Goal: Task Accomplishment & Management: Complete application form

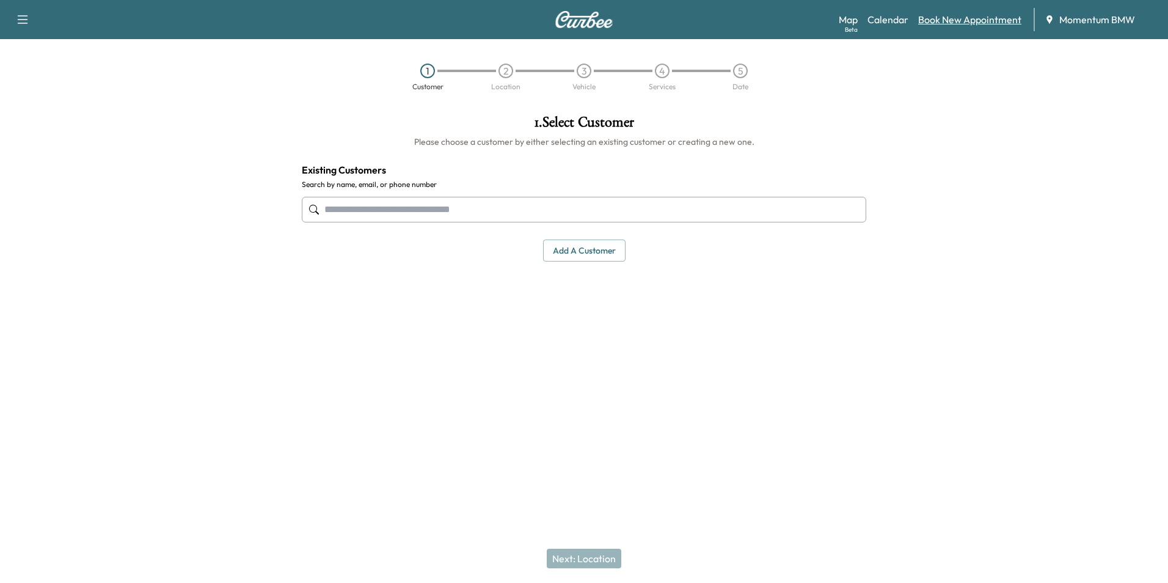
click at [956, 21] on link "Book New Appointment" at bounding box center [969, 19] width 103 height 15
click at [890, 17] on link "Calendar" at bounding box center [887, 19] width 41 height 15
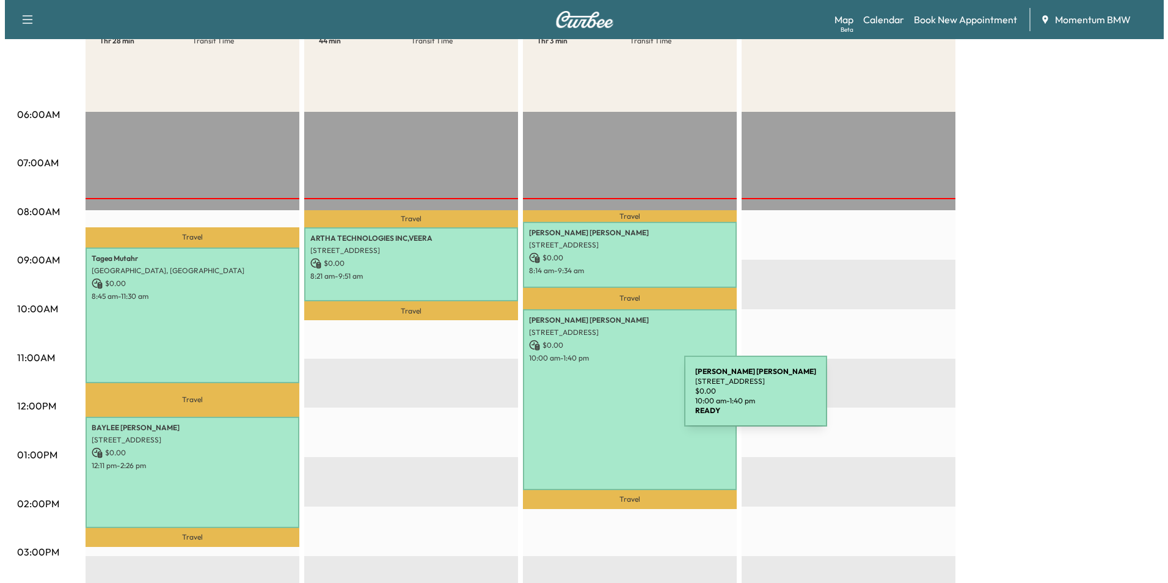
scroll to position [183, 0]
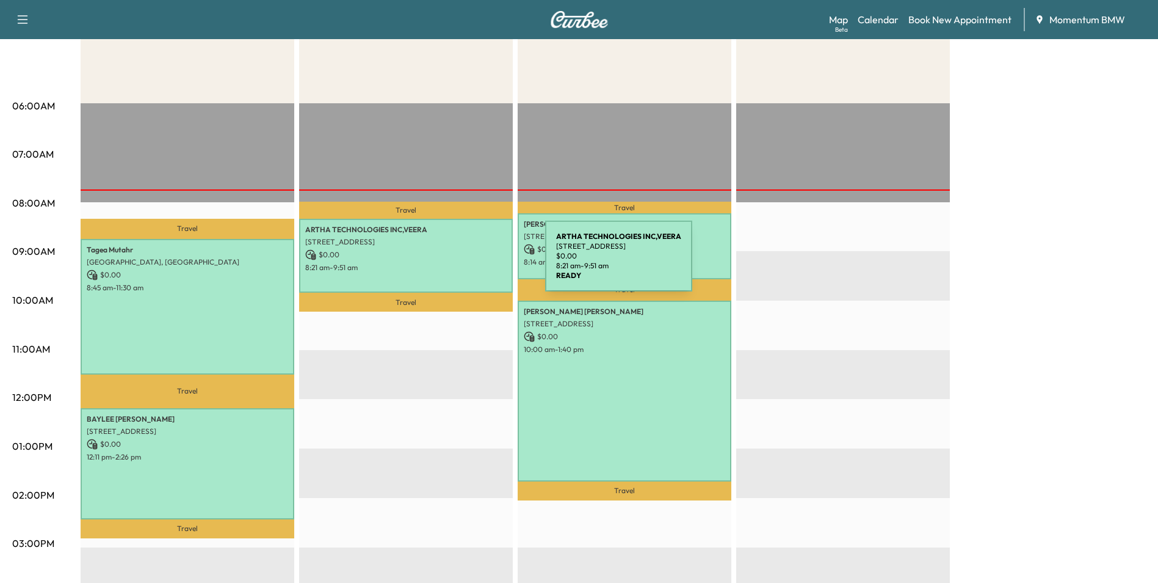
click at [454, 264] on p "8:21 am - 9:51 am" at bounding box center [406, 268] width 202 height 10
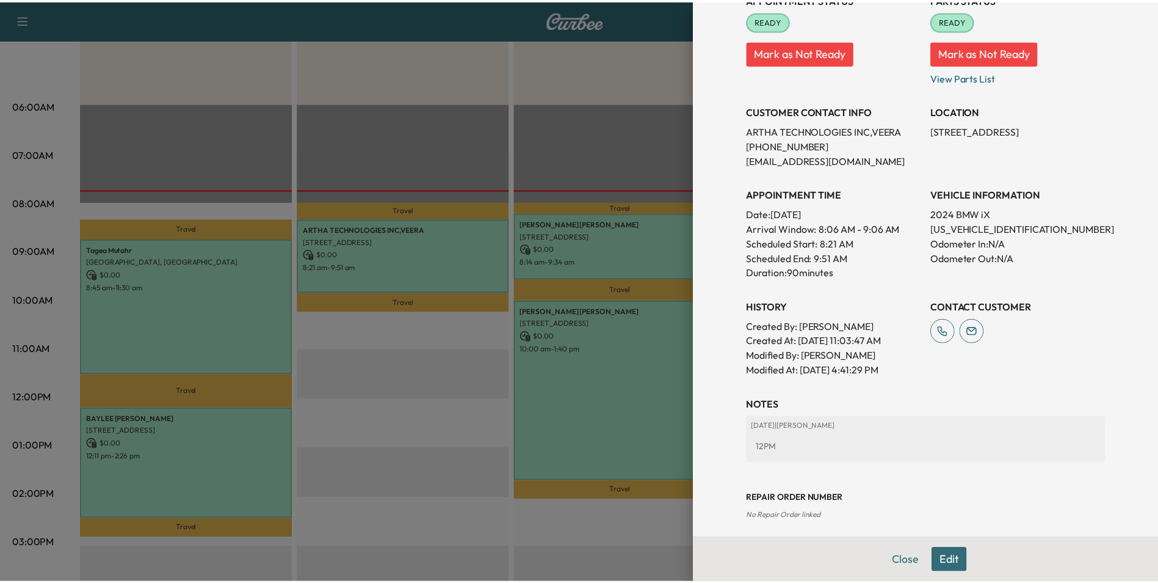
scroll to position [170, 0]
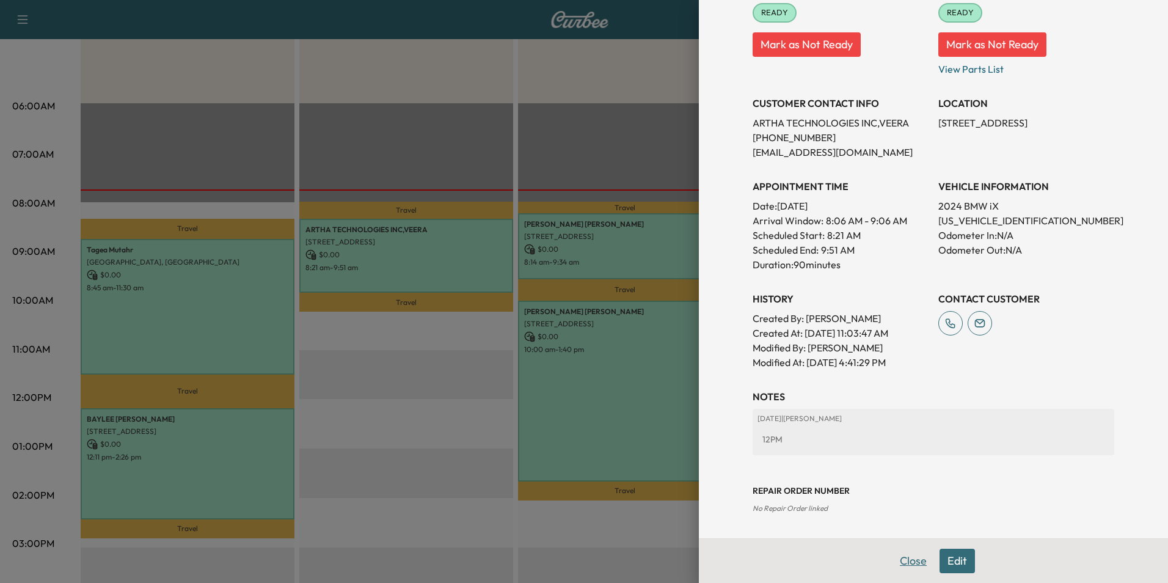
click at [908, 564] on button "Close" at bounding box center [913, 560] width 43 height 24
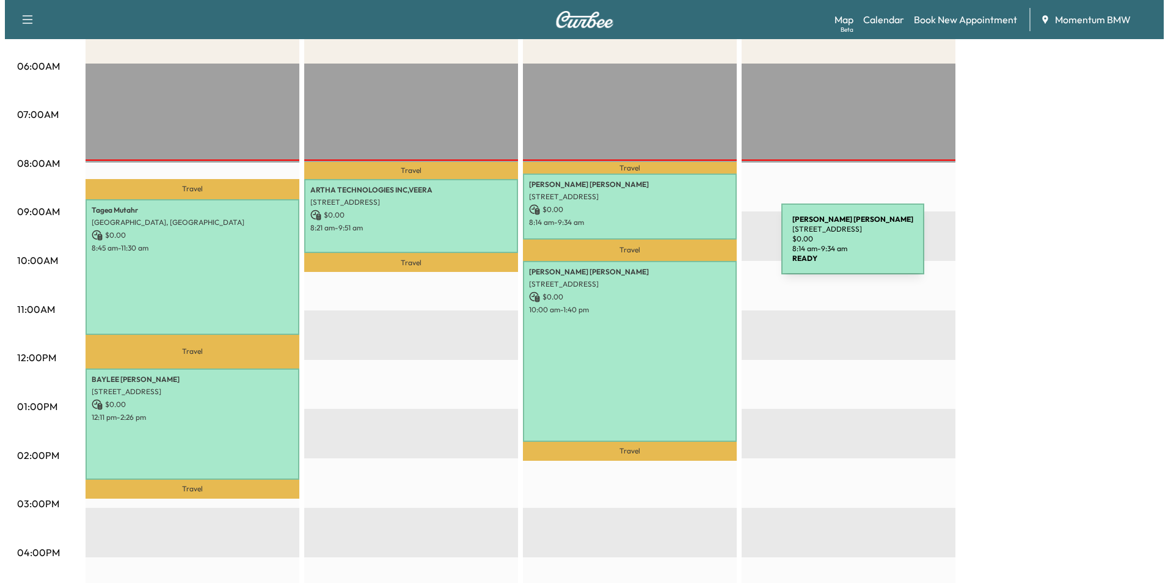
scroll to position [244, 0]
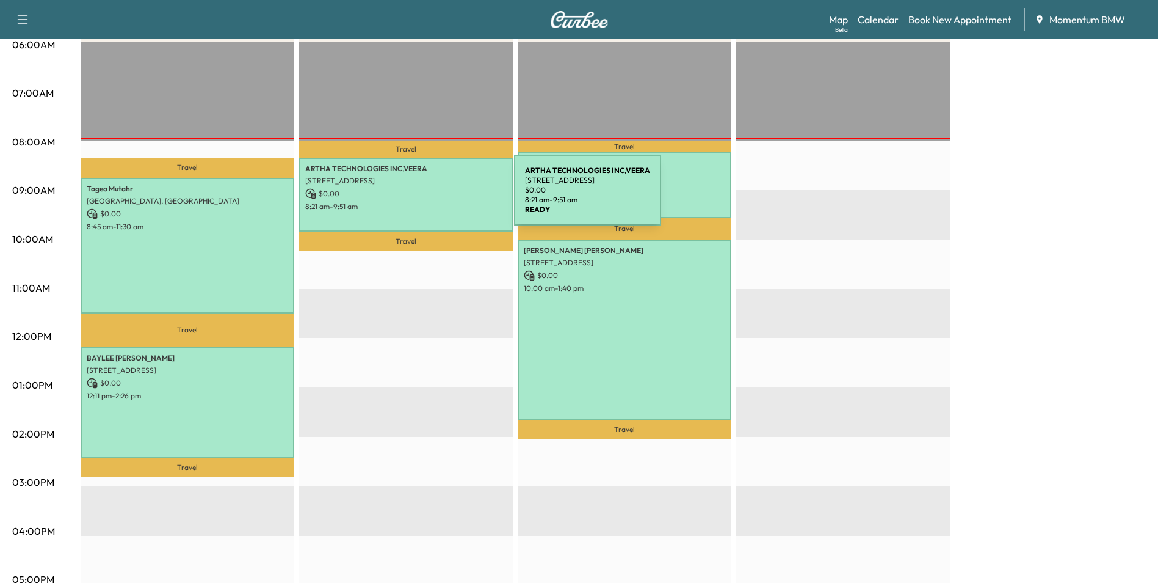
click at [423, 197] on p "$ 0.00" at bounding box center [406, 193] width 202 height 11
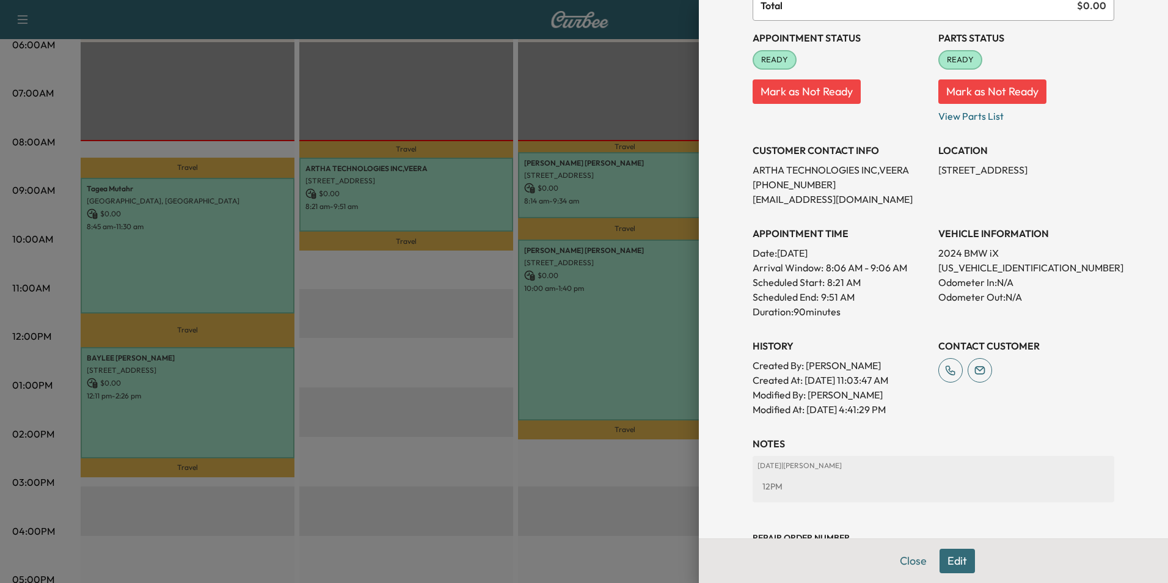
scroll to position [170, 0]
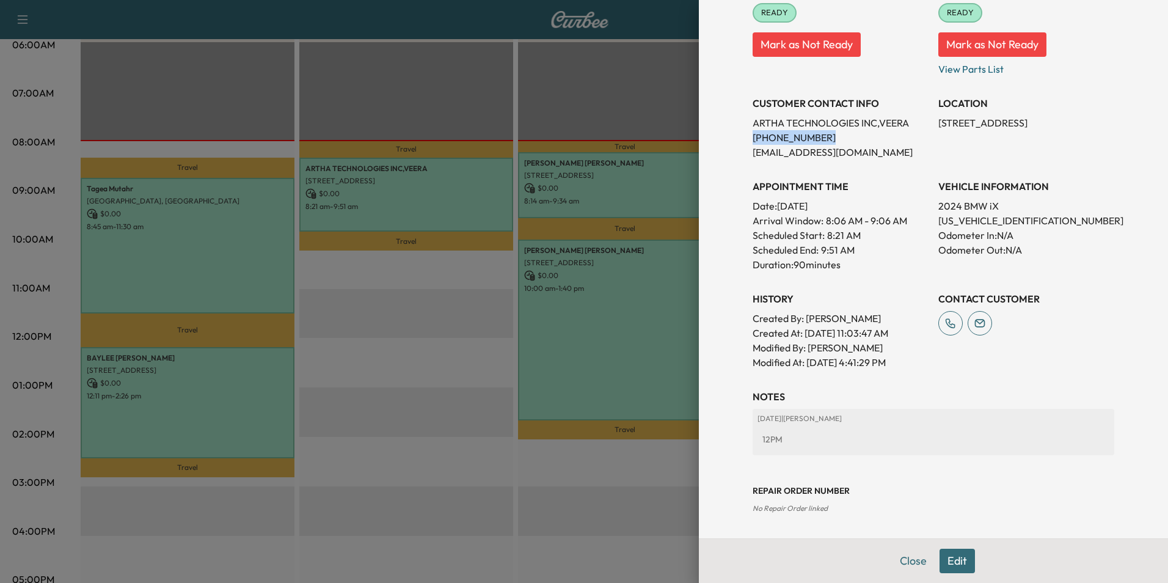
drag, startPoint x: 811, startPoint y: 140, endPoint x: 743, endPoint y: 144, distance: 67.9
click at [752, 144] on p "[PHONE_NUMBER]" at bounding box center [840, 137] width 176 height 15
click at [909, 561] on button "Close" at bounding box center [913, 560] width 43 height 24
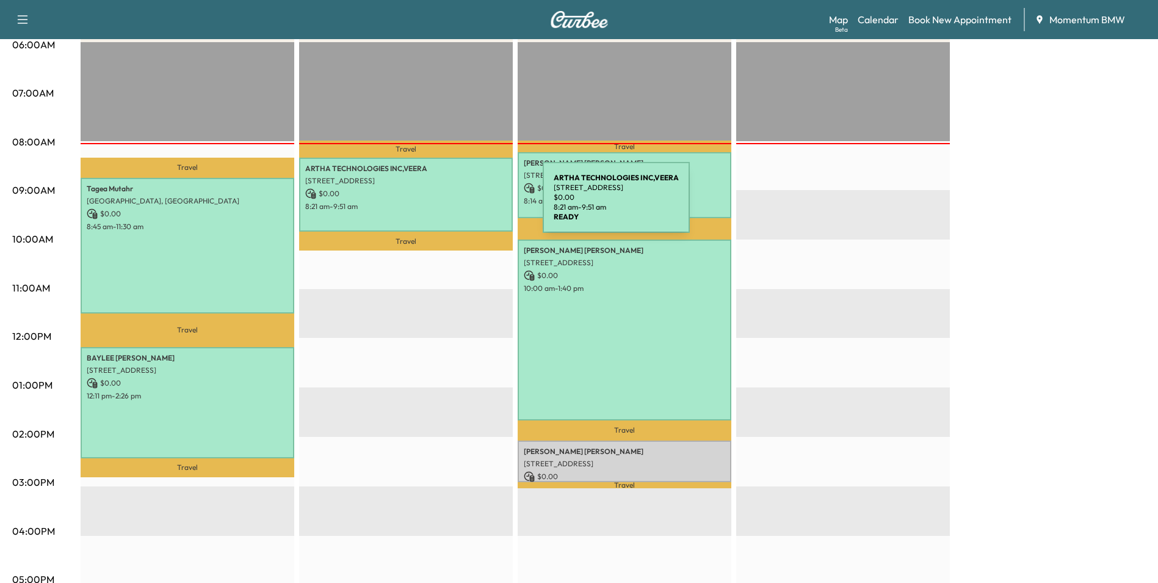
click at [451, 205] on p "8:21 am - 9:51 am" at bounding box center [406, 207] width 202 height 10
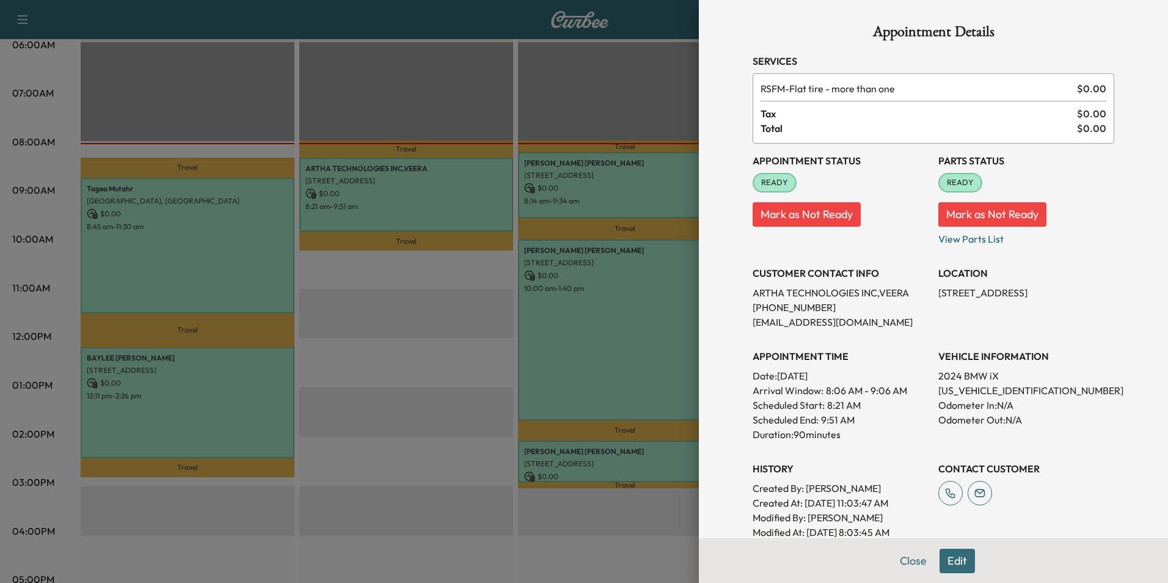
click at [947, 555] on button "Edit" at bounding box center [956, 560] width 35 height 24
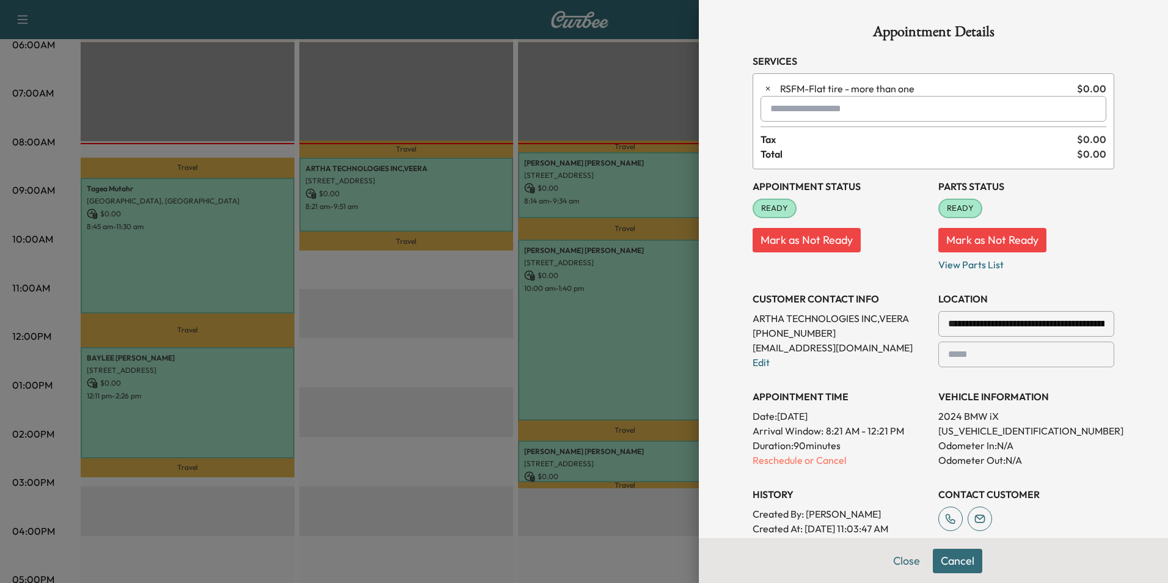
click at [1078, 325] on input "**********" at bounding box center [1026, 324] width 176 height 26
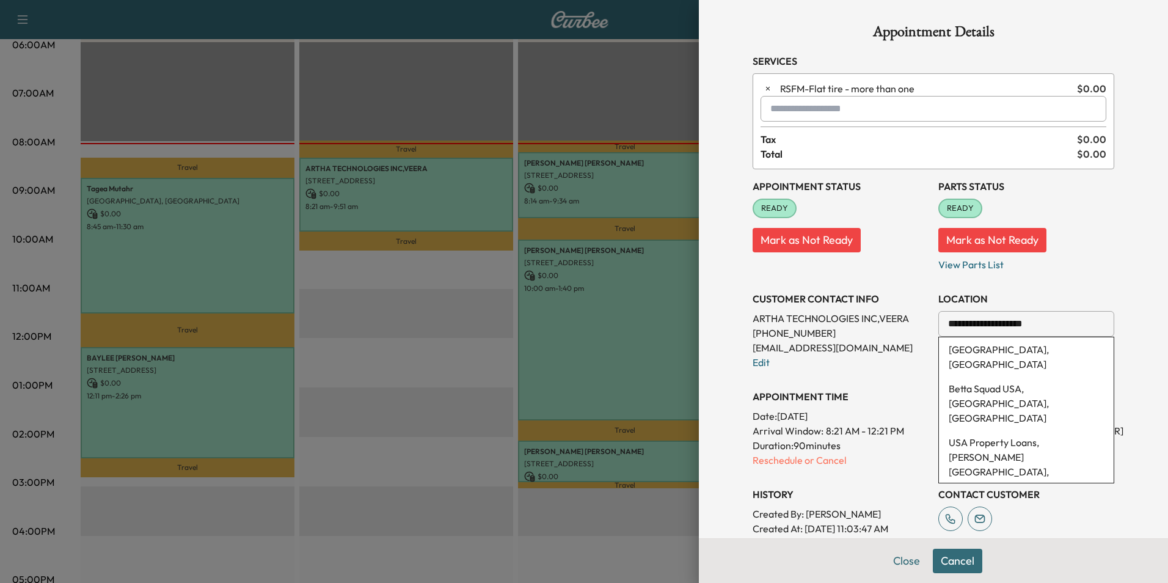
click at [1035, 324] on input "**********" at bounding box center [1026, 324] width 176 height 26
type input "*"
click at [1017, 346] on li "[STREET_ADDRESS][PERSON_NAME]" at bounding box center [1026, 356] width 175 height 39
type input "**********"
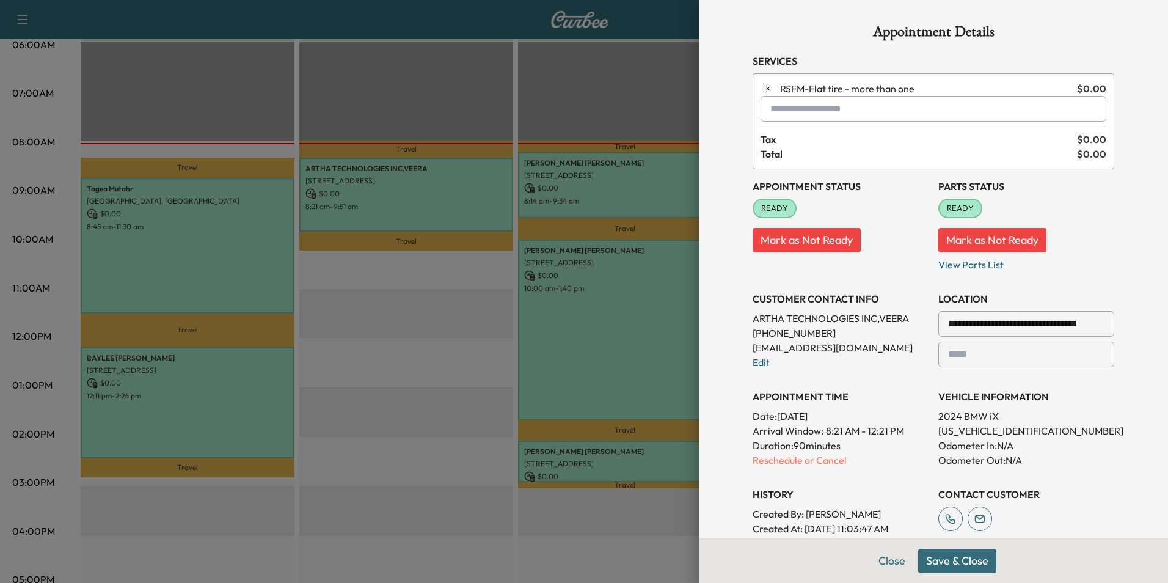
click at [943, 559] on button "Save & Close" at bounding box center [957, 560] width 78 height 24
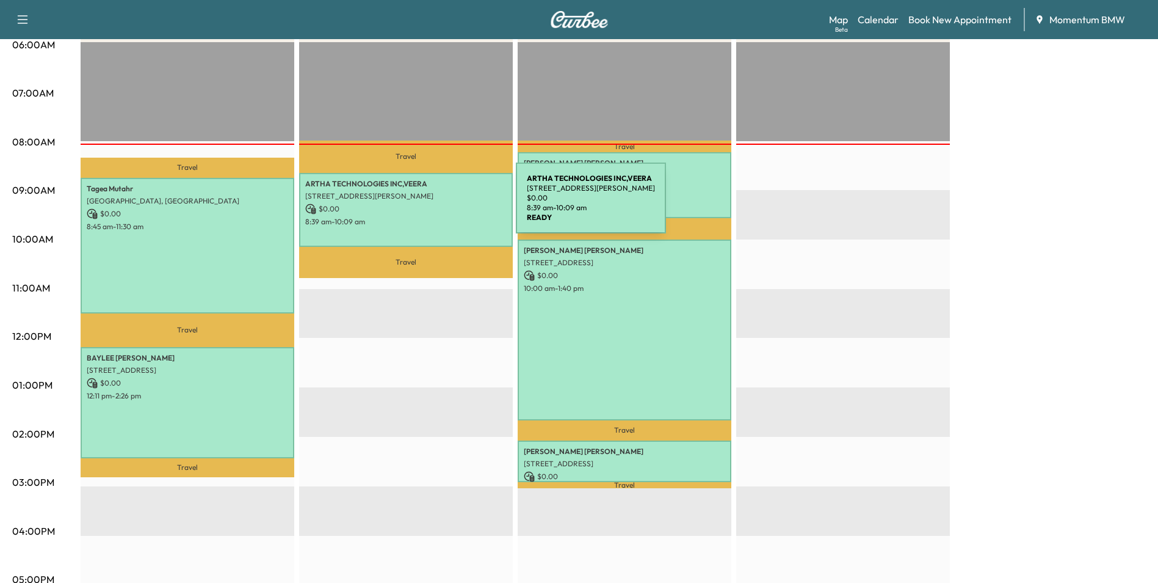
click at [424, 205] on p "$ 0.00" at bounding box center [406, 208] width 202 height 11
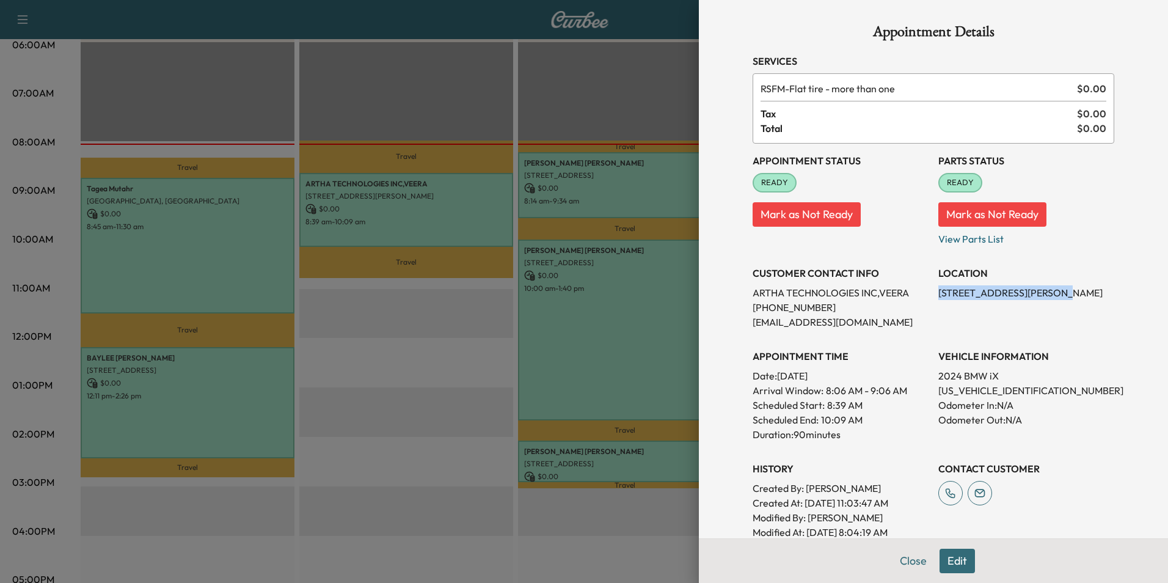
drag, startPoint x: 1041, startPoint y: 294, endPoint x: 928, endPoint y: 293, distance: 113.0
click at [928, 293] on div "Appointment Status READY Mark as Not Ready Parts Status READY Mark as Not Ready…" at bounding box center [932, 341] width 361 height 396
drag, startPoint x: 928, startPoint y: 293, endPoint x: 997, endPoint y: 292, distance: 69.0
copy p "[STREET_ADDRESS][PERSON_NAME]"
click at [909, 560] on button "Close" at bounding box center [913, 560] width 43 height 24
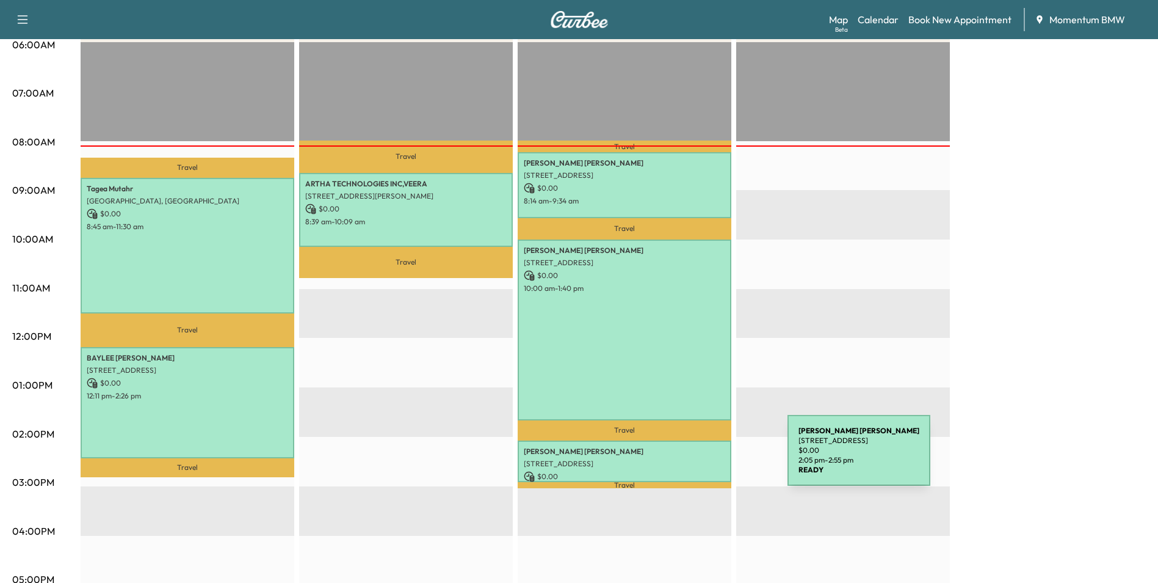
click at [696, 459] on p "[STREET_ADDRESS]" at bounding box center [625, 464] width 202 height 10
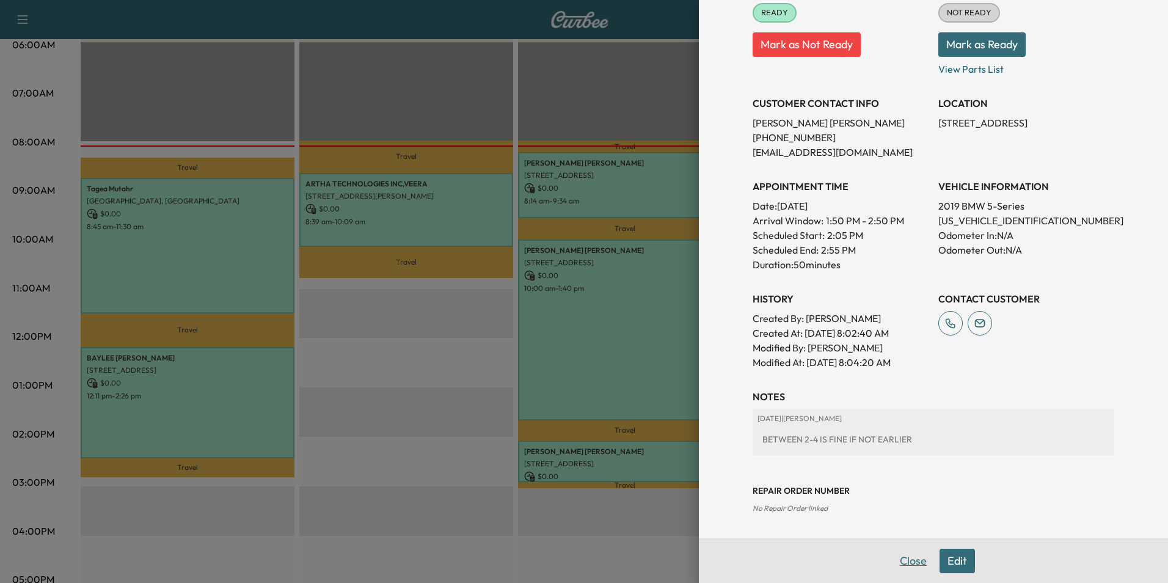
click at [905, 564] on button "Close" at bounding box center [913, 560] width 43 height 24
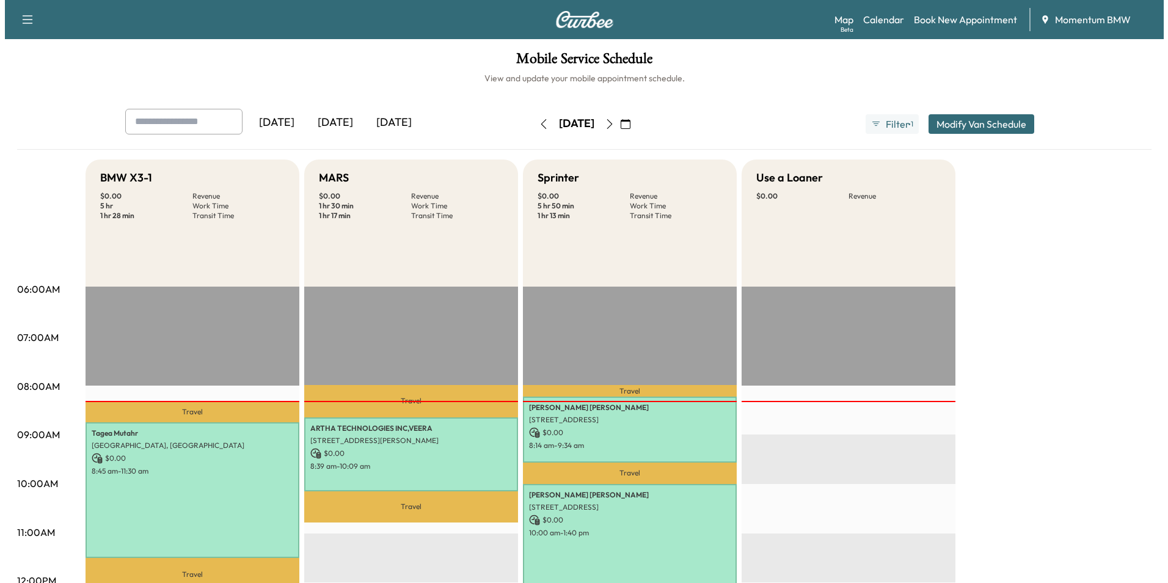
scroll to position [61, 0]
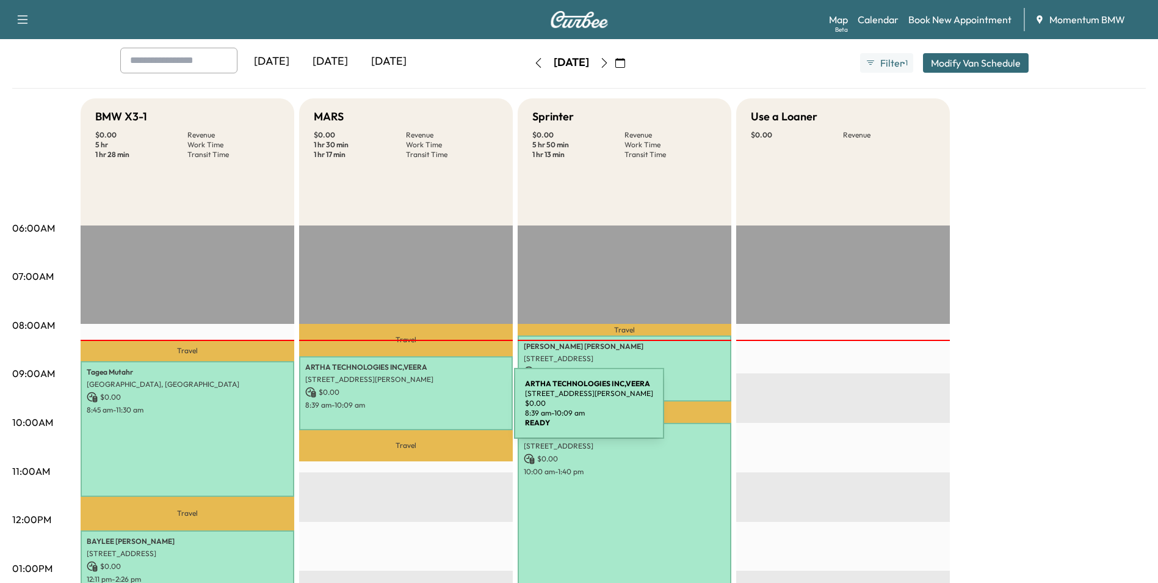
click at [423, 410] on div "ARTHA TECHNOLOGIES INC,VEERA [STREET_ADDRESS][PERSON_NAME] $ 0.00 8:39 am - 10:…" at bounding box center [406, 393] width 214 height 74
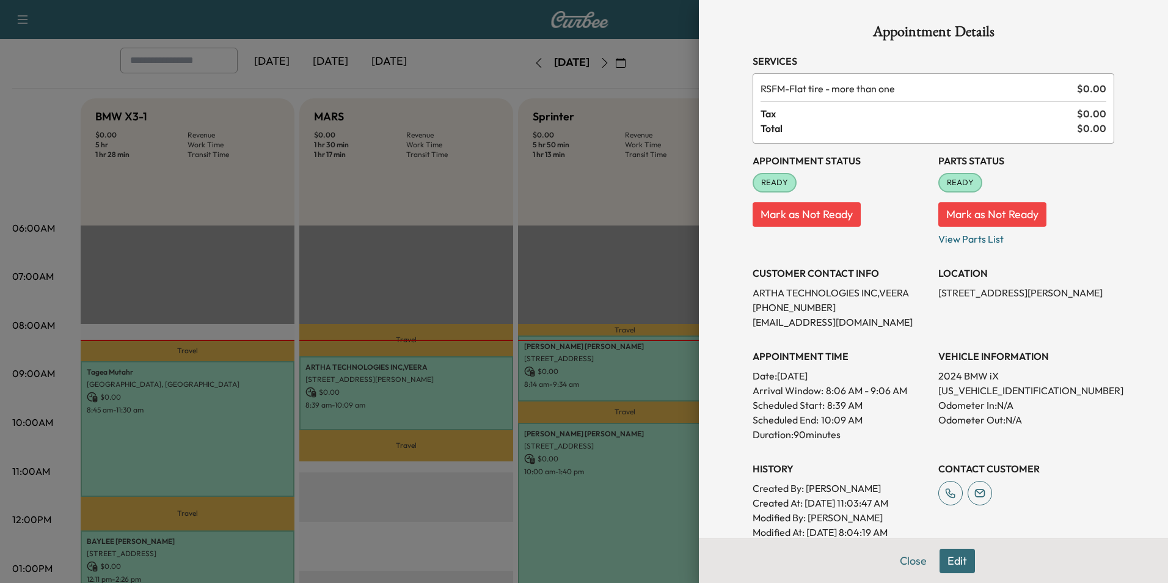
click at [951, 556] on button "Edit" at bounding box center [956, 560] width 35 height 24
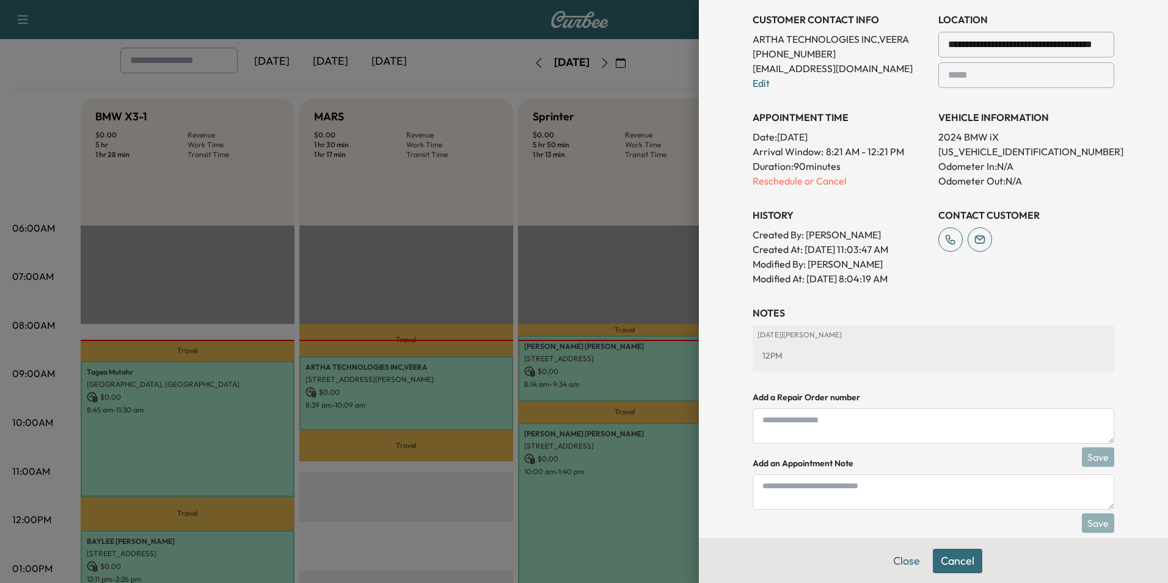
scroll to position [298, 0]
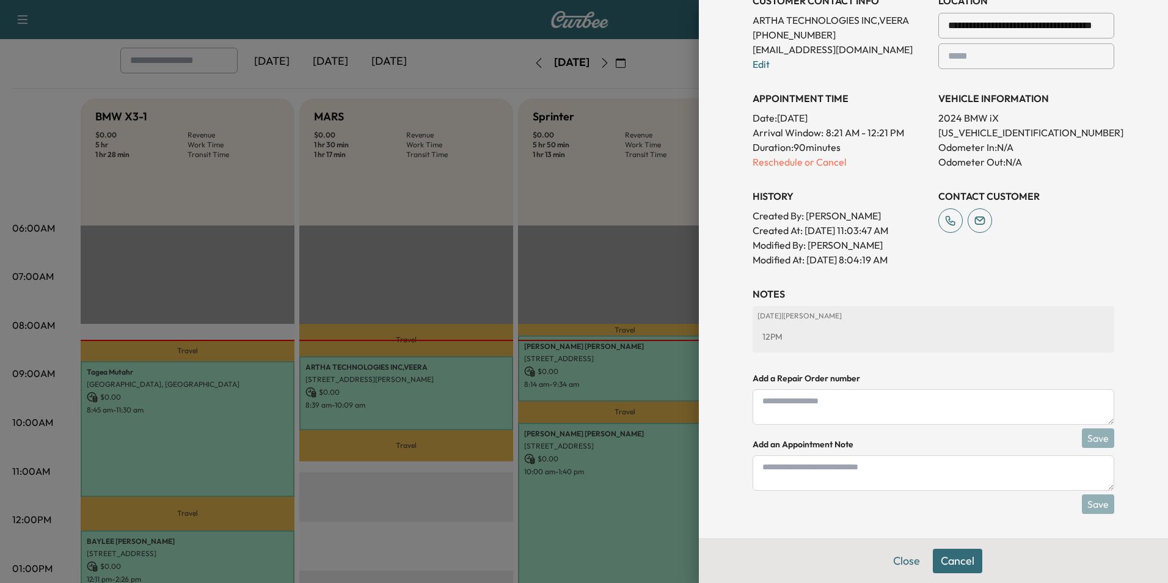
click at [779, 468] on textarea at bounding box center [932, 472] width 361 height 35
type textarea "****"
click at [1091, 503] on button "Save" at bounding box center [1097, 504] width 32 height 20
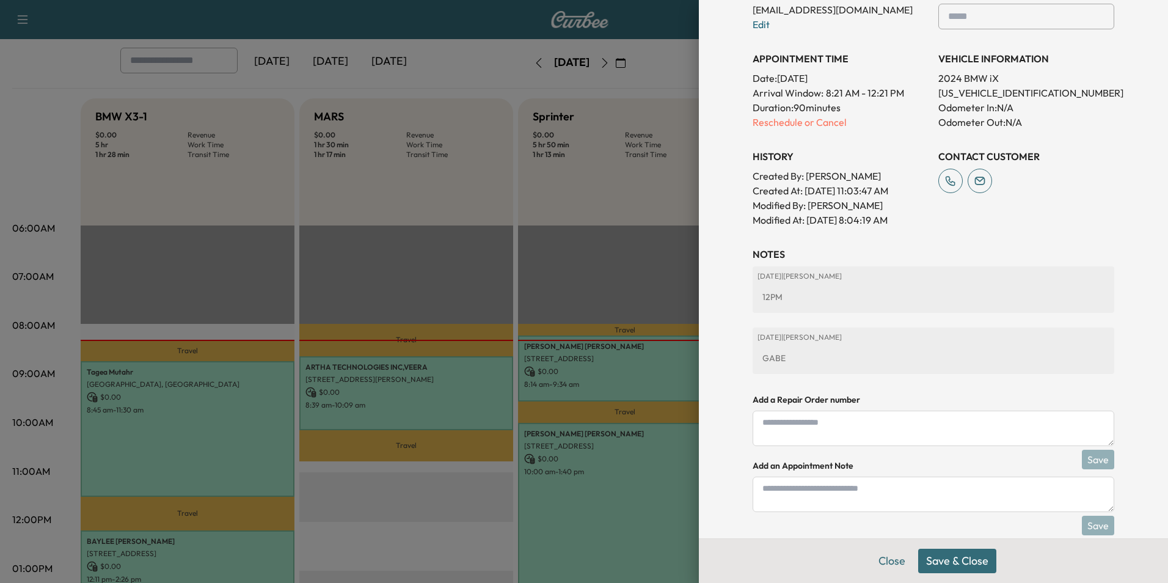
scroll to position [359, 0]
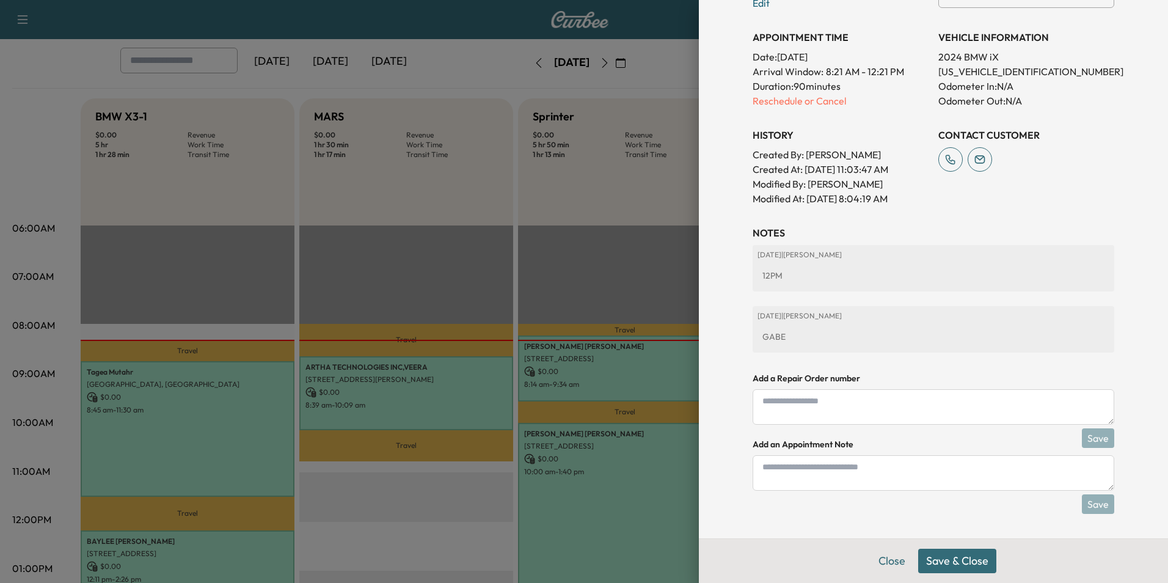
click at [953, 561] on button "Save & Close" at bounding box center [957, 560] width 78 height 24
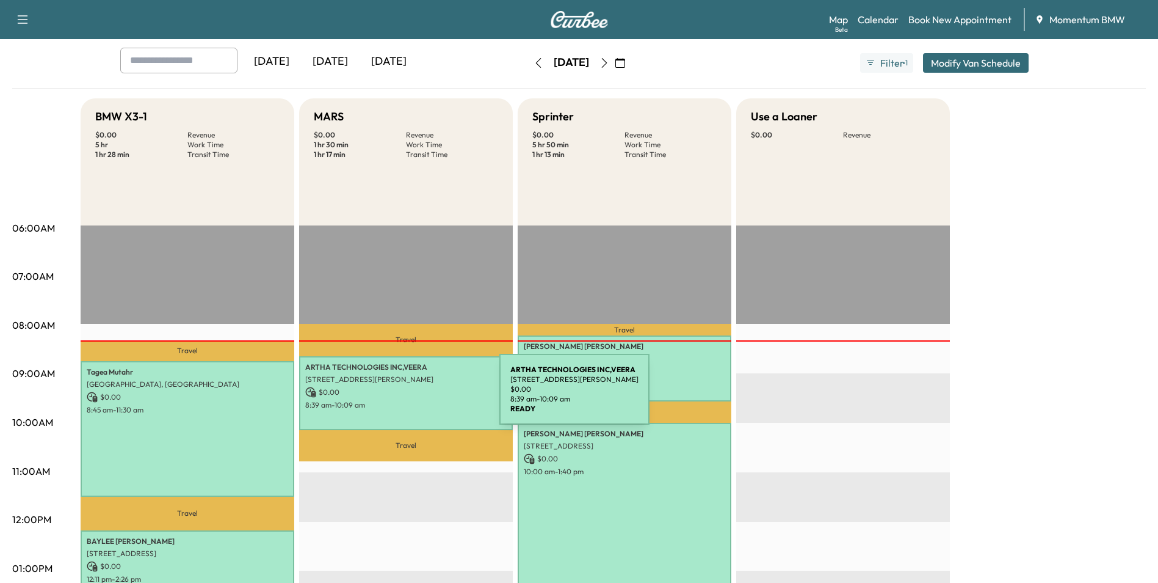
click at [408, 396] on div "ARTHA TECHNOLOGIES INC,VEERA [STREET_ADDRESS][PERSON_NAME] $ 0.00 8:39 am - 10:…" at bounding box center [406, 393] width 214 height 74
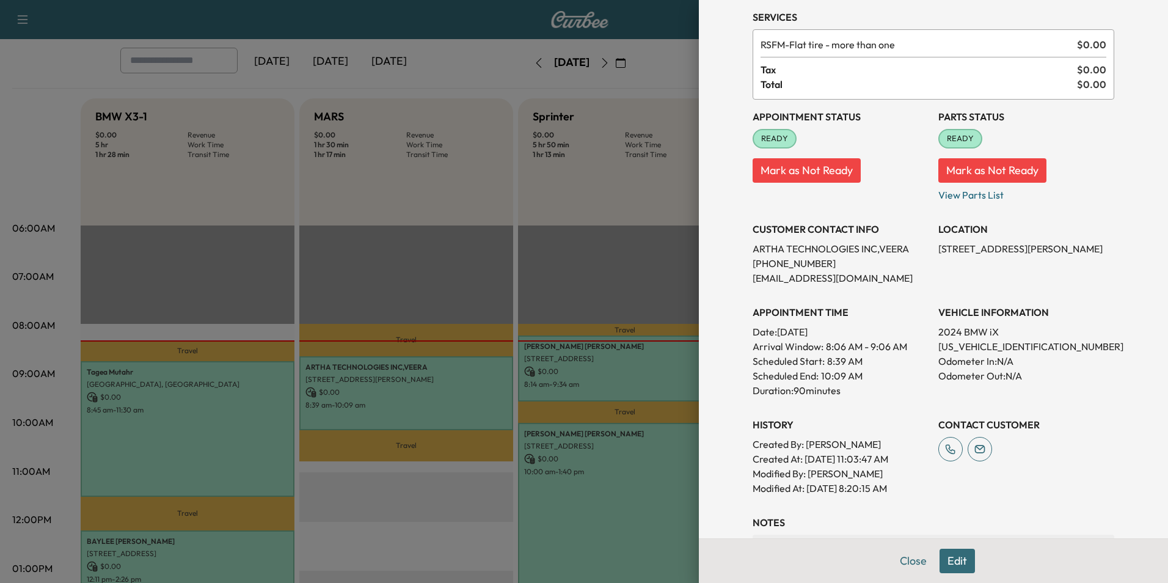
scroll to position [231, 0]
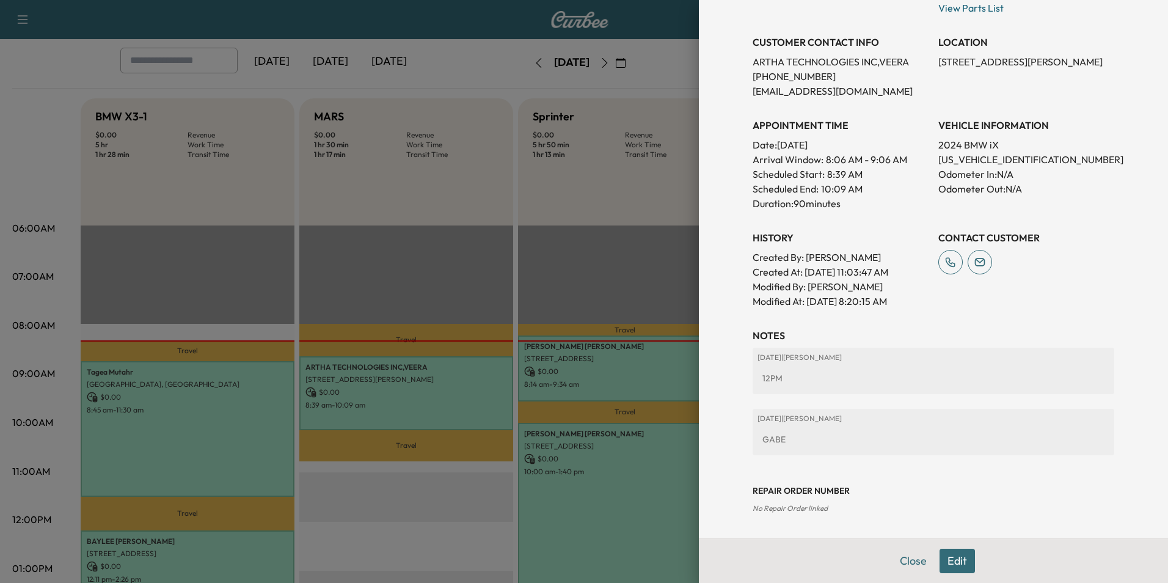
click at [392, 396] on div at bounding box center [584, 291] width 1168 height 583
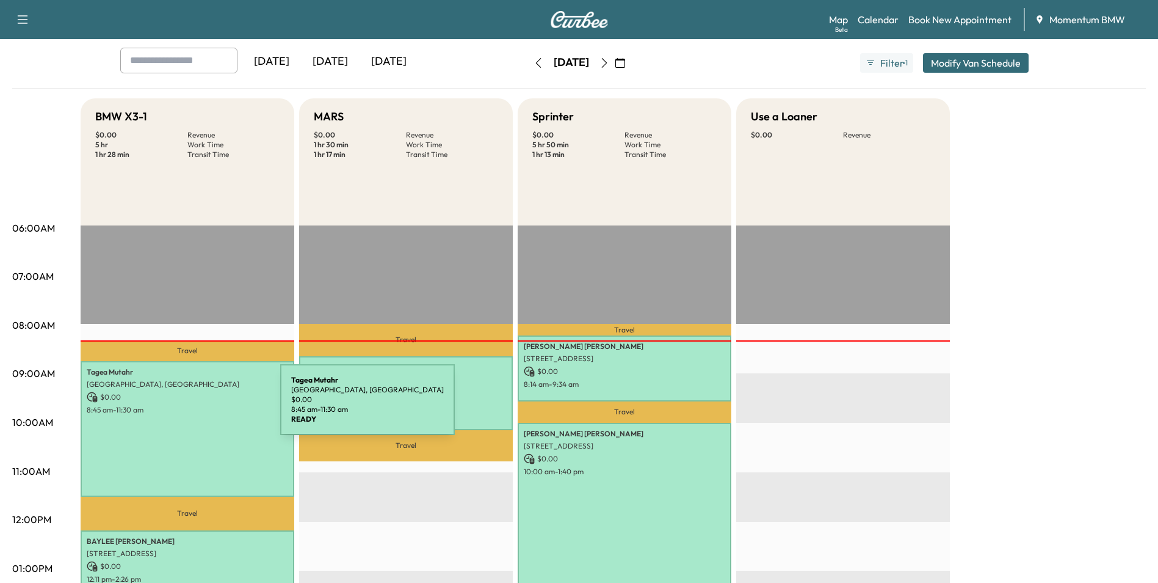
click at [189, 407] on p "8:45 am - 11:30 am" at bounding box center [188, 410] width 202 height 10
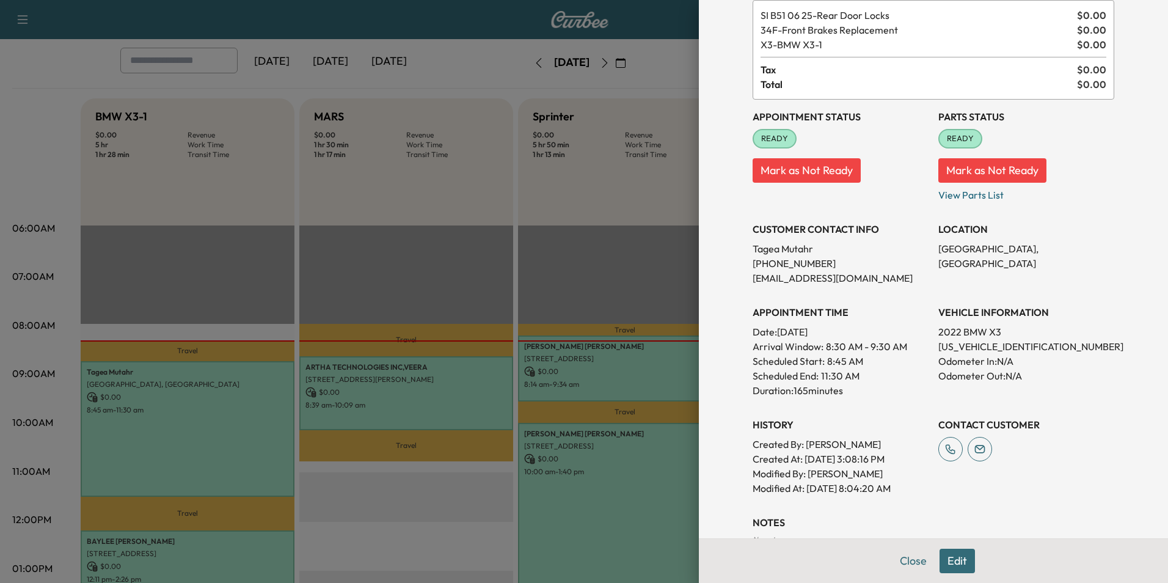
scroll to position [153, 0]
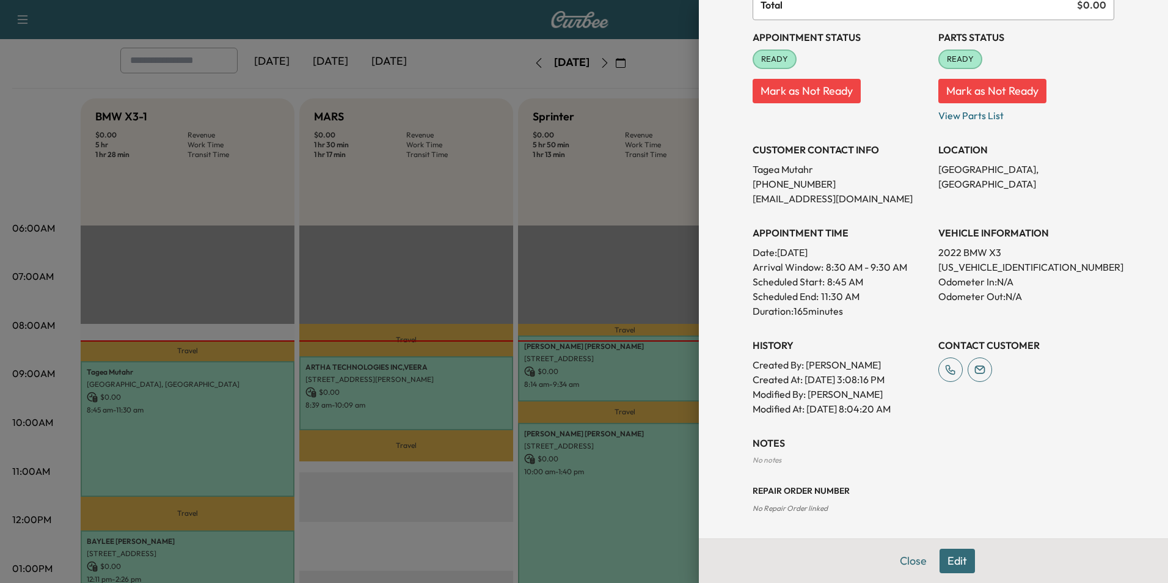
click at [951, 561] on button "Edit" at bounding box center [956, 560] width 35 height 24
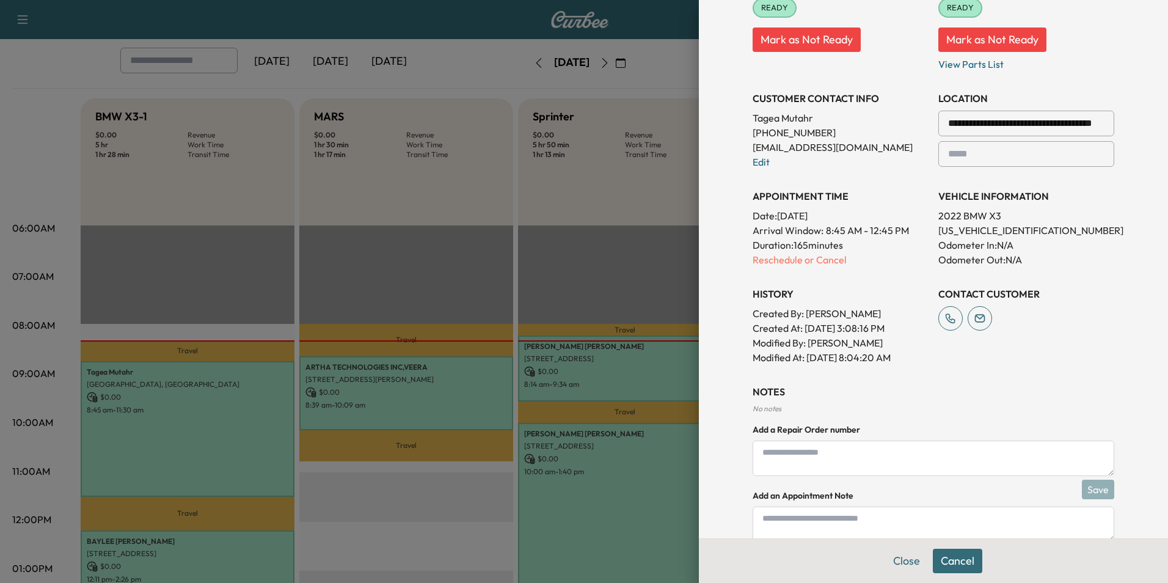
scroll to position [281, 0]
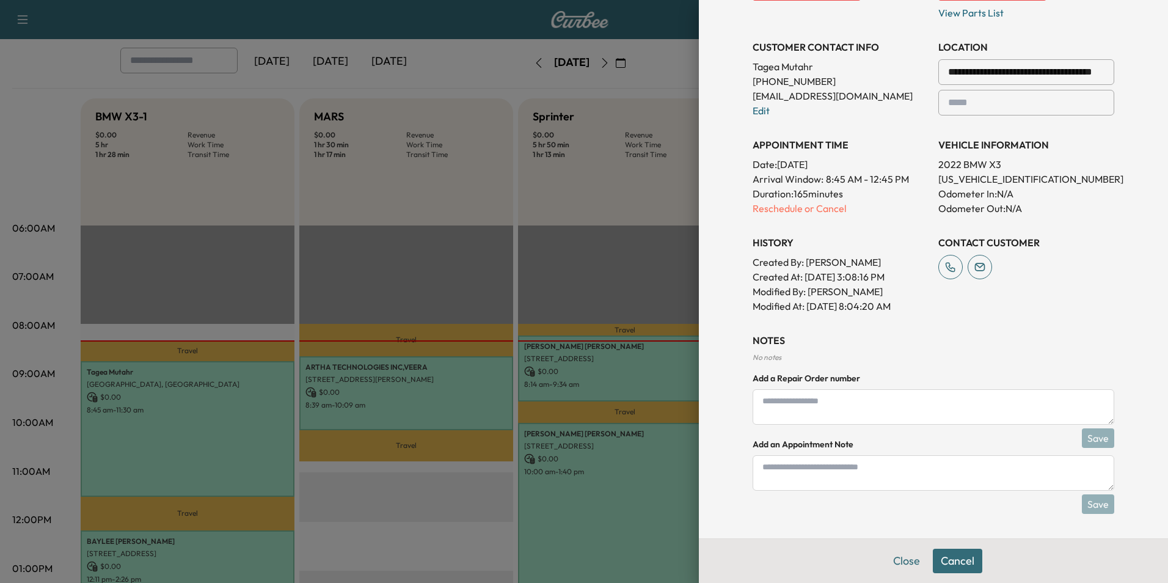
click at [777, 466] on textarea at bounding box center [932, 472] width 361 height 35
type textarea "*****"
click at [1093, 503] on button "Save" at bounding box center [1097, 504] width 32 height 20
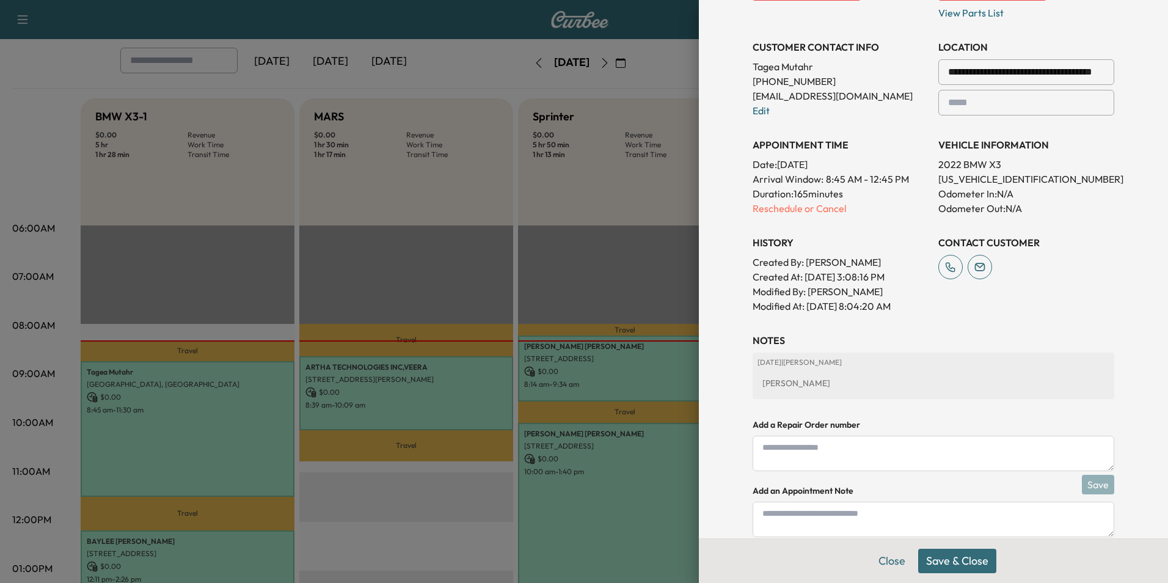
click at [954, 565] on button "Save & Close" at bounding box center [957, 560] width 78 height 24
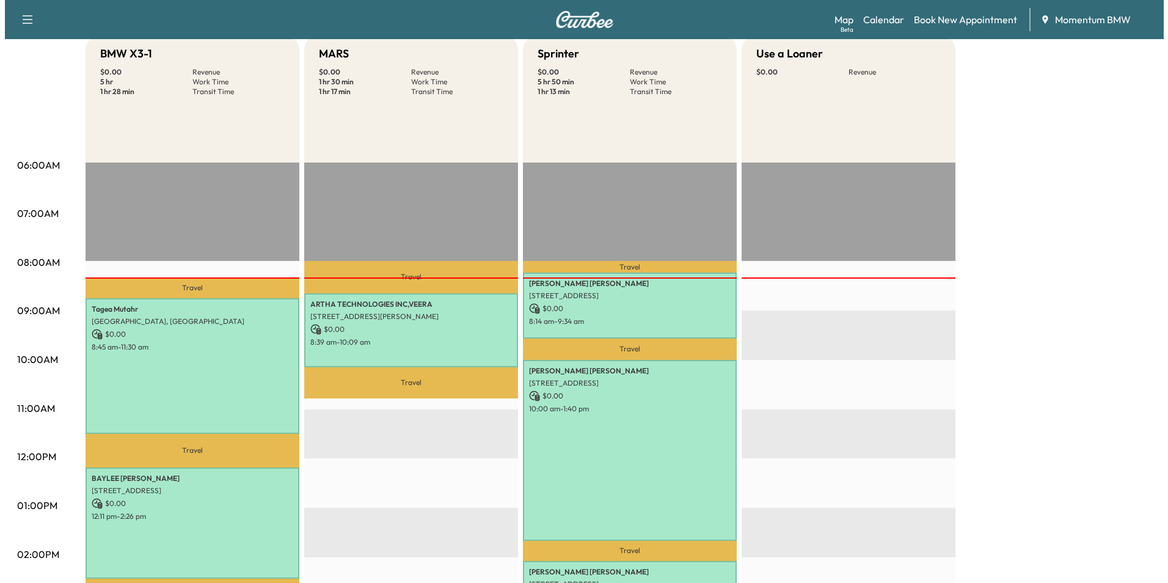
scroll to position [183, 0]
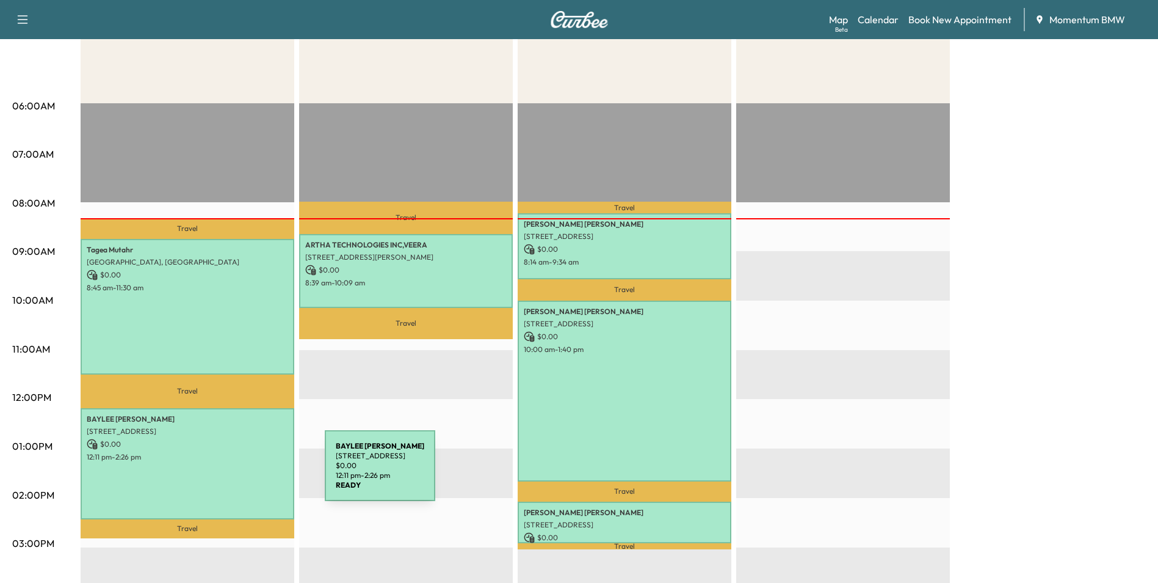
click at [233, 473] on div "[PERSON_NAME] [STREET_ADDRESS] $ 0.00 12:11 pm - 2:26 pm" at bounding box center [188, 463] width 214 height 111
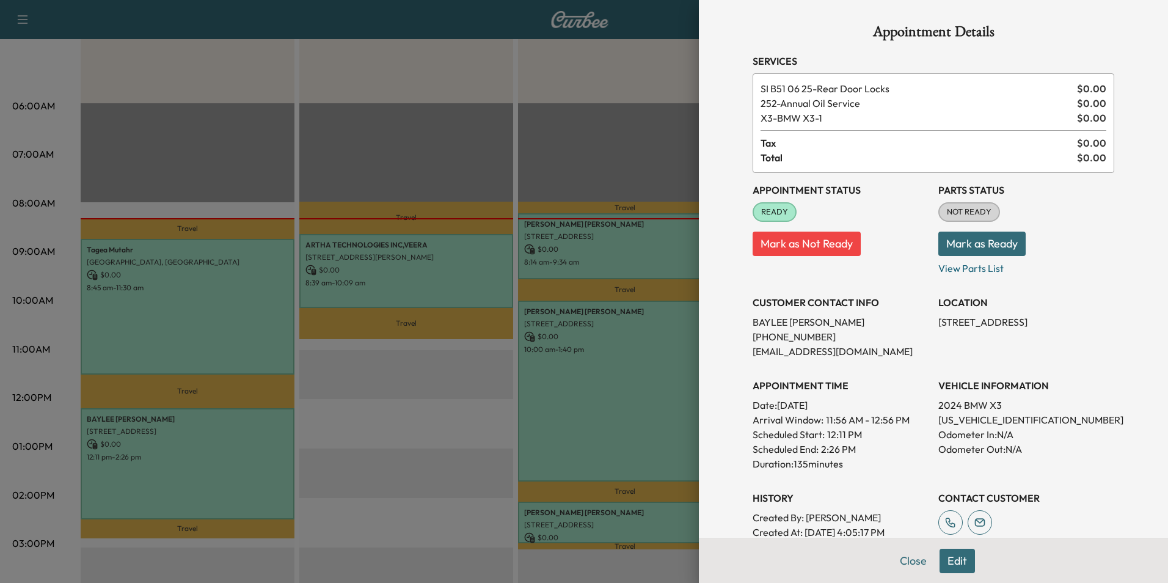
click at [953, 557] on button "Edit" at bounding box center [956, 560] width 35 height 24
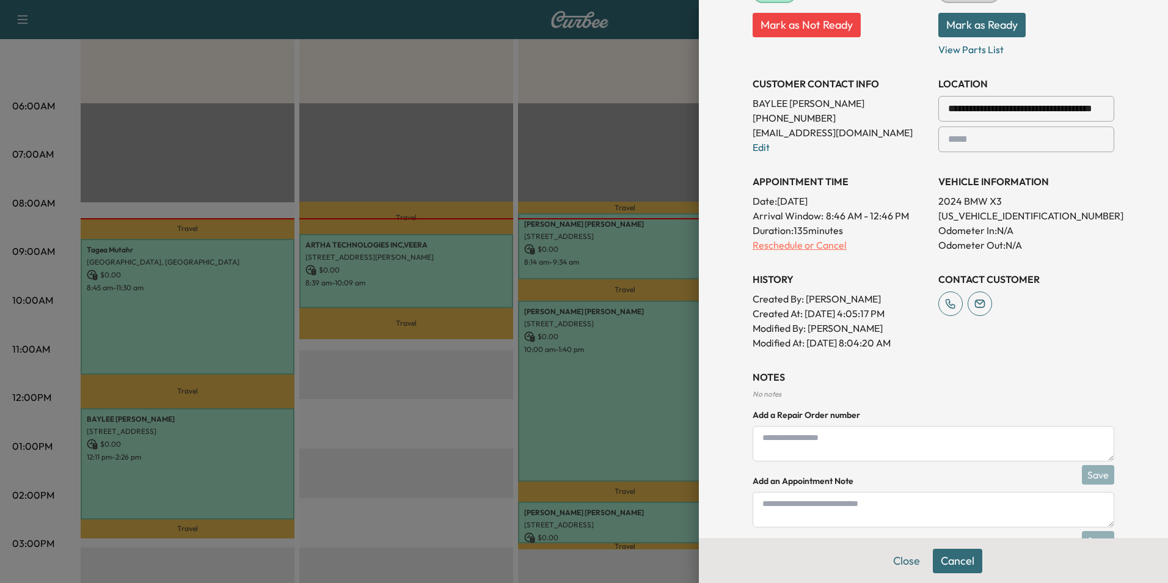
scroll to position [281, 0]
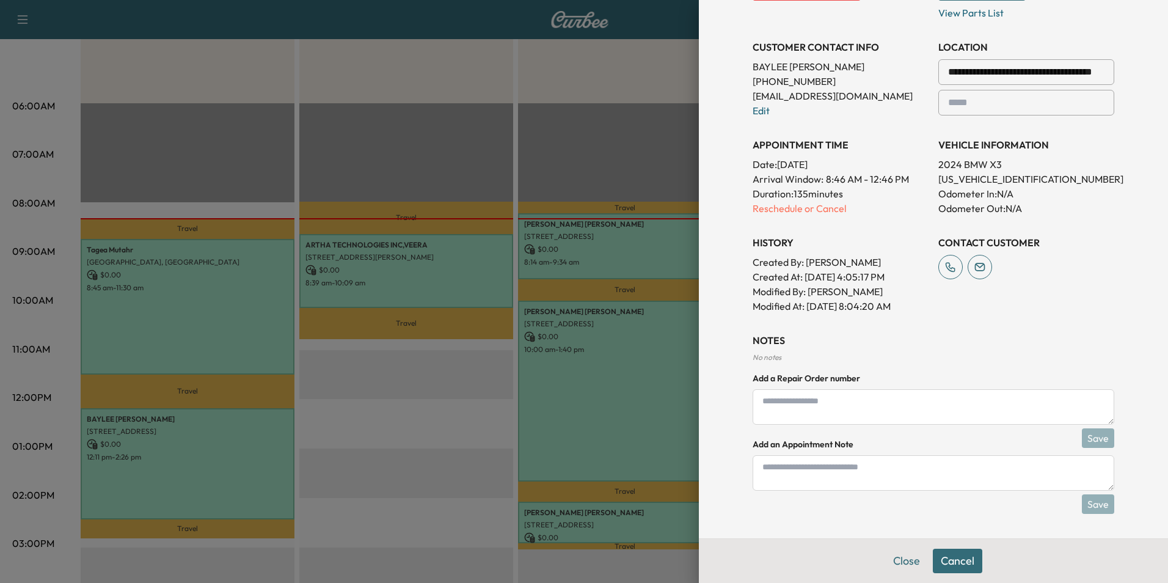
click at [798, 468] on textarea at bounding box center [932, 472] width 361 height 35
type textarea "*****"
click at [1095, 500] on button "Save" at bounding box center [1097, 504] width 32 height 20
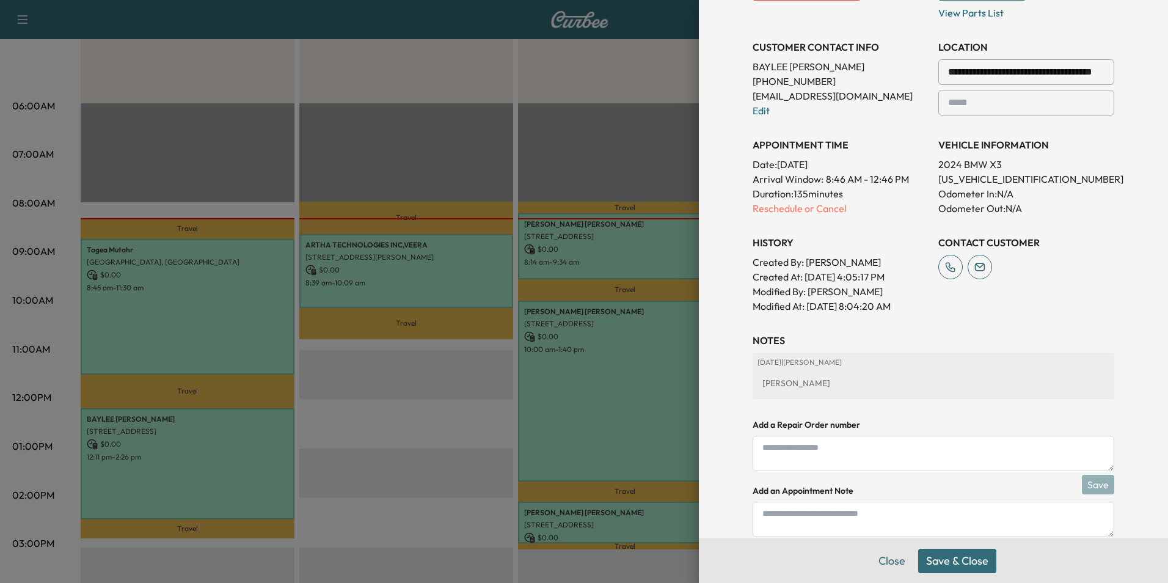
click at [956, 554] on button "Save & Close" at bounding box center [957, 560] width 78 height 24
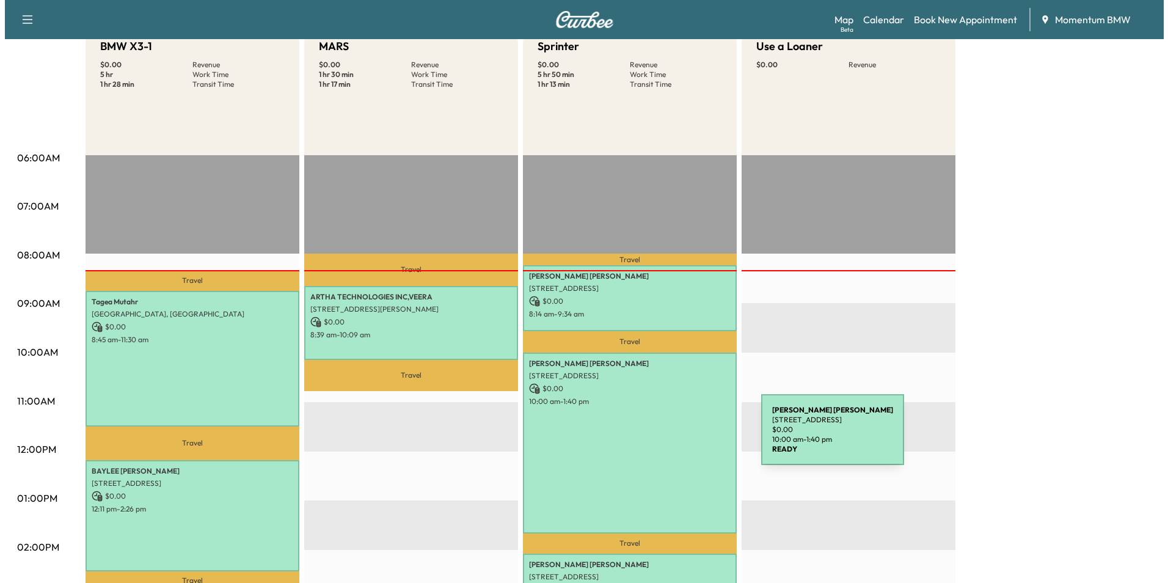
scroll to position [61, 0]
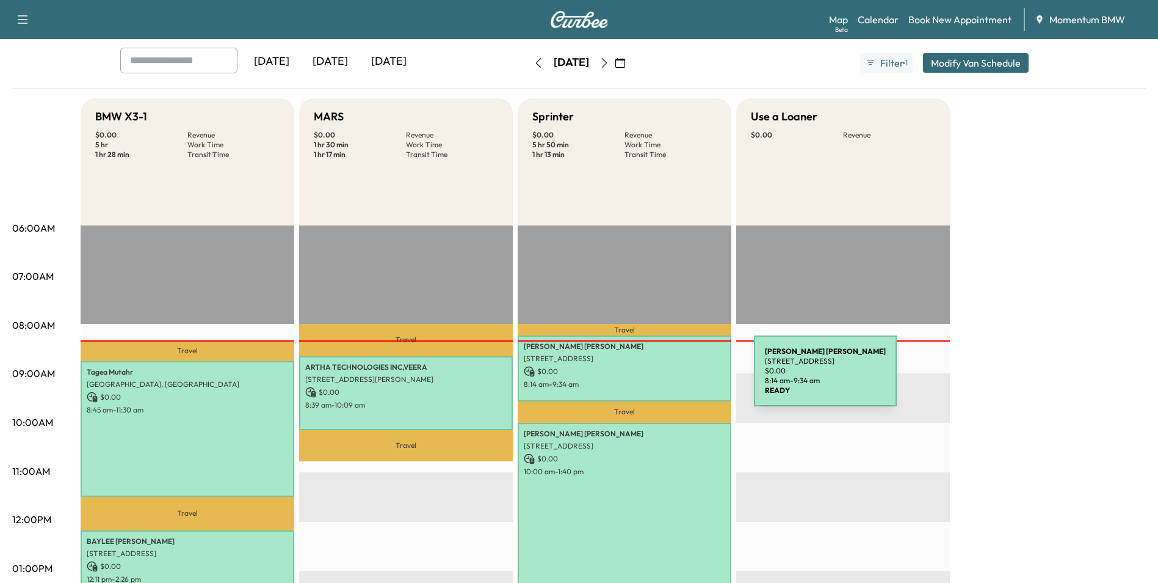
click at [663, 379] on p "8:14 am - 9:34 am" at bounding box center [625, 384] width 202 height 10
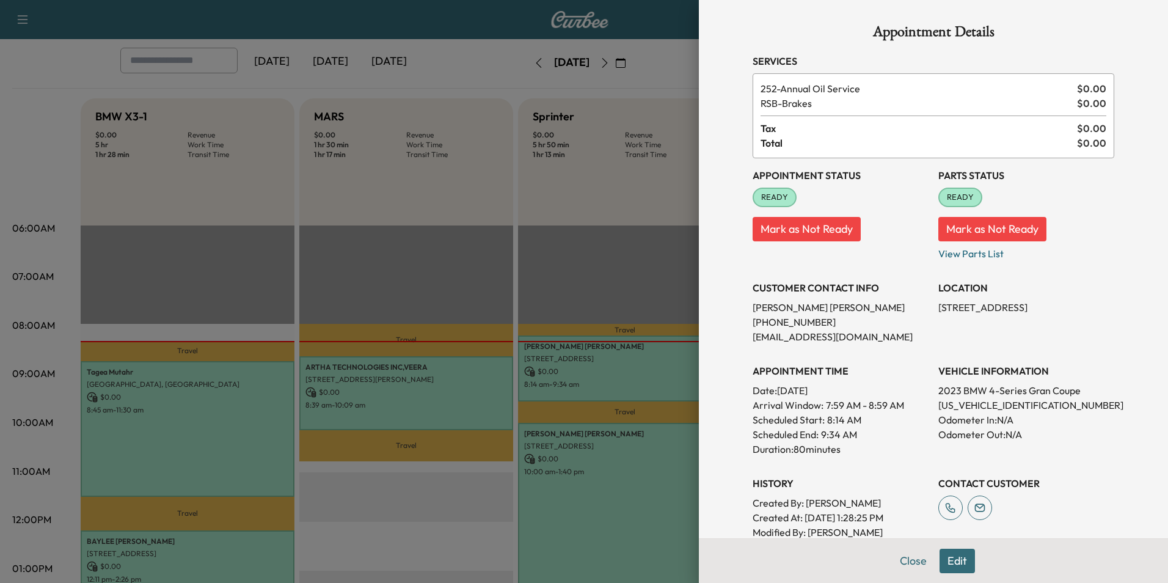
click at [946, 561] on button "Edit" at bounding box center [956, 560] width 35 height 24
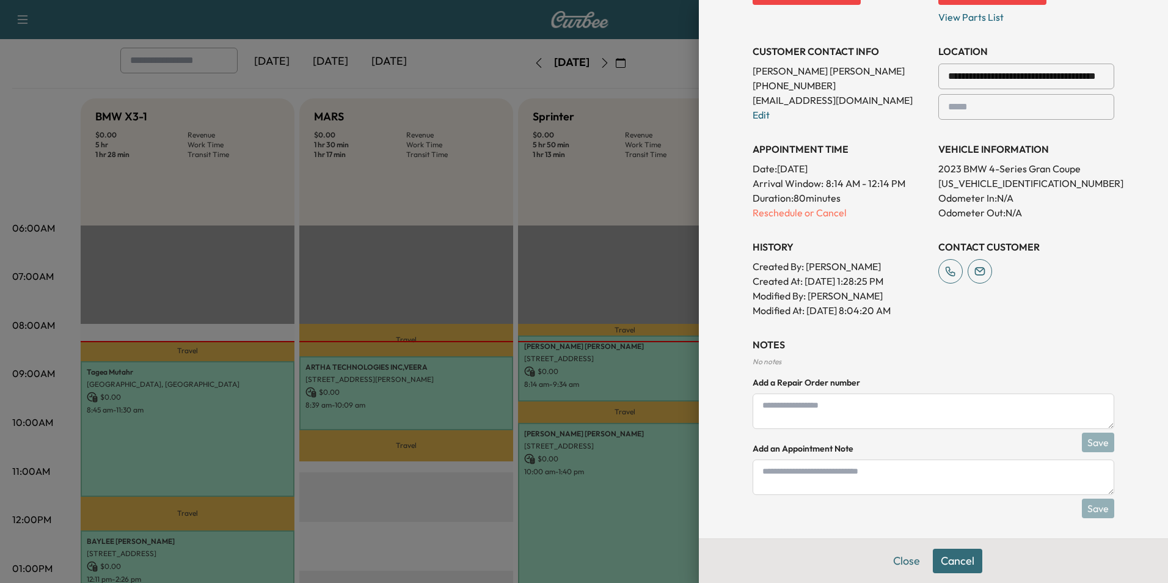
scroll to position [266, 0]
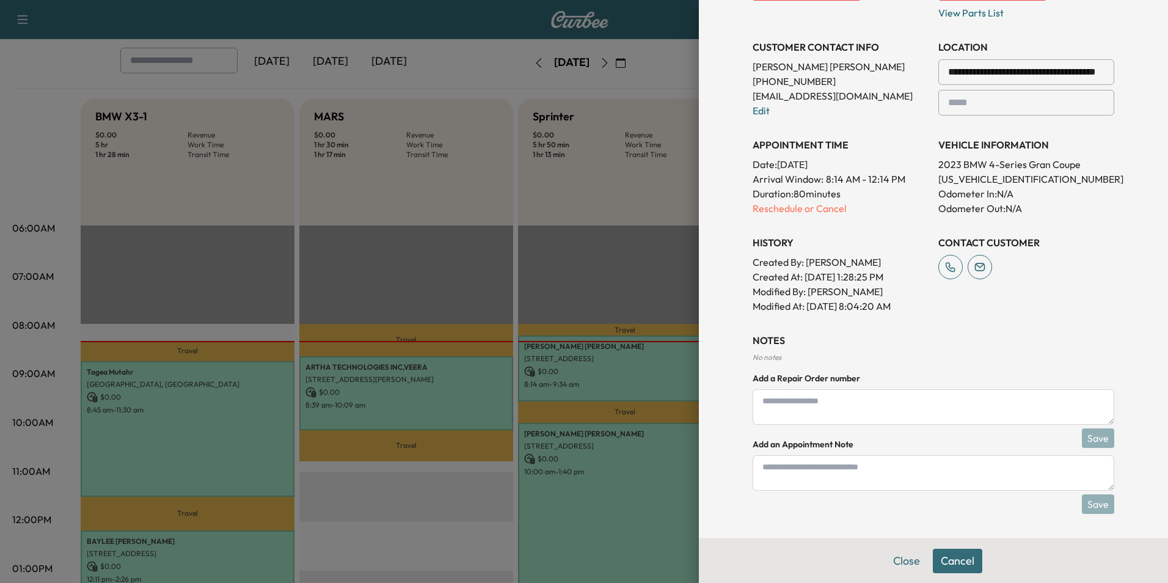
click at [774, 475] on textarea at bounding box center [932, 472] width 361 height 35
type textarea "*****"
click at [1088, 505] on button "Save" at bounding box center [1097, 504] width 32 height 20
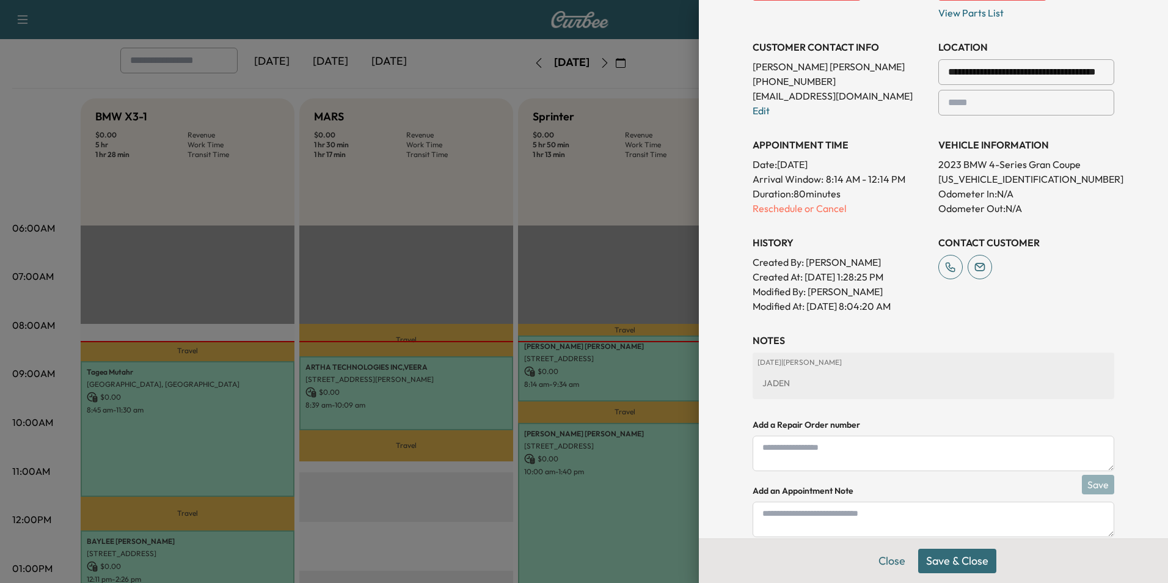
click at [957, 558] on button "Save & Close" at bounding box center [957, 560] width 78 height 24
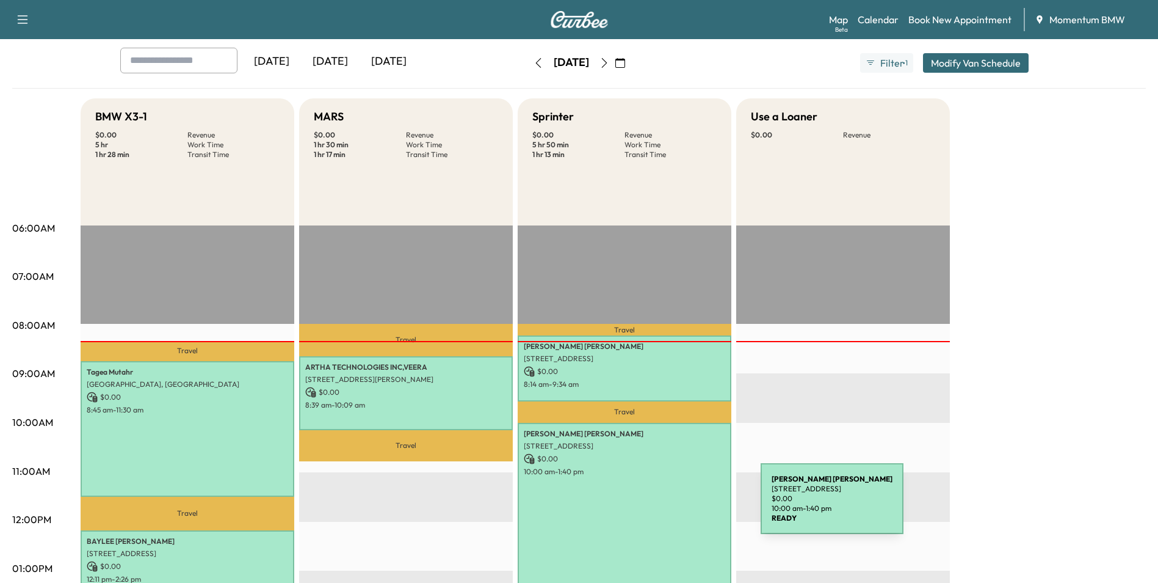
click at [669, 506] on div "[PERSON_NAME] [STREET_ADDRESS] $ 0.00 10:00 am - 1:40 pm" at bounding box center [625, 513] width 214 height 181
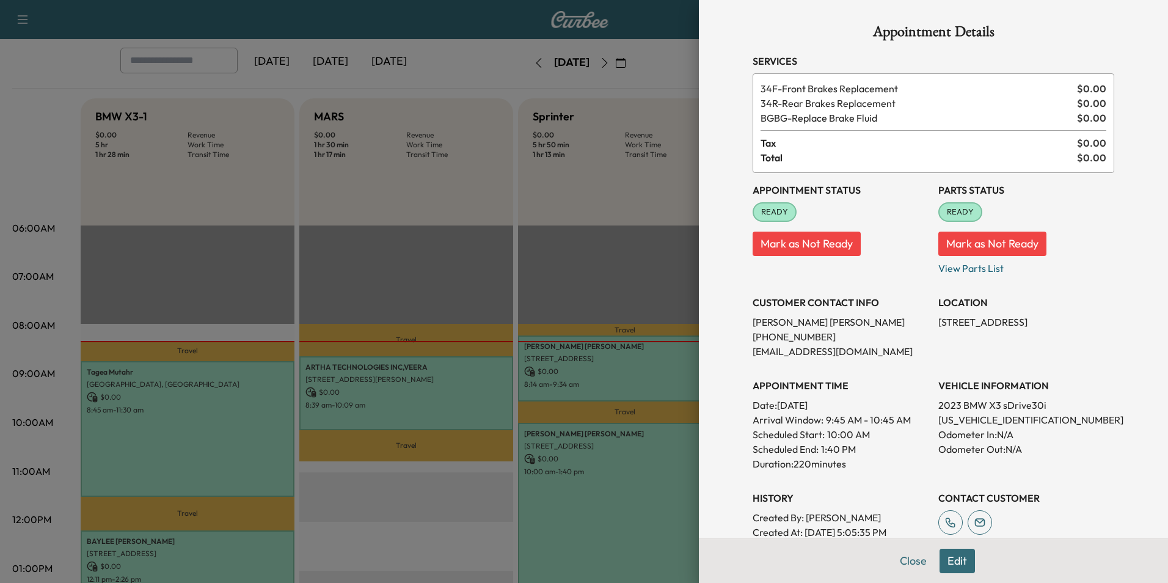
click at [950, 561] on button "Edit" at bounding box center [956, 560] width 35 height 24
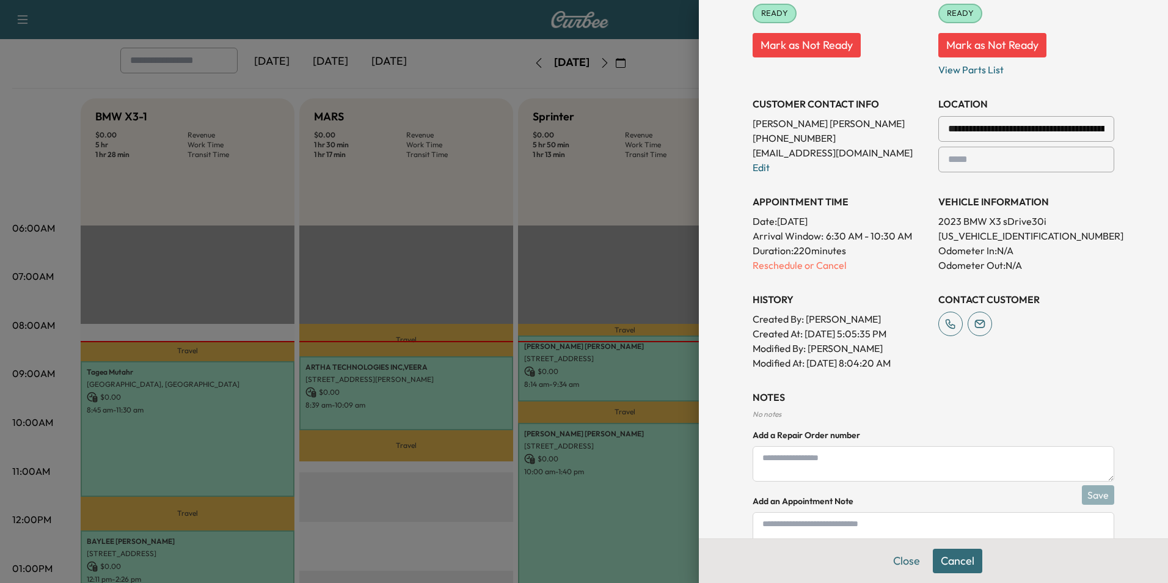
scroll to position [281, 0]
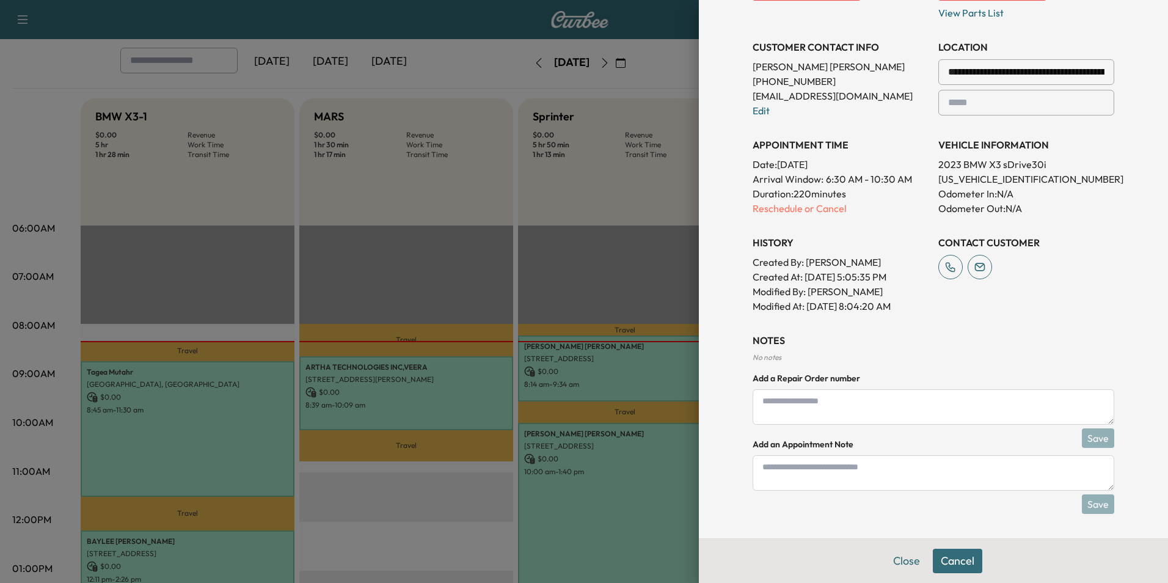
click at [785, 467] on textarea at bounding box center [932, 472] width 361 height 35
type textarea "*"
type textarea "*****"
click at [1094, 502] on button "Save" at bounding box center [1097, 504] width 32 height 20
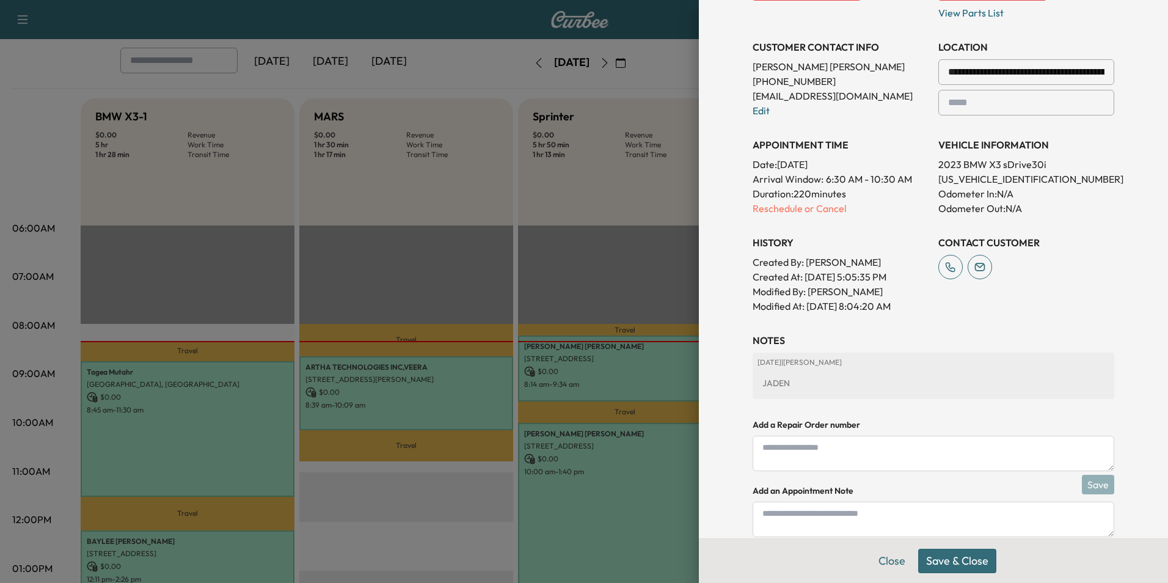
click at [949, 564] on button "Save & Close" at bounding box center [957, 560] width 78 height 24
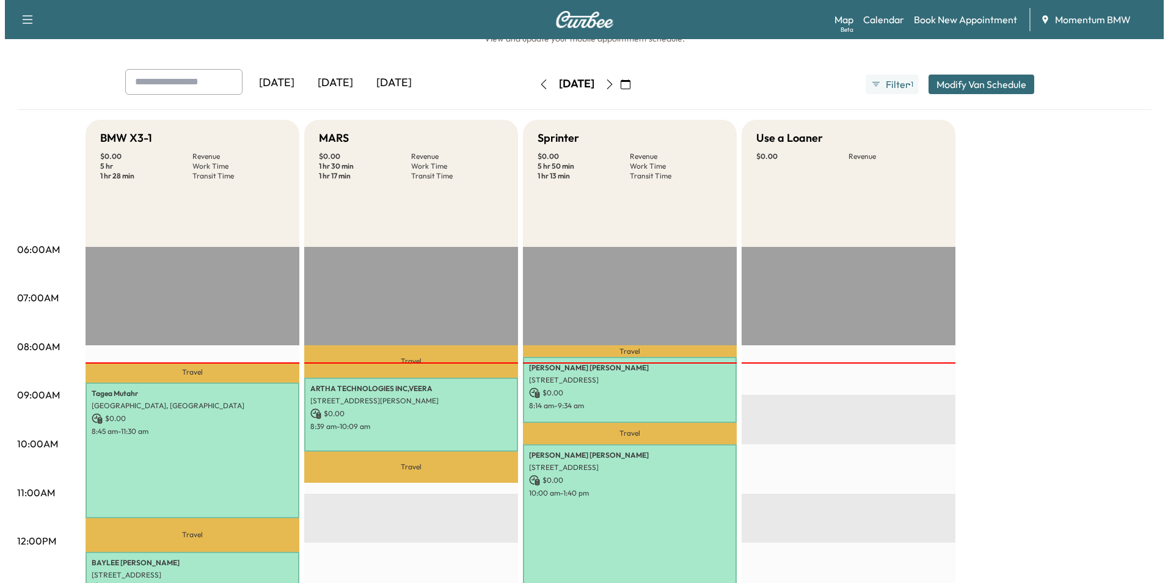
scroll to position [61, 0]
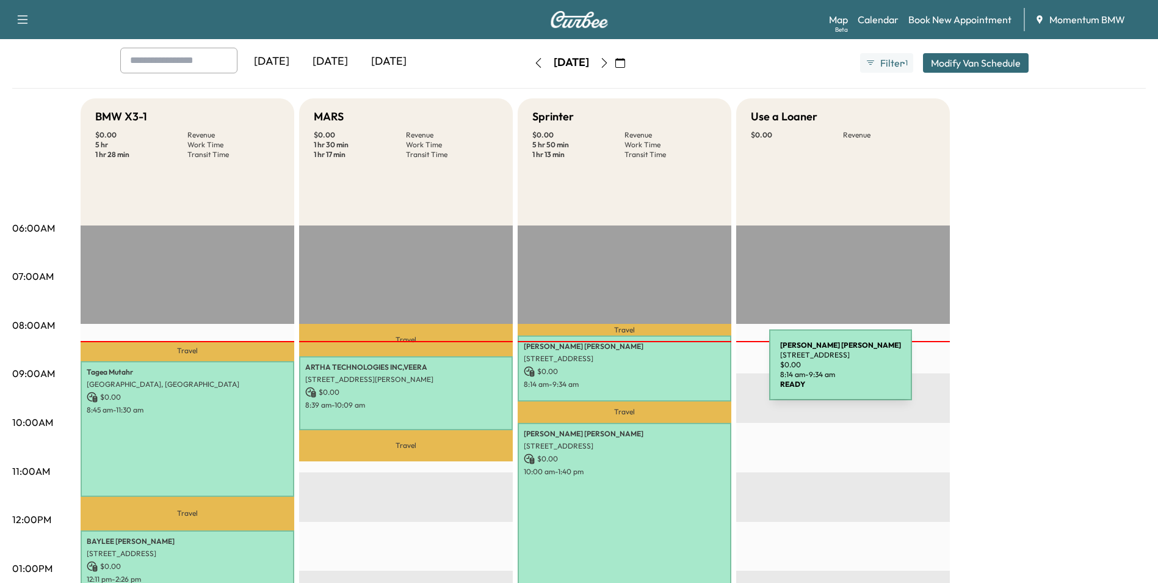
click at [678, 372] on p "$ 0.00" at bounding box center [625, 371] width 202 height 11
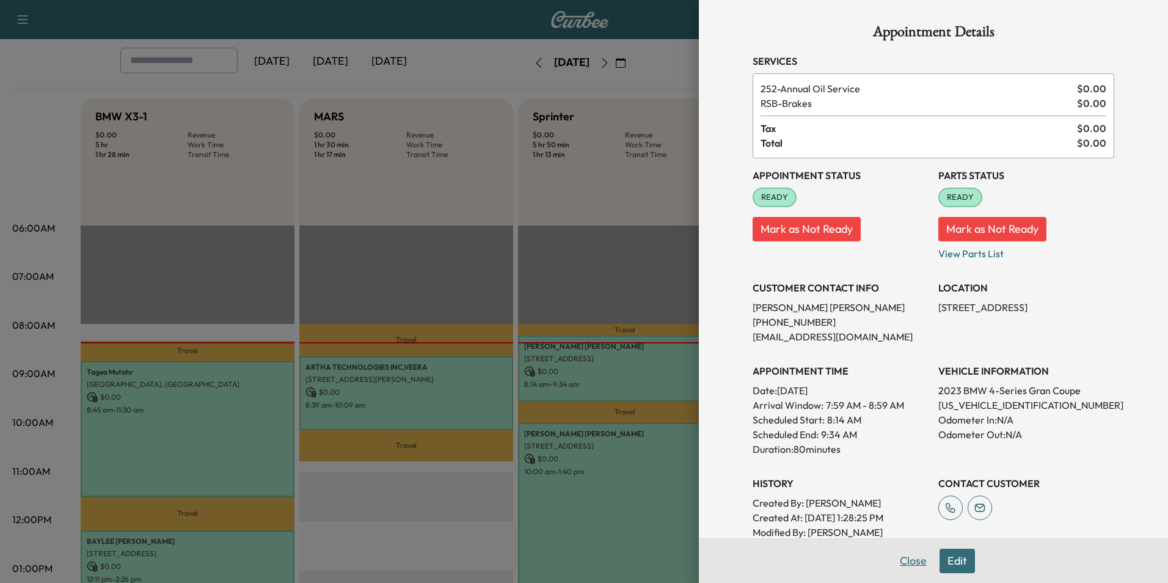
click at [899, 558] on button "Close" at bounding box center [913, 560] width 43 height 24
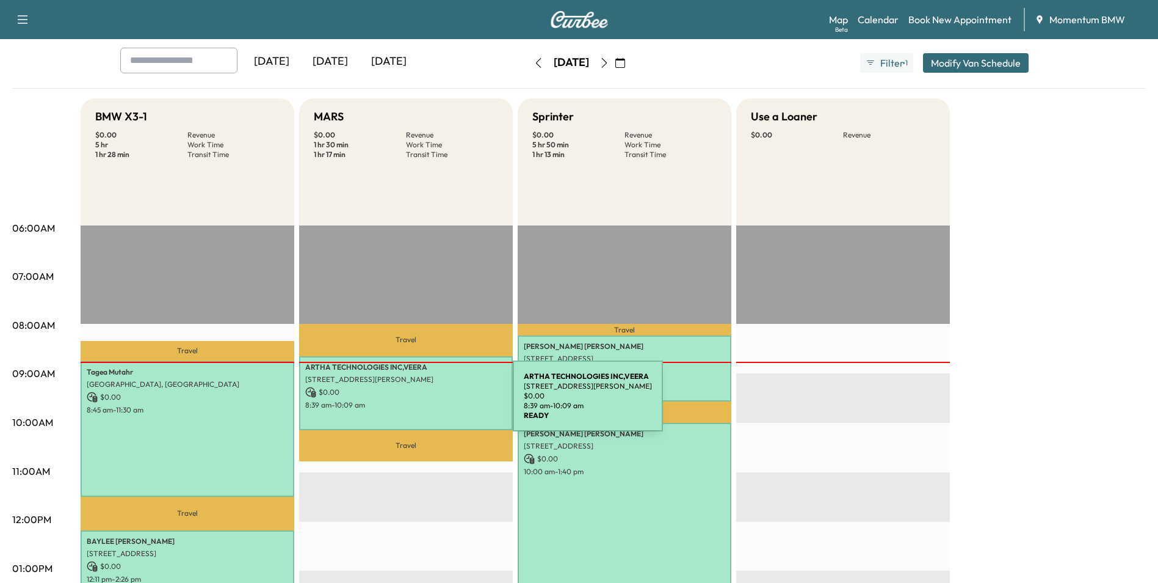
click at [421, 403] on p "8:39 am - 10:09 am" at bounding box center [406, 405] width 202 height 10
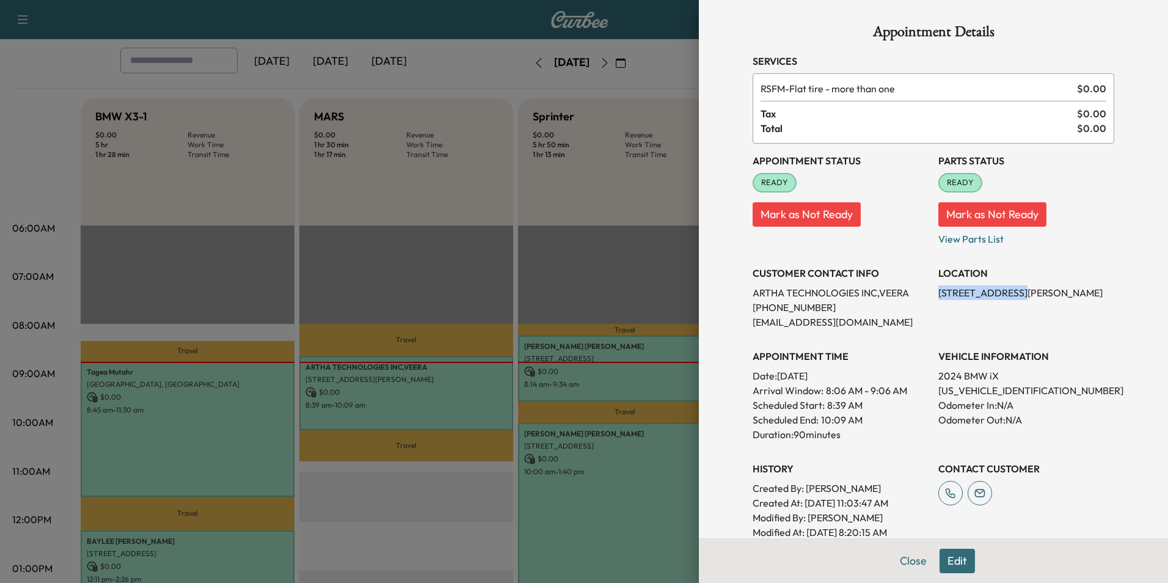
drag, startPoint x: 929, startPoint y: 291, endPoint x: 1003, endPoint y: 295, distance: 74.0
click at [1003, 295] on p "[STREET_ADDRESS][PERSON_NAME]" at bounding box center [1026, 292] width 176 height 15
copy p "[STREET_ADDRESS][PERSON_NAME]"
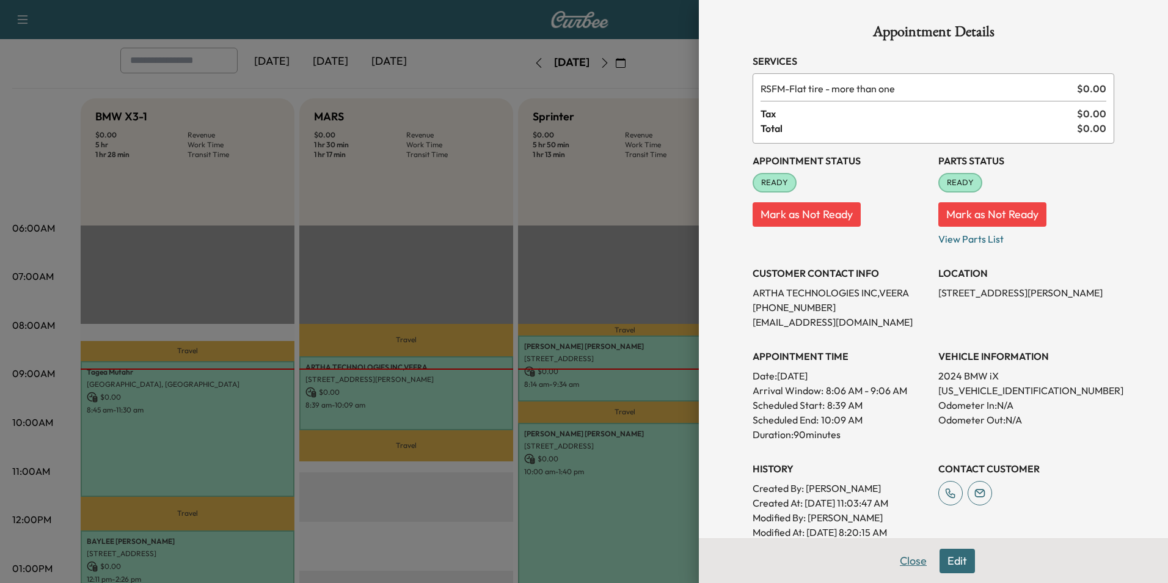
click at [906, 562] on button "Close" at bounding box center [913, 560] width 43 height 24
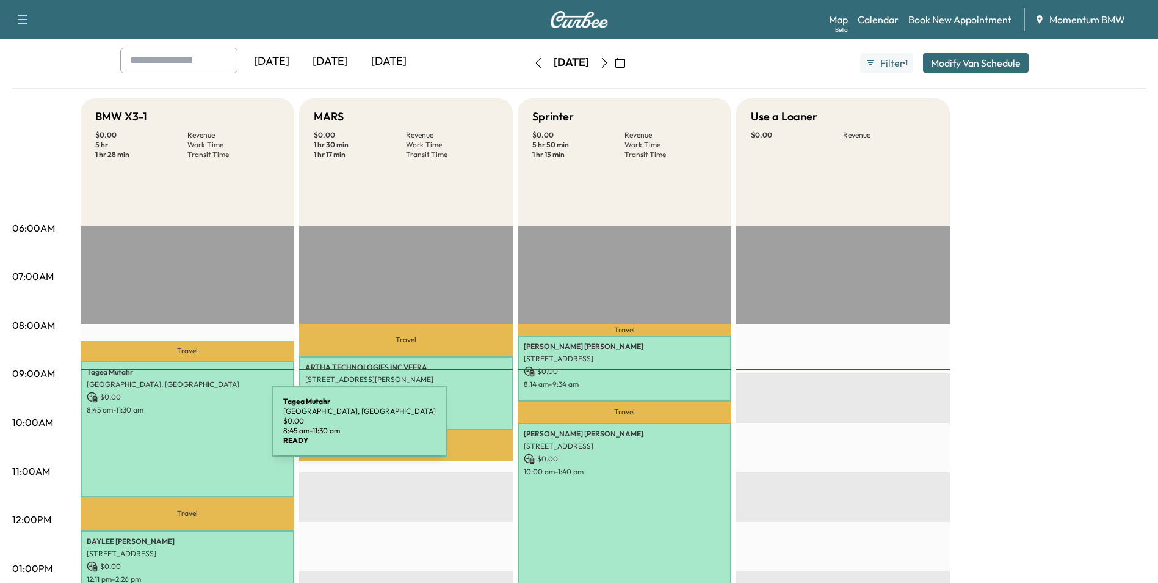
click at [181, 428] on div "[PERSON_NAME][GEOGRAPHIC_DATA], [GEOGRAPHIC_DATA] $ 0.00 8:45 am - 11:30 am" at bounding box center [188, 429] width 214 height 136
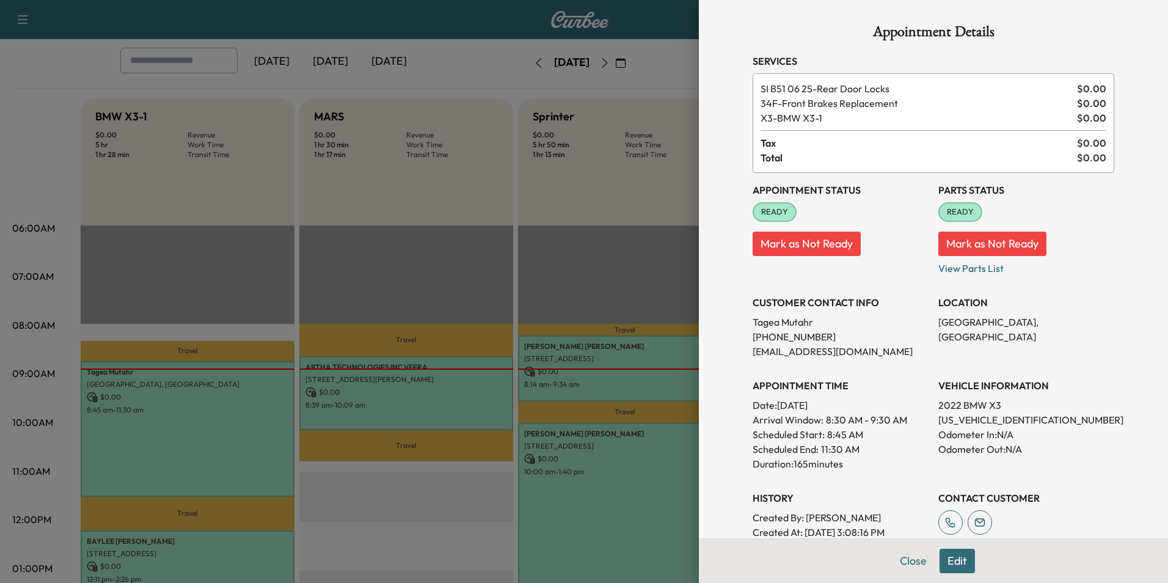
click at [435, 409] on div at bounding box center [584, 291] width 1168 height 583
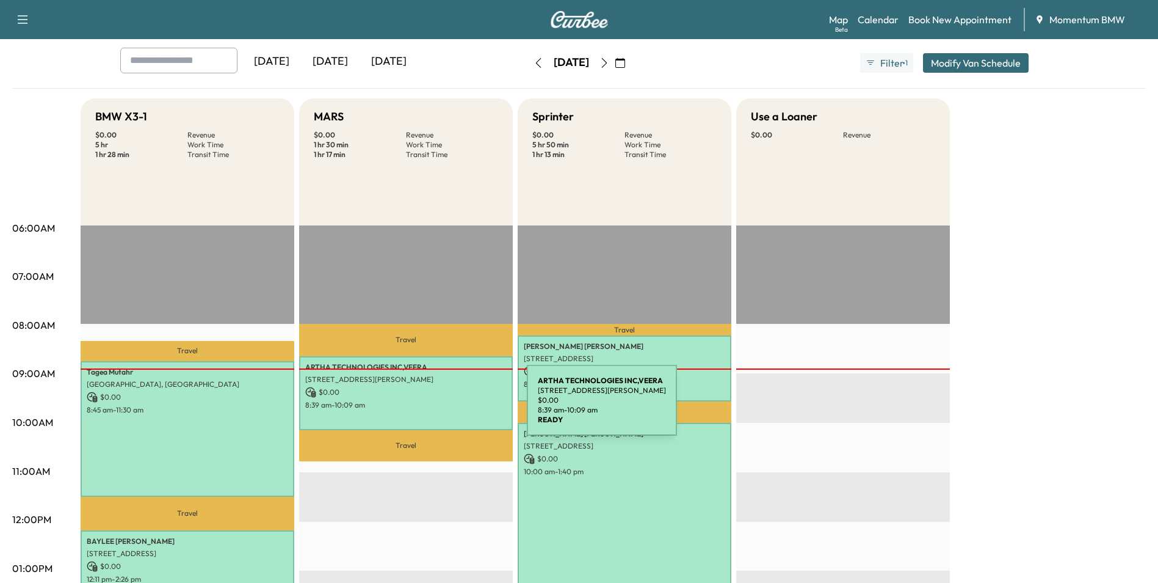
click at [435, 407] on p "8:39 am - 10:09 am" at bounding box center [406, 405] width 202 height 10
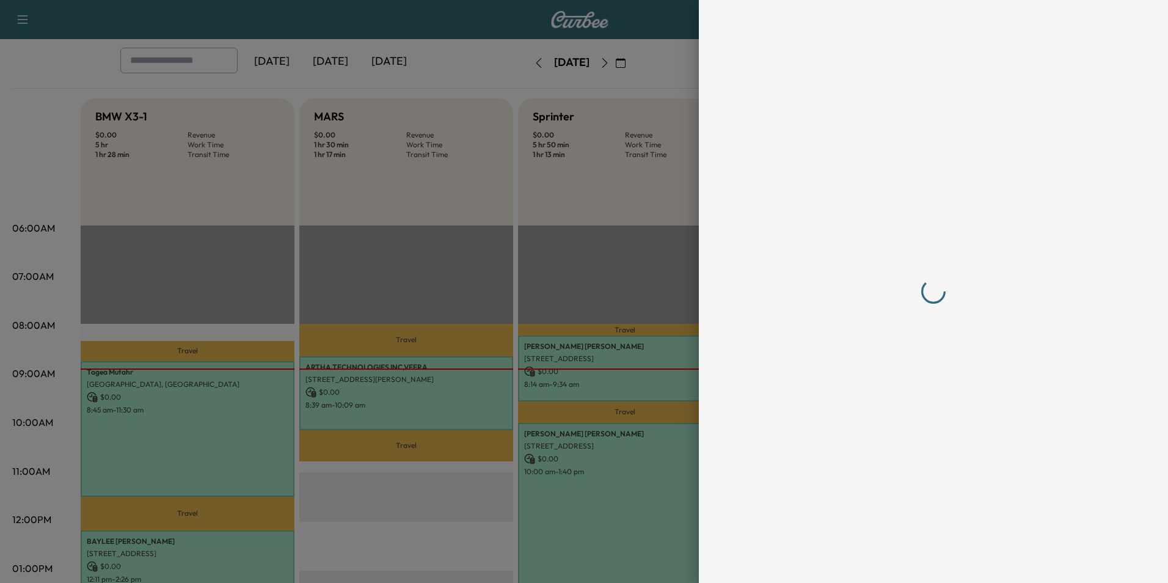
click at [435, 408] on div at bounding box center [584, 291] width 1168 height 583
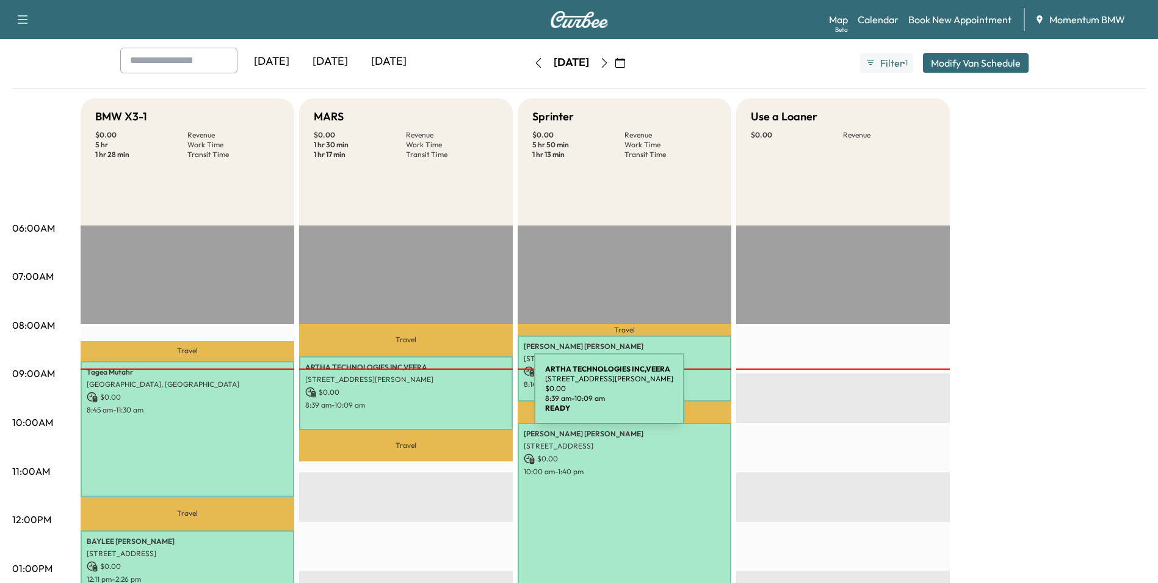
click at [443, 396] on p "$ 0.00" at bounding box center [406, 392] width 202 height 11
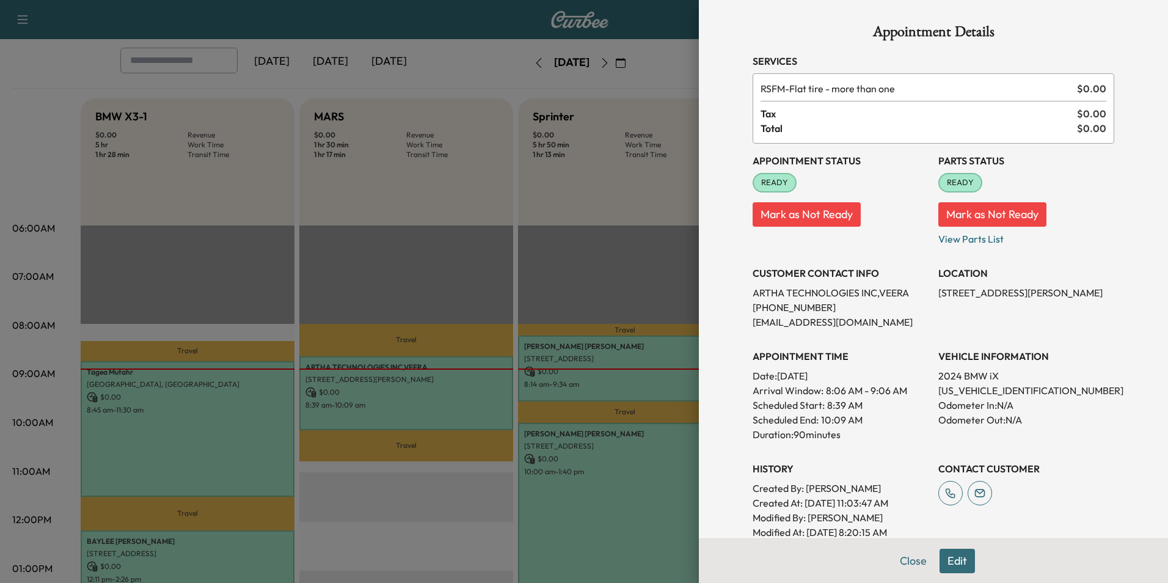
click at [209, 434] on div at bounding box center [584, 291] width 1168 height 583
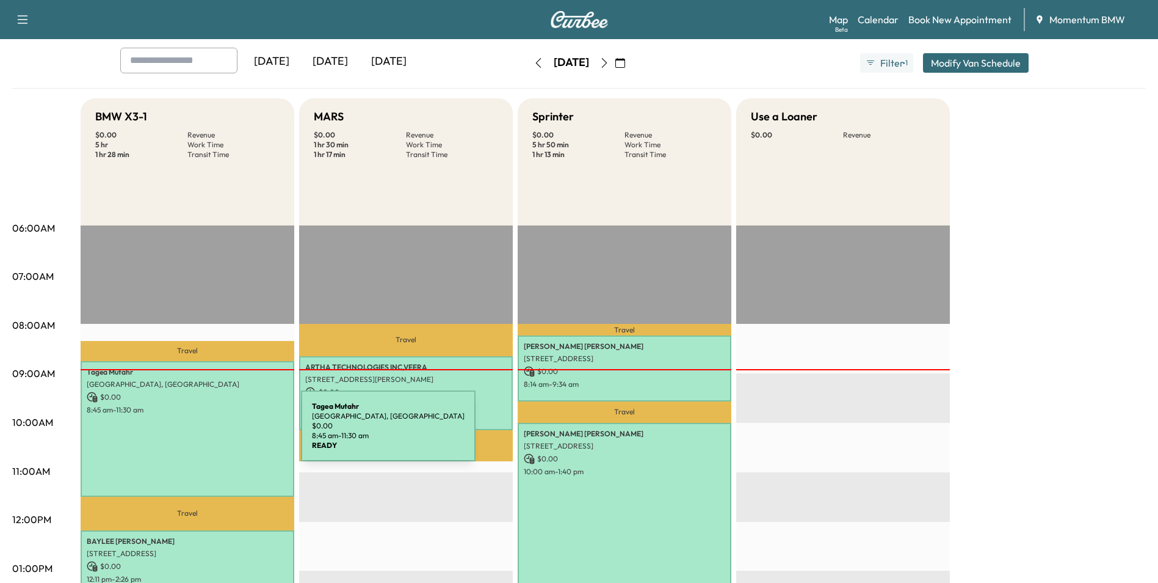
click at [209, 434] on div "[PERSON_NAME][GEOGRAPHIC_DATA], [GEOGRAPHIC_DATA] $ 0.00 8:45 am - 11:30 am" at bounding box center [188, 429] width 214 height 136
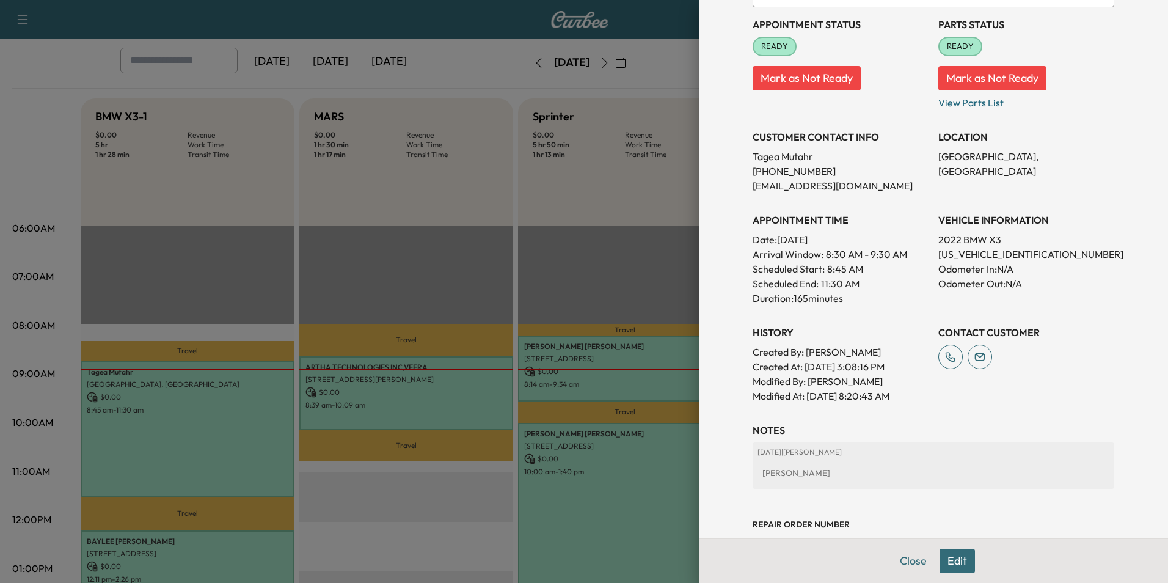
scroll to position [199, 0]
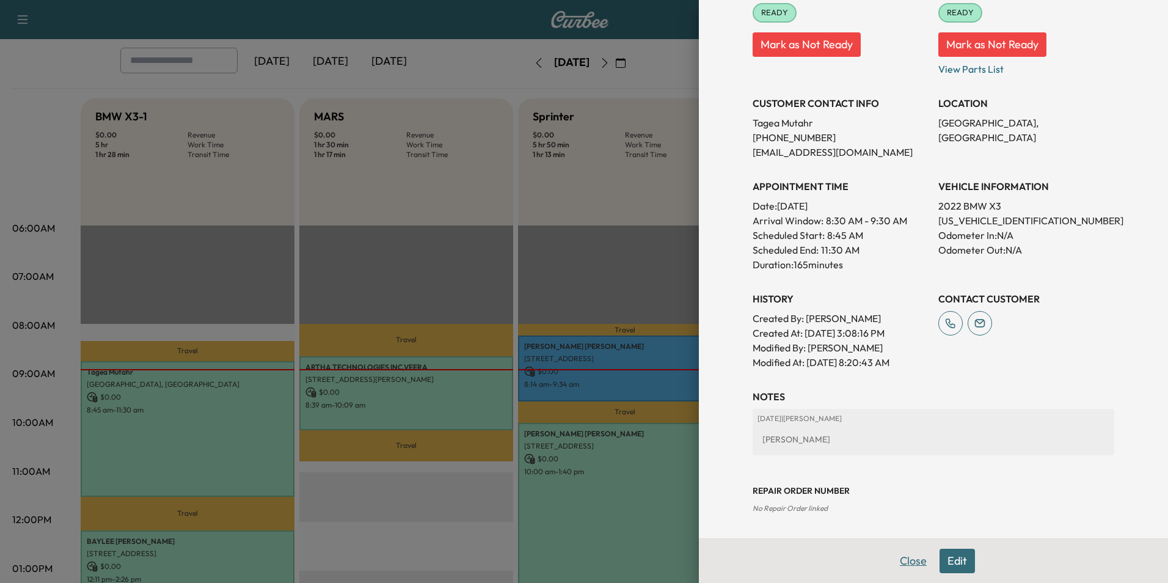
click at [912, 561] on button "Close" at bounding box center [913, 560] width 43 height 24
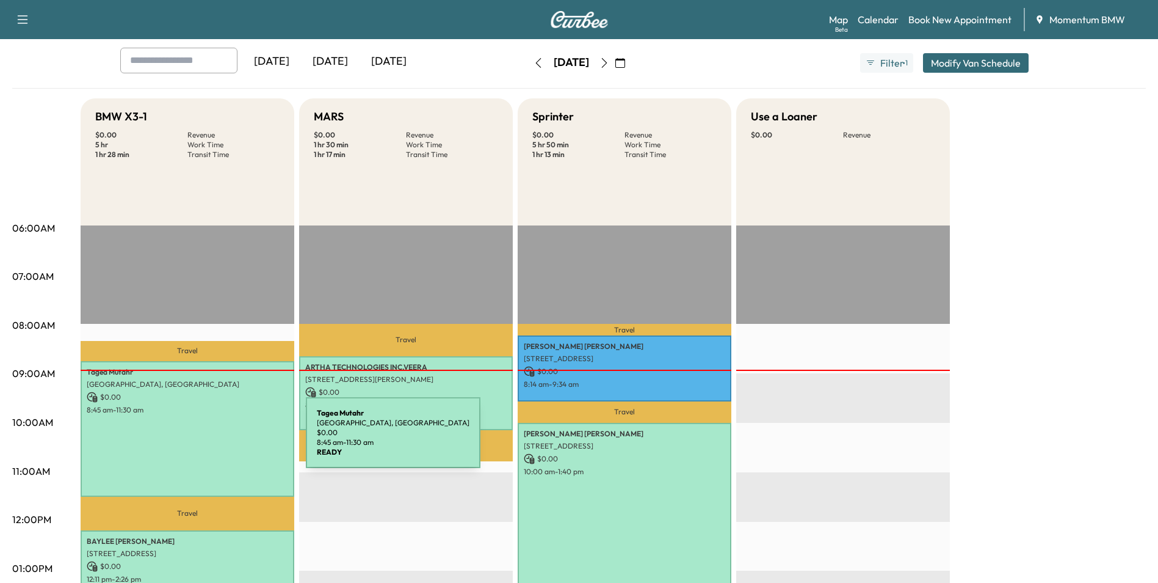
click at [214, 440] on div "[PERSON_NAME][GEOGRAPHIC_DATA], [GEOGRAPHIC_DATA] $ 0.00 8:45 am - 11:30 am" at bounding box center [188, 429] width 214 height 136
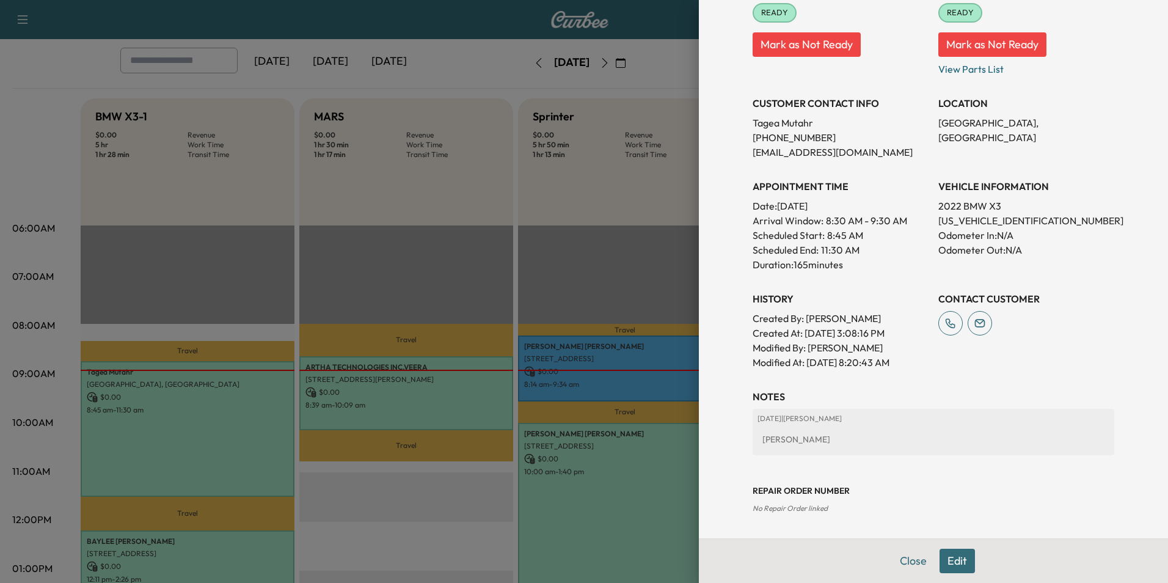
click at [232, 438] on div at bounding box center [584, 291] width 1168 height 583
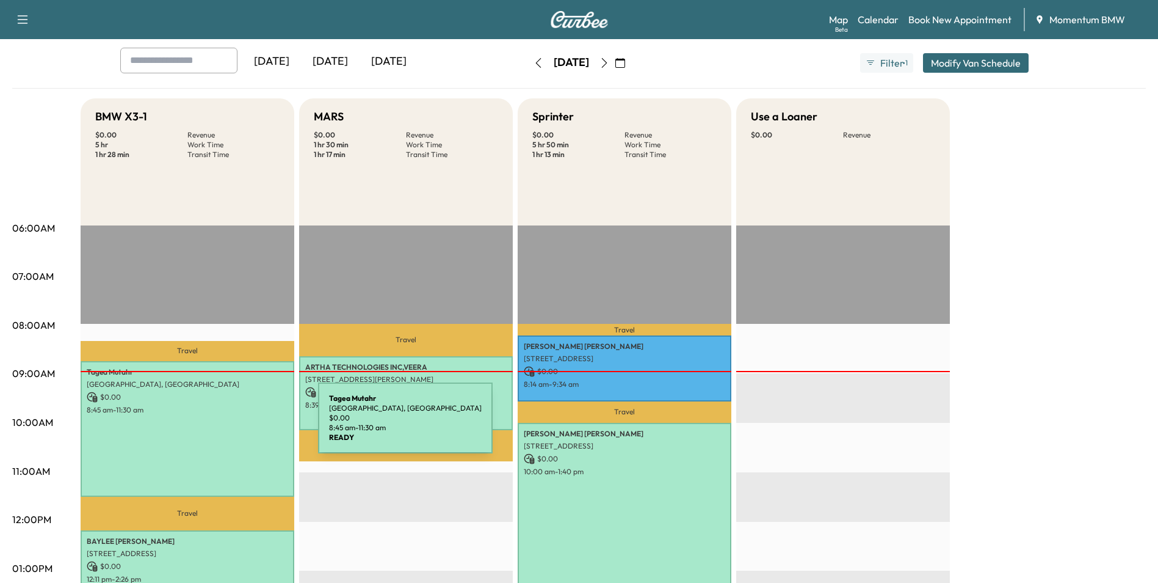
click at [227, 425] on div "[PERSON_NAME][GEOGRAPHIC_DATA], [GEOGRAPHIC_DATA] $ 0.00 8:45 am - 11:30 am" at bounding box center [188, 429] width 214 height 136
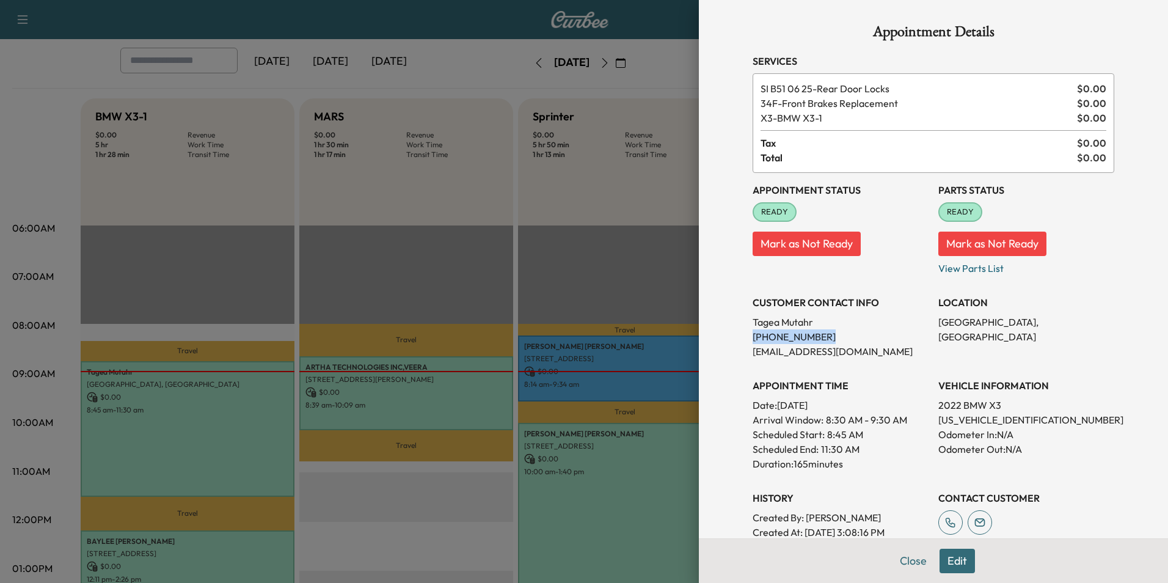
drag, startPoint x: 811, startPoint y: 336, endPoint x: 744, endPoint y: 340, distance: 66.7
click at [752, 340] on p "[PHONE_NUMBER]" at bounding box center [840, 336] width 176 height 15
drag, startPoint x: 744, startPoint y: 340, endPoint x: 796, endPoint y: 338, distance: 51.4
copy p "[PHONE_NUMBER]"
click at [165, 408] on div at bounding box center [584, 291] width 1168 height 583
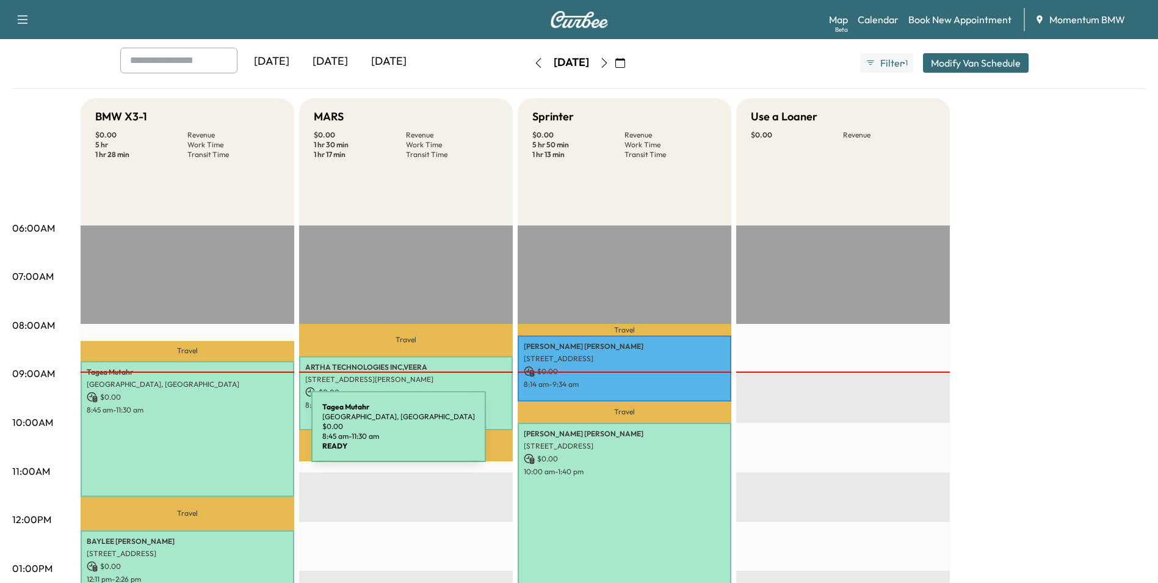
click at [220, 434] on div "[PERSON_NAME][GEOGRAPHIC_DATA], [GEOGRAPHIC_DATA] $ 0.00 8:45 am - 11:30 am" at bounding box center [188, 429] width 214 height 136
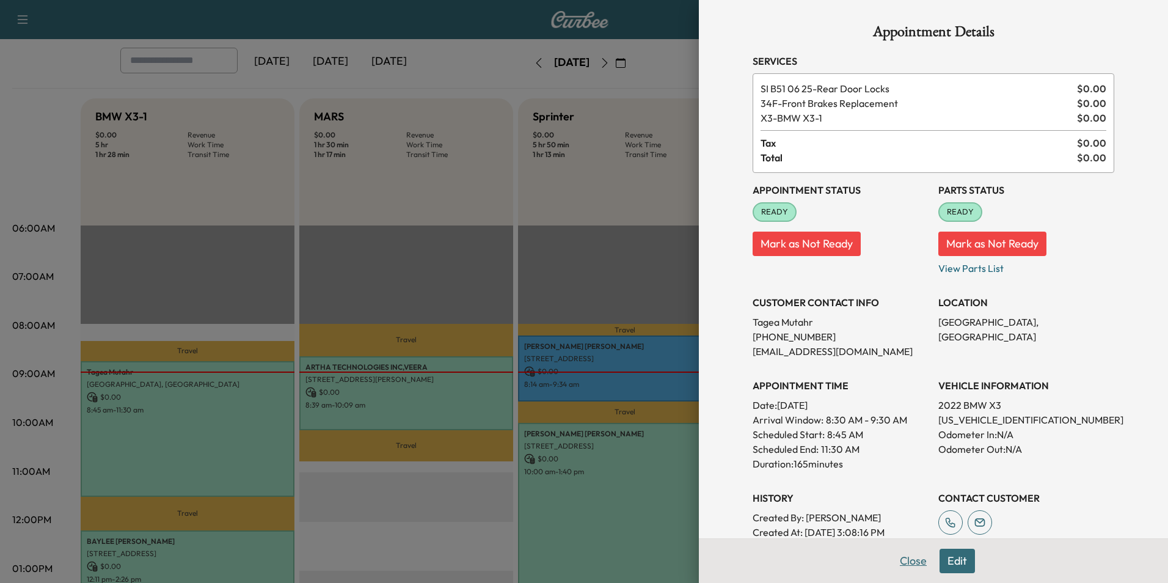
click at [901, 561] on button "Close" at bounding box center [913, 560] width 43 height 24
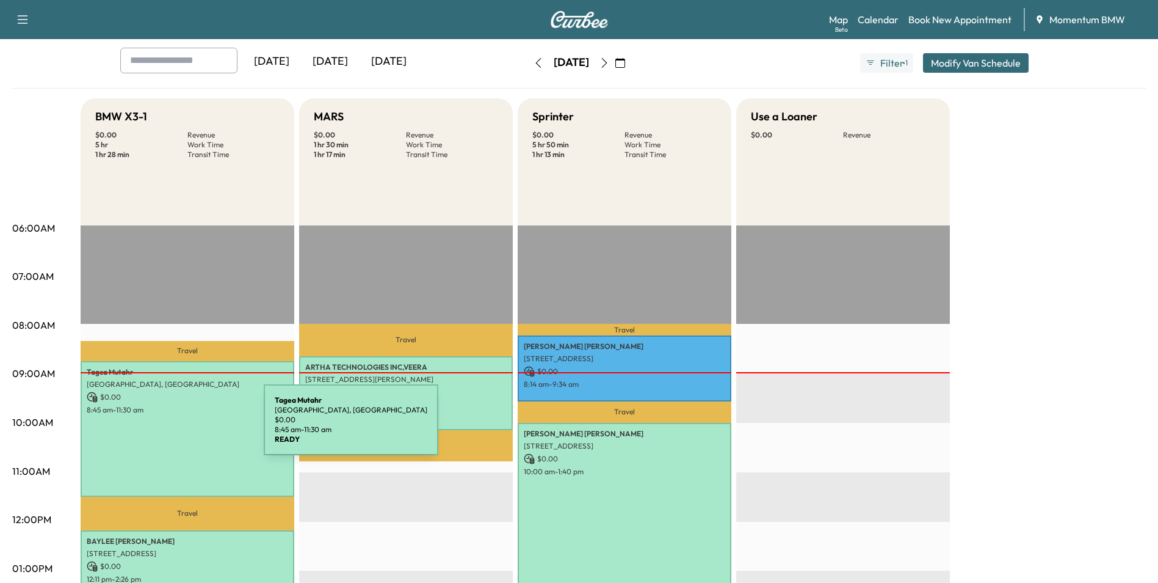
click at [173, 428] on div "[PERSON_NAME][GEOGRAPHIC_DATA], [GEOGRAPHIC_DATA] $ 0.00 8:45 am - 11:30 am" at bounding box center [188, 429] width 214 height 136
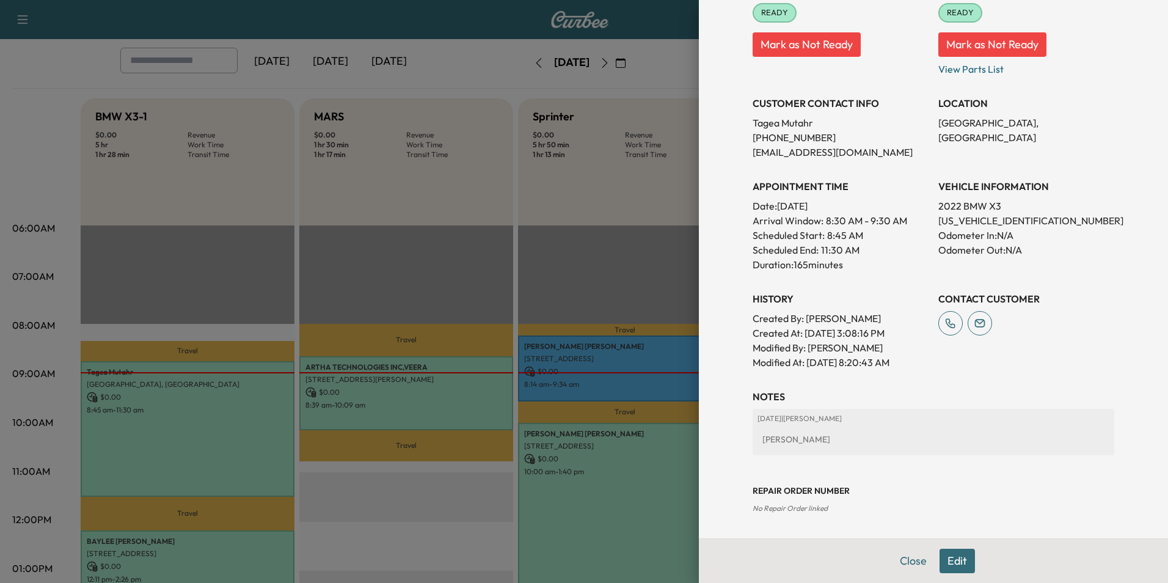
click at [947, 567] on button "Edit" at bounding box center [956, 560] width 35 height 24
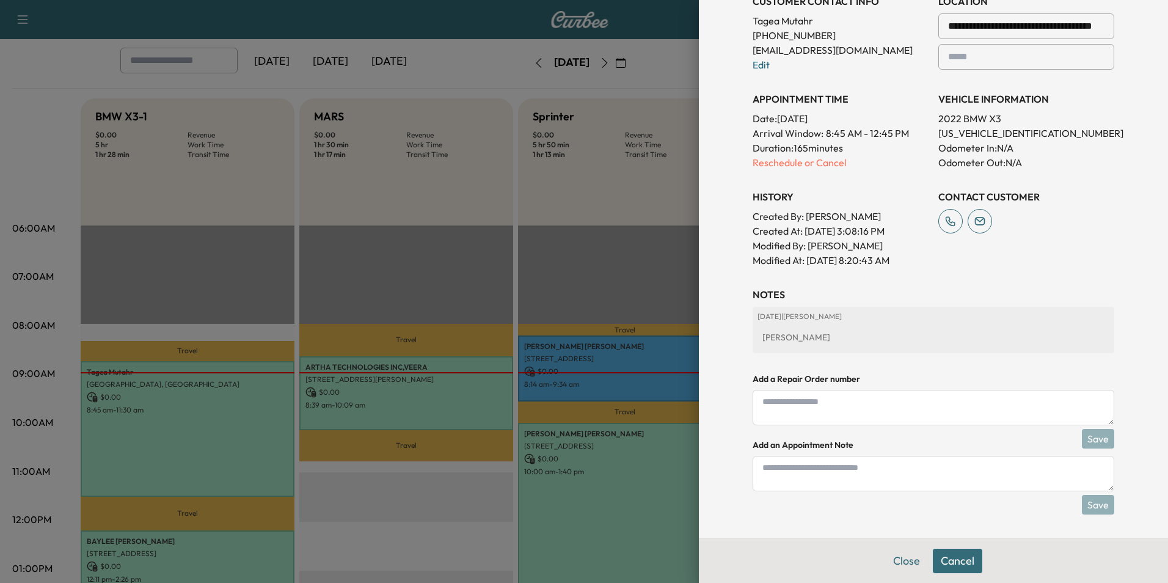
scroll to position [327, 0]
click at [802, 479] on textarea at bounding box center [932, 472] width 361 height 35
type textarea "****"
click at [1092, 499] on button "Save" at bounding box center [1097, 504] width 32 height 20
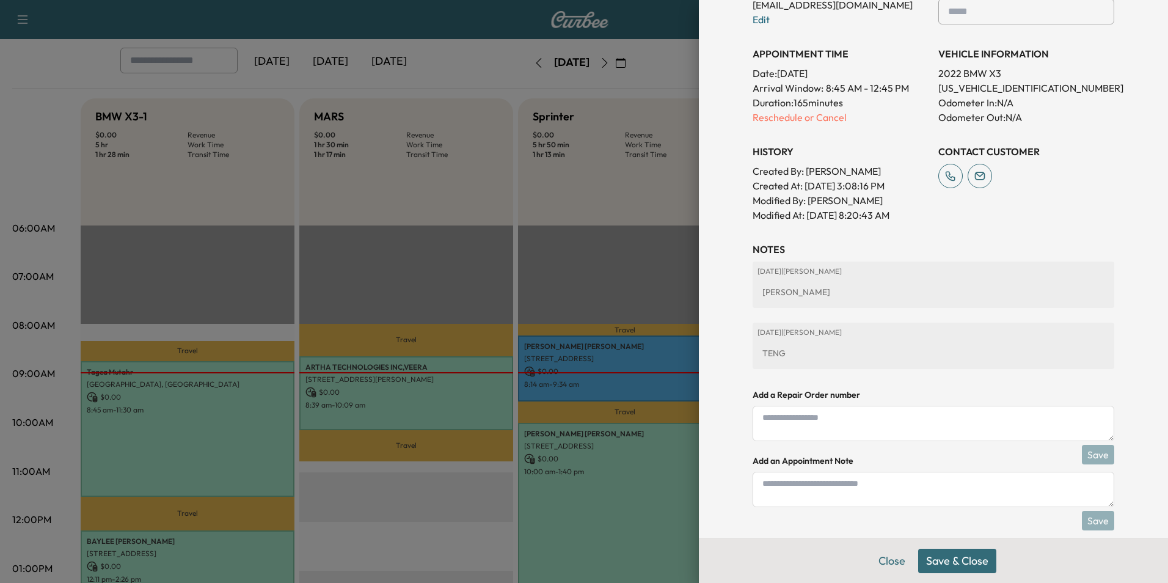
scroll to position [388, 0]
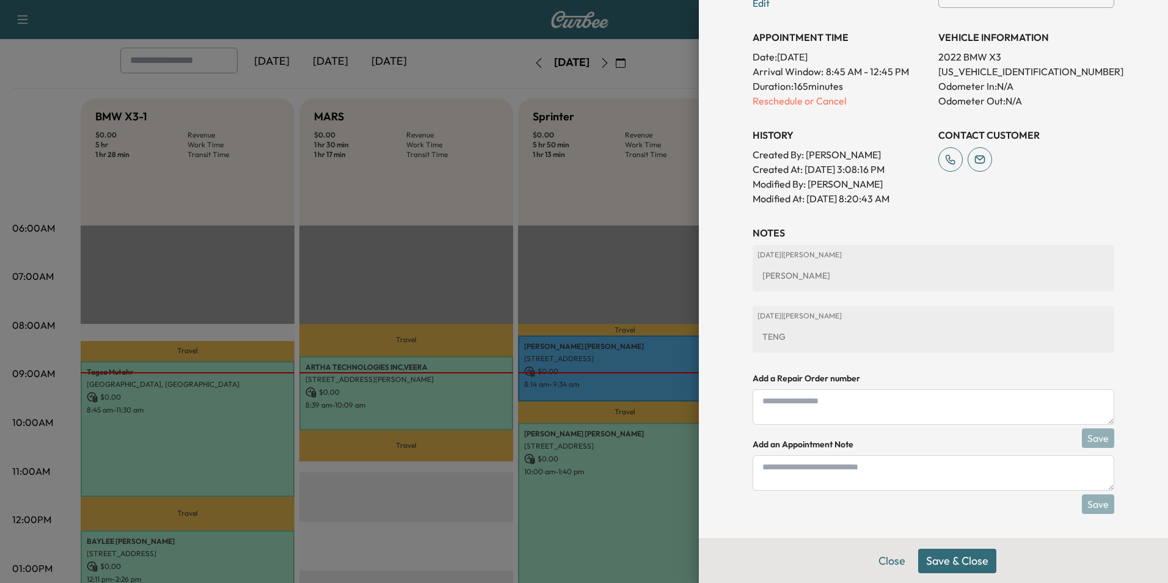
click at [957, 561] on button "Save & Close" at bounding box center [957, 560] width 78 height 24
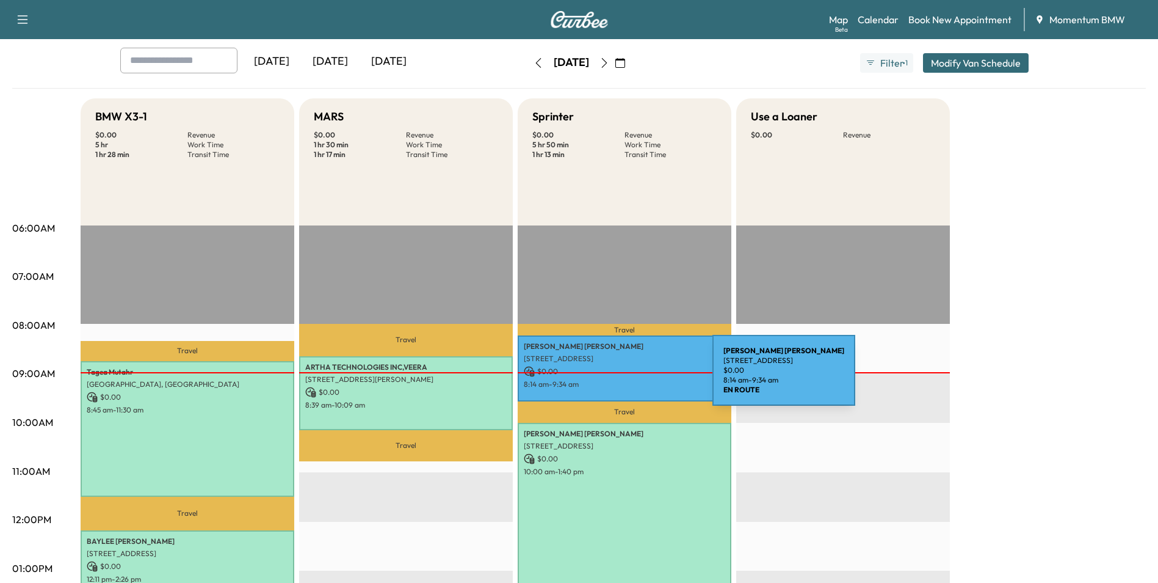
click at [621, 379] on p "8:14 am - 9:34 am" at bounding box center [625, 384] width 202 height 10
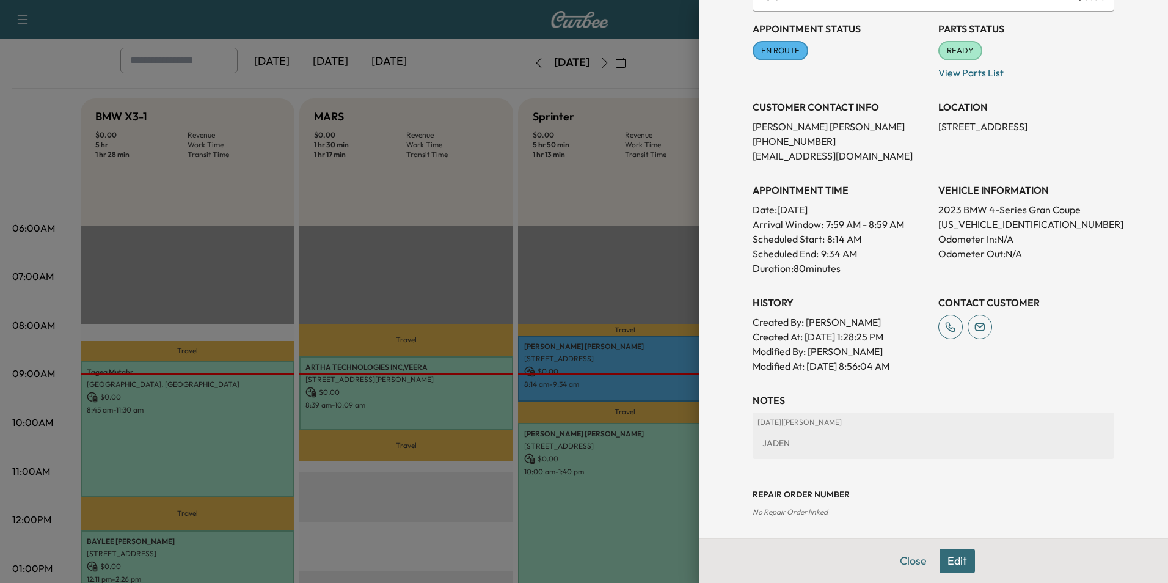
scroll to position [150, 0]
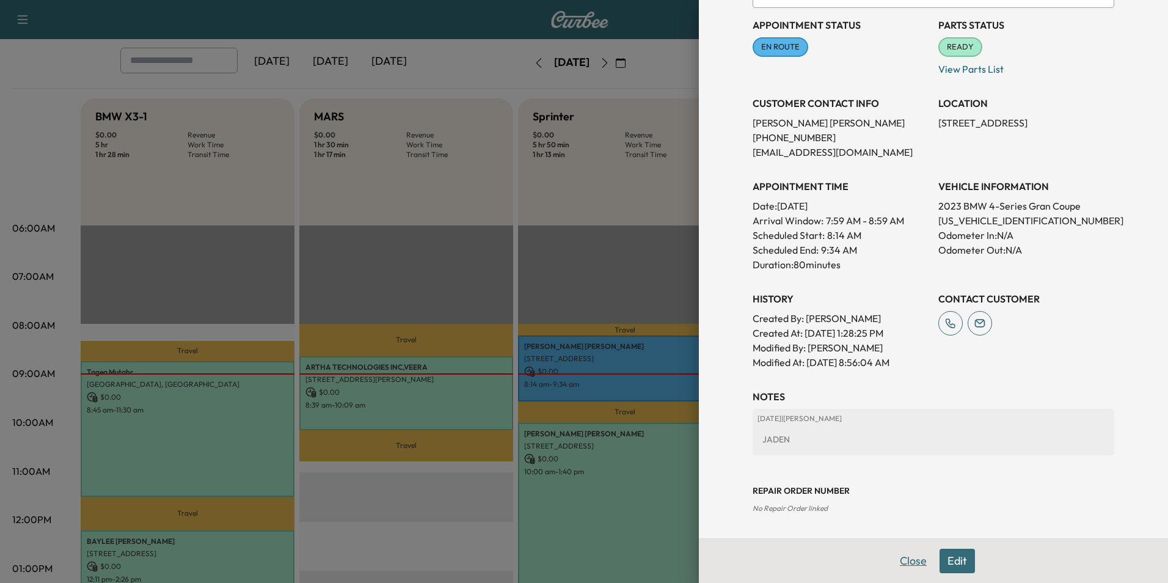
click at [898, 560] on button "Close" at bounding box center [913, 560] width 43 height 24
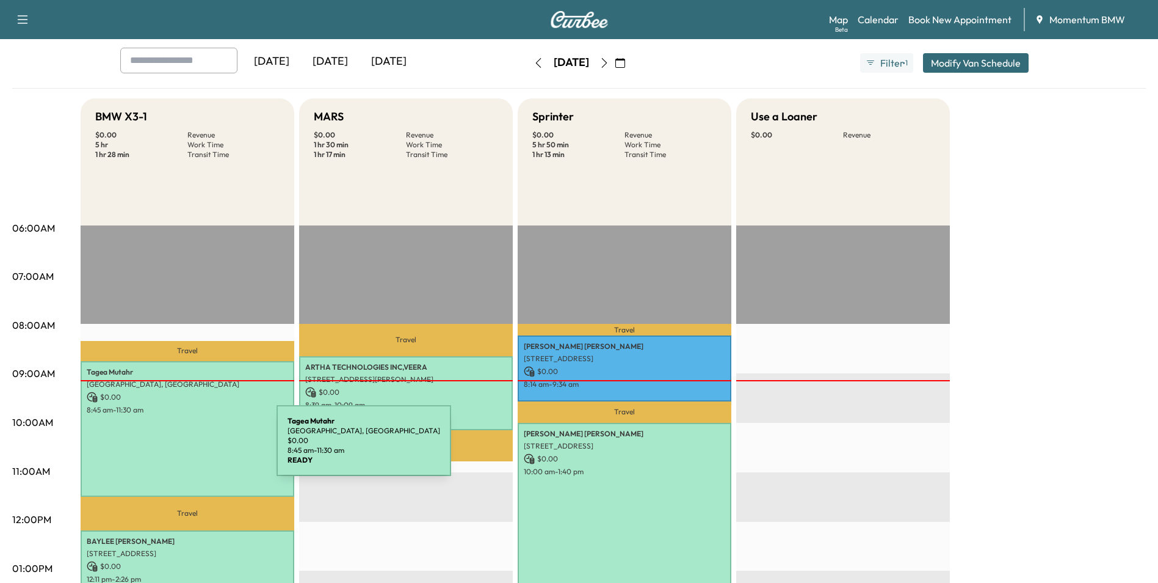
click at [185, 448] on div "[PERSON_NAME][GEOGRAPHIC_DATA], [GEOGRAPHIC_DATA] $ 0.00 8:45 am - 11:30 am" at bounding box center [188, 429] width 214 height 136
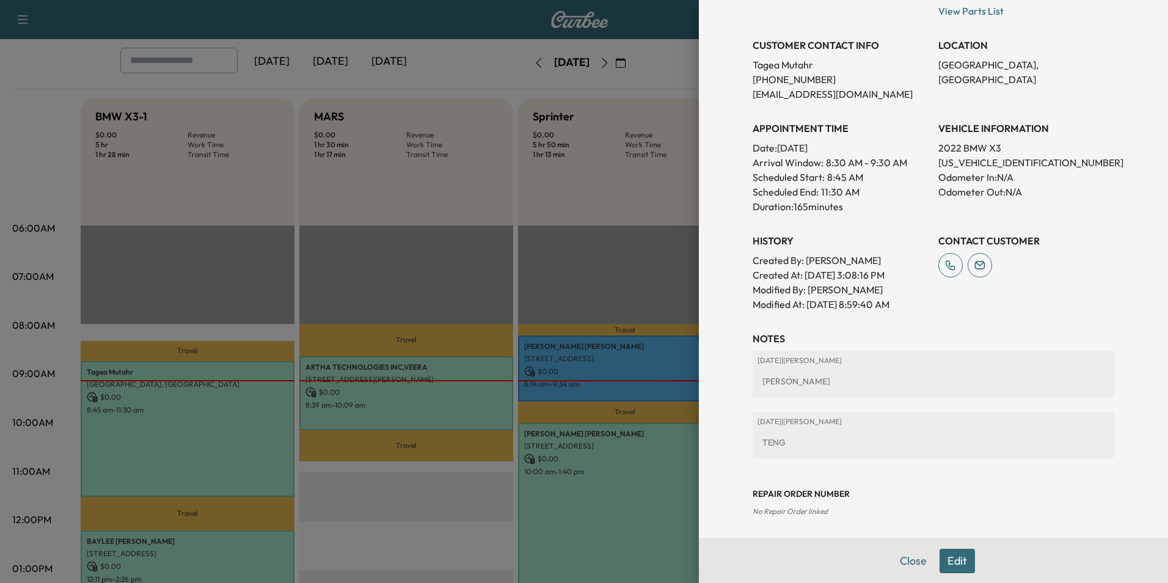
scroll to position [260, 0]
click at [463, 409] on div at bounding box center [584, 291] width 1168 height 583
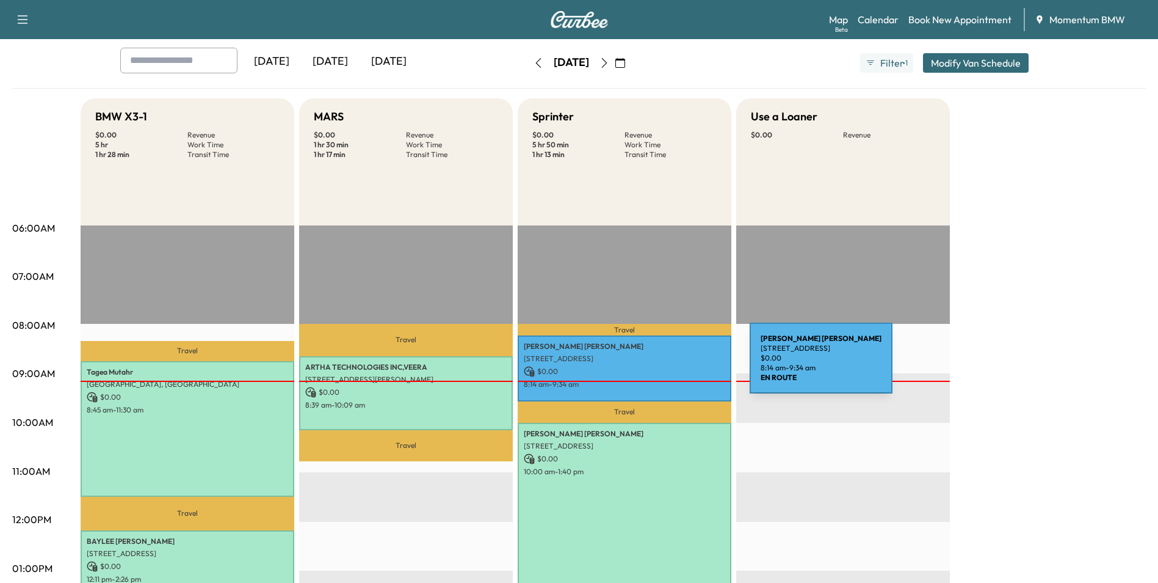
click at [658, 366] on p "$ 0.00" at bounding box center [625, 371] width 202 height 11
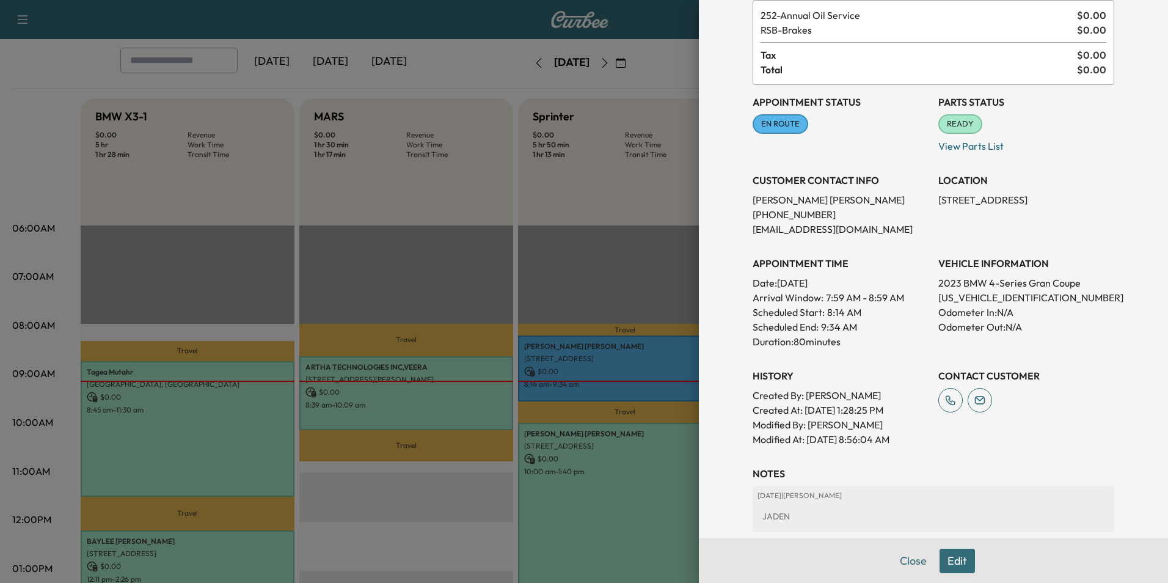
scroll to position [150, 0]
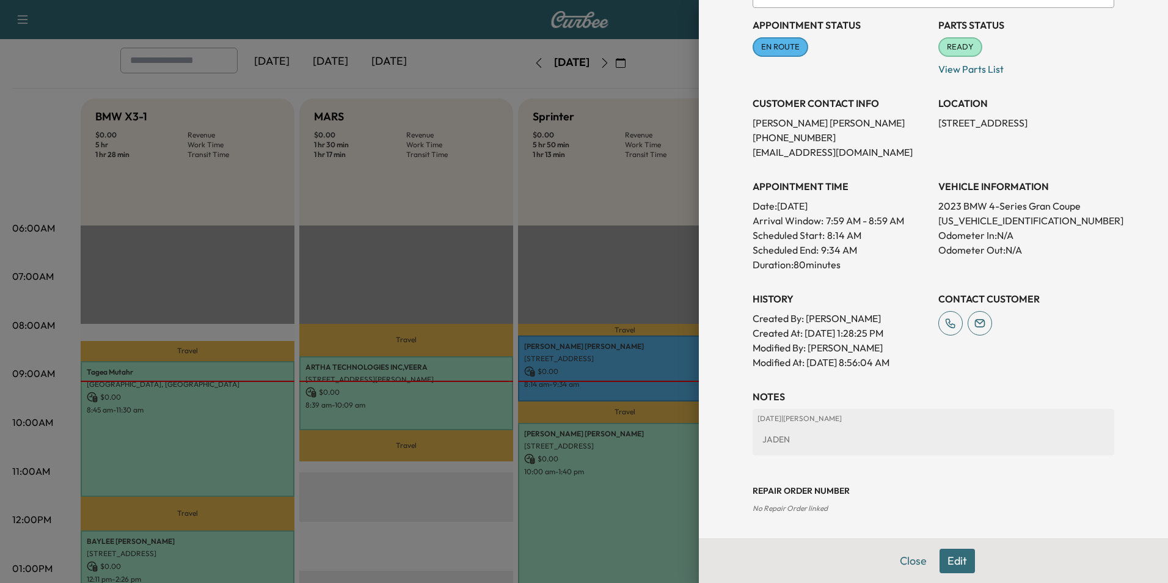
click at [909, 559] on button "Close" at bounding box center [913, 560] width 43 height 24
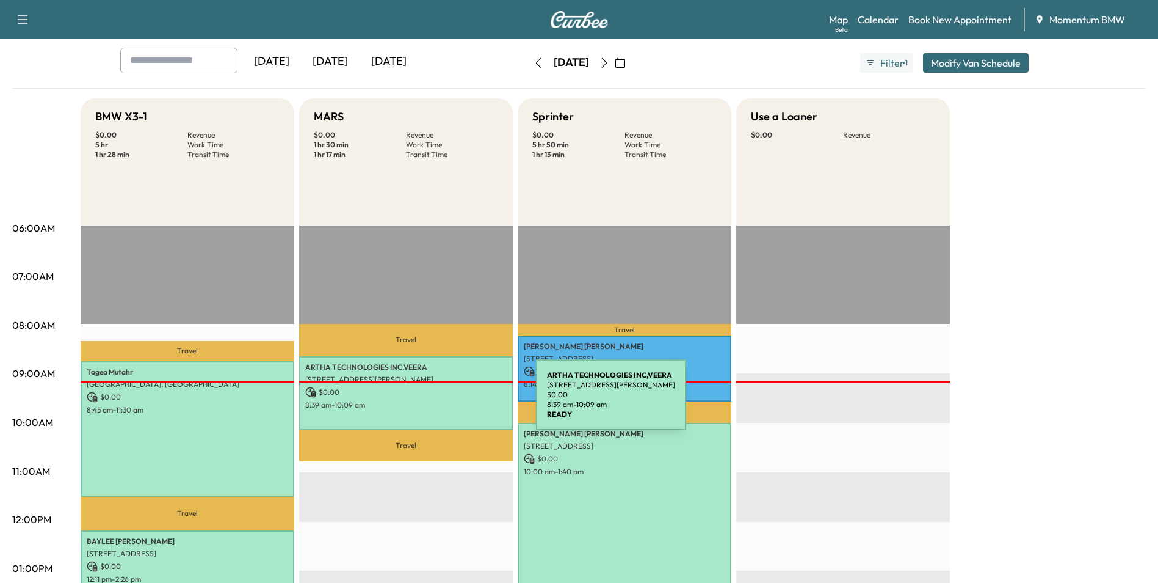
click at [445, 402] on p "8:39 am - 10:09 am" at bounding box center [406, 405] width 202 height 10
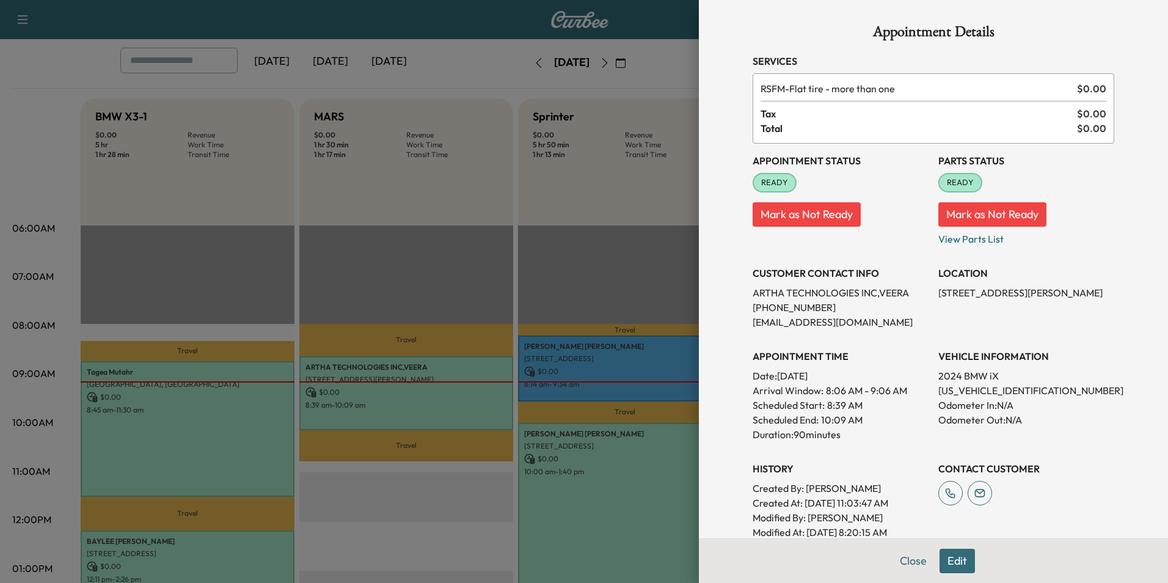
click at [914, 561] on button "Close" at bounding box center [913, 560] width 43 height 24
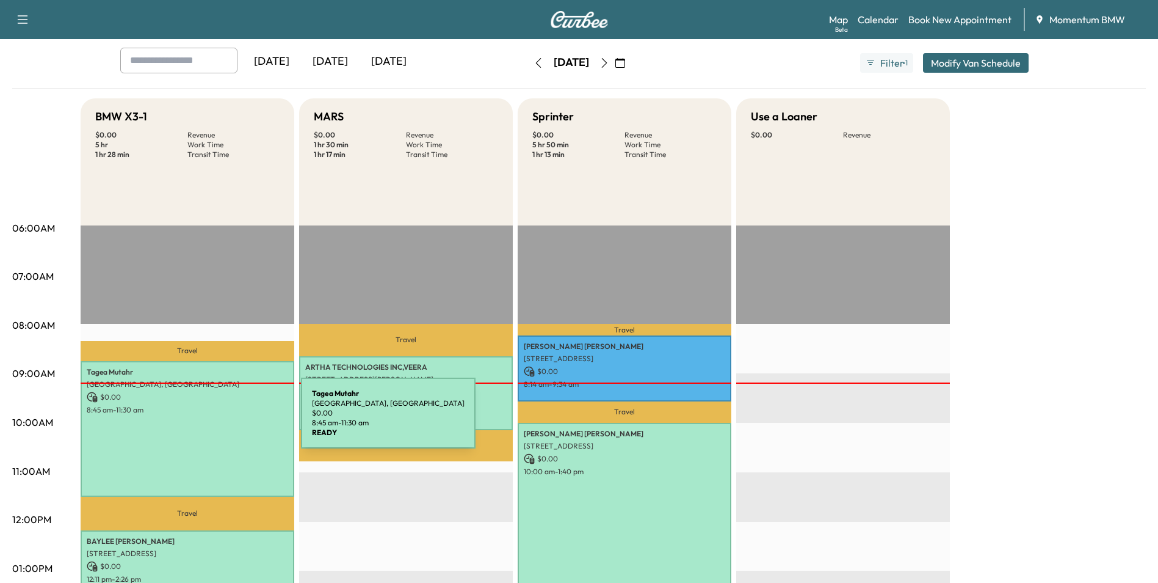
click at [209, 420] on div "[PERSON_NAME][GEOGRAPHIC_DATA], [GEOGRAPHIC_DATA] $ 0.00 8:45 am - 11:30 am" at bounding box center [188, 429] width 214 height 136
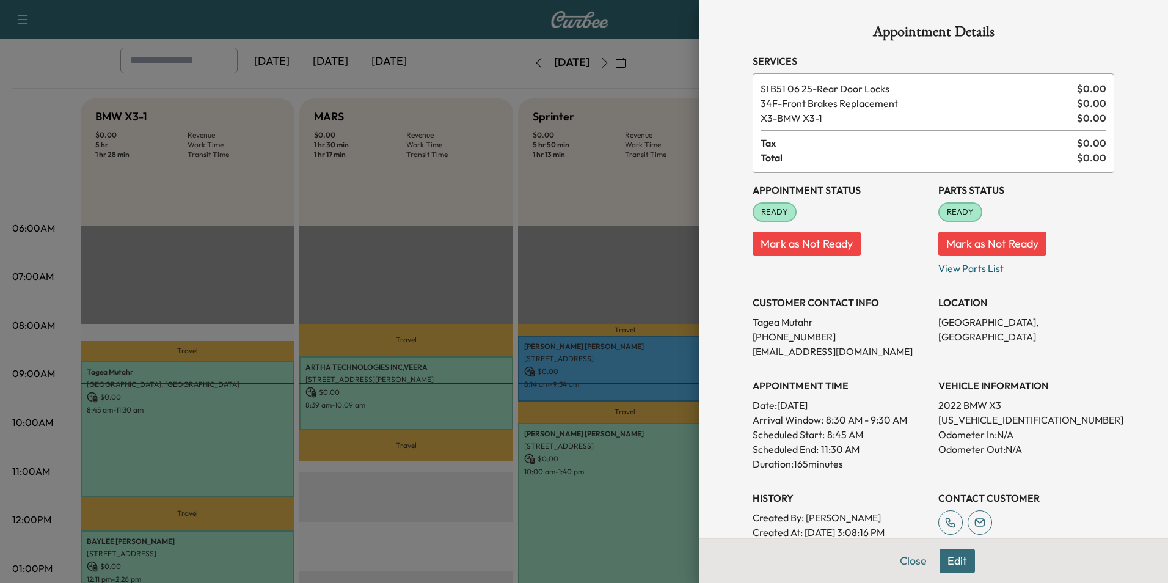
click at [968, 417] on p "[US_VEHICLE_IDENTIFICATION_NUMBER]" at bounding box center [1026, 419] width 176 height 15
copy p "[US_VEHICLE_IDENTIFICATION_NUMBER]"
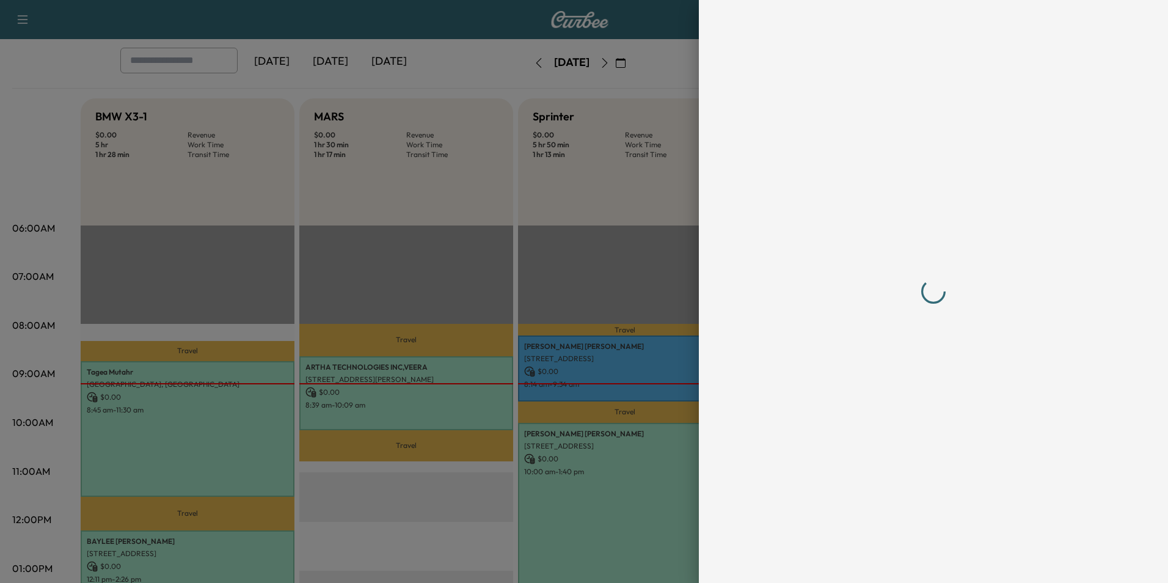
scroll to position [0, 0]
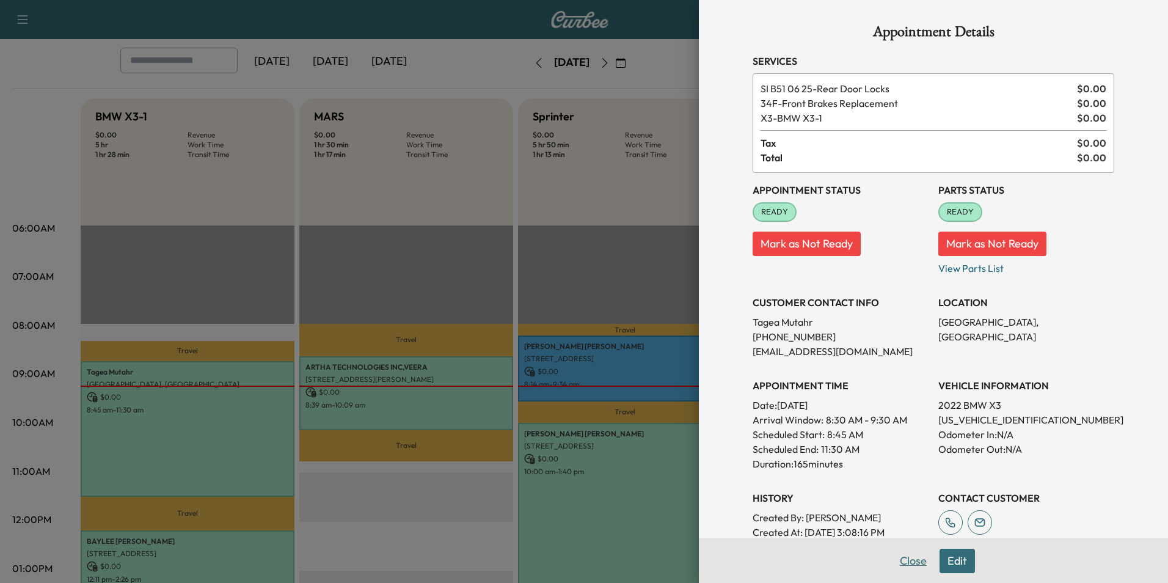
click at [912, 563] on button "Close" at bounding box center [913, 560] width 43 height 24
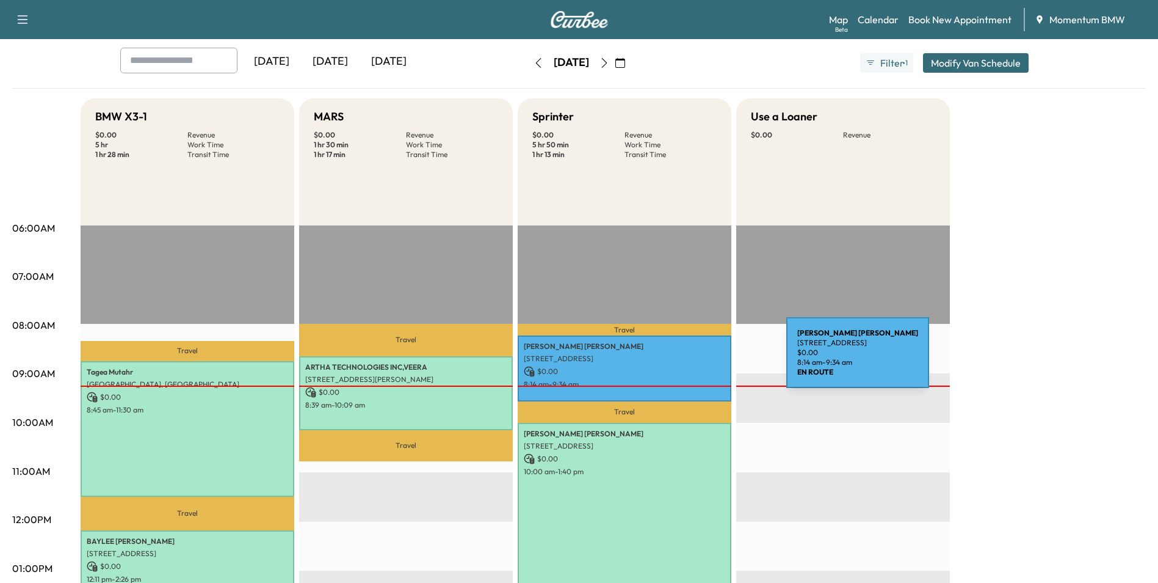
click at [695, 360] on p "[STREET_ADDRESS]" at bounding box center [625, 359] width 202 height 10
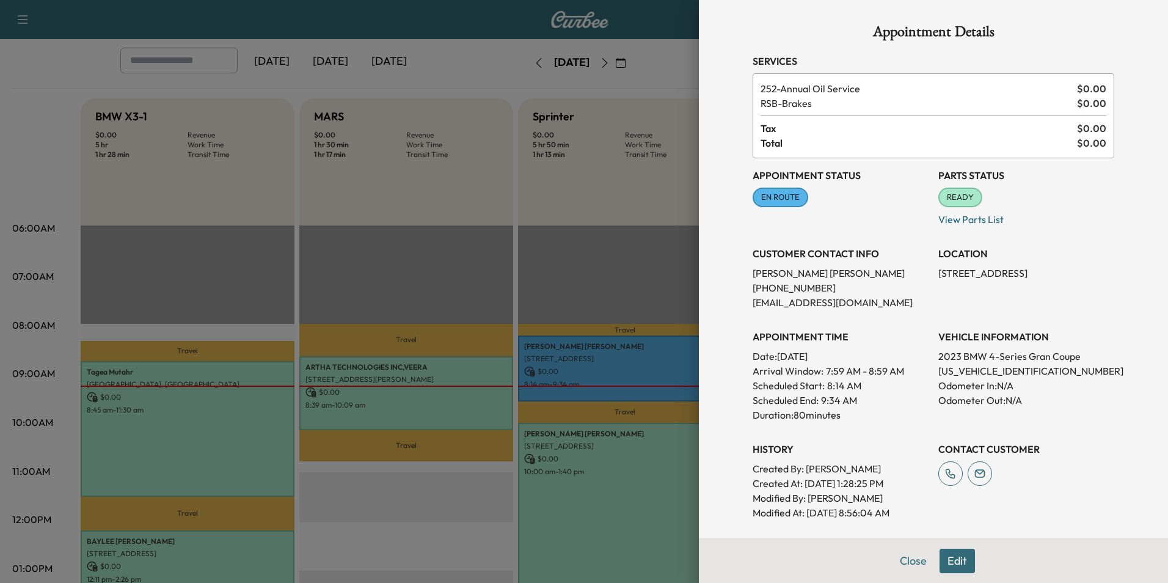
click at [967, 368] on p "[US_VEHICLE_IDENTIFICATION_NUMBER]" at bounding box center [1026, 370] width 176 height 15
copy p "[US_VEHICLE_IDENTIFICATION_NUMBER]"
drag, startPoint x: 924, startPoint y: 271, endPoint x: 991, endPoint y: 280, distance: 67.7
click at [991, 280] on div "Appointment Status EN ROUTE Mark as Not Ready Parts Status READY Mark as Not Re…" at bounding box center [932, 338] width 361 height 361
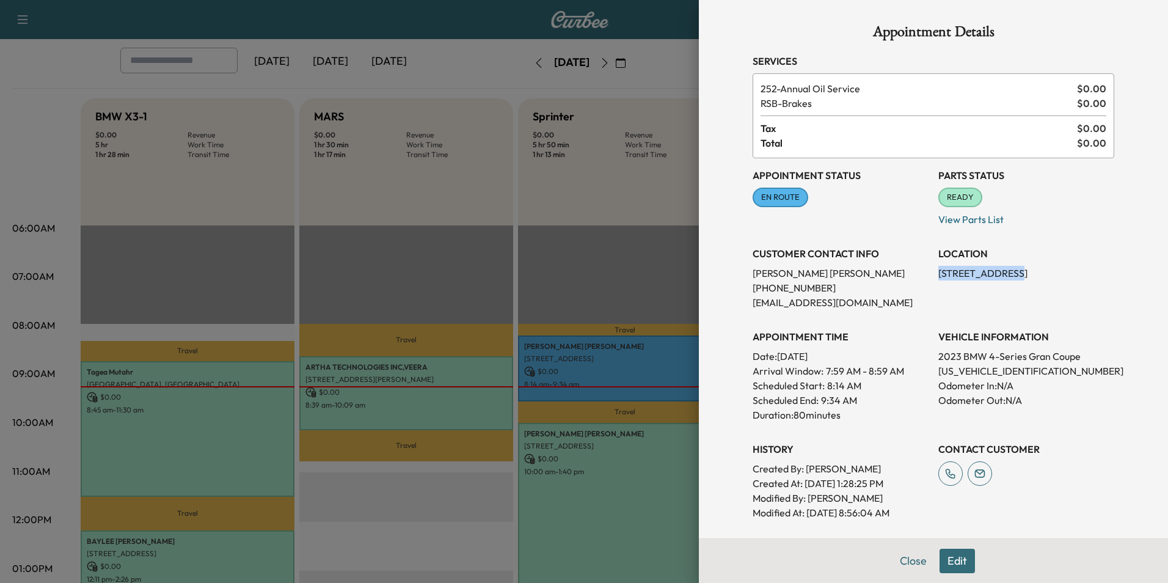
copy p "711 Citation Dr"
click at [910, 561] on button "Close" at bounding box center [913, 560] width 43 height 24
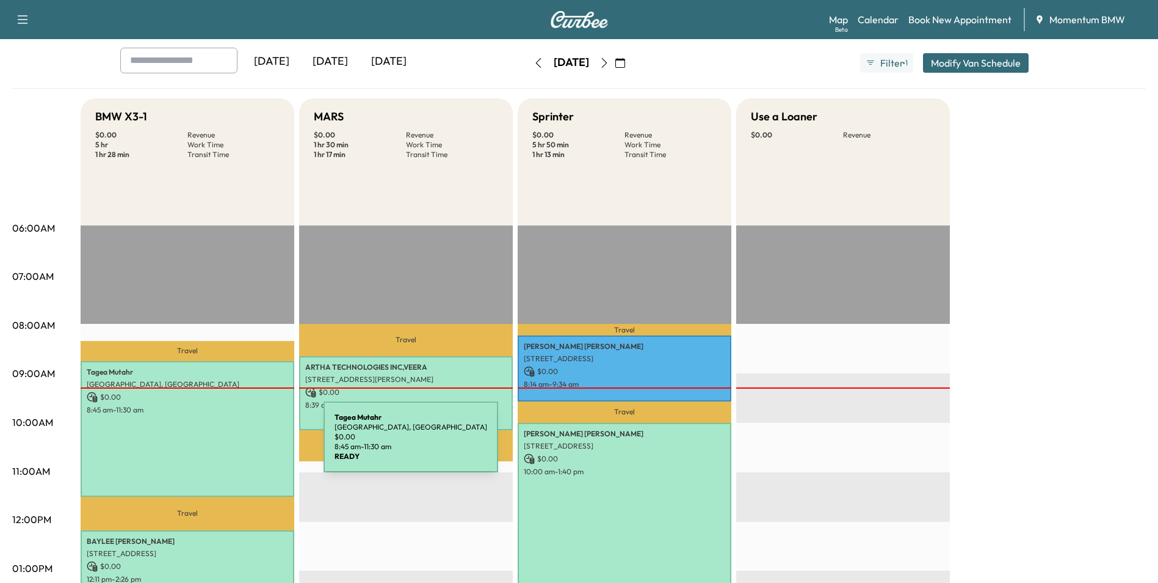
click at [232, 444] on div "[PERSON_NAME][GEOGRAPHIC_DATA], [GEOGRAPHIC_DATA] $ 0.00 8:45 am - 11:30 am" at bounding box center [188, 429] width 214 height 136
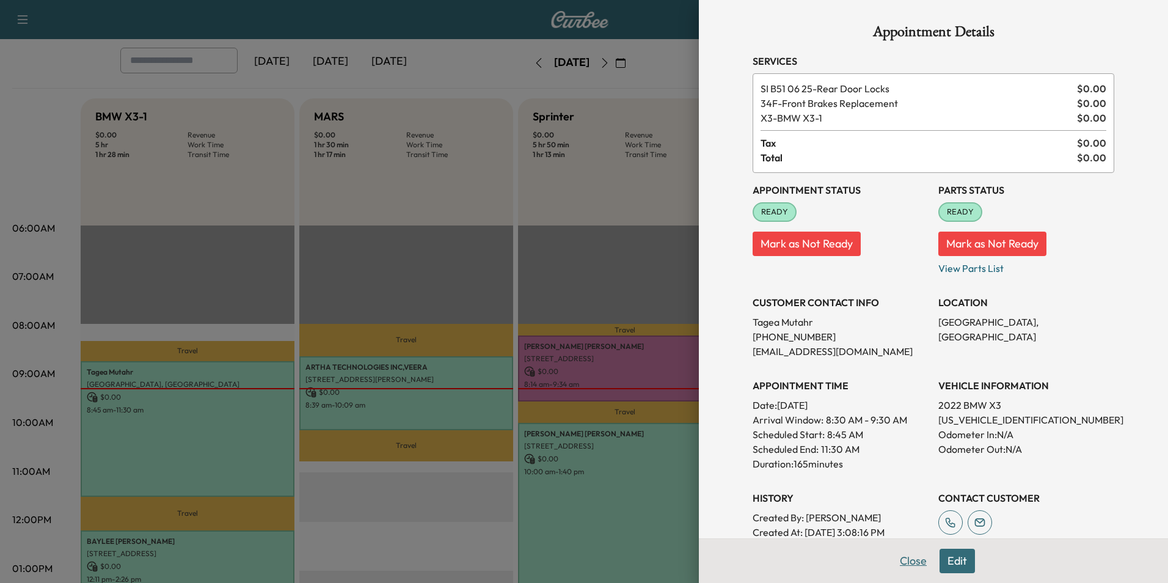
click at [907, 559] on button "Close" at bounding box center [913, 560] width 43 height 24
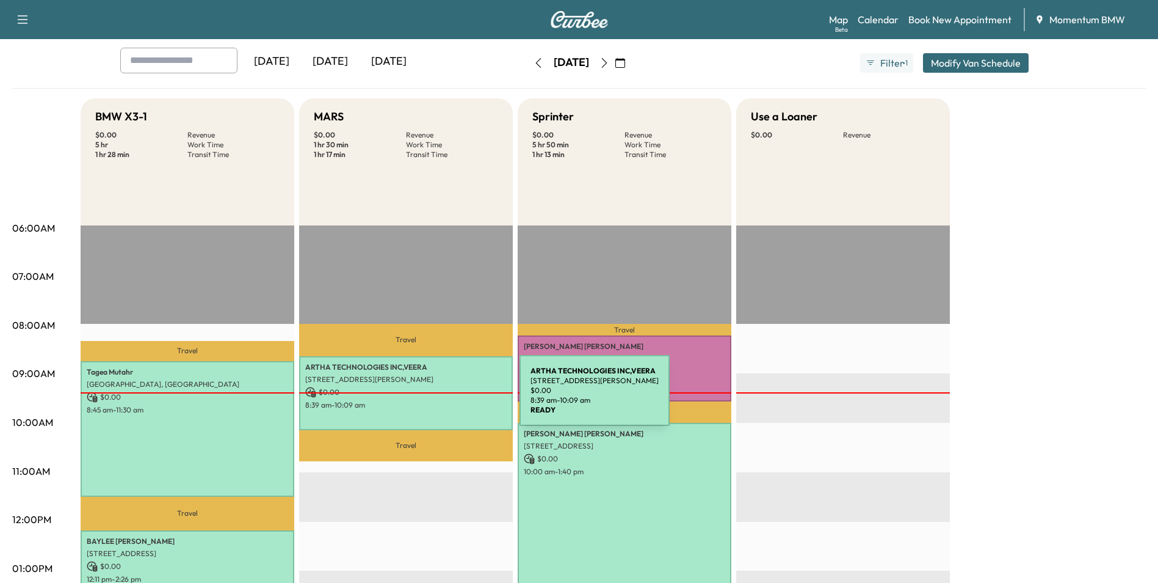
click at [428, 398] on div "ARTHA TECHNOLOGIES INC,VEERA [STREET_ADDRESS][PERSON_NAME] $ 0.00 8:39 am - 10:…" at bounding box center [406, 393] width 214 height 74
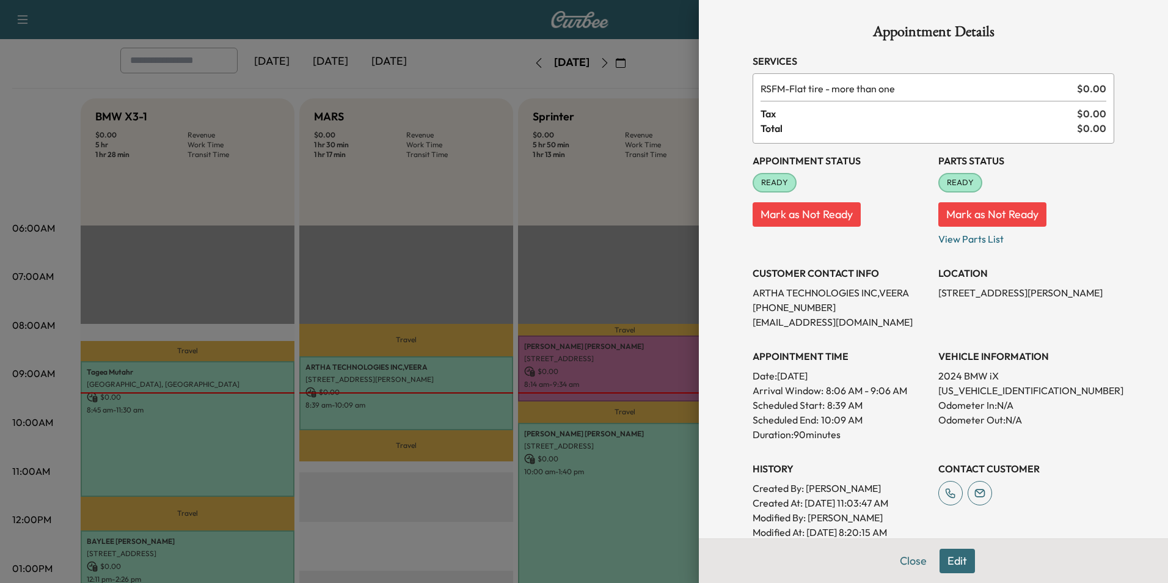
click at [961, 389] on p "[US_VEHICLE_IDENTIFICATION_NUMBER]" at bounding box center [1026, 390] width 176 height 15
copy p "[US_VEHICLE_IDENTIFICATION_NUMBER]"
drag, startPoint x: 929, startPoint y: 293, endPoint x: 1042, endPoint y: 297, distance: 113.6
click at [1042, 297] on p "[STREET_ADDRESS][PERSON_NAME]" at bounding box center [1026, 292] width 176 height 15
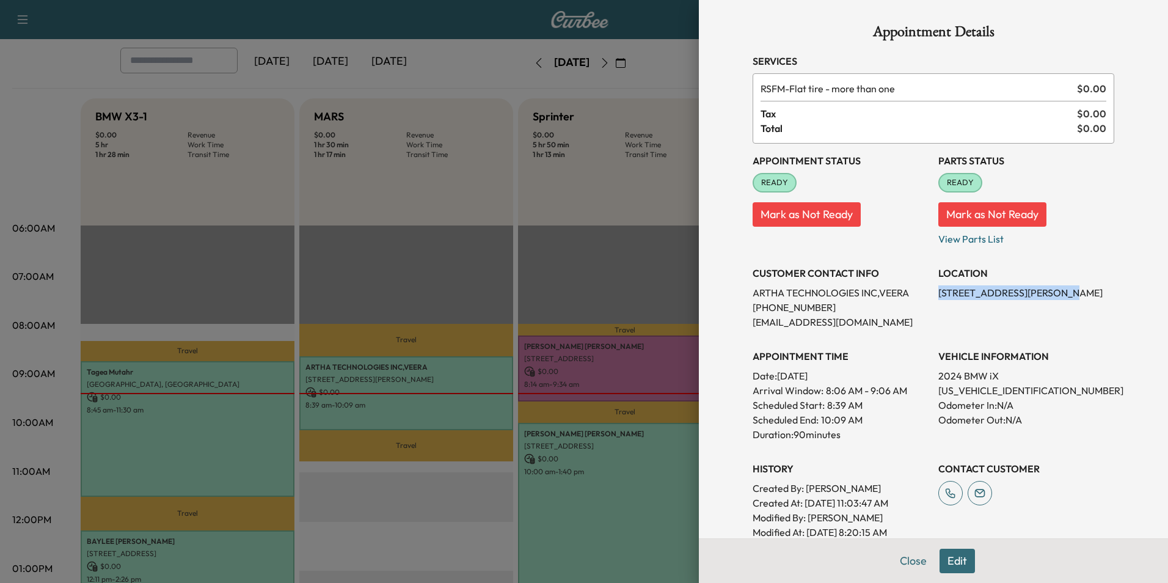
drag, startPoint x: 1042, startPoint y: 297, endPoint x: 1036, endPoint y: 292, distance: 7.5
copy p "[STREET_ADDRESS][PERSON_NAME],"
click at [903, 561] on button "Close" at bounding box center [913, 560] width 43 height 24
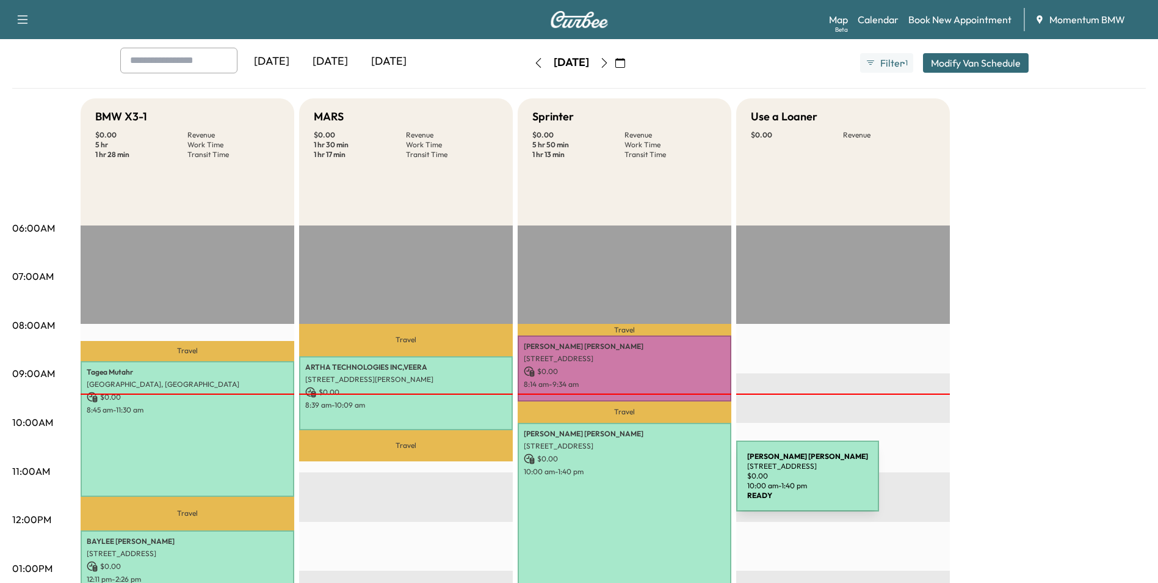
click at [645, 483] on div "[PERSON_NAME] [STREET_ADDRESS] $ 0.00 10:00 am - 1:40 pm" at bounding box center [625, 513] width 214 height 181
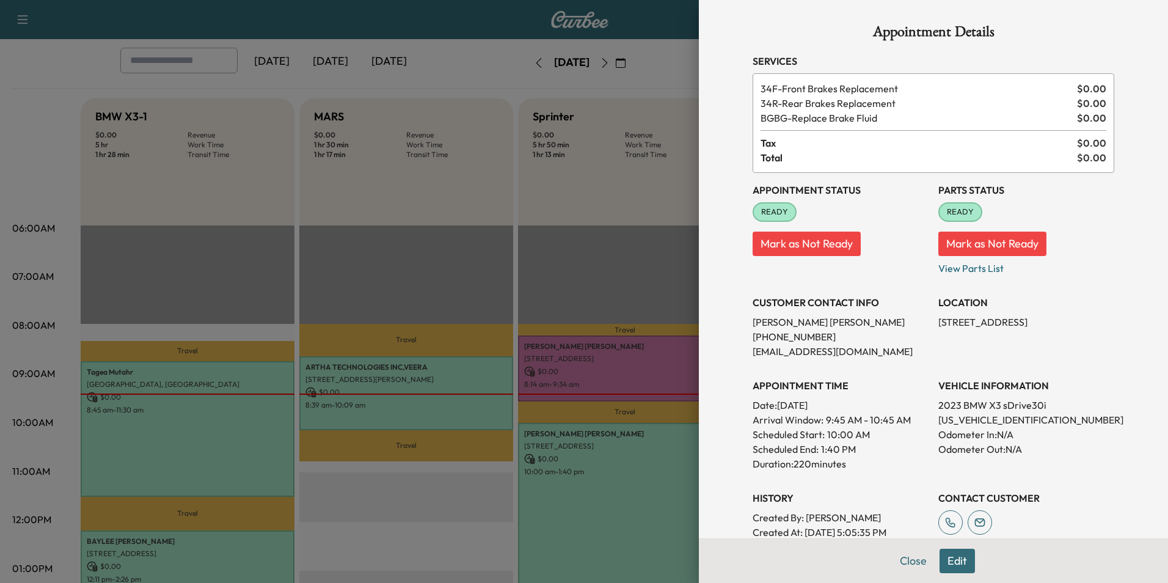
click at [956, 420] on p "[US_VEHICLE_IDENTIFICATION_NUMBER]" at bounding box center [1026, 419] width 176 height 15
copy p "[US_VEHICLE_IDENTIFICATION_NUMBER]"
drag, startPoint x: 929, startPoint y: 318, endPoint x: 1023, endPoint y: 319, distance: 94.0
click at [1023, 319] on p "[STREET_ADDRESS]" at bounding box center [1026, 321] width 176 height 15
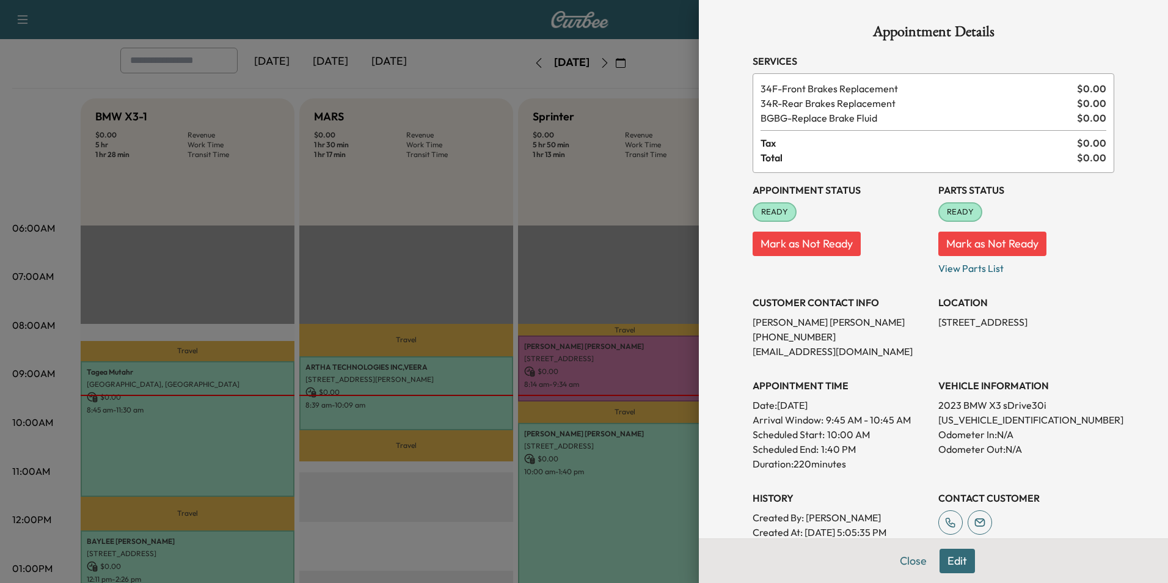
copy p "19830 FM 1093 #1401,"
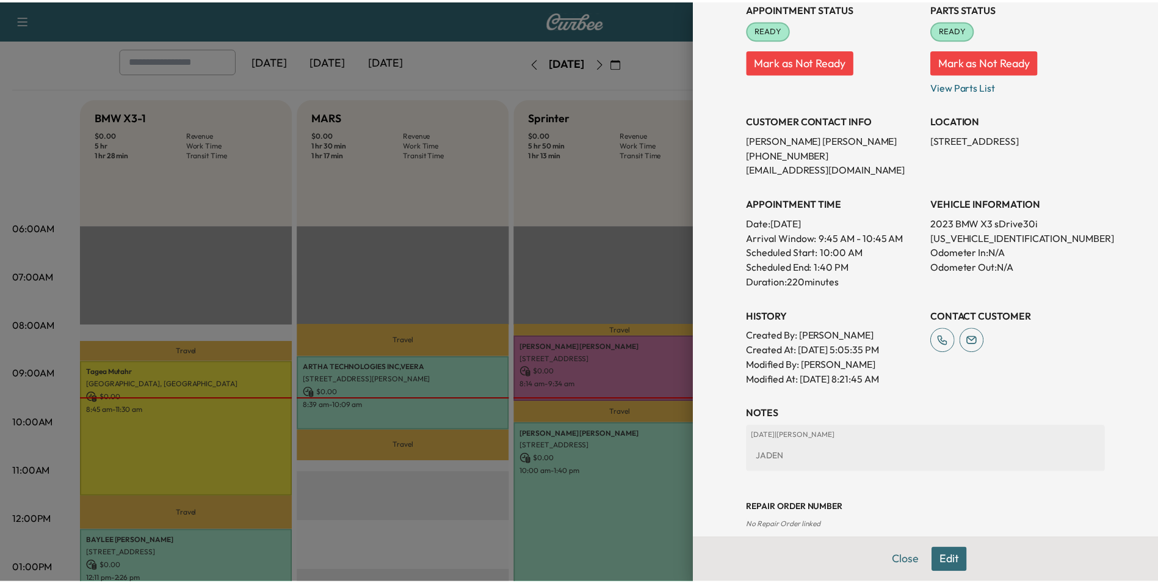
scroll to position [183, 0]
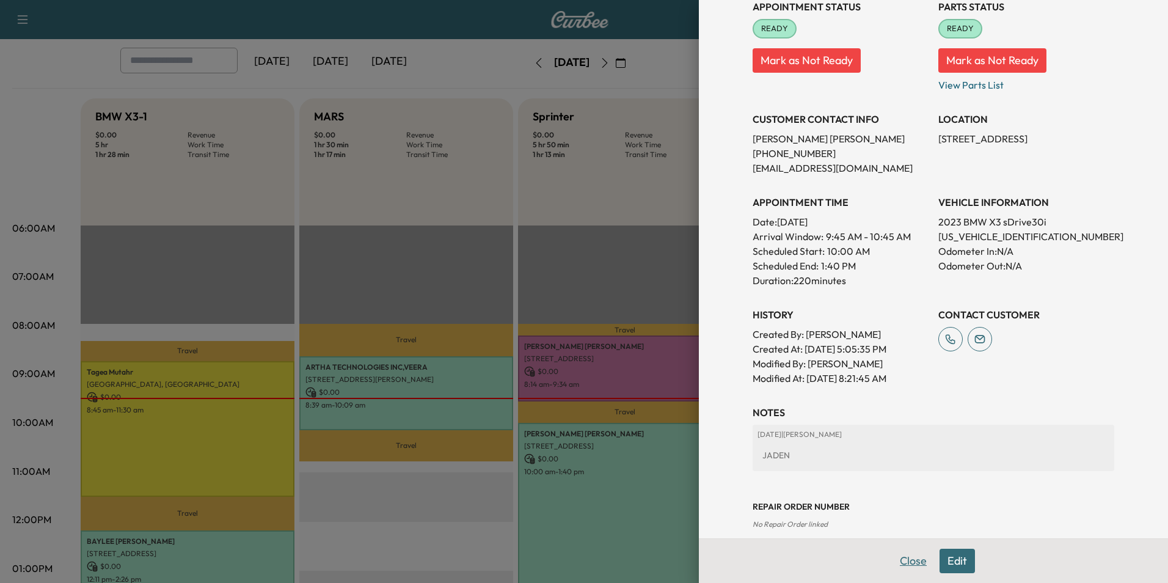
click at [902, 555] on button "Close" at bounding box center [913, 560] width 43 height 24
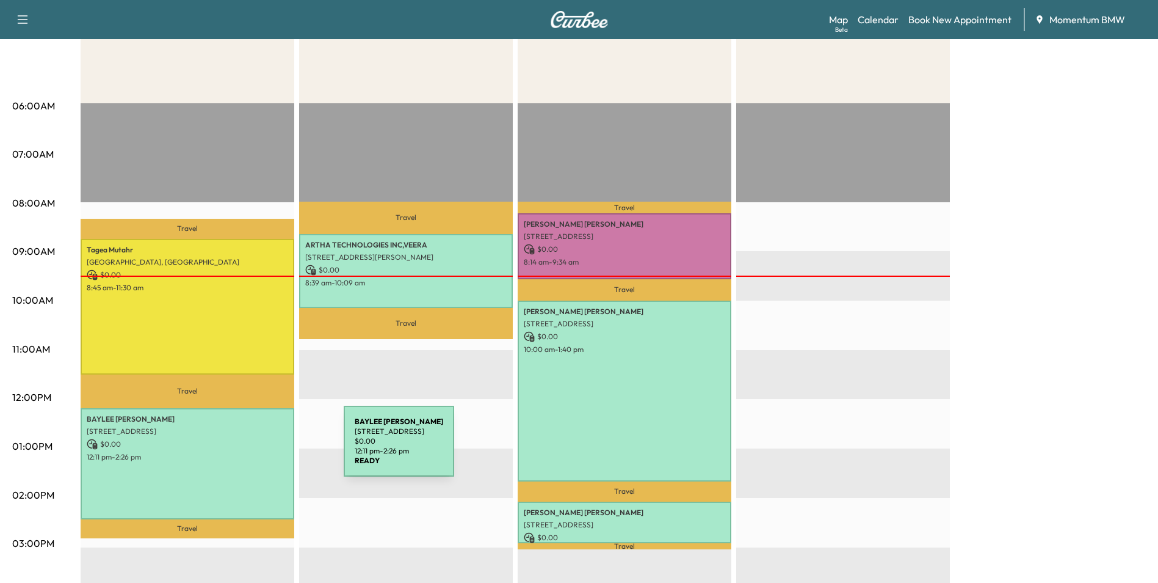
click at [252, 452] on p "12:11 pm - 2:26 pm" at bounding box center [188, 457] width 202 height 10
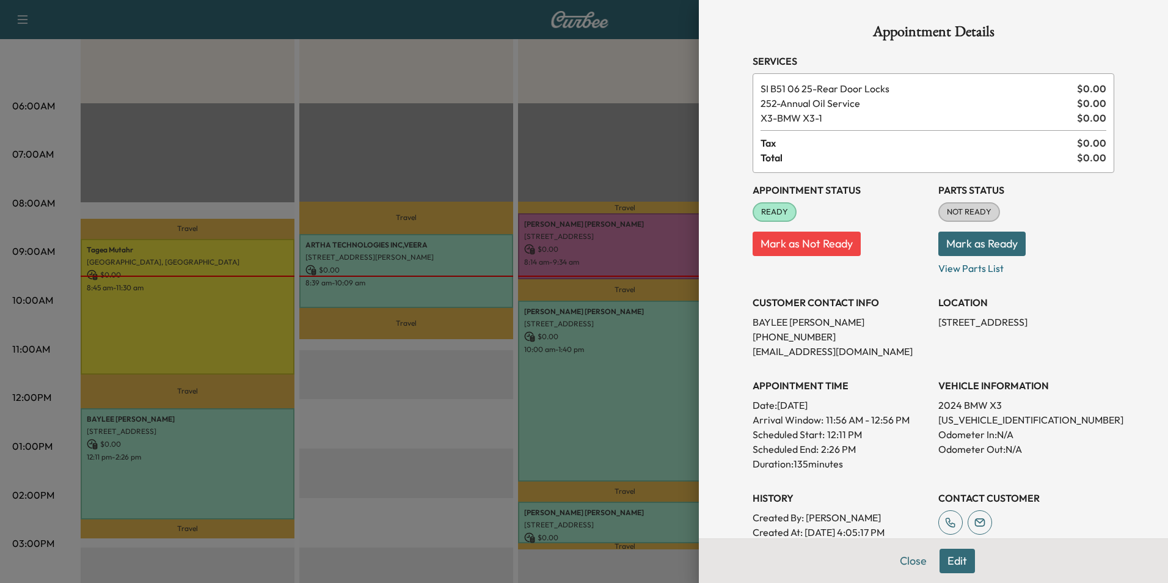
click at [962, 412] on p "[US_VEHICLE_IDENTIFICATION_NUMBER]" at bounding box center [1026, 419] width 176 height 15
drag, startPoint x: 926, startPoint y: 323, endPoint x: 998, endPoint y: 329, distance: 72.9
click at [998, 329] on div "Appointment Status READY Mark as Not Ready Parts Status NOT READY Mark as Ready…" at bounding box center [932, 371] width 361 height 396
click at [901, 556] on button "Close" at bounding box center [913, 560] width 43 height 24
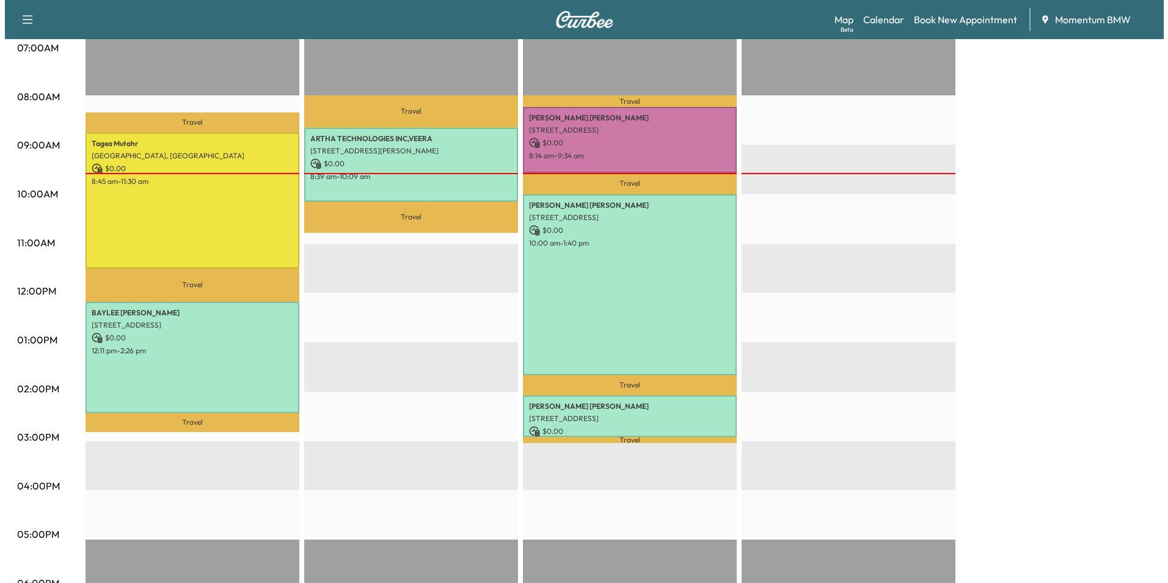
scroll to position [305, 0]
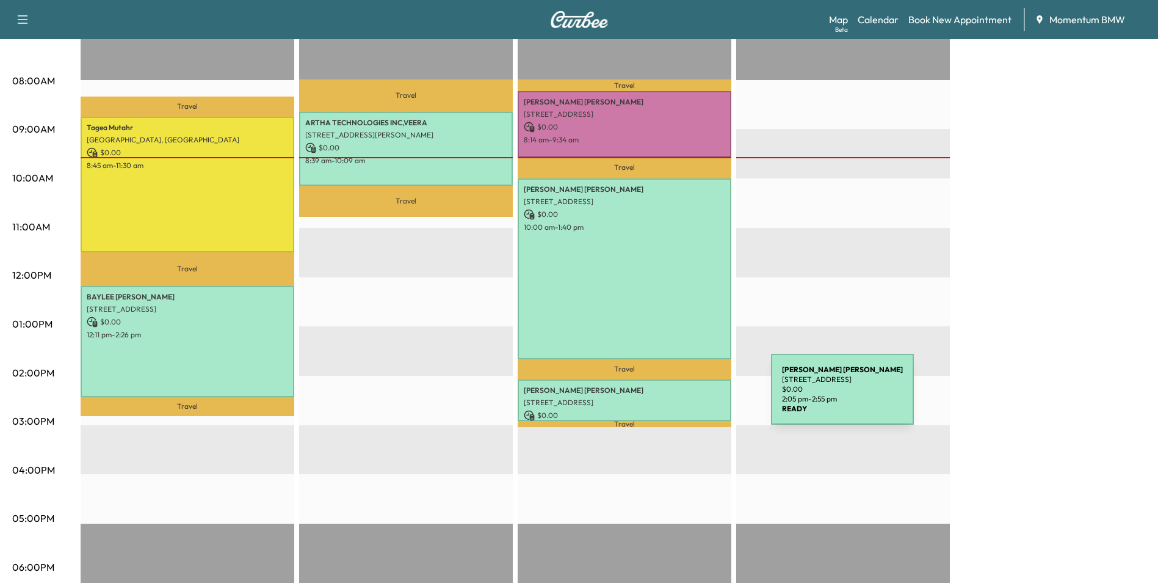
click at [680, 398] on p "[STREET_ADDRESS]" at bounding box center [625, 403] width 202 height 10
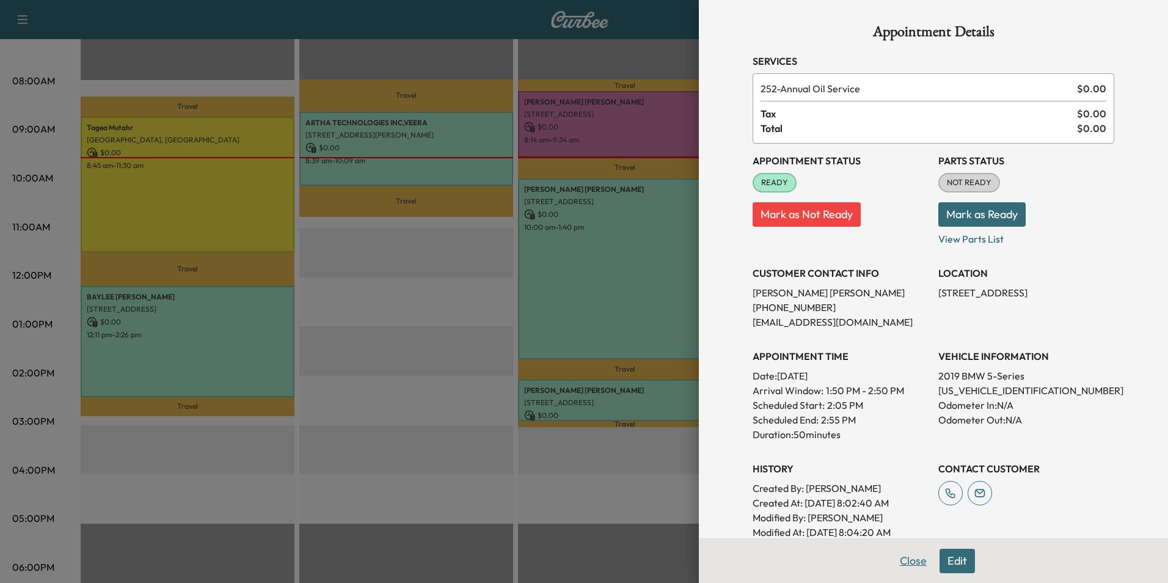
click at [912, 561] on button "Close" at bounding box center [913, 560] width 43 height 24
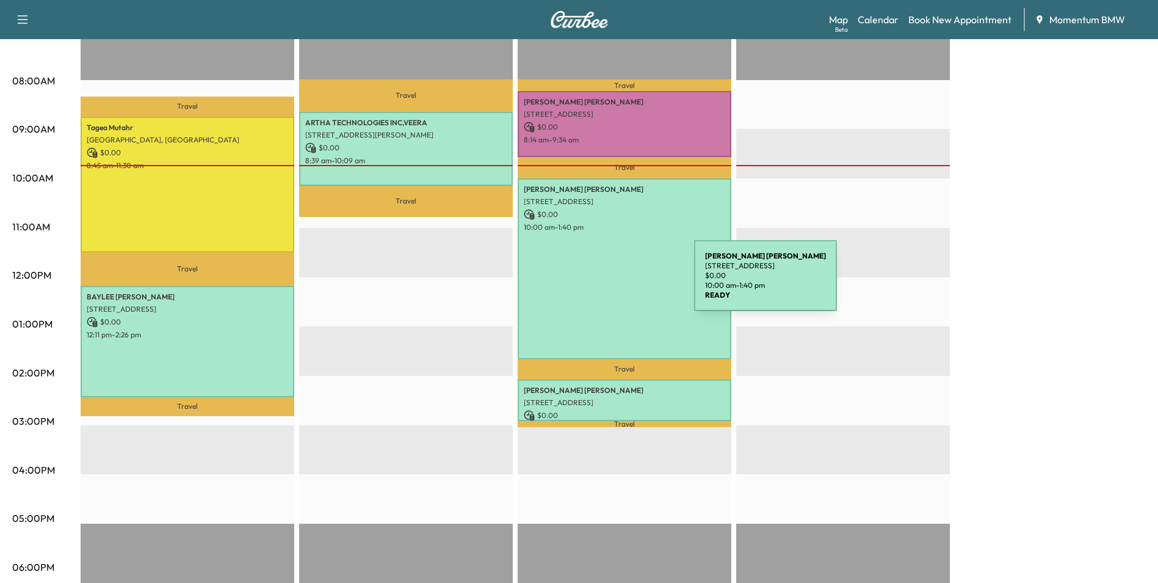
click at [603, 283] on div "[PERSON_NAME] [STREET_ADDRESS] $ 0.00 10:00 am - 1:40 pm" at bounding box center [625, 268] width 214 height 181
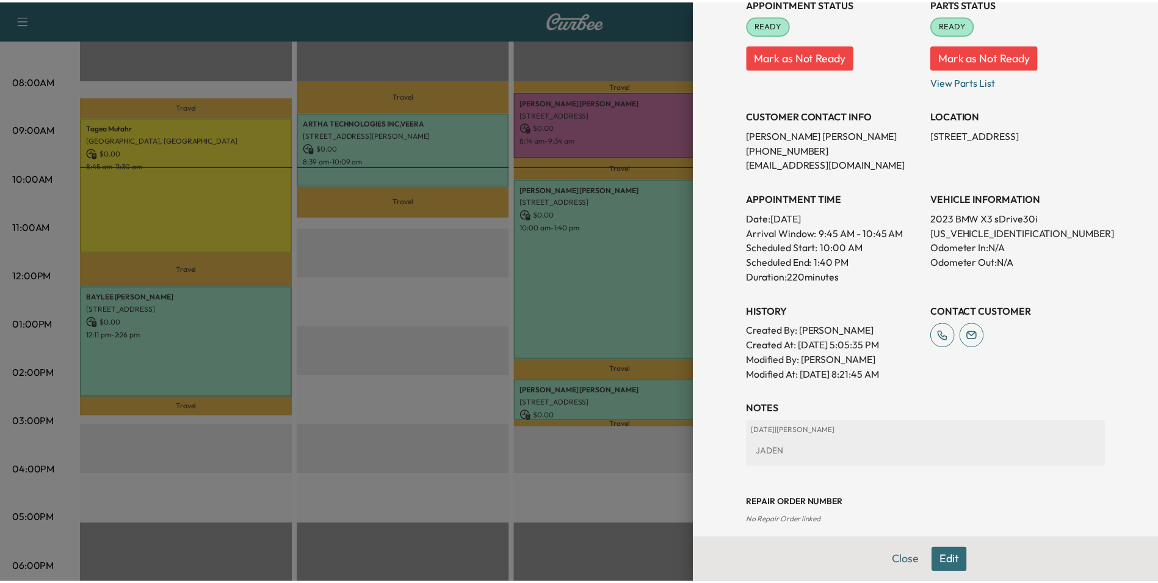
scroll to position [199, 0]
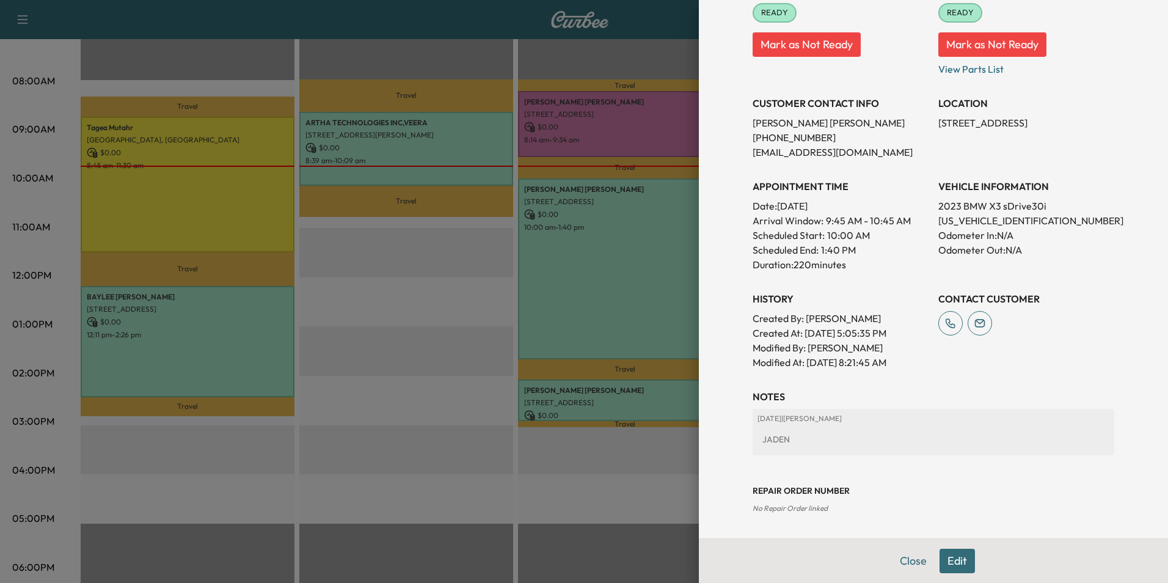
click at [587, 280] on div at bounding box center [584, 291] width 1168 height 583
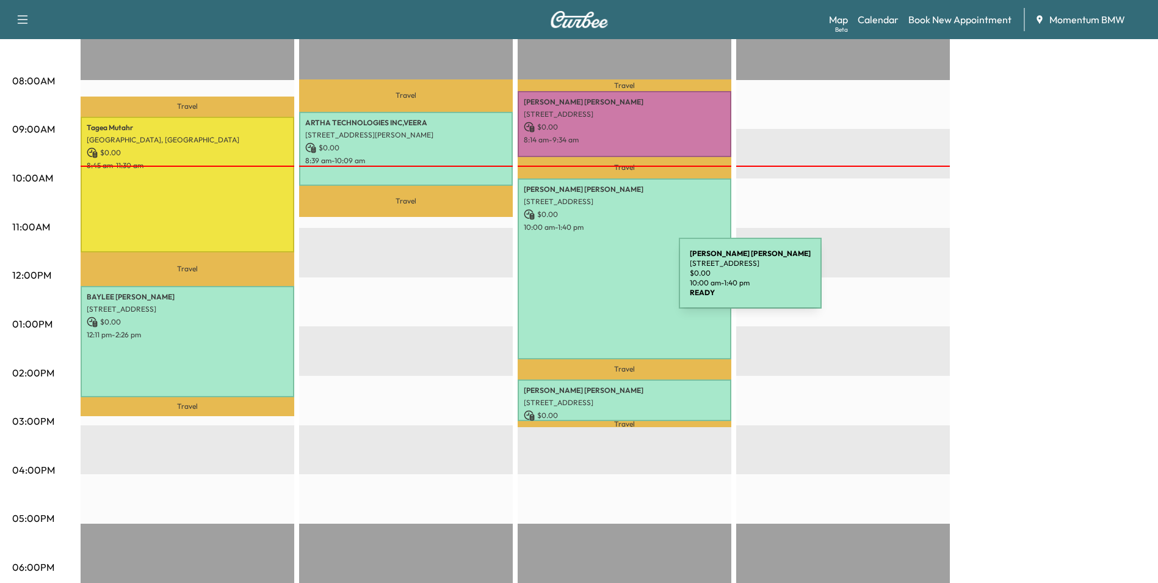
click at [587, 280] on div "[PERSON_NAME] [STREET_ADDRESS] $ 0.00 10:00 am - 1:40 pm" at bounding box center [625, 268] width 214 height 181
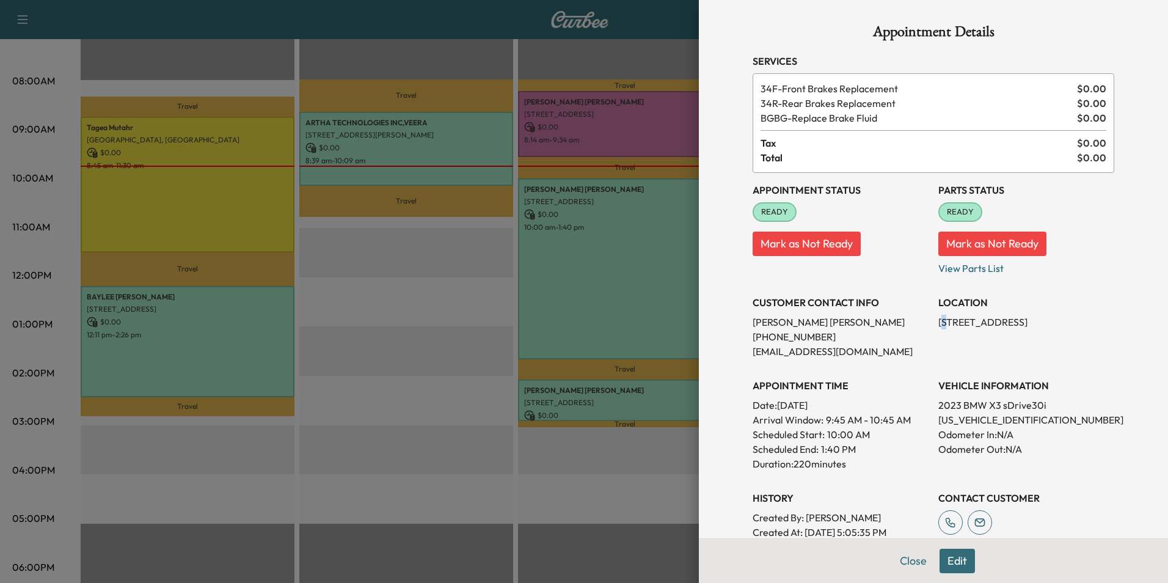
drag, startPoint x: 931, startPoint y: 321, endPoint x: 939, endPoint y: 321, distance: 8.6
click at [939, 321] on p "[STREET_ADDRESS]" at bounding box center [1026, 321] width 176 height 15
drag, startPoint x: 939, startPoint y: 321, endPoint x: 918, endPoint y: 324, distance: 20.9
click at [918, 324] on p "[PERSON_NAME]" at bounding box center [840, 321] width 176 height 15
drag, startPoint x: 928, startPoint y: 321, endPoint x: 1022, endPoint y: 318, distance: 93.5
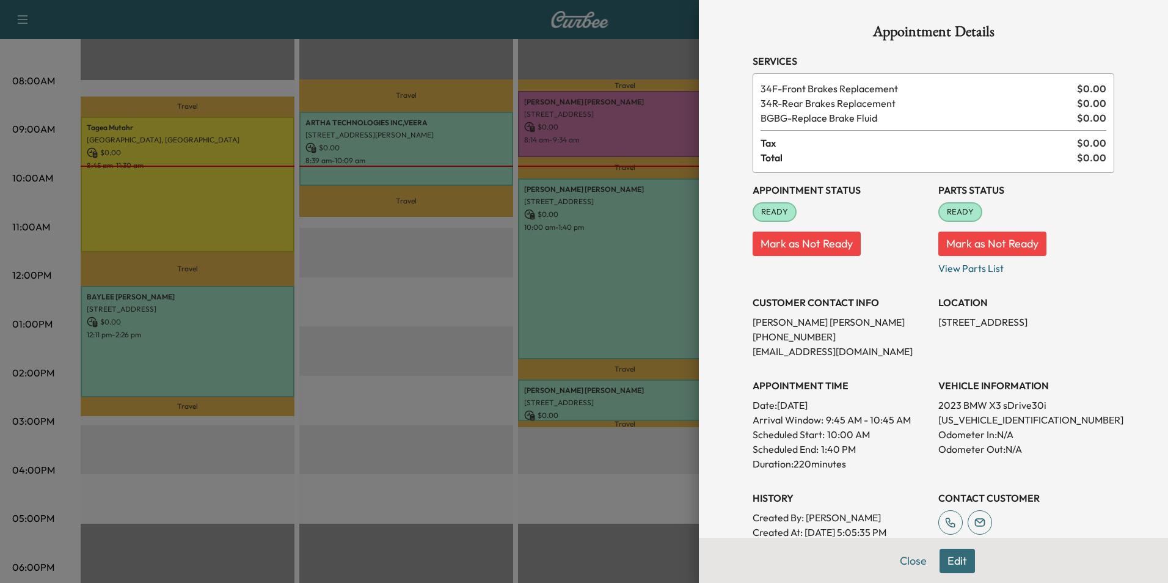
click at [1022, 318] on div "Appointment Status READY Mark as Not Ready Parts Status READY Mark as Not Ready…" at bounding box center [932, 371] width 361 height 396
drag, startPoint x: 1022, startPoint y: 318, endPoint x: 1007, endPoint y: 319, distance: 14.7
click at [906, 564] on button "Close" at bounding box center [913, 560] width 43 height 24
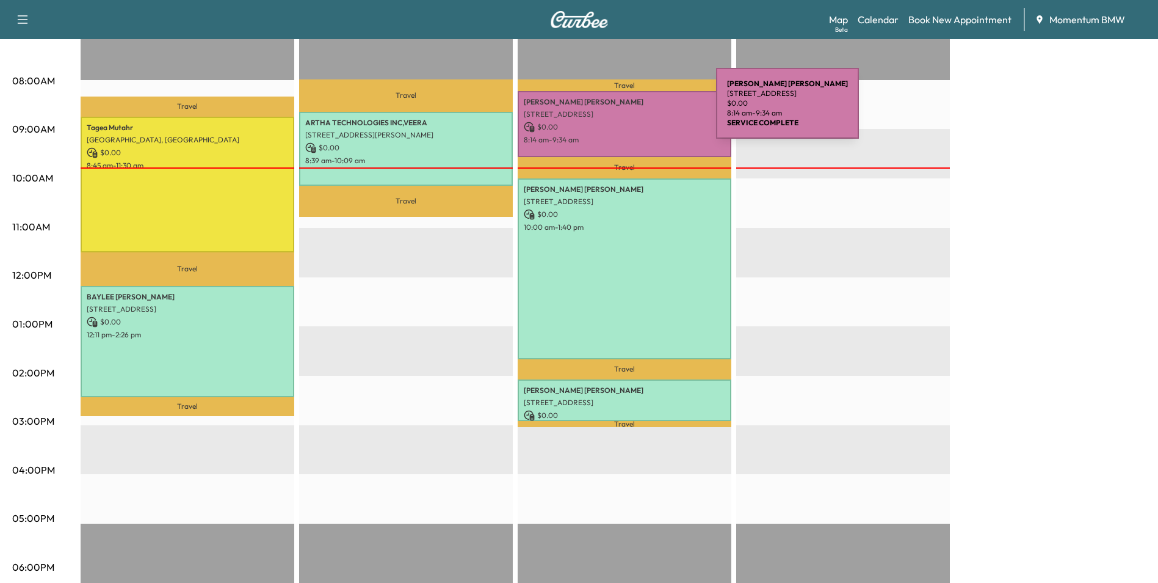
click at [625, 111] on p "[STREET_ADDRESS]" at bounding box center [625, 114] width 202 height 10
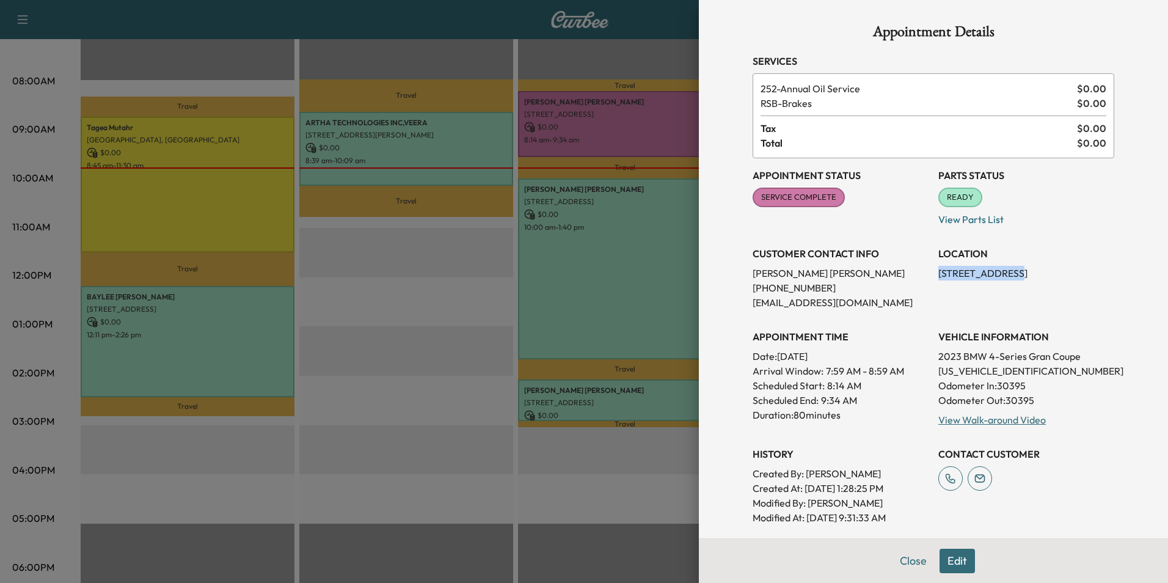
drag, startPoint x: 929, startPoint y: 269, endPoint x: 990, endPoint y: 270, distance: 61.7
click at [990, 270] on div "Appointment Status SERVICE COMPLETE Mark as Not Ready Parts Status READY Mark a…" at bounding box center [932, 341] width 361 height 366
click at [631, 300] on div at bounding box center [584, 291] width 1168 height 583
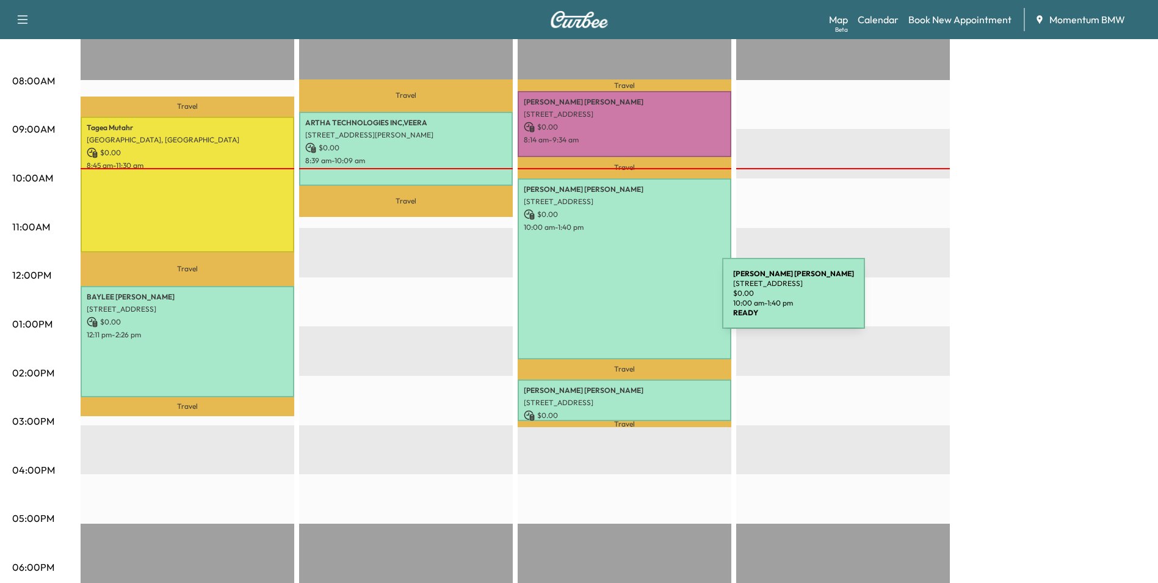
click at [631, 300] on div "[PERSON_NAME] [STREET_ADDRESS] $ 0.00 10:00 am - 1:40 pm" at bounding box center [625, 268] width 214 height 181
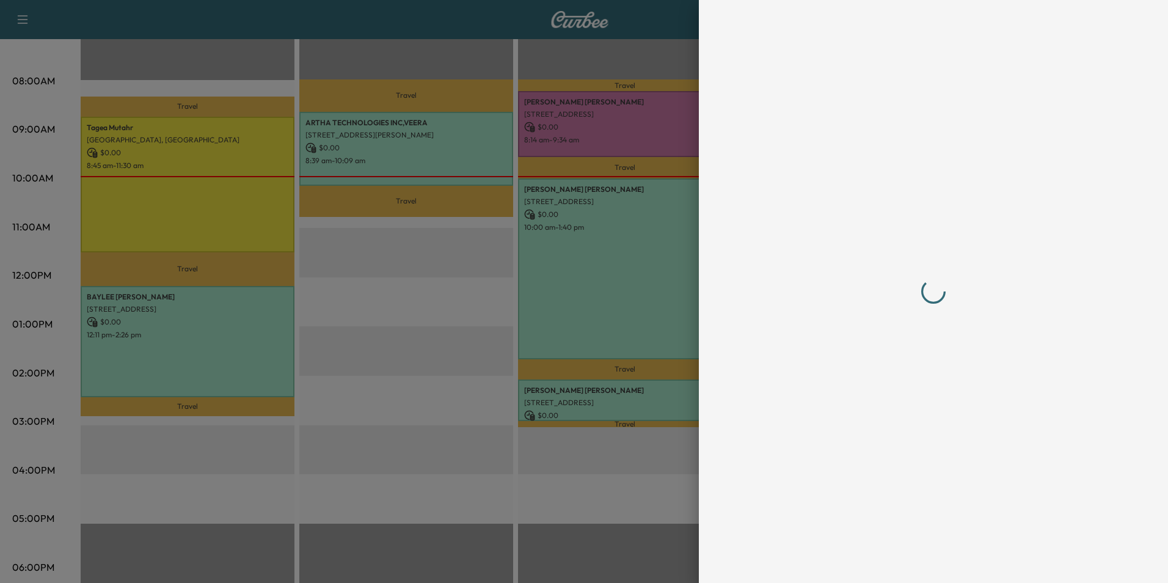
click at [545, 465] on div at bounding box center [584, 291] width 1168 height 583
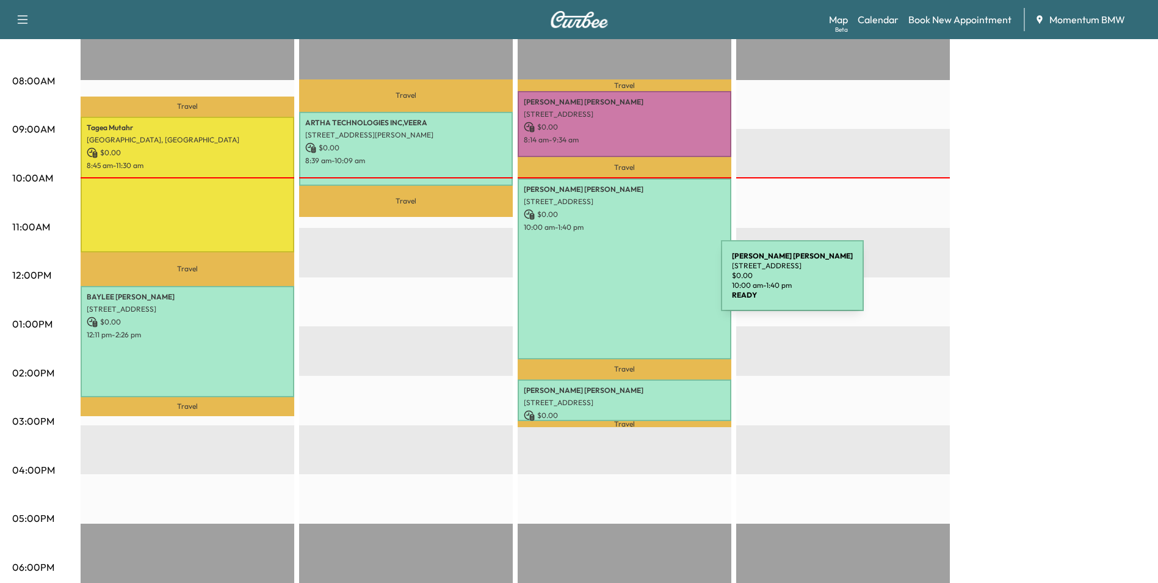
click at [630, 283] on div "[PERSON_NAME] [STREET_ADDRESS] $ 0.00 10:00 am - 1:40 pm" at bounding box center [625, 268] width 214 height 181
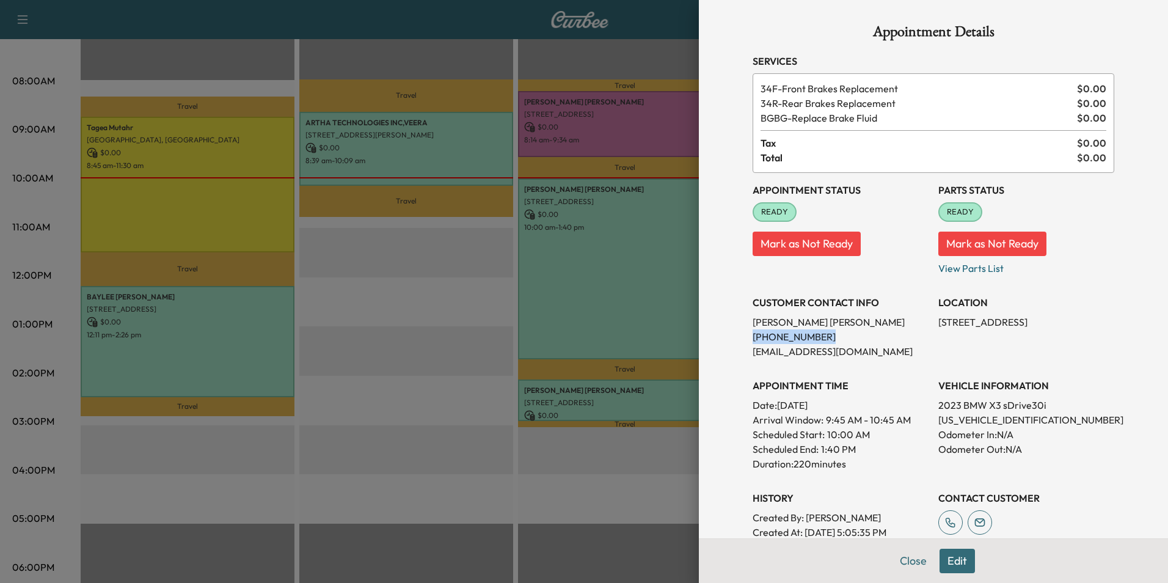
drag, startPoint x: 740, startPoint y: 338, endPoint x: 813, endPoint y: 341, distance: 72.7
click at [813, 341] on div "Appointment Details Services 34F - Front Brakes Replacement $ 0.00 34R - Rear B…" at bounding box center [933, 368] width 391 height 737
drag, startPoint x: 813, startPoint y: 341, endPoint x: 802, endPoint y: 332, distance: 14.3
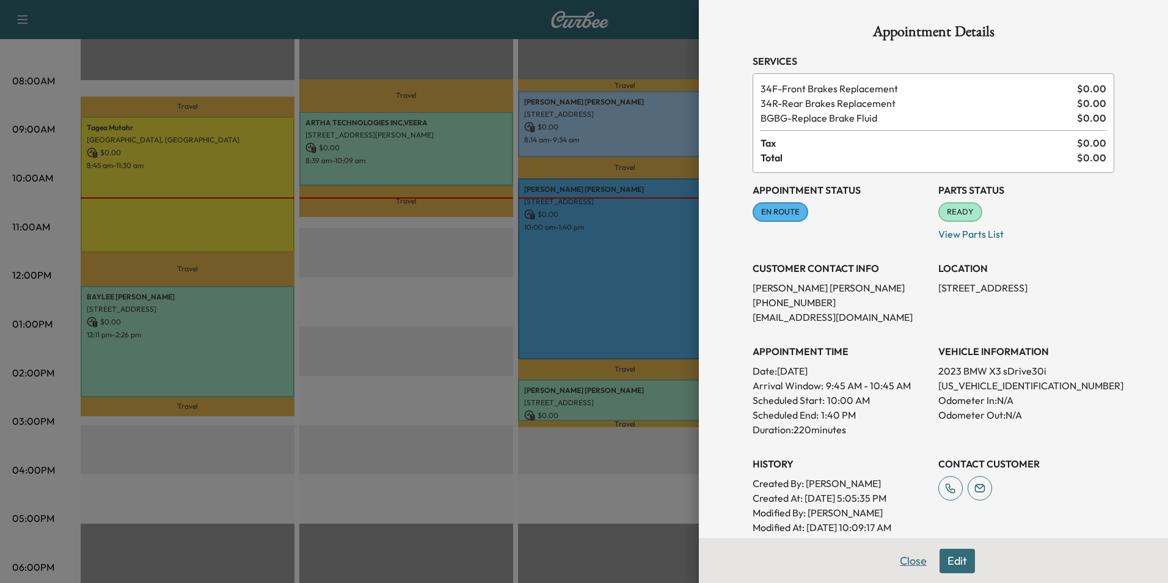
click at [908, 562] on button "Close" at bounding box center [913, 560] width 43 height 24
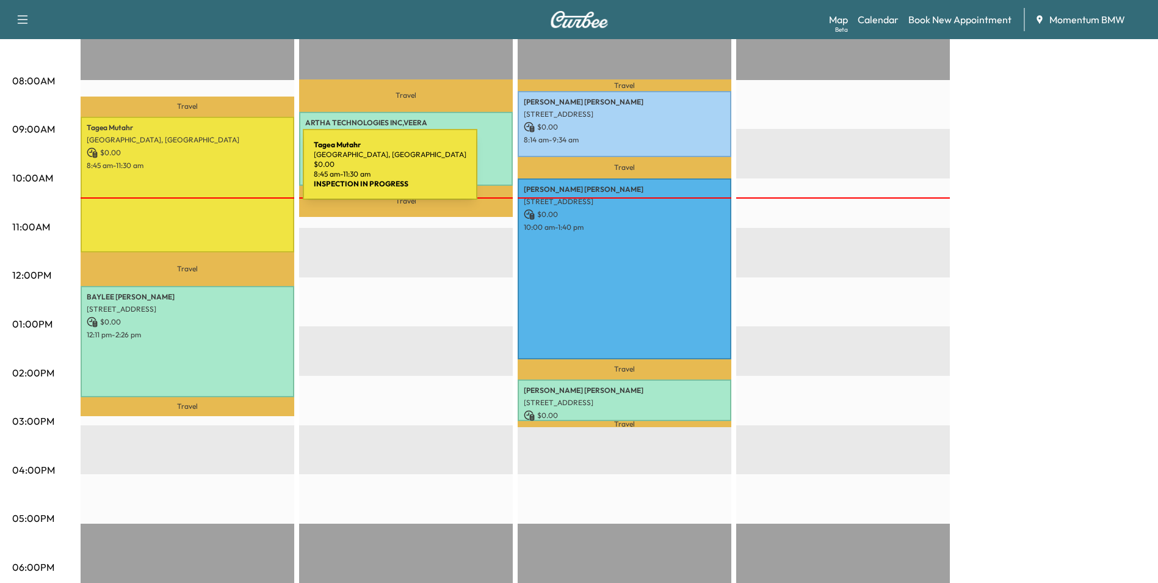
click at [211, 172] on div "[PERSON_NAME][GEOGRAPHIC_DATA], [GEOGRAPHIC_DATA] $ 0.00 8:45 am - 11:30 am" at bounding box center [188, 185] width 214 height 136
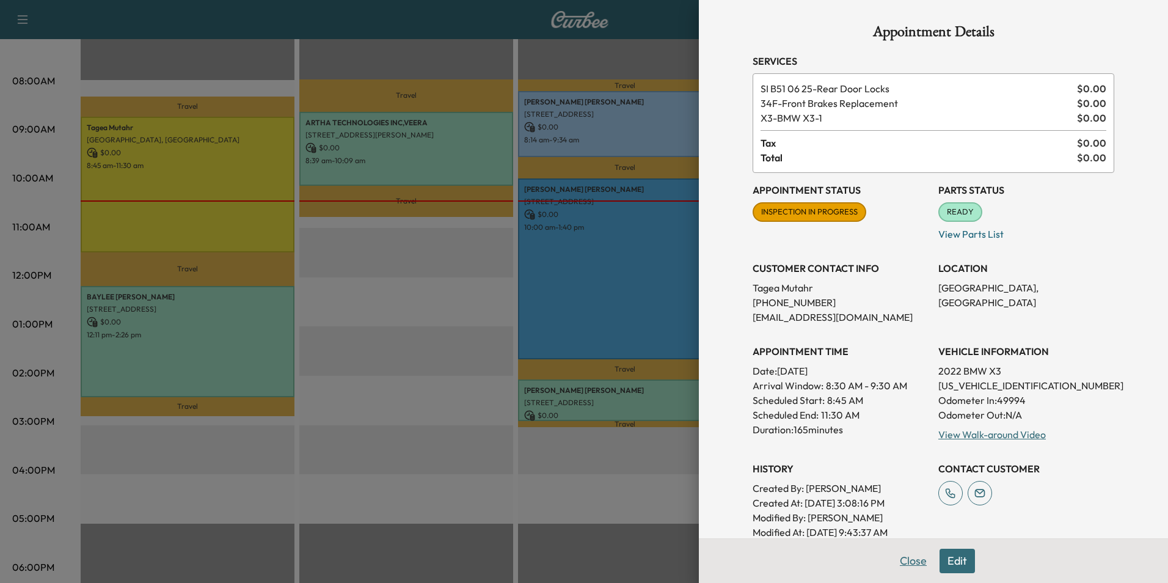
click at [905, 560] on button "Close" at bounding box center [913, 560] width 43 height 24
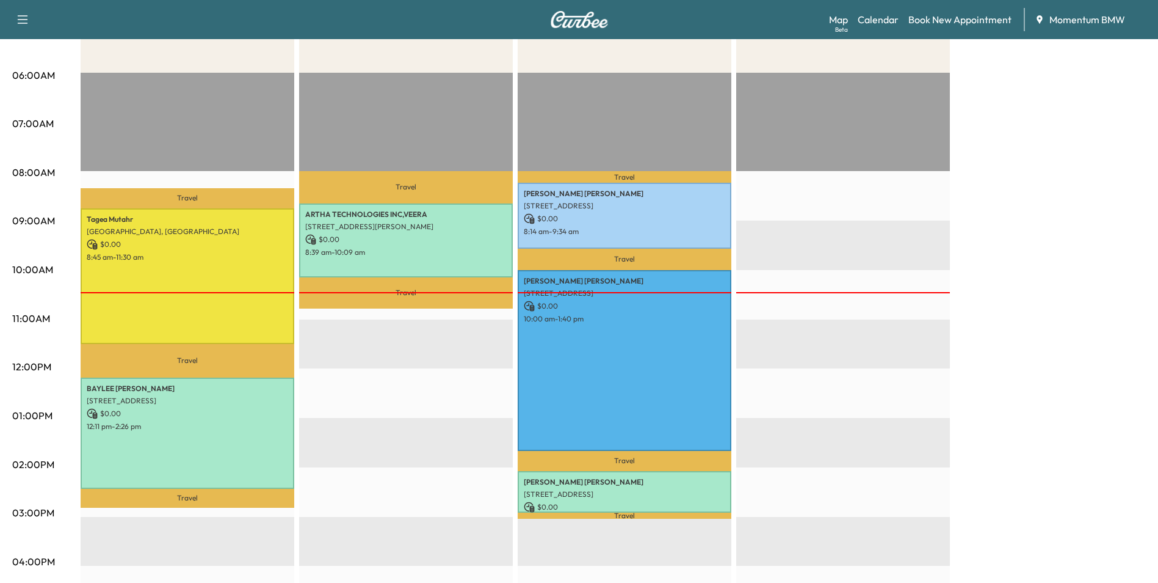
scroll to position [0, 0]
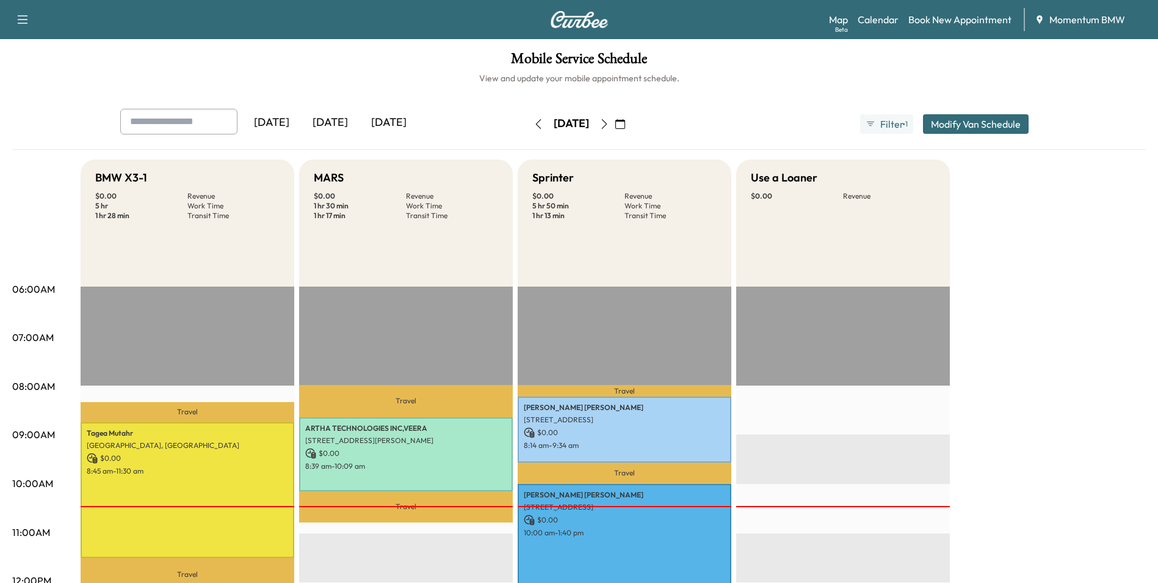
click at [609, 125] on icon "button" at bounding box center [605, 124] width 10 height 10
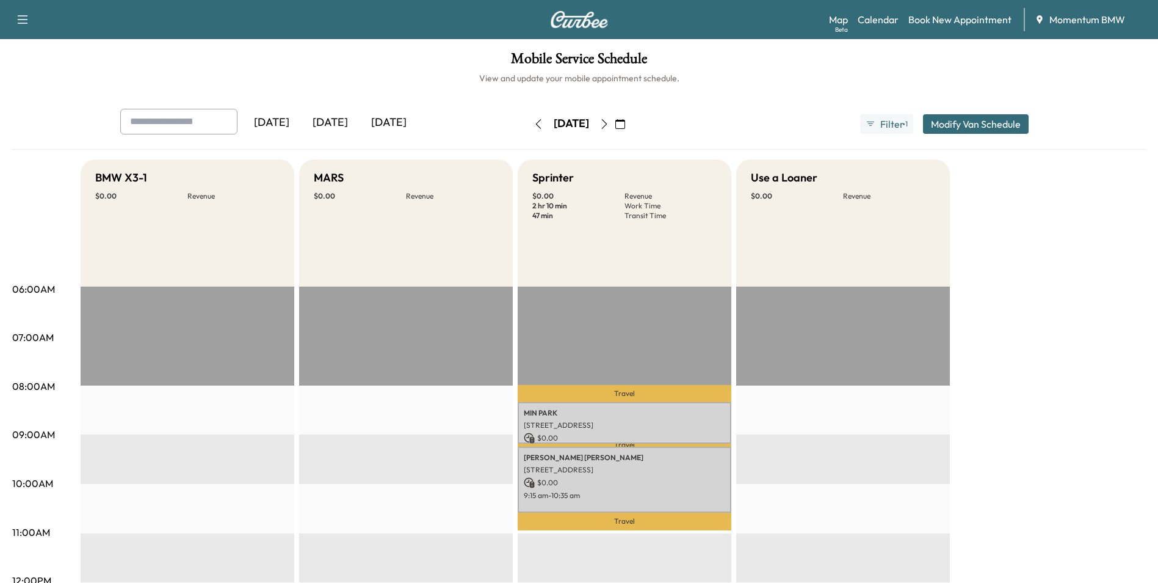
click at [625, 124] on icon "button" at bounding box center [621, 124] width 10 height 10
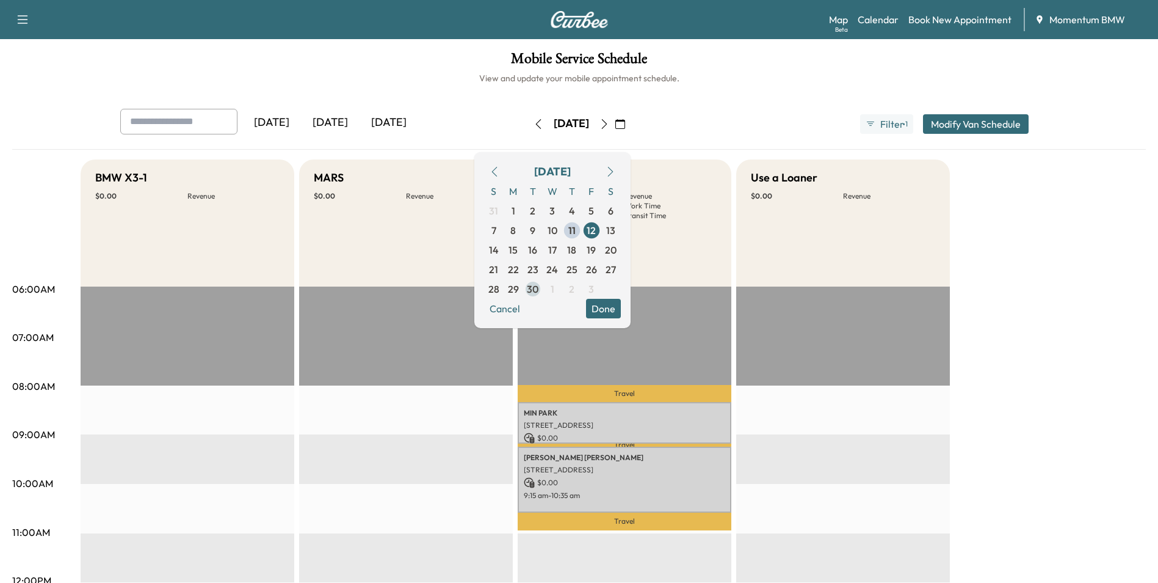
click at [539, 290] on span "30" at bounding box center [533, 289] width 12 height 15
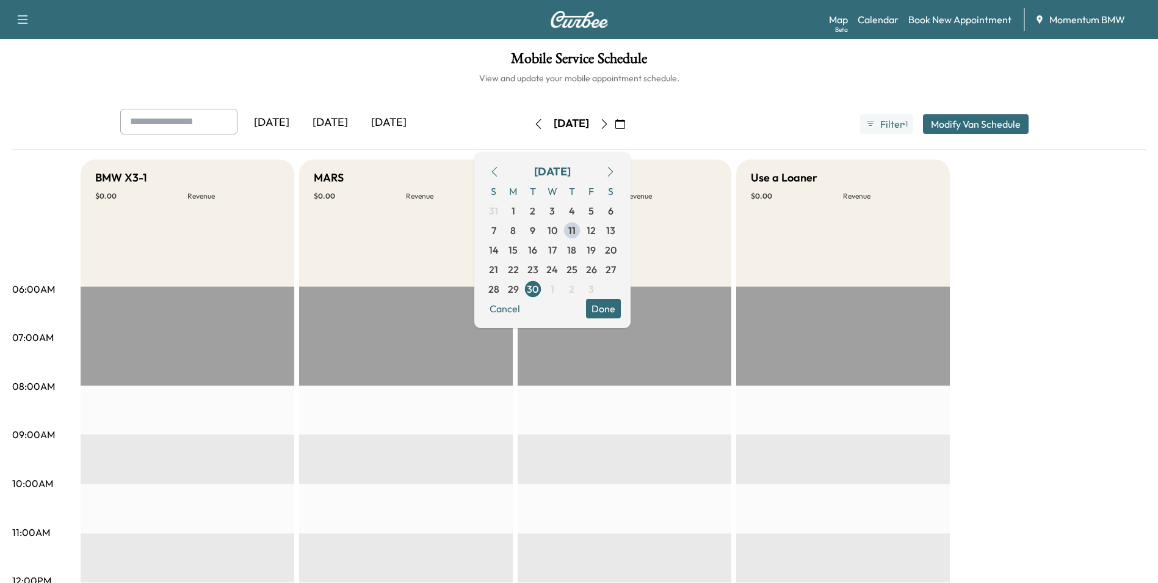
click at [621, 305] on button "Done" at bounding box center [603, 309] width 35 height 20
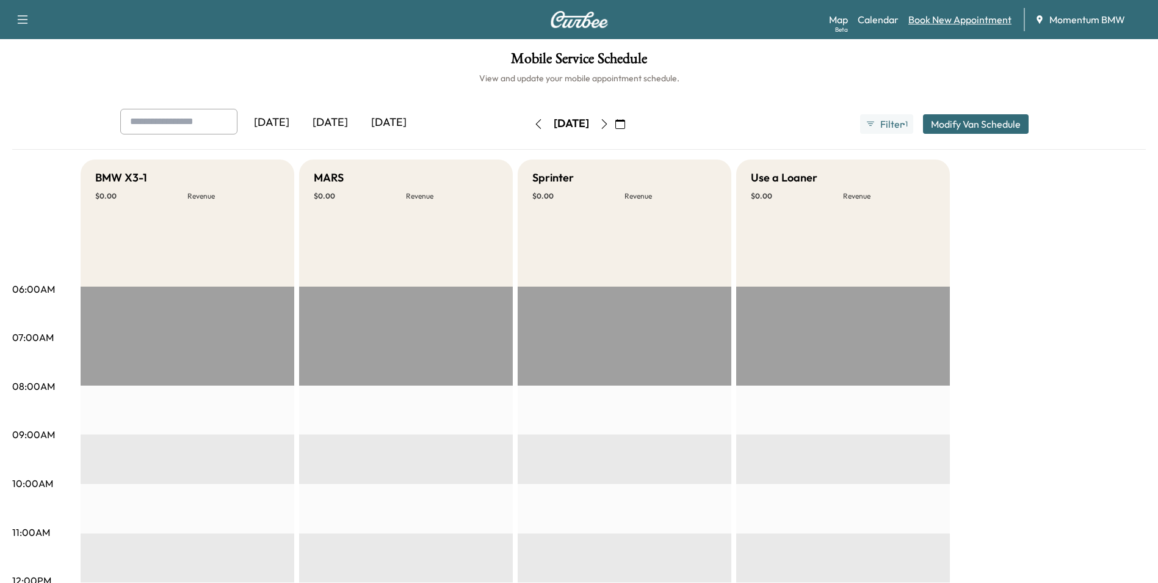
click at [946, 23] on link "Book New Appointment" at bounding box center [960, 19] width 103 height 15
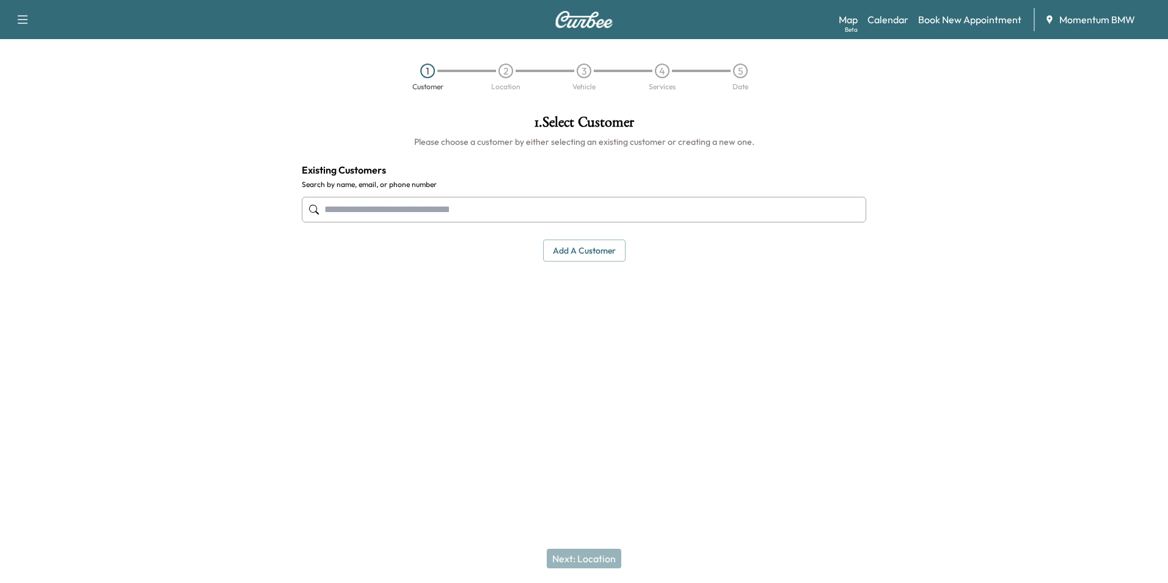
click at [599, 252] on button "Add a customer" at bounding box center [584, 250] width 82 height 23
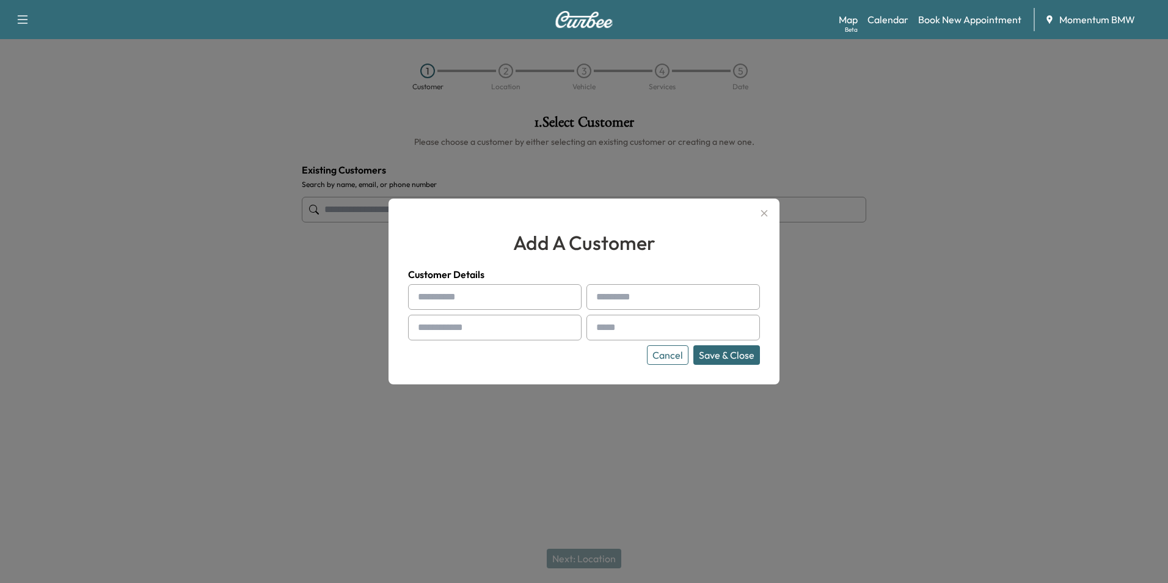
click at [434, 291] on input "text" at bounding box center [494, 297] width 173 height 26
paste input "*******"
type input "*******"
click at [624, 296] on input "text" at bounding box center [672, 297] width 173 height 26
paste input "******"
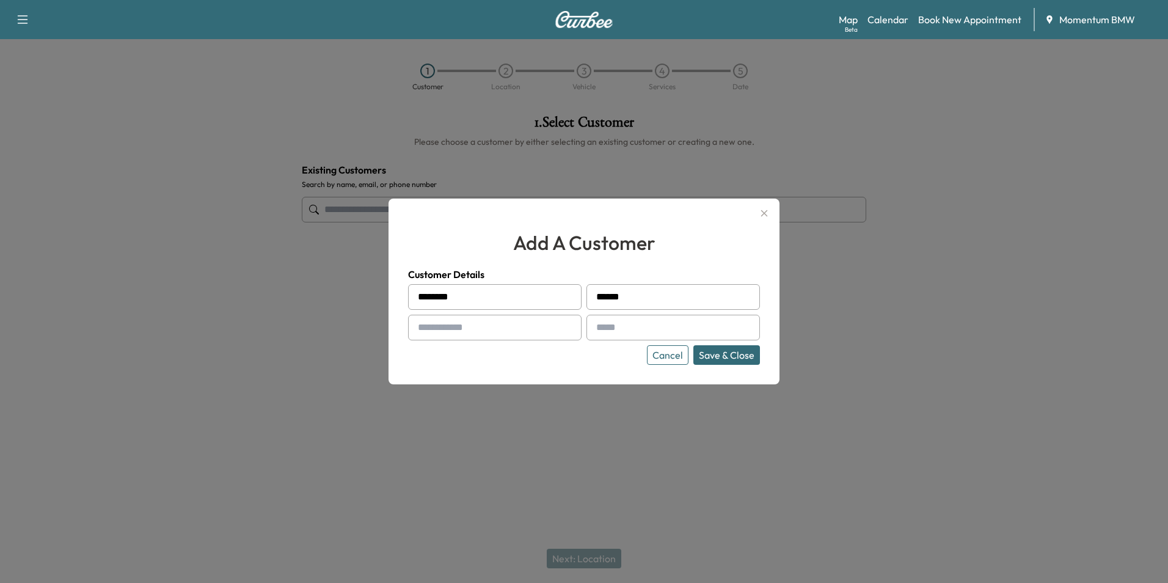
type input "******"
click at [452, 329] on input "text" at bounding box center [494, 327] width 173 height 26
paste input "**********"
type input "**********"
click at [623, 330] on input "text" at bounding box center [672, 327] width 173 height 26
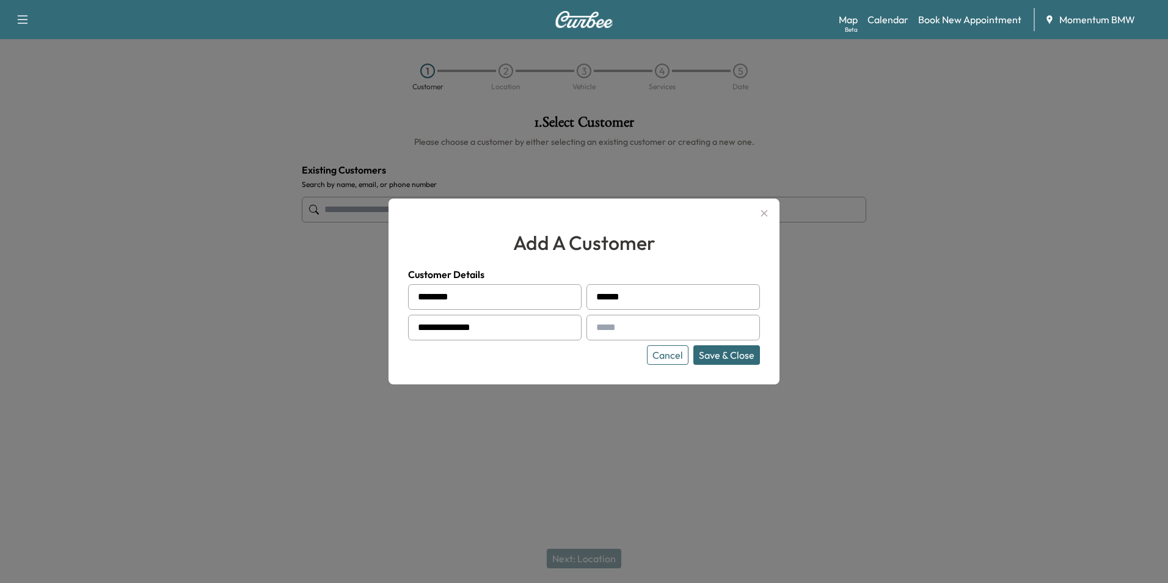
paste input "**********"
type input "**********"
click at [730, 354] on button "Save & Close" at bounding box center [726, 355] width 67 height 20
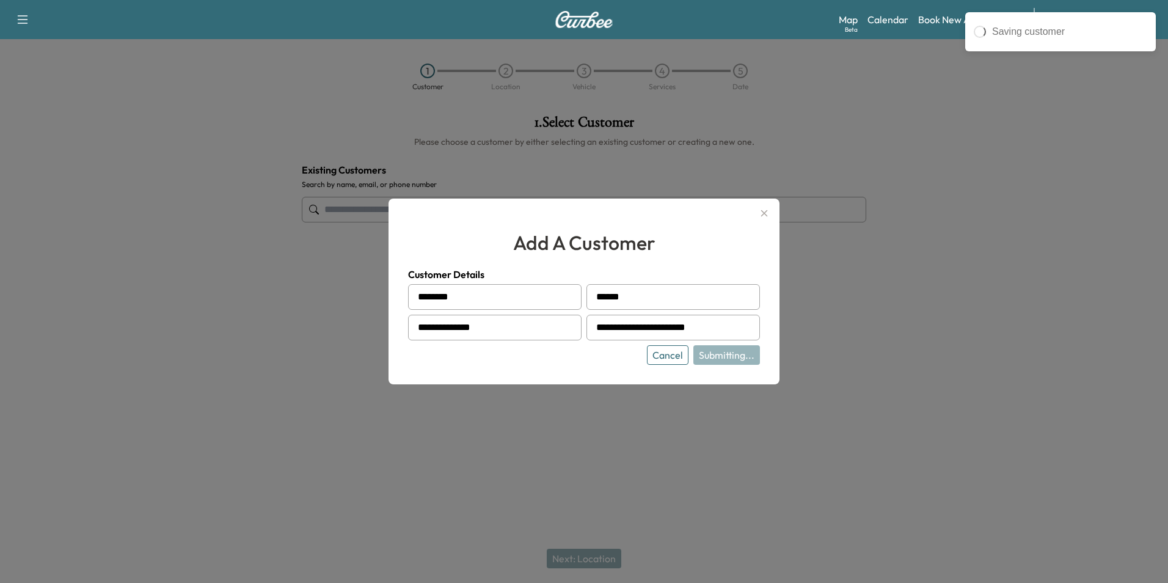
type input "**********"
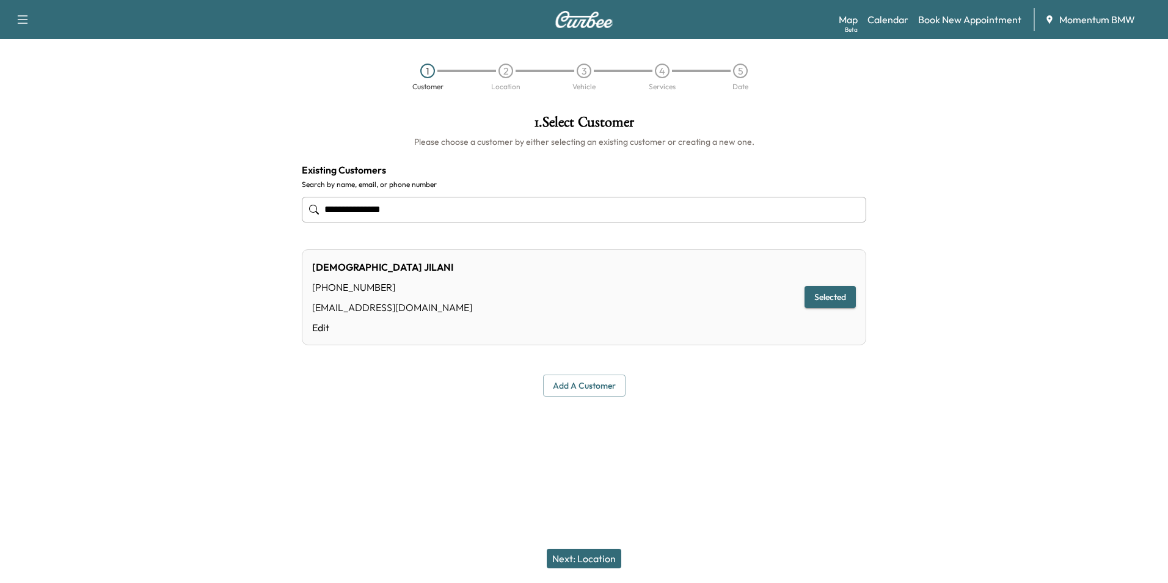
click at [589, 555] on button "Next: Location" at bounding box center [584, 558] width 74 height 20
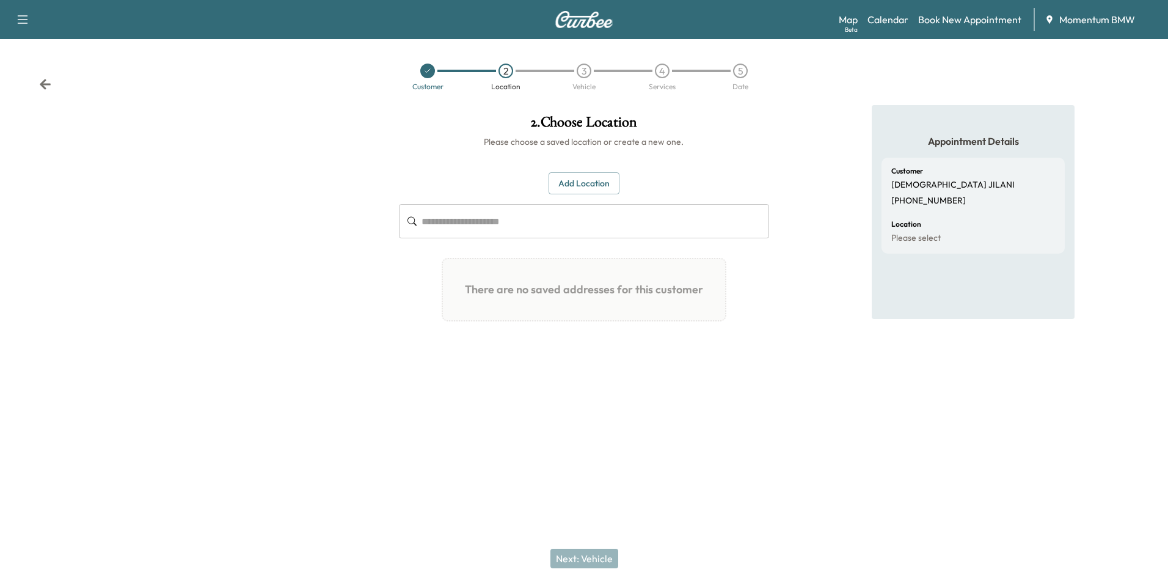
click at [580, 181] on button "Add Location" at bounding box center [583, 183] width 71 height 23
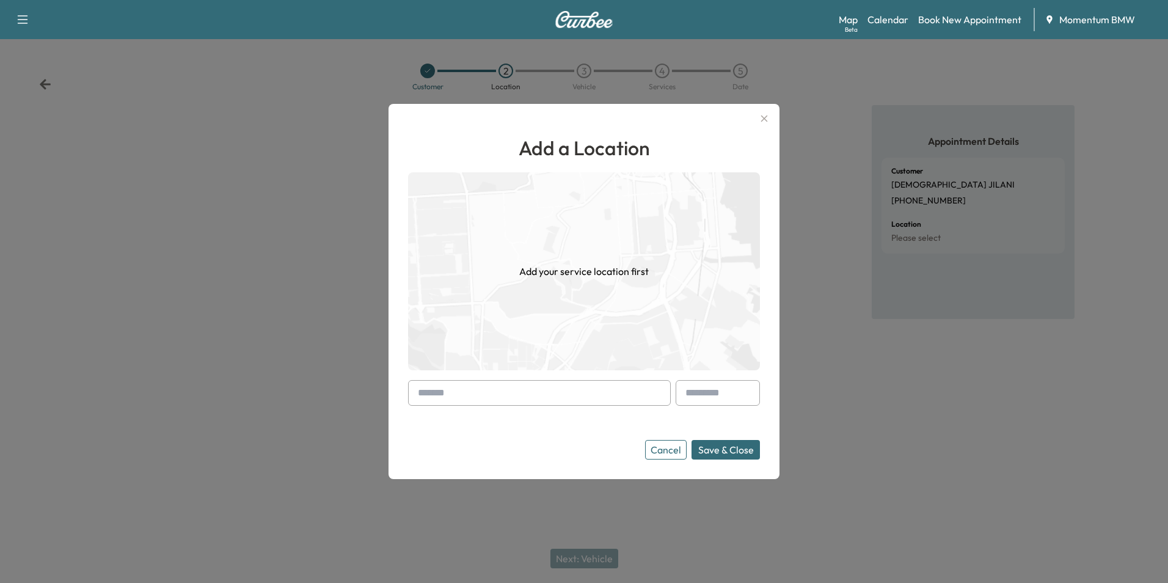
click at [432, 394] on input "text" at bounding box center [539, 393] width 263 height 26
paste input "**********"
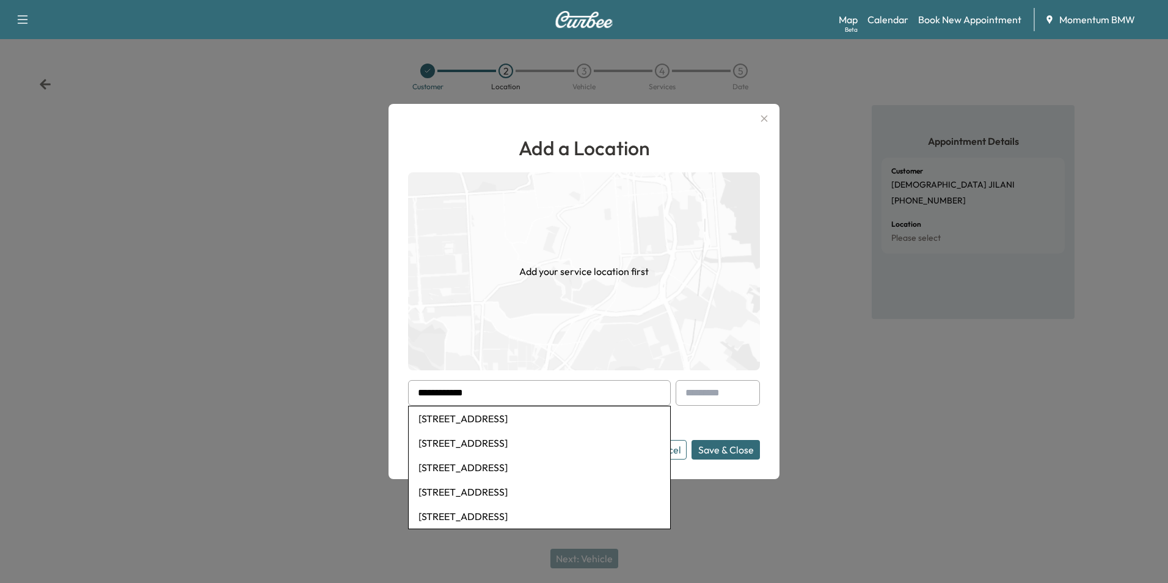
click at [497, 421] on li "[STREET_ADDRESS]" at bounding box center [539, 418] width 261 height 24
type input "**********"
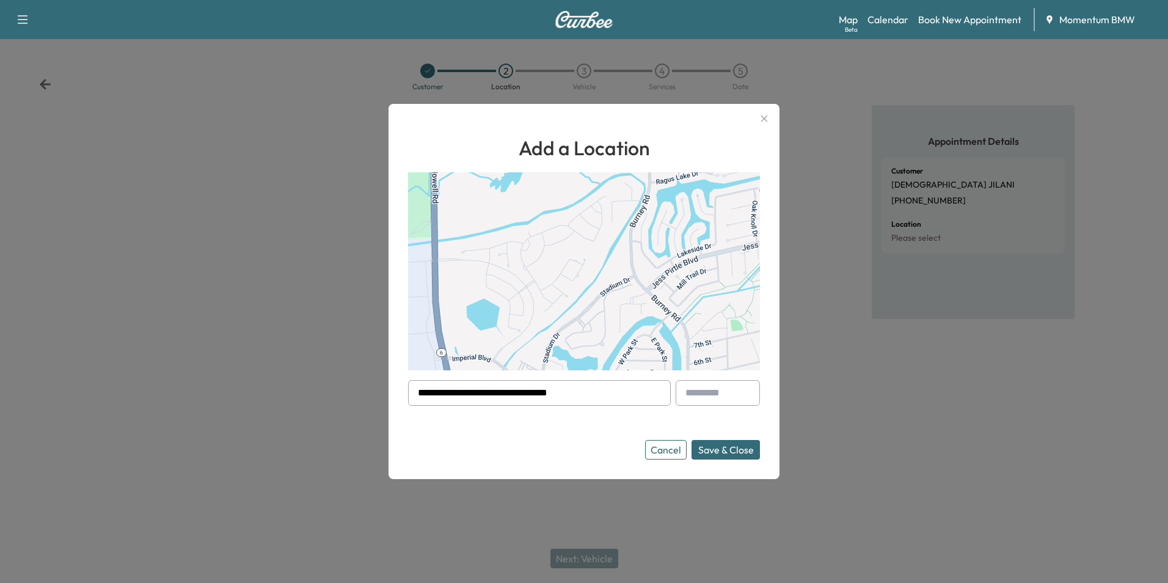
click at [727, 450] on button "Save & Close" at bounding box center [725, 450] width 68 height 20
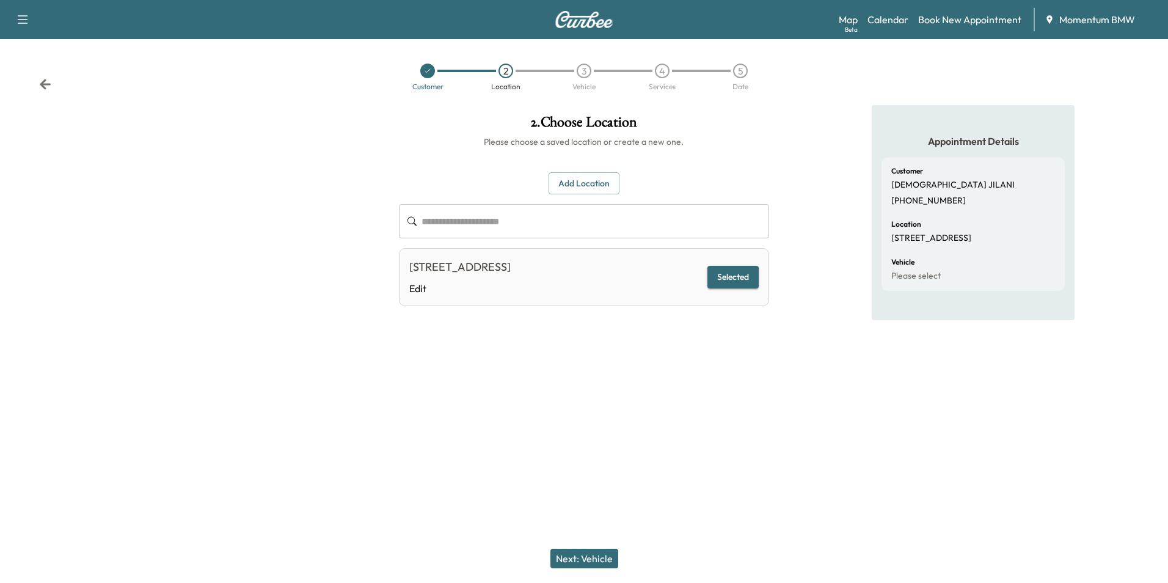
click at [601, 554] on button "Next: Vehicle" at bounding box center [584, 558] width 68 height 20
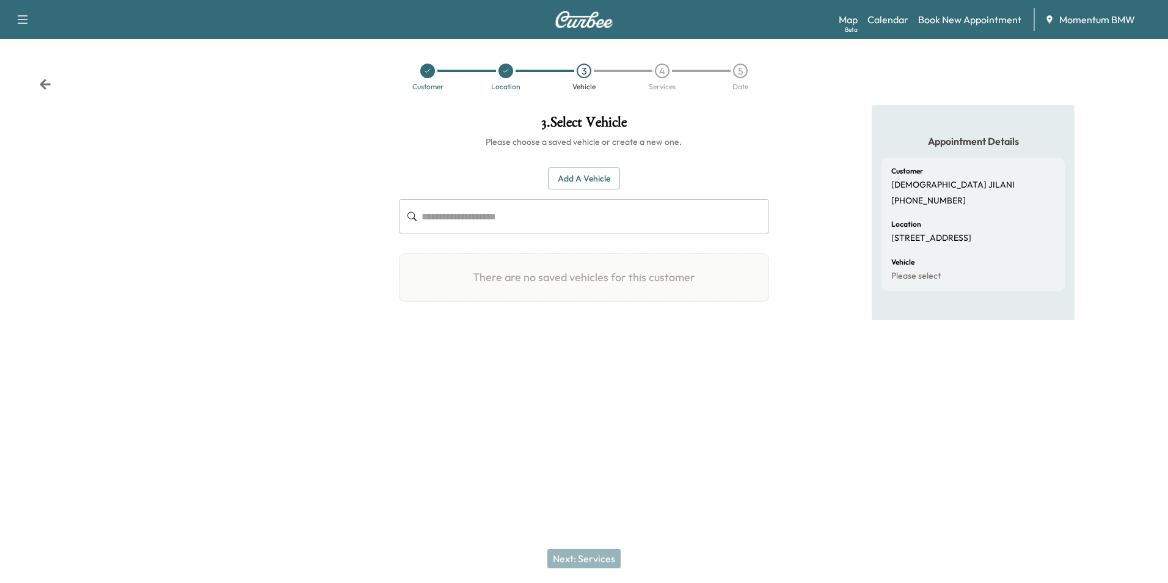
click at [590, 174] on button "Add a Vehicle" at bounding box center [584, 178] width 72 height 23
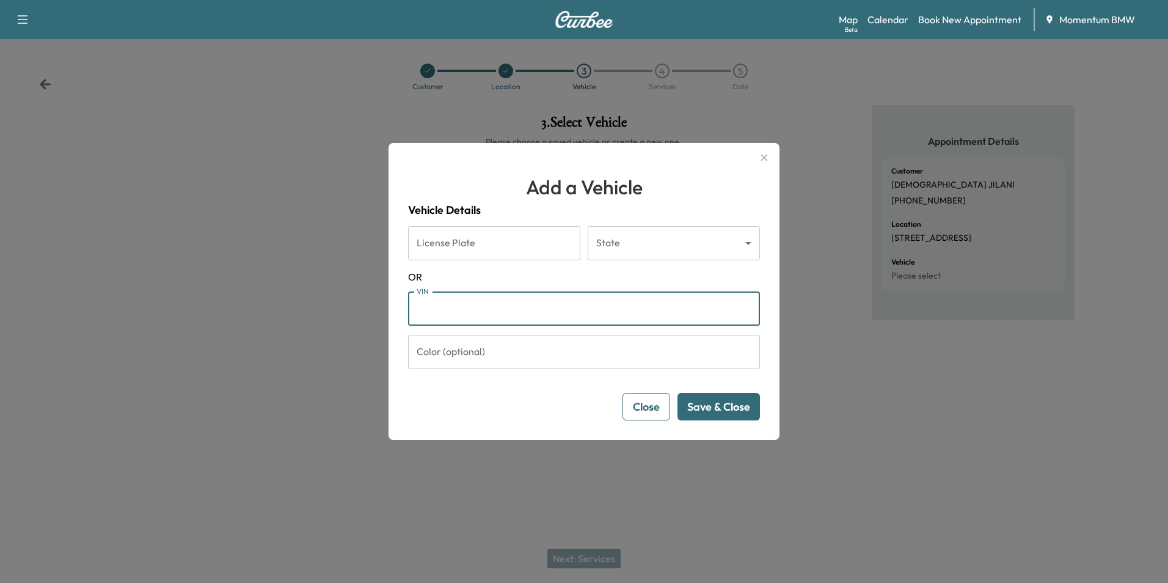
paste input "**********"
type input "**********"
click at [725, 410] on button "Save & Close" at bounding box center [718, 406] width 82 height 27
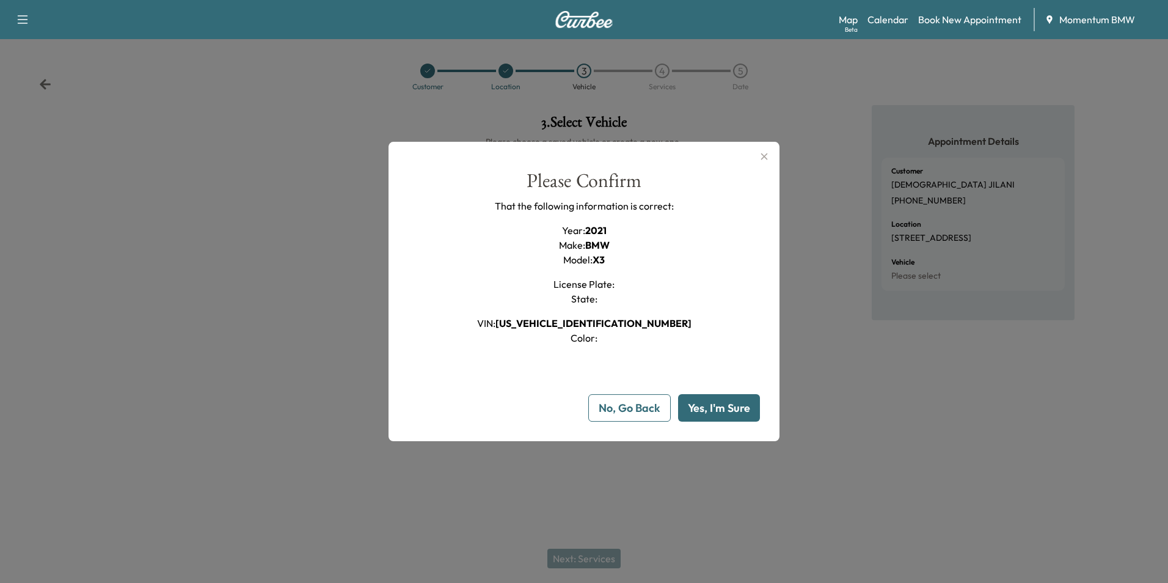
click at [725, 410] on button "Yes, I'm Sure" at bounding box center [719, 407] width 82 height 27
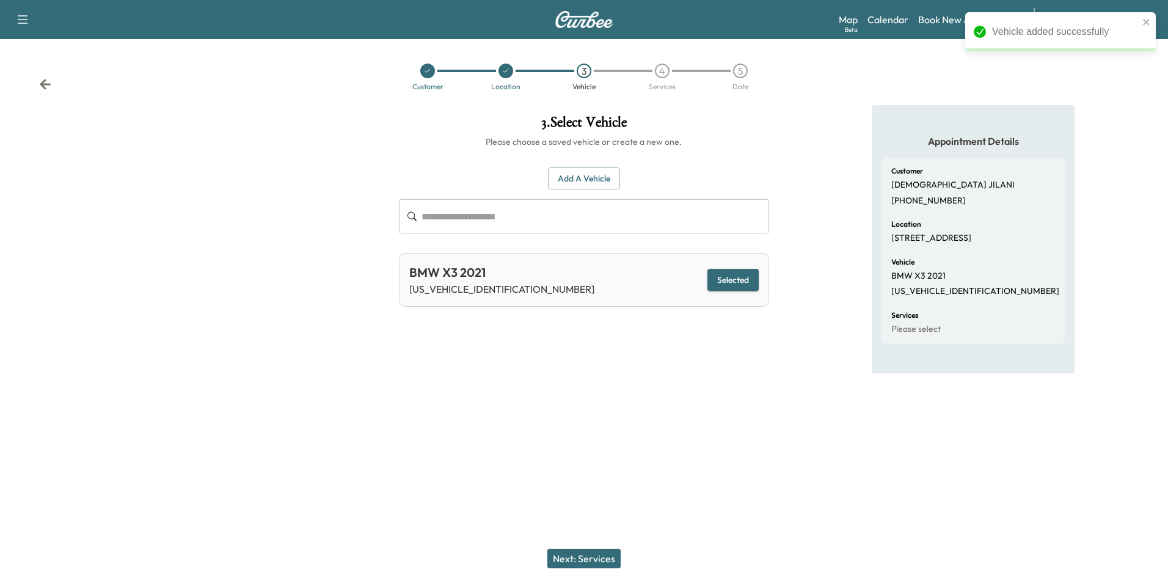
click at [598, 557] on button "Next: Services" at bounding box center [583, 558] width 73 height 20
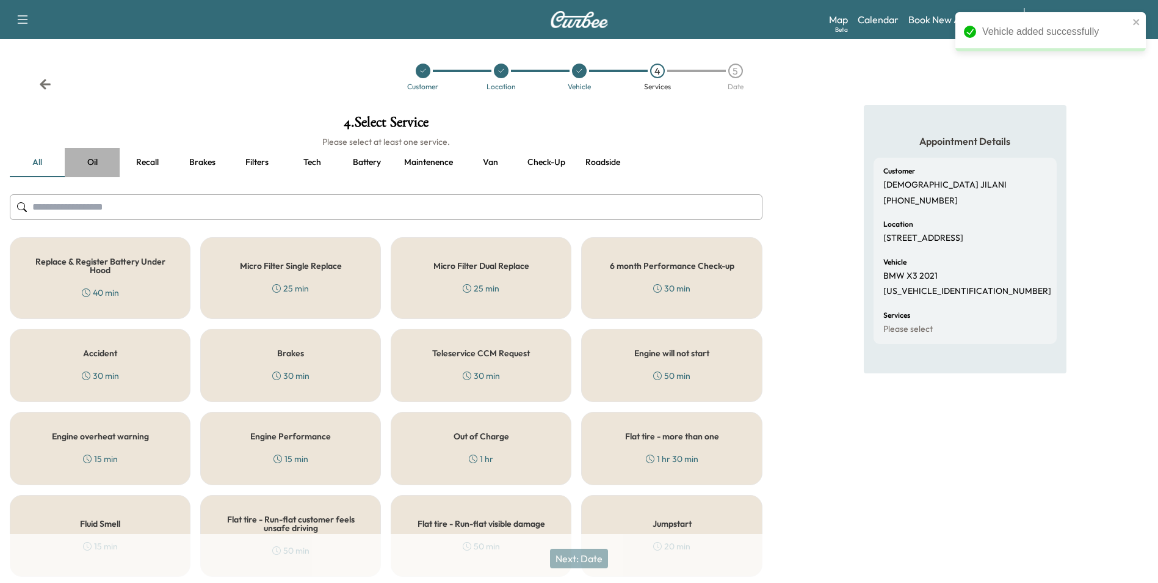
click at [89, 158] on button "Oil" at bounding box center [92, 162] width 55 height 29
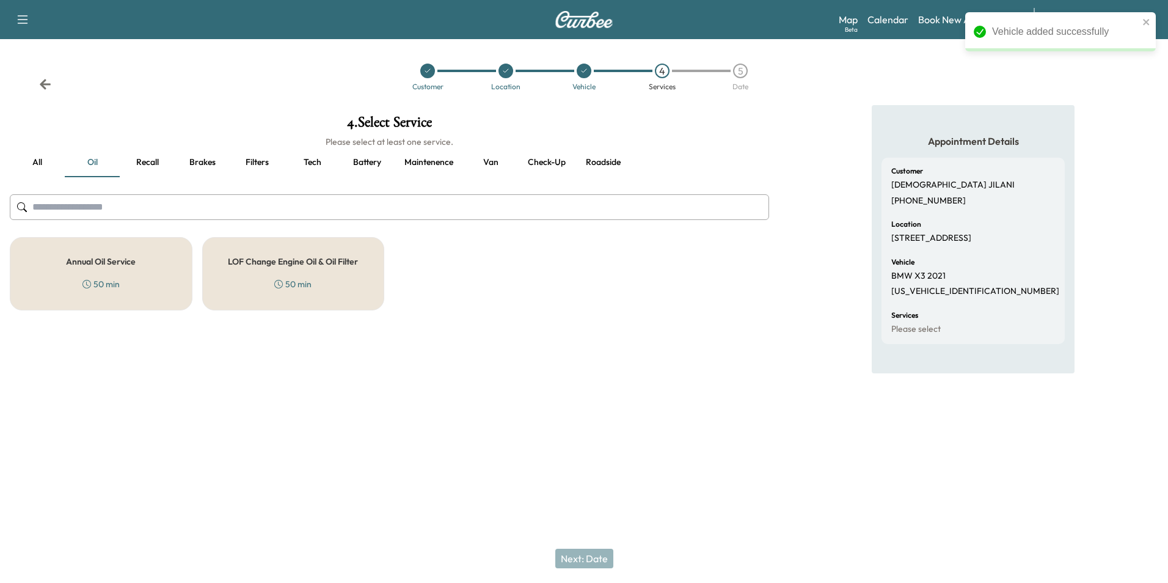
click at [100, 266] on h5 "Annual Oil Service" at bounding box center [101, 261] width 70 height 9
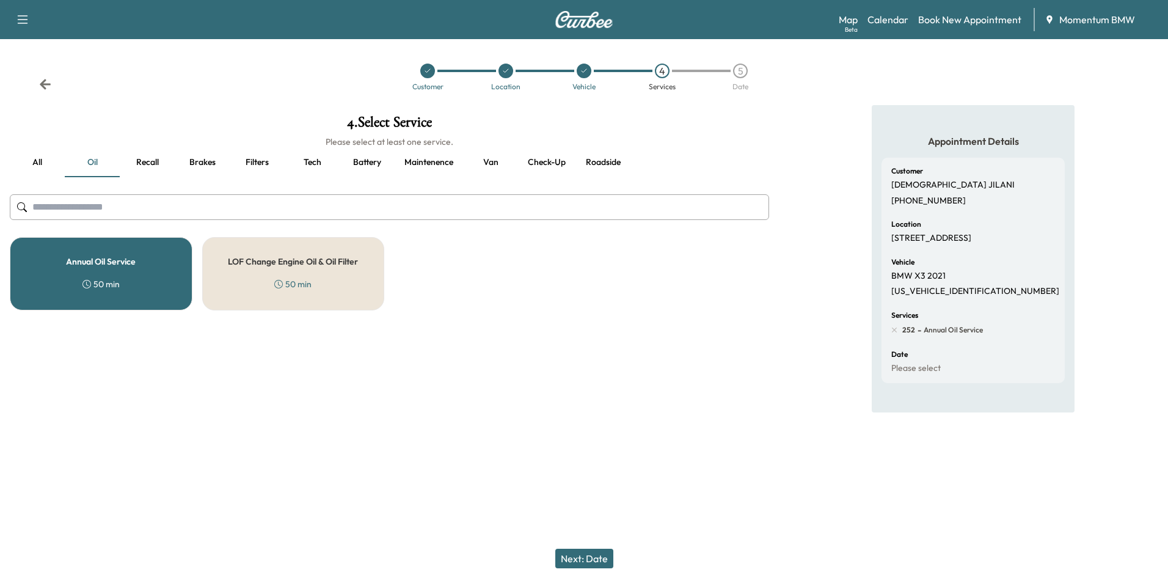
click at [589, 556] on button "Next: Date" at bounding box center [584, 558] width 58 height 20
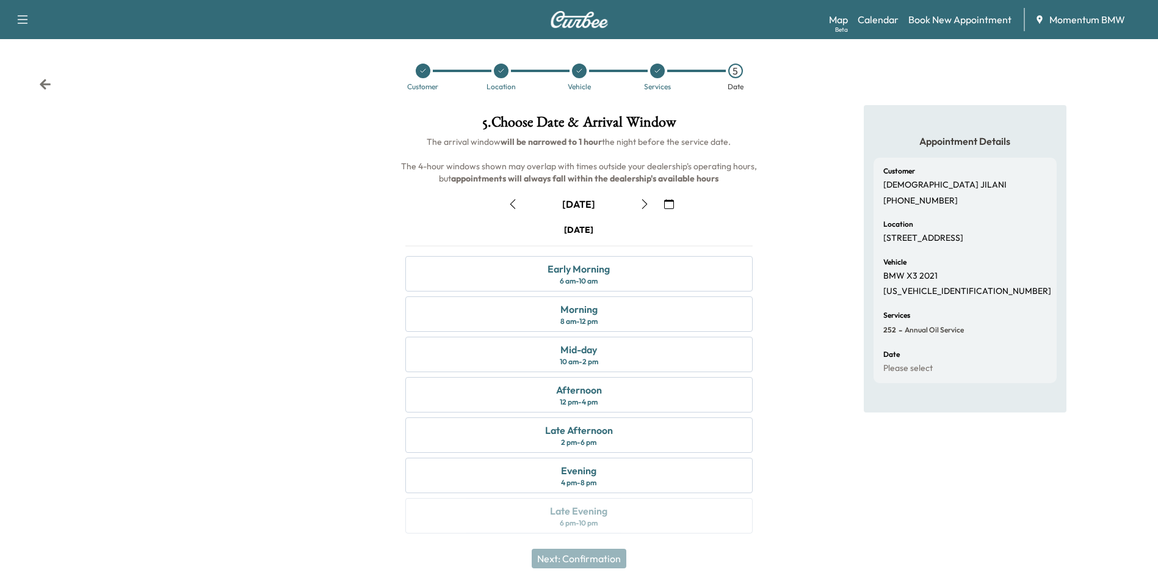
click at [674, 206] on icon "button" at bounding box center [669, 204] width 10 height 10
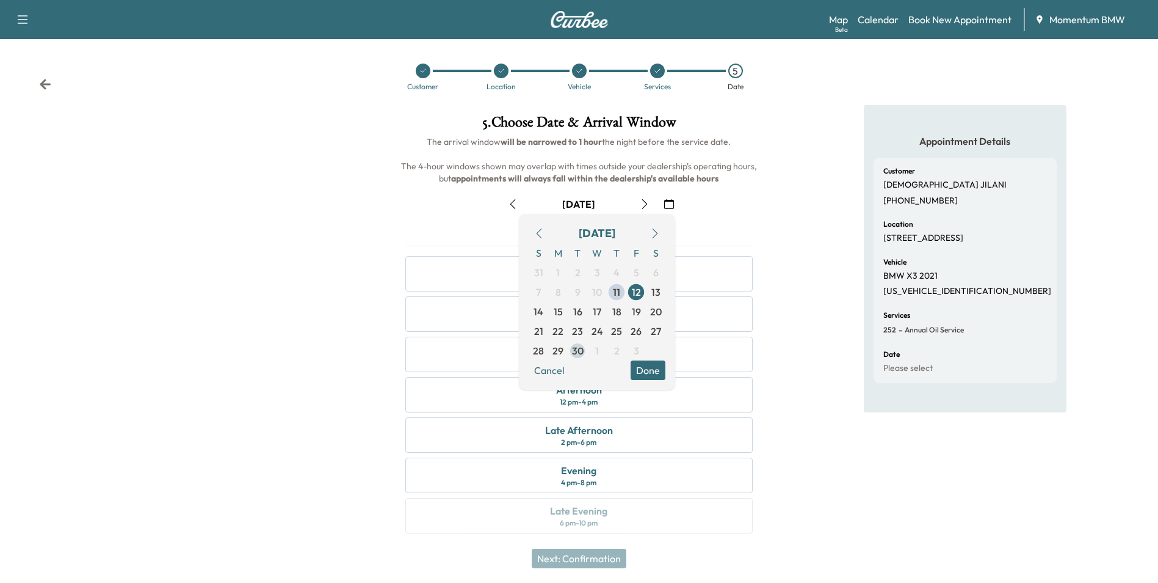
click at [580, 348] on span "30" at bounding box center [578, 350] width 12 height 15
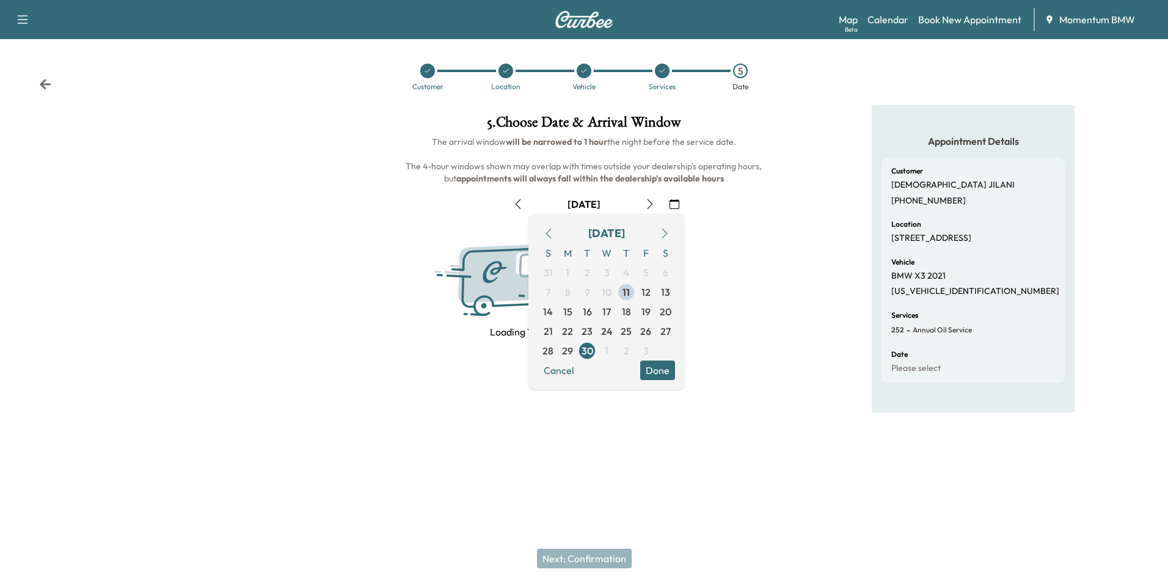
click at [649, 371] on button "Done" at bounding box center [657, 370] width 35 height 20
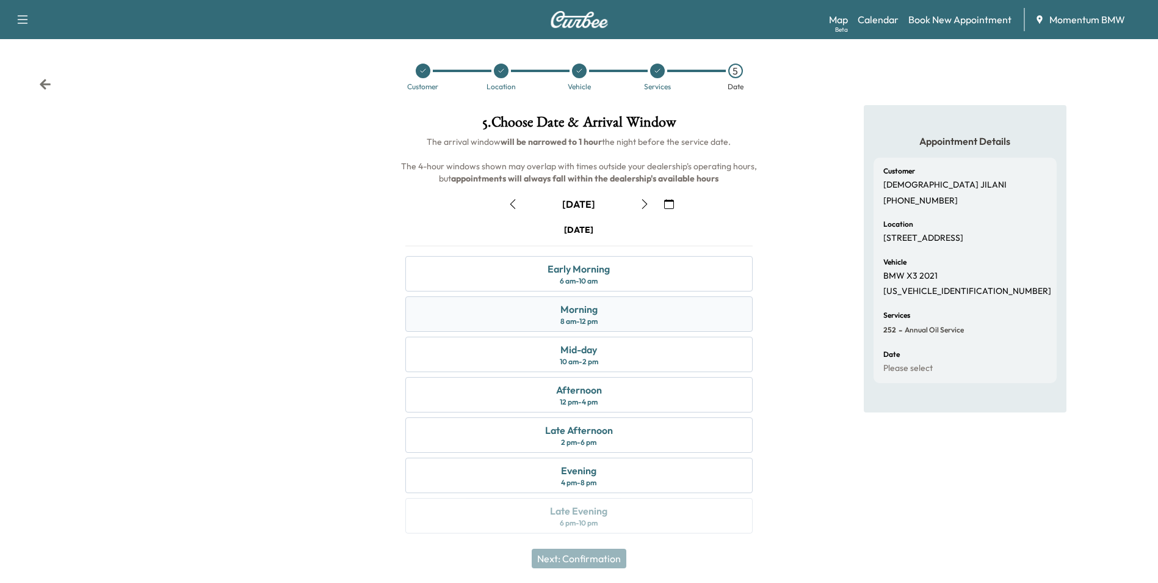
click at [615, 312] on div "Morning 8 am - 12 pm" at bounding box center [578, 313] width 347 height 35
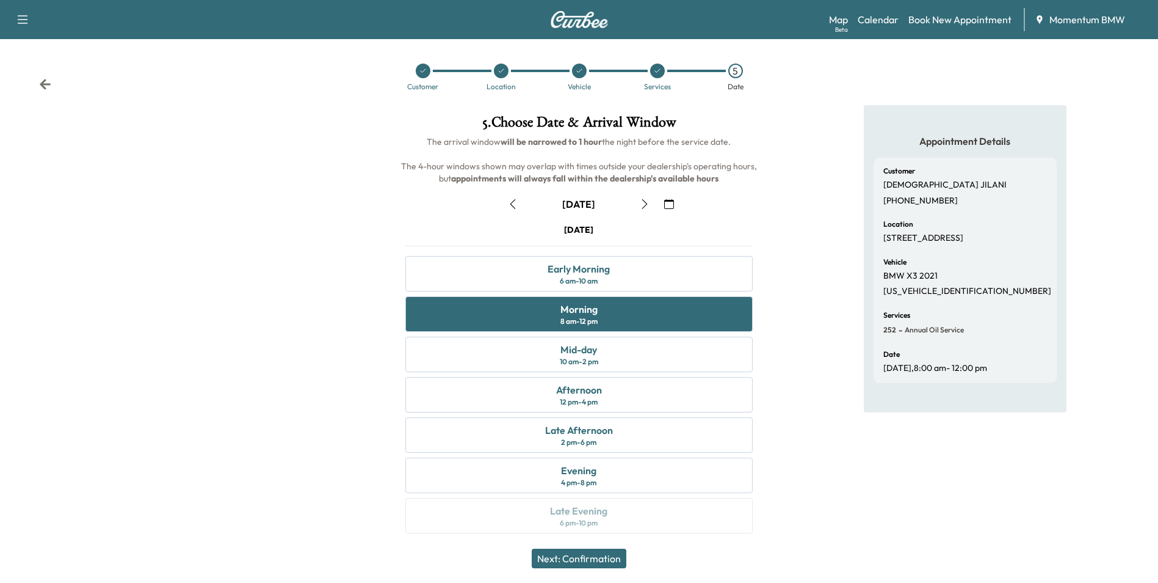
click at [566, 554] on button "Next: Confirmation" at bounding box center [579, 558] width 95 height 20
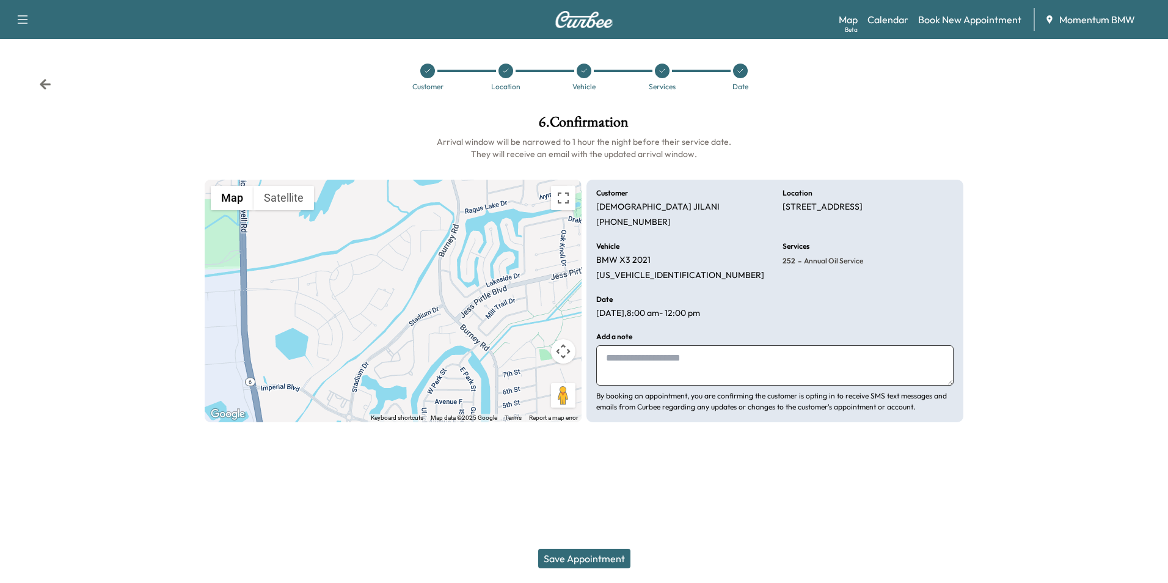
click at [630, 360] on textarea at bounding box center [774, 365] width 357 height 40
type textarea "****"
click at [594, 555] on button "Save Appointment" at bounding box center [584, 558] width 92 height 20
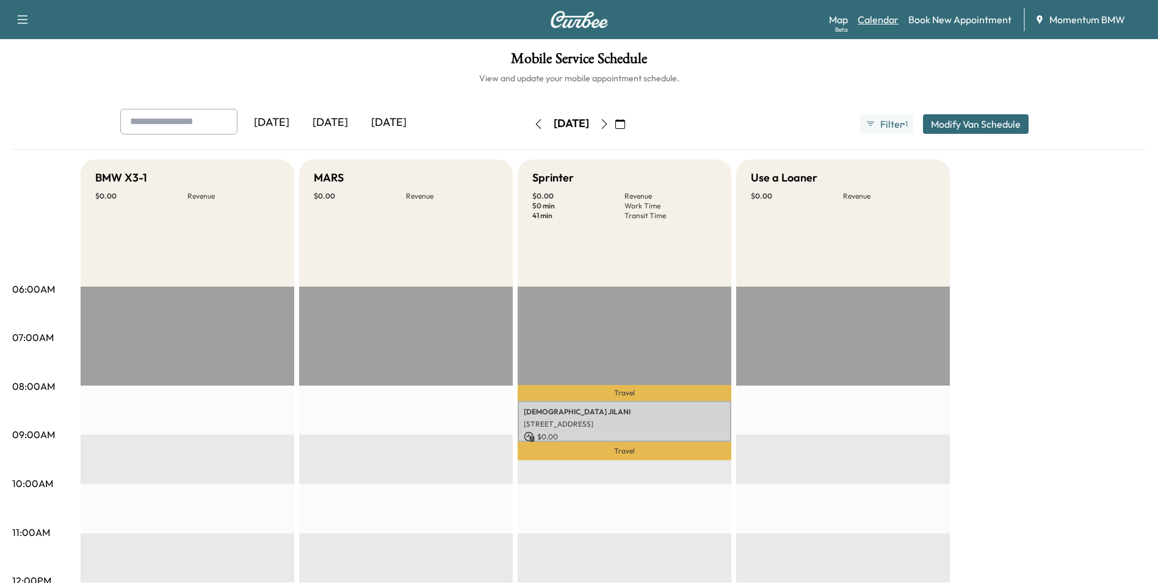
click at [884, 19] on link "Calendar" at bounding box center [878, 19] width 41 height 15
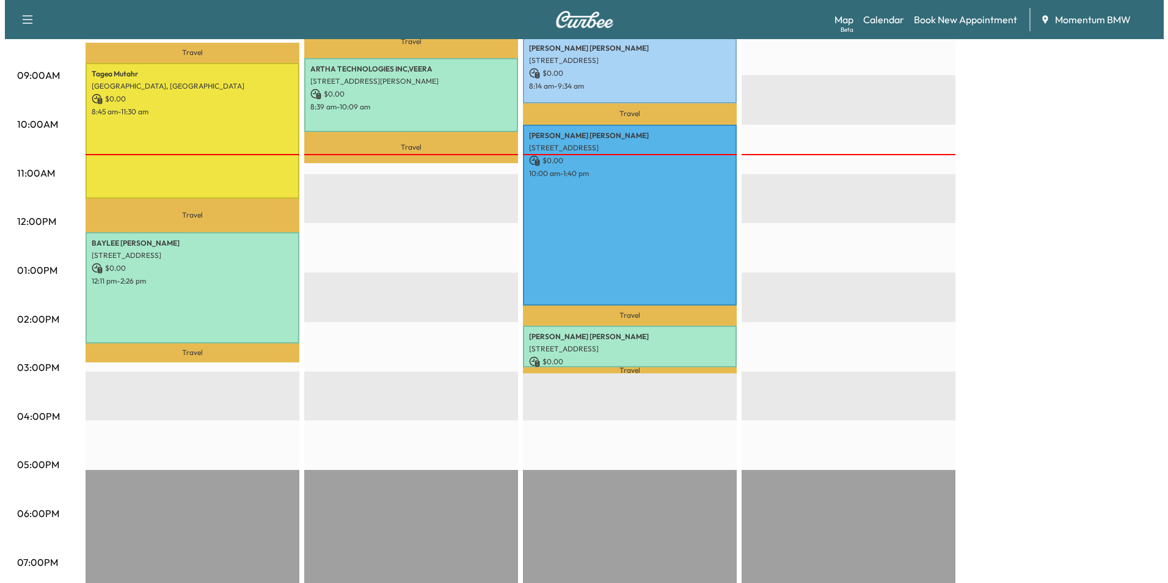
scroll to position [366, 0]
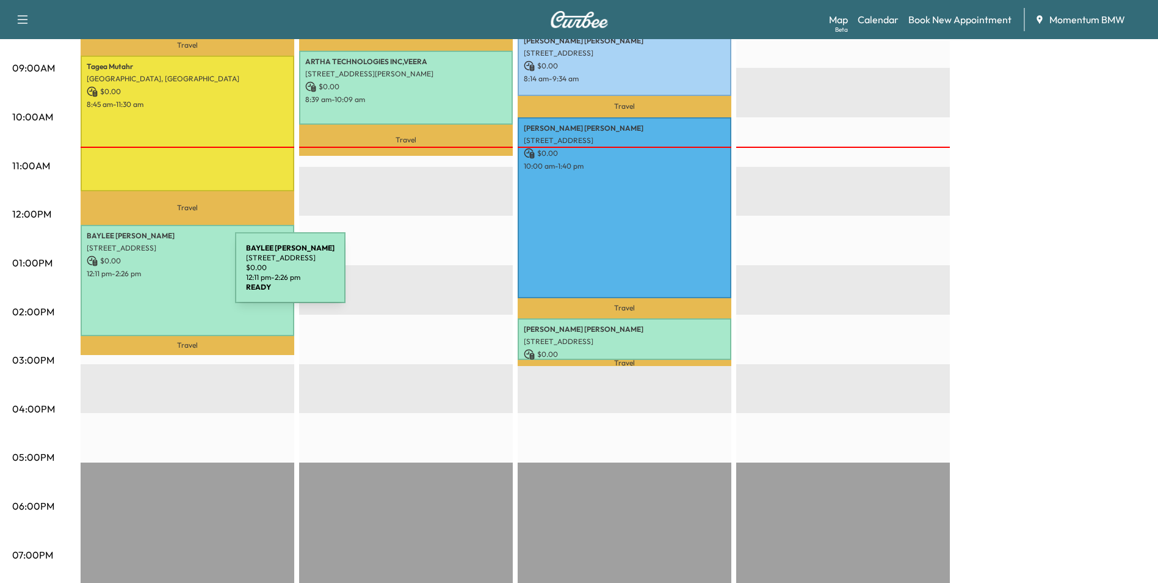
click at [153, 274] on p "12:11 pm - 2:26 pm" at bounding box center [188, 274] width 202 height 10
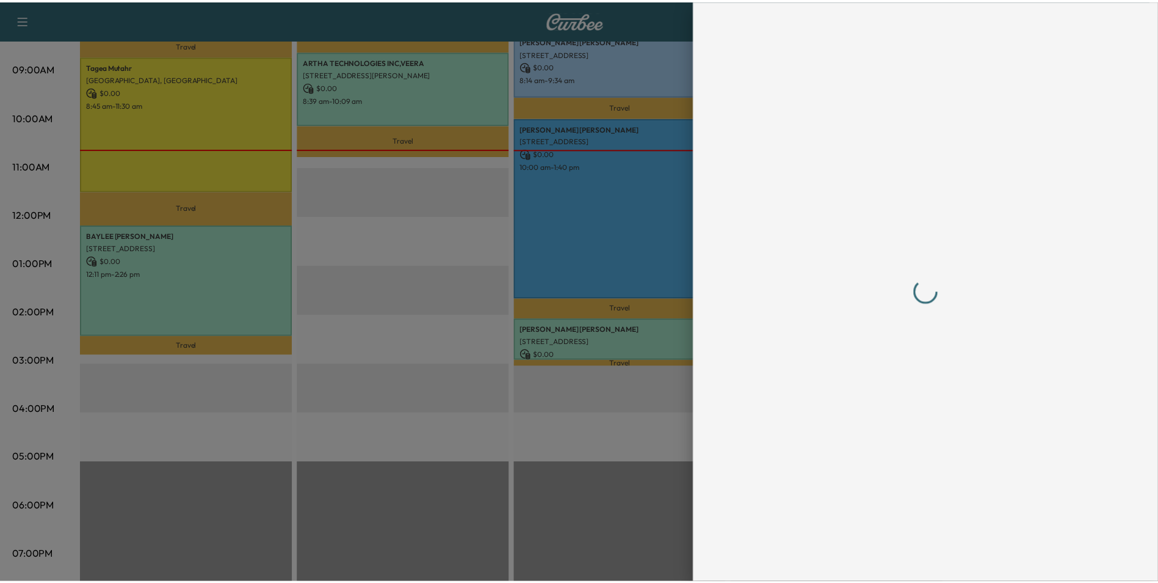
scroll to position [0, 0]
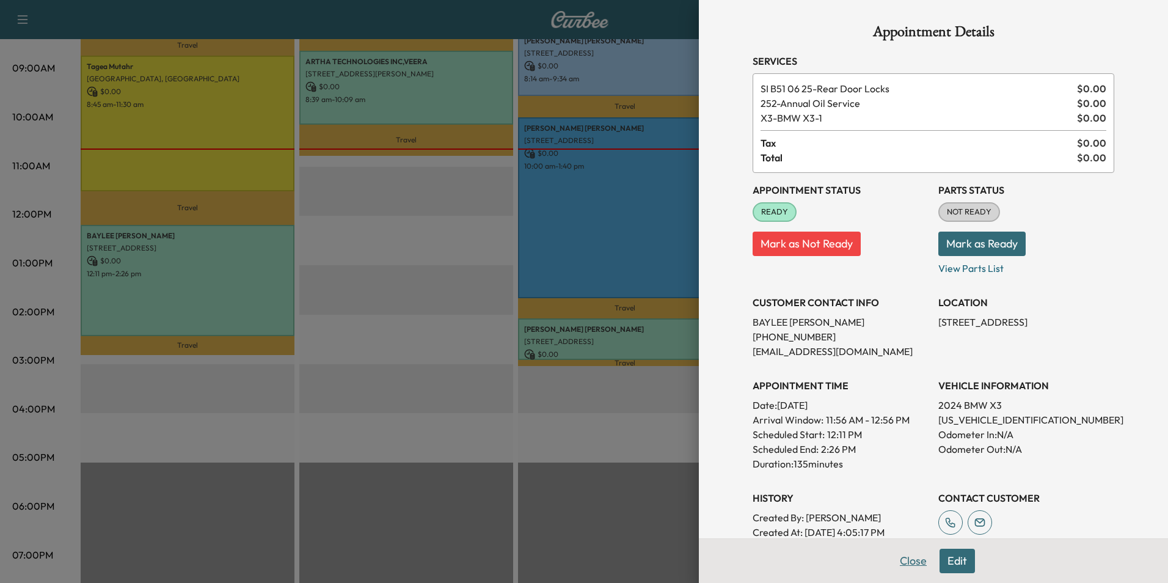
click at [909, 562] on button "Close" at bounding box center [913, 560] width 43 height 24
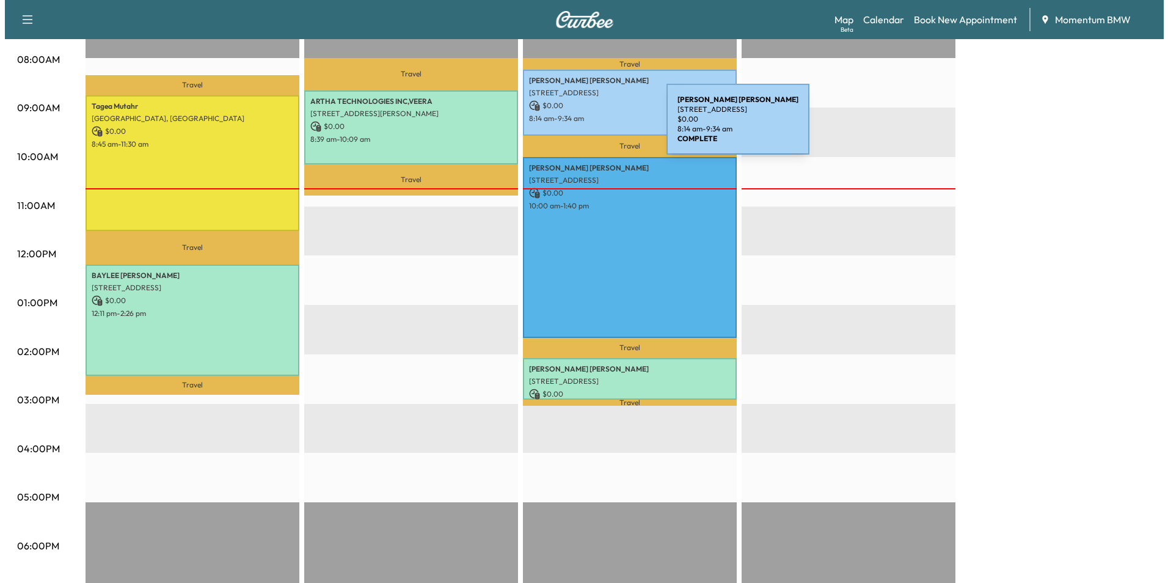
scroll to position [305, 0]
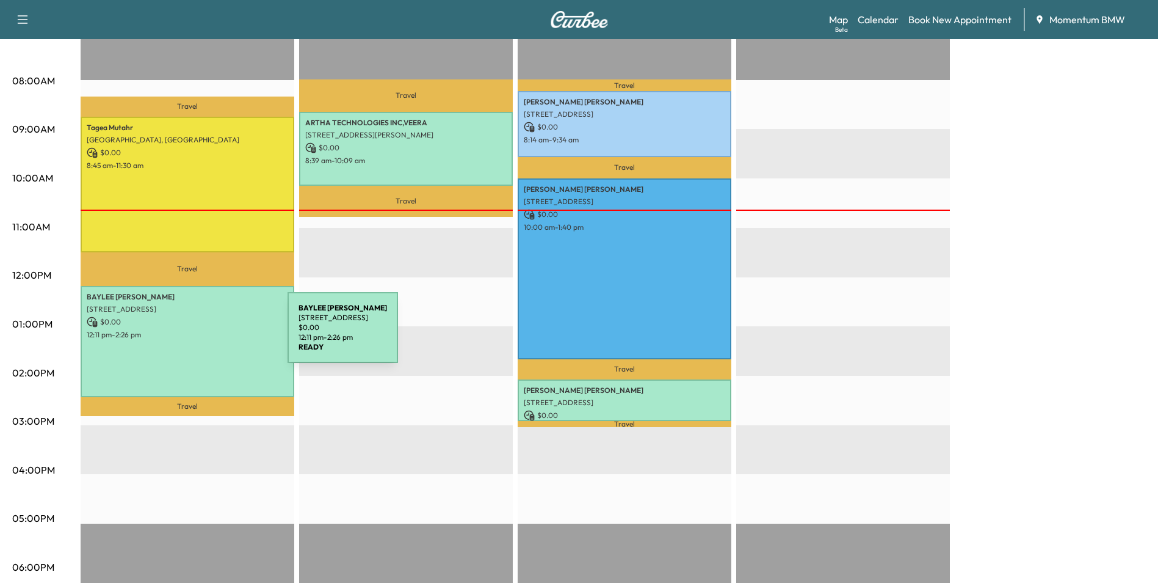
click at [196, 335] on p "12:11 pm - 2:26 pm" at bounding box center [188, 335] width 202 height 10
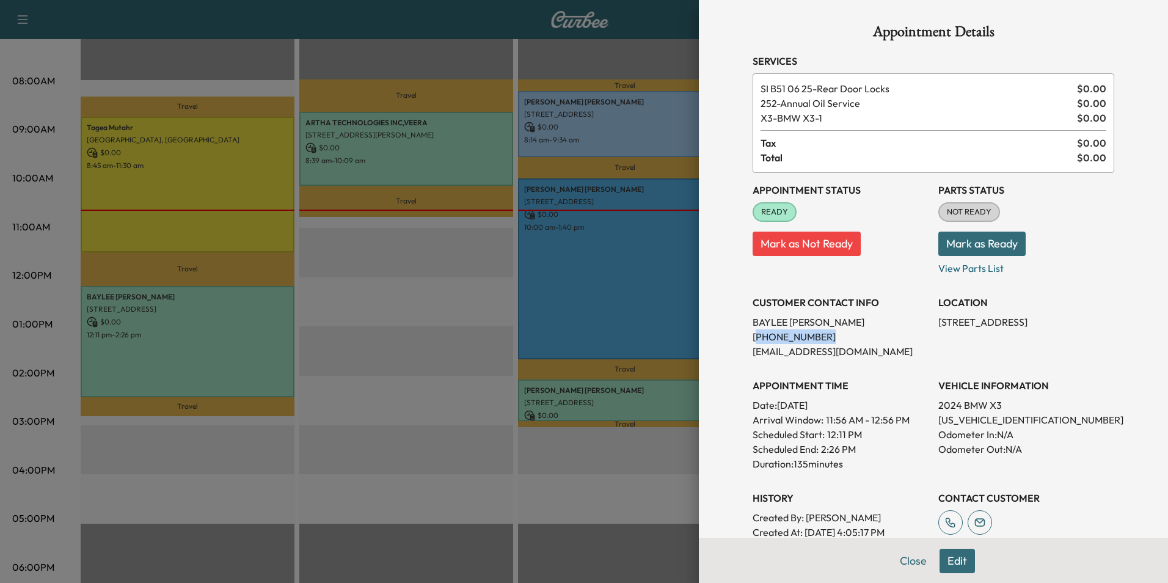
drag, startPoint x: 815, startPoint y: 341, endPoint x: 746, endPoint y: 337, distance: 69.1
click at [752, 337] on p "[PHONE_NUMBER]" at bounding box center [840, 336] width 176 height 15
drag, startPoint x: 746, startPoint y: 337, endPoint x: 801, endPoint y: 340, distance: 55.6
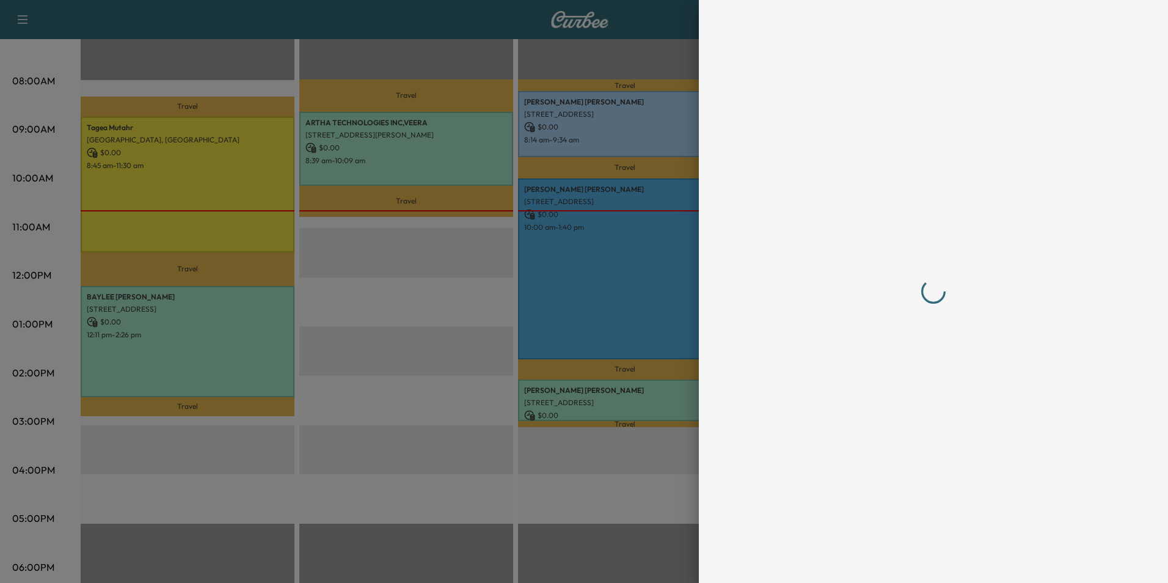
scroll to position [0, 0]
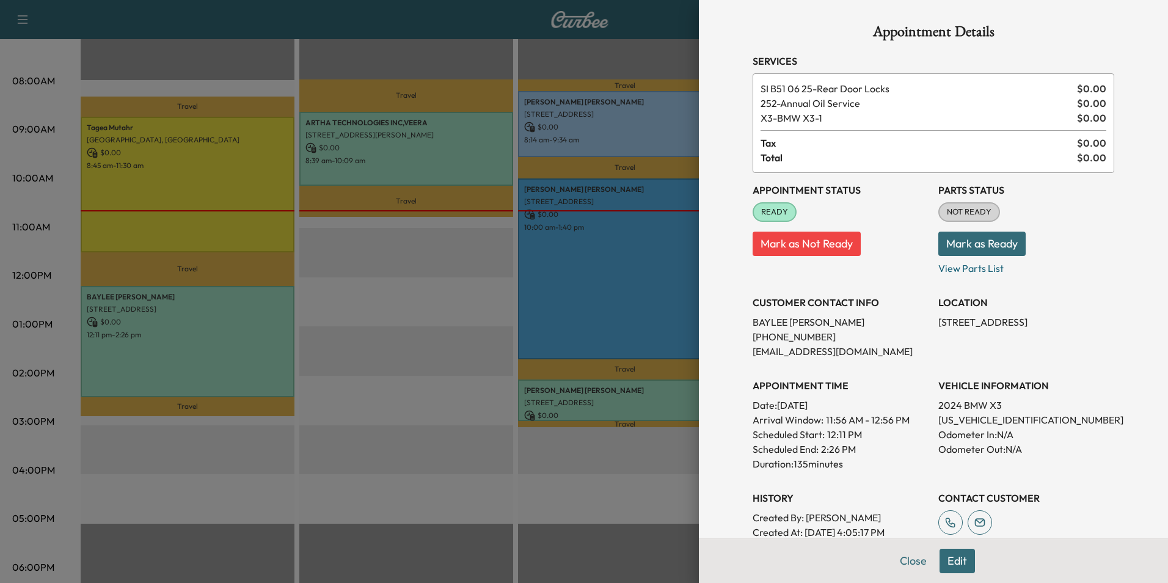
click at [206, 337] on div at bounding box center [584, 291] width 1168 height 583
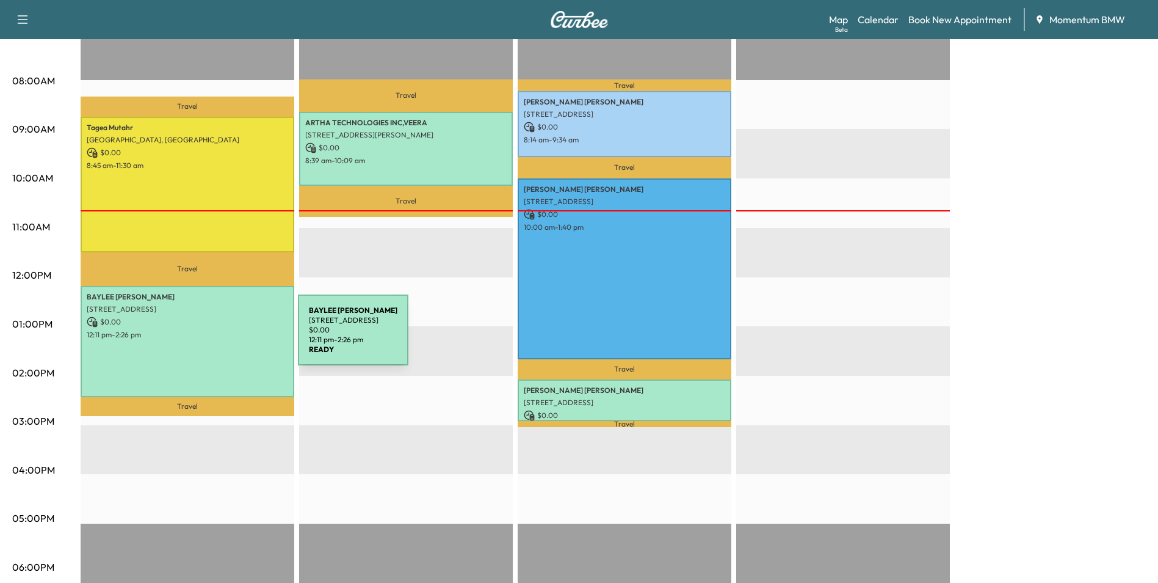
click at [206, 337] on div "[PERSON_NAME] [STREET_ADDRESS] $ 0.00 12:11 pm - 2:26 pm" at bounding box center [188, 341] width 214 height 111
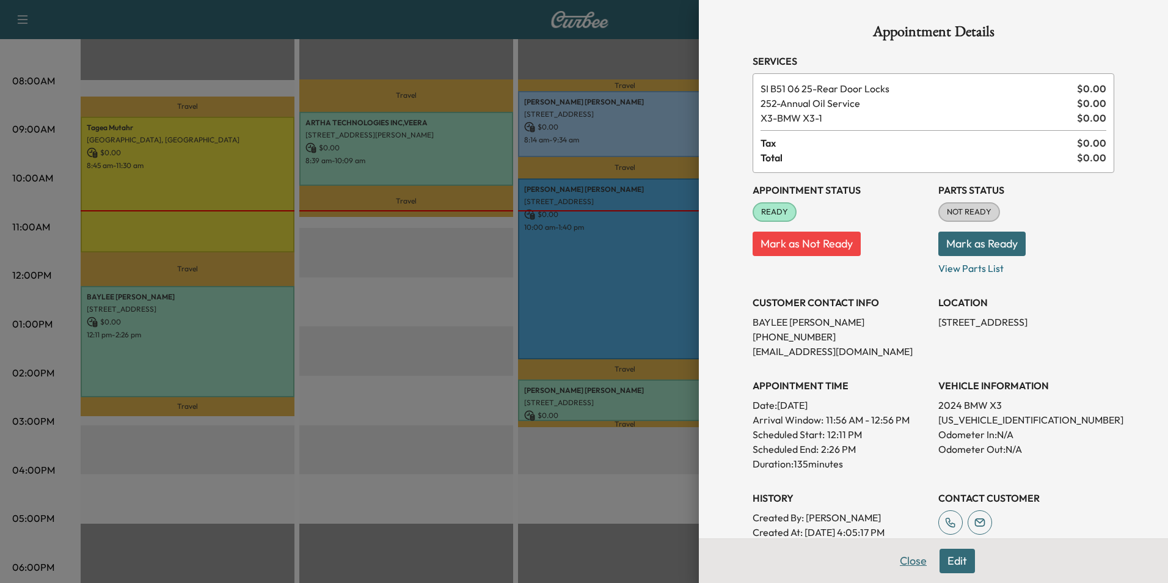
click at [901, 556] on button "Close" at bounding box center [913, 560] width 43 height 24
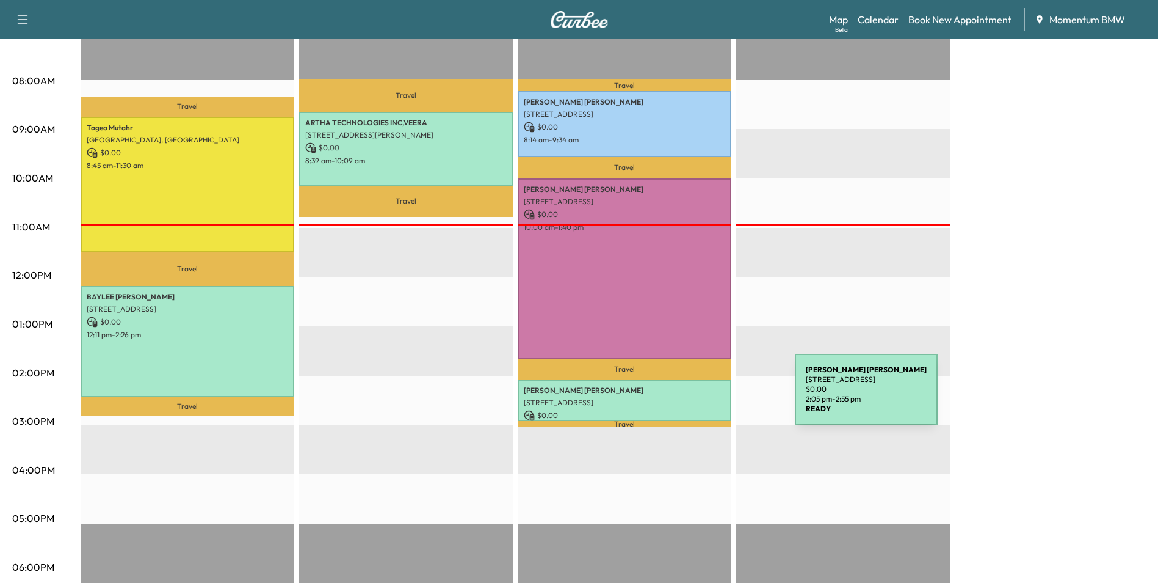
click at [703, 398] on p "[STREET_ADDRESS]" at bounding box center [625, 403] width 202 height 10
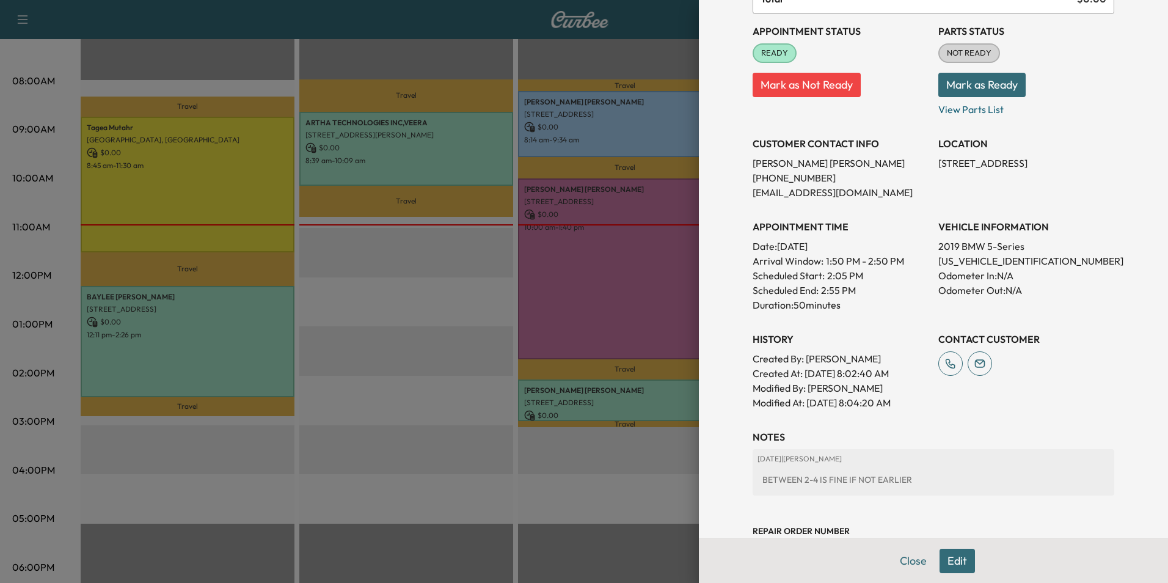
scroll to position [170, 0]
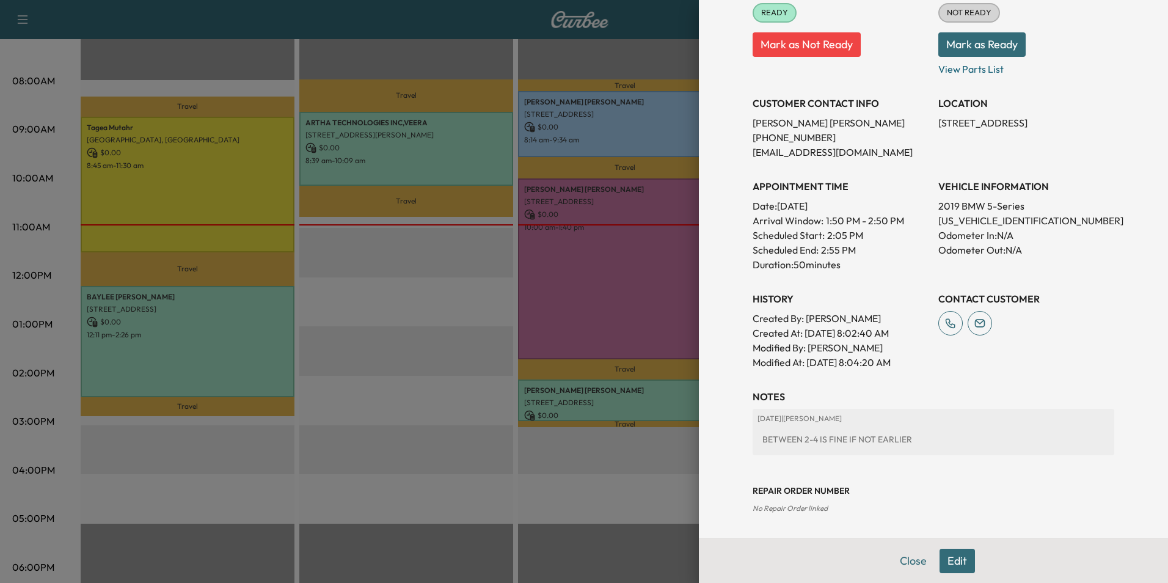
click at [620, 316] on div at bounding box center [584, 291] width 1168 height 583
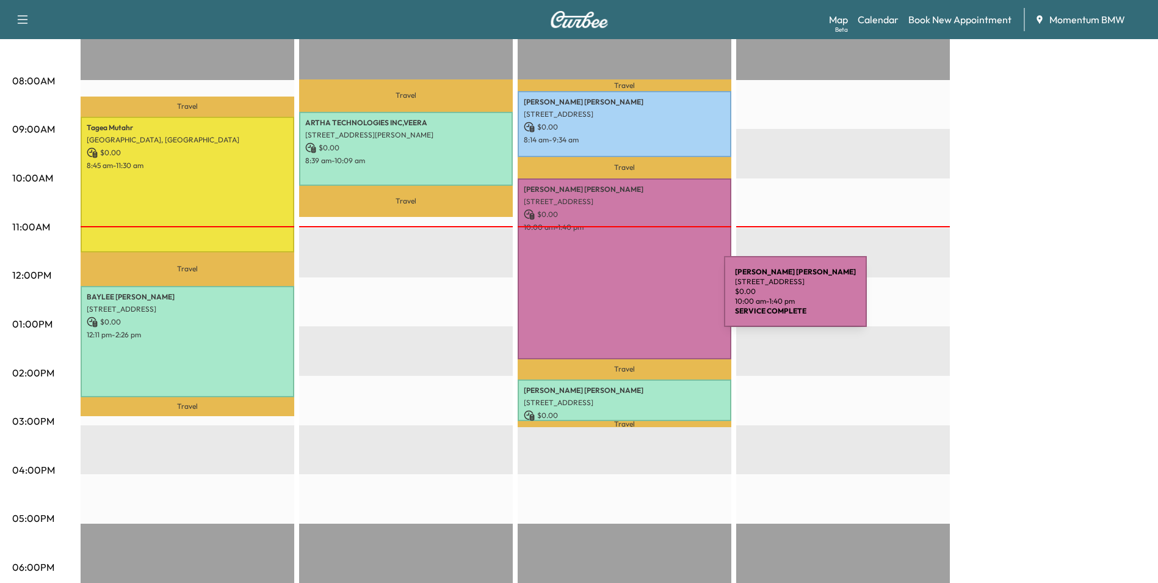
click at [633, 299] on div "[PERSON_NAME] [STREET_ADDRESS] $ 0.00 10:00 am - 1:40 pm" at bounding box center [625, 268] width 214 height 181
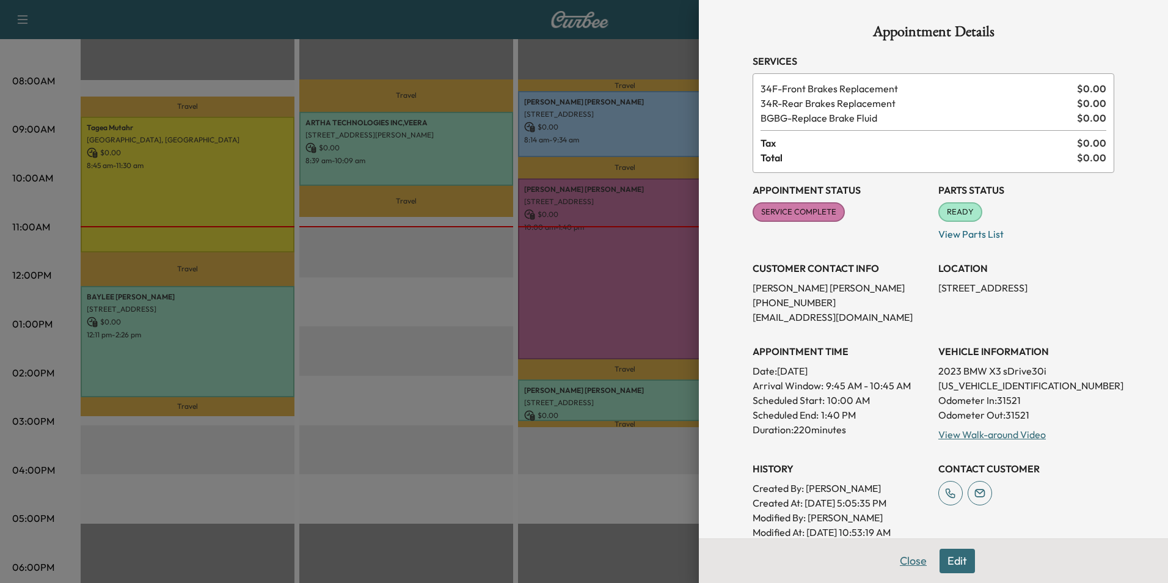
click at [903, 565] on button "Close" at bounding box center [913, 560] width 43 height 24
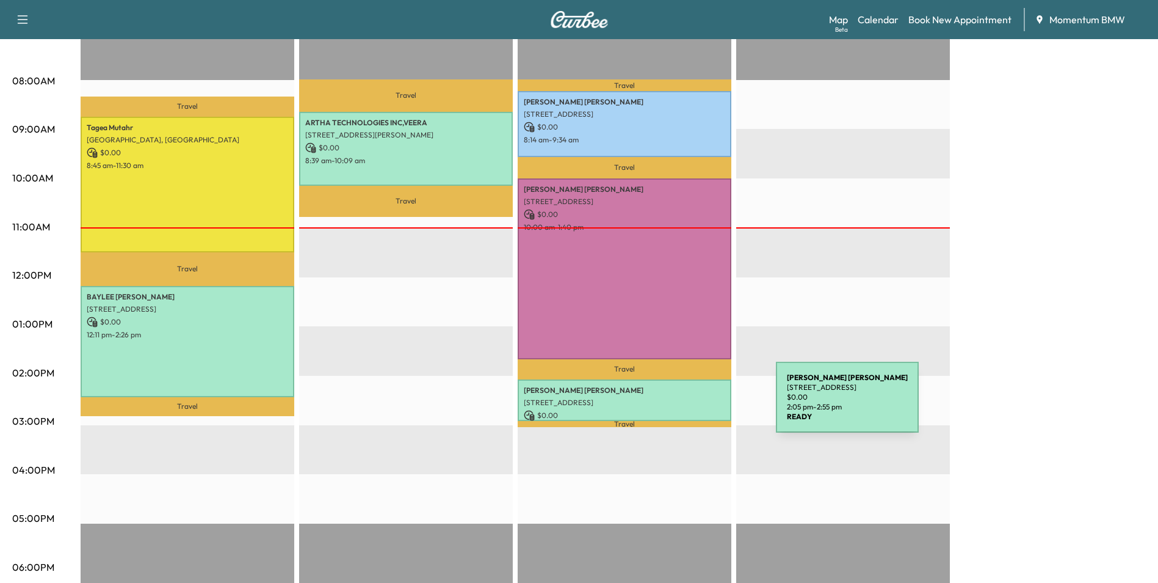
click at [685, 404] on div "[PERSON_NAME] [STREET_ADDRESS] $ 0.00 2:05 pm - 2:55 pm" at bounding box center [625, 399] width 214 height 41
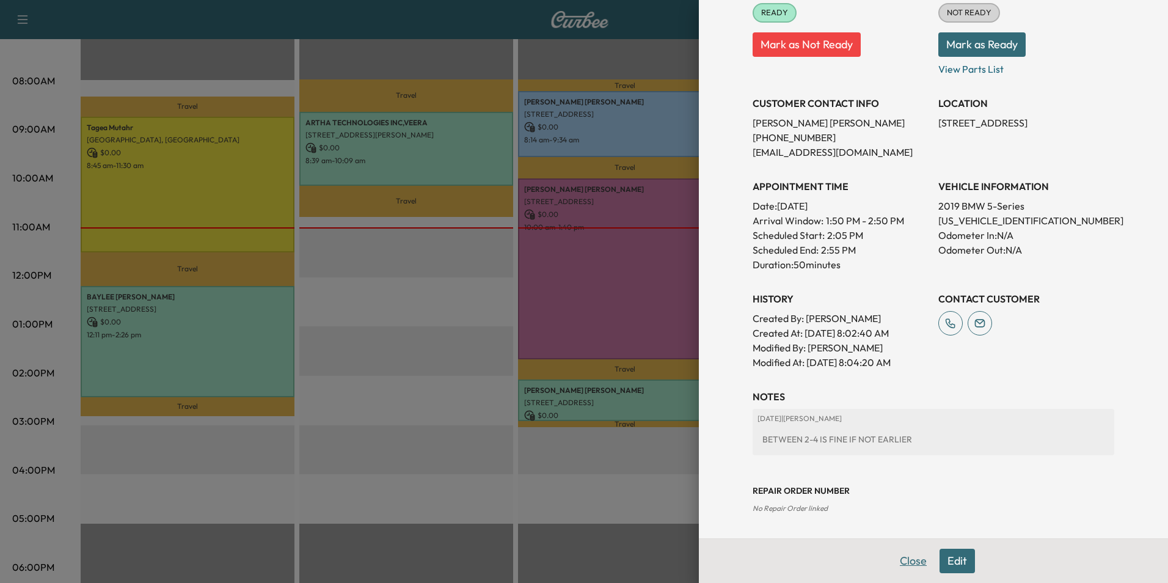
click at [896, 562] on button "Close" at bounding box center [913, 560] width 43 height 24
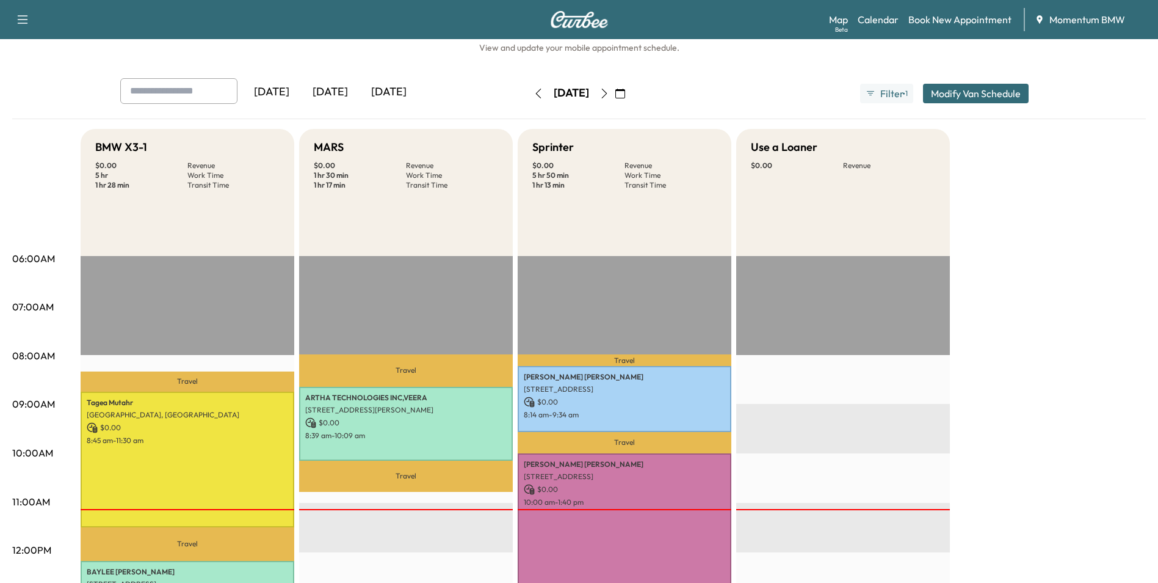
scroll to position [0, 0]
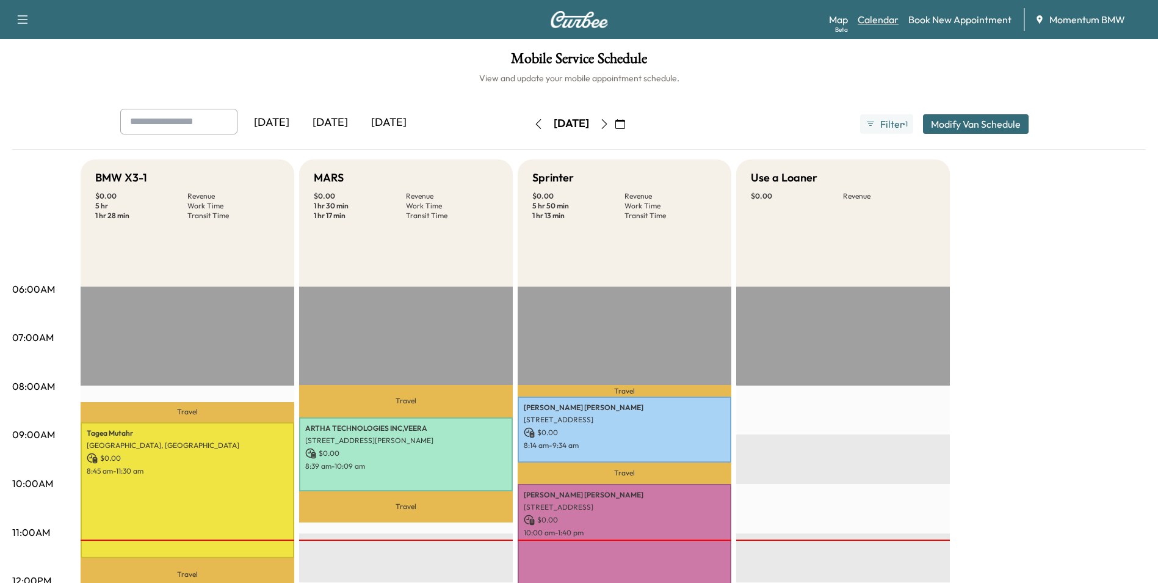
click at [889, 23] on link "Calendar" at bounding box center [878, 19] width 41 height 15
click at [609, 122] on icon "button" at bounding box center [605, 124] width 10 height 10
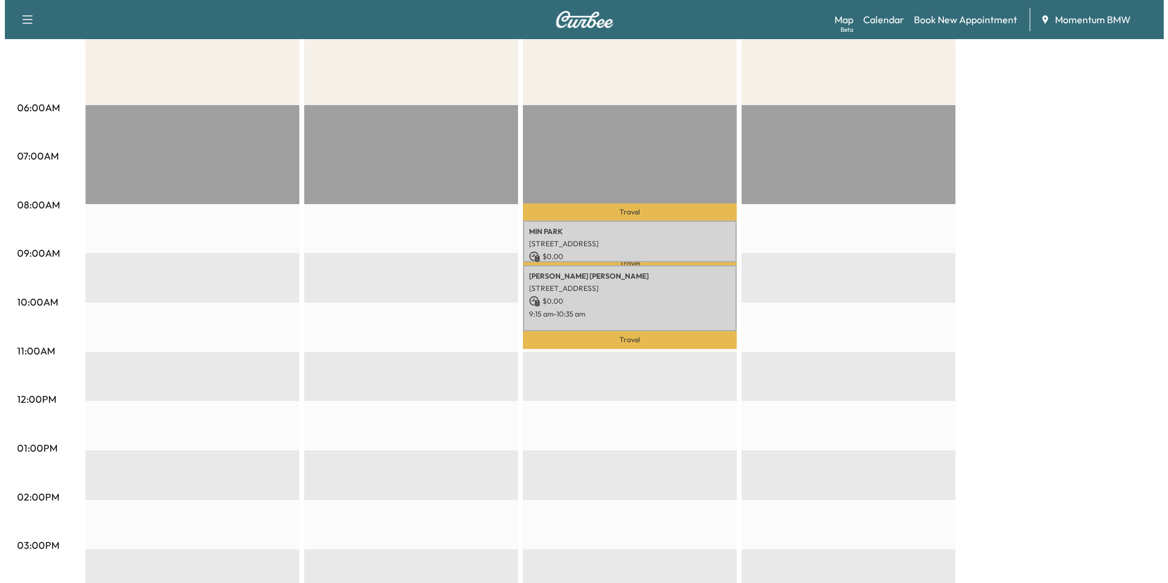
scroll to position [183, 0]
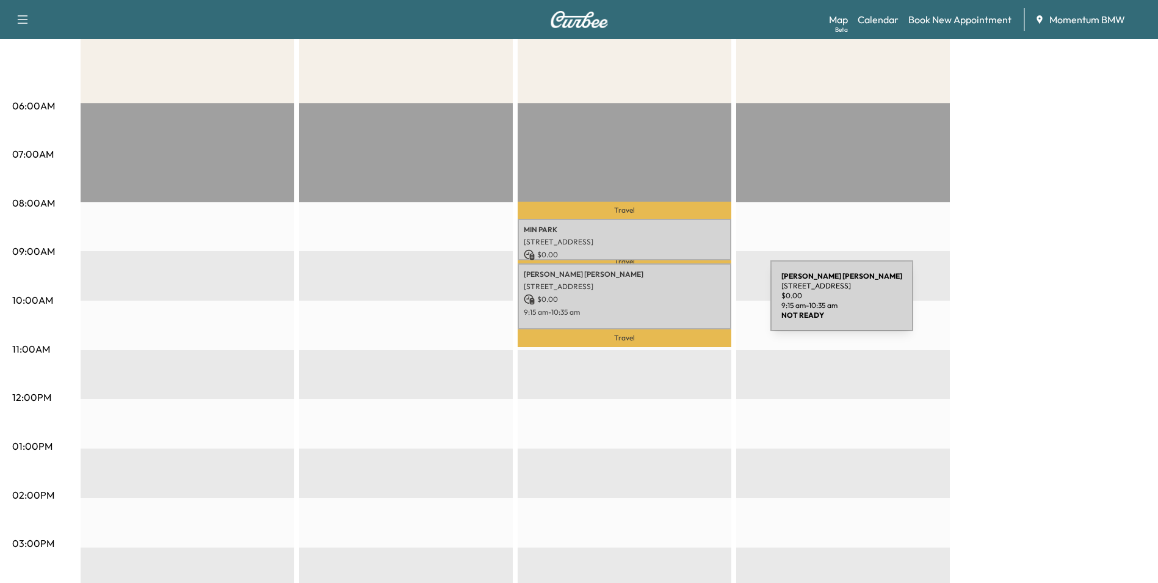
click at [680, 303] on div "[PERSON_NAME] [STREET_ADDRESS] $ 0.00 9:15 am - 10:35 am" at bounding box center [625, 296] width 214 height 66
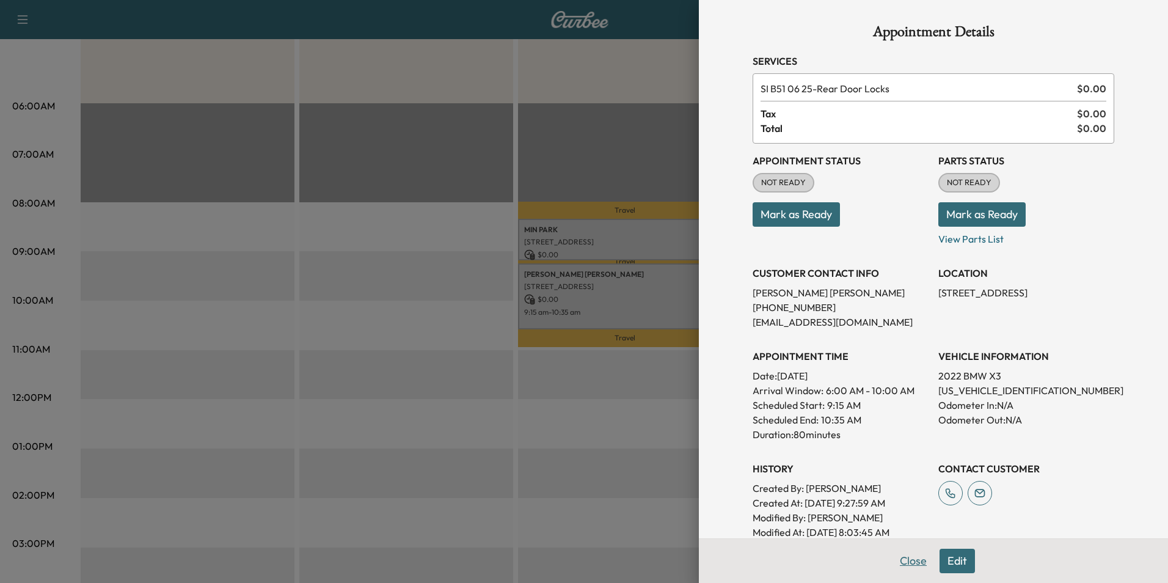
click at [907, 562] on button "Close" at bounding box center [913, 560] width 43 height 24
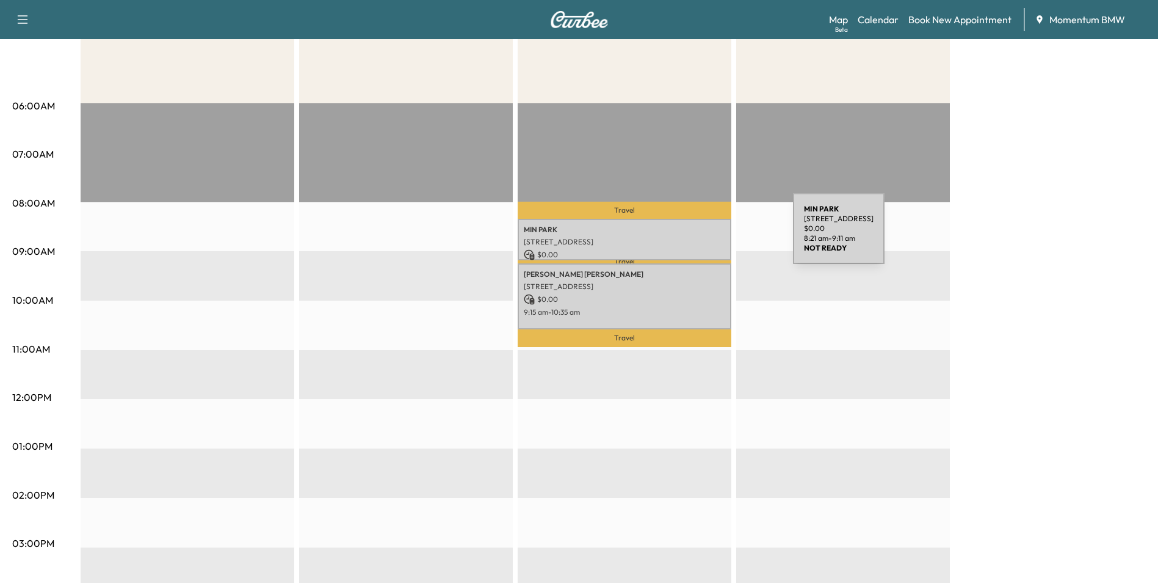
click at [702, 237] on p "[STREET_ADDRESS]" at bounding box center [625, 242] width 202 height 10
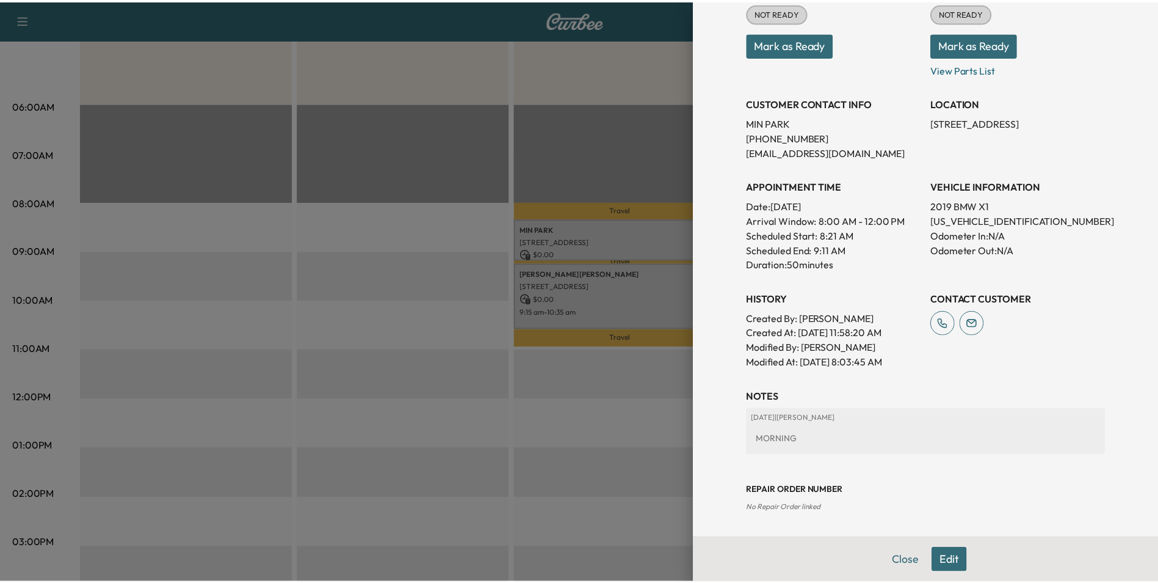
scroll to position [109, 0]
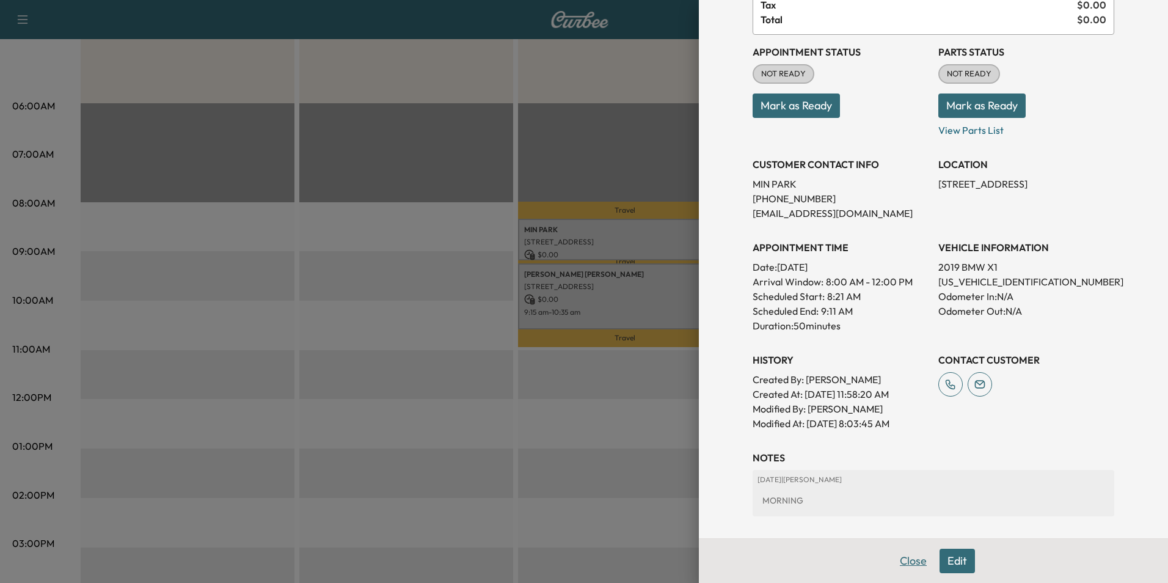
click at [904, 558] on button "Close" at bounding box center [913, 560] width 43 height 24
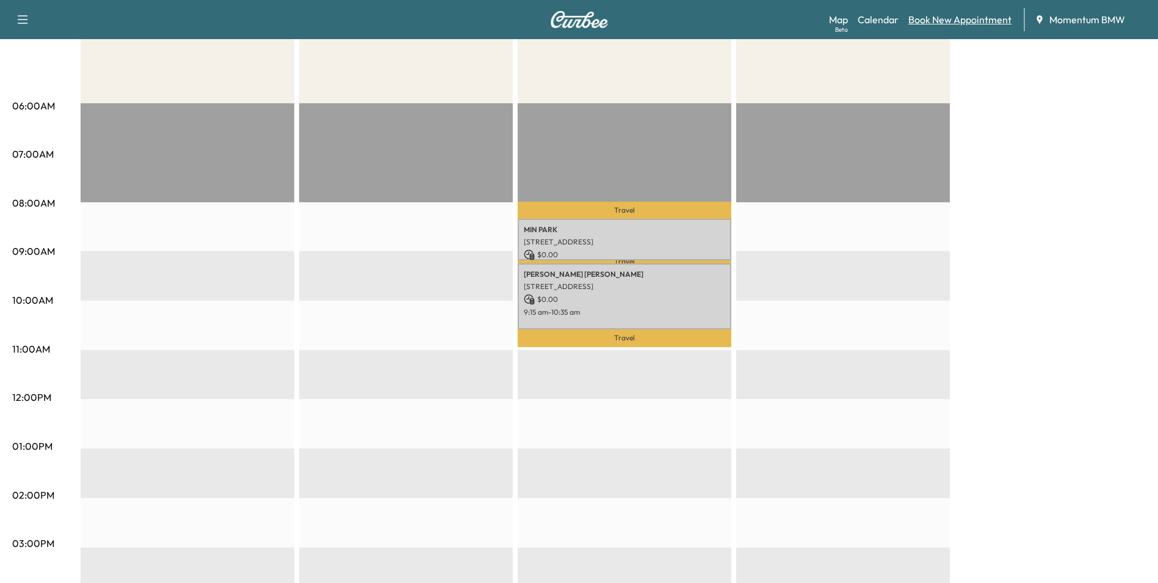
click at [971, 23] on link "Book New Appointment" at bounding box center [960, 19] width 103 height 15
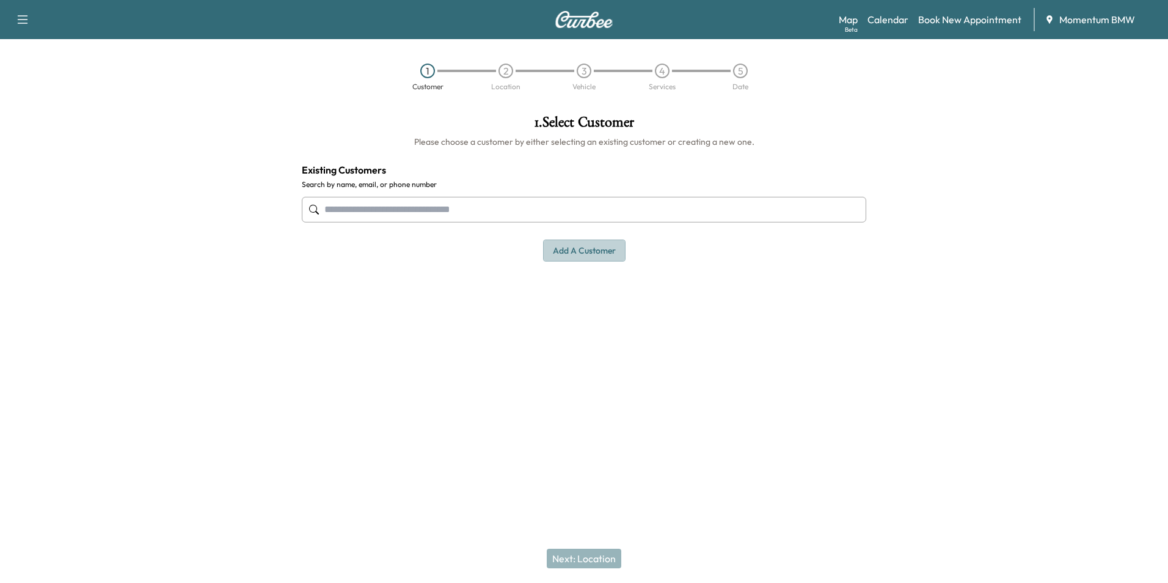
click at [580, 252] on button "Add a customer" at bounding box center [584, 250] width 82 height 23
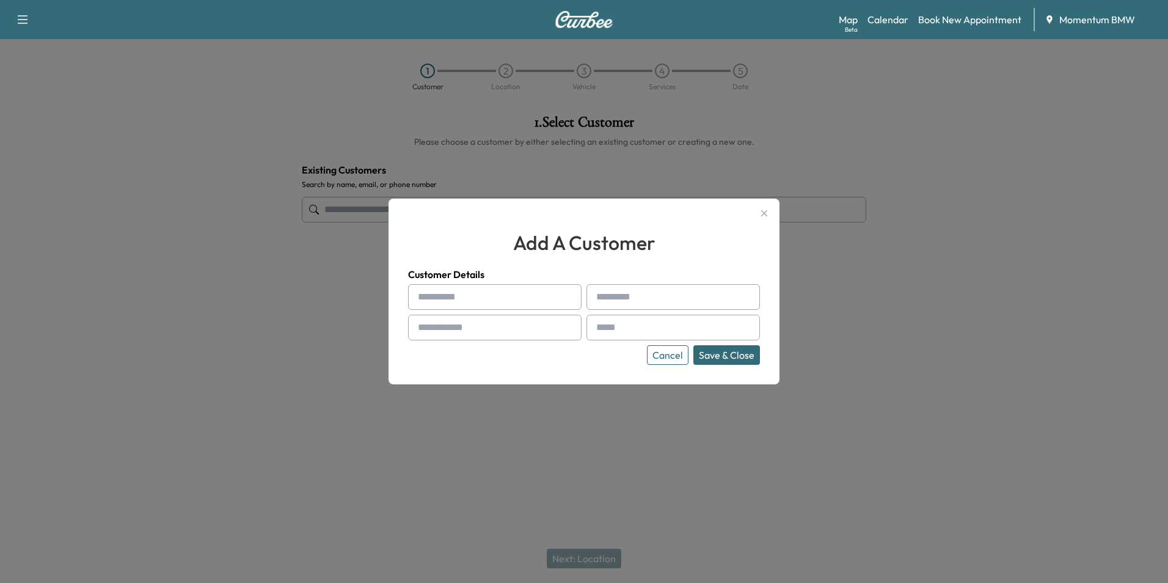
click at [424, 295] on div at bounding box center [420, 296] width 15 height 15
click at [442, 294] on input "text" at bounding box center [494, 297] width 173 height 26
paste input "********"
type input "********"
click at [616, 295] on input "text" at bounding box center [672, 297] width 173 height 26
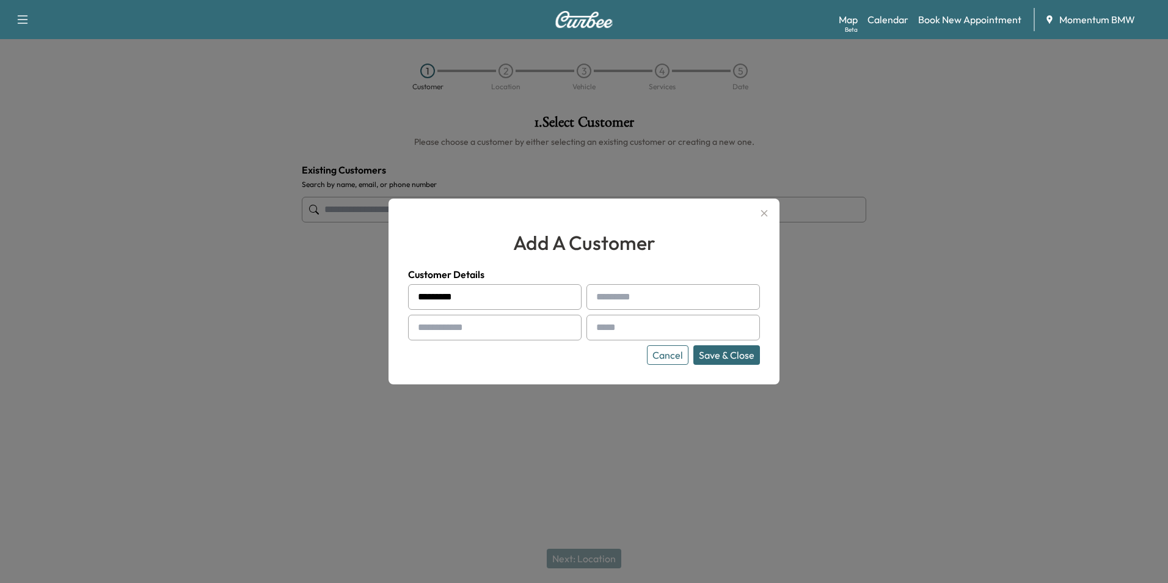
drag, startPoint x: 603, startPoint y: 296, endPoint x: 536, endPoint y: 291, distance: 68.0
click at [536, 292] on input "********" at bounding box center [494, 297] width 173 height 26
click at [620, 300] on input "text" at bounding box center [672, 297] width 173 height 26
paste input "******"
type input "******"
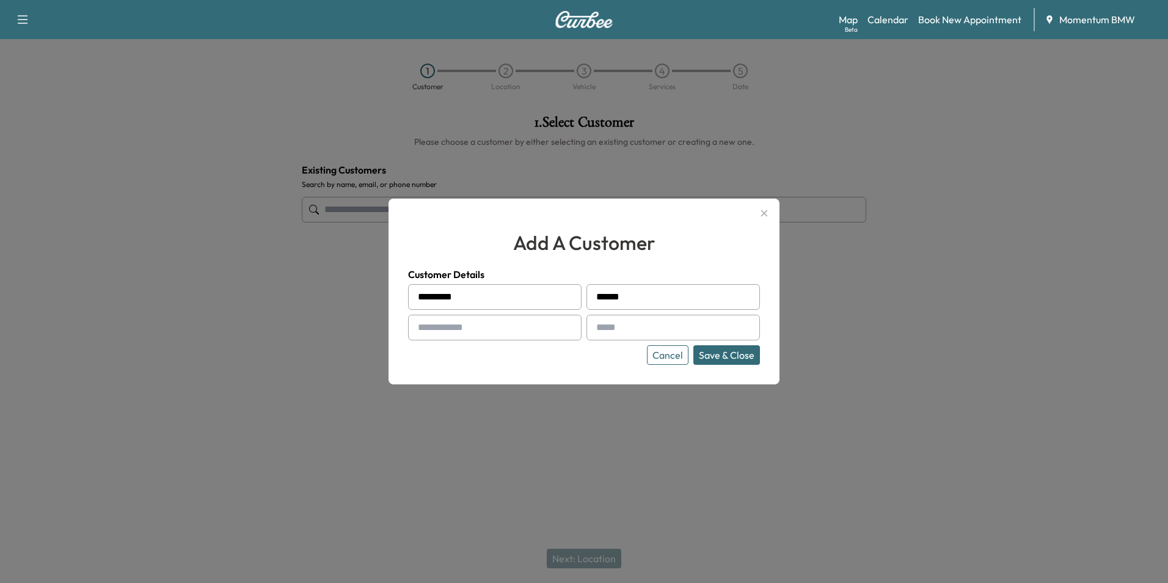
click at [471, 325] on input "text" at bounding box center [494, 327] width 173 height 26
paste input "**********"
type input "**********"
click at [622, 327] on input "text" at bounding box center [672, 327] width 173 height 26
paste input "**********"
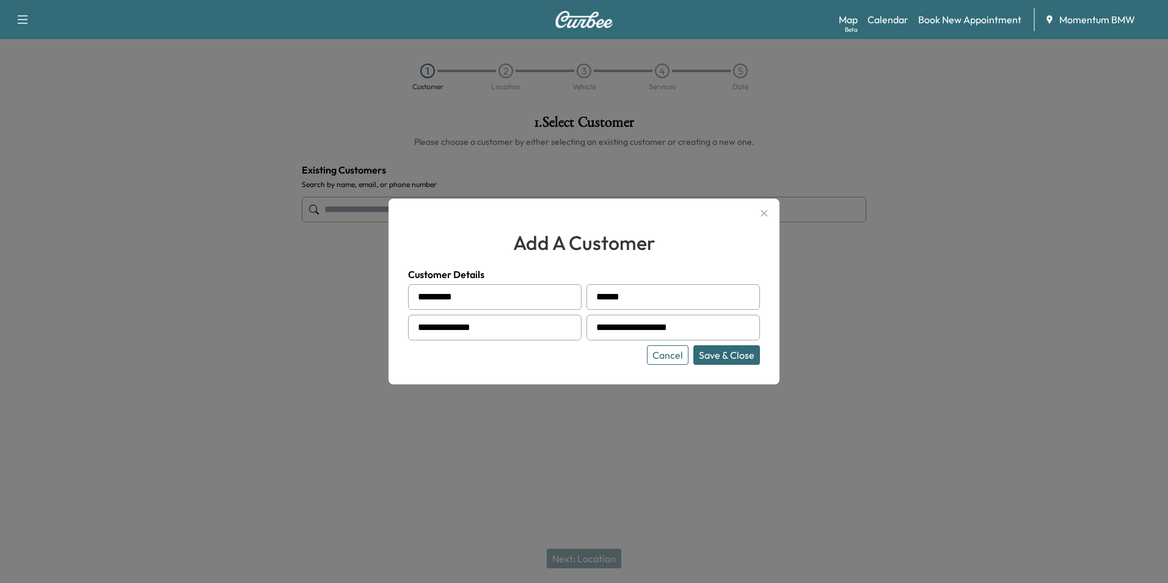
type input "**********"
click at [719, 354] on button "Save & Close" at bounding box center [726, 355] width 67 height 20
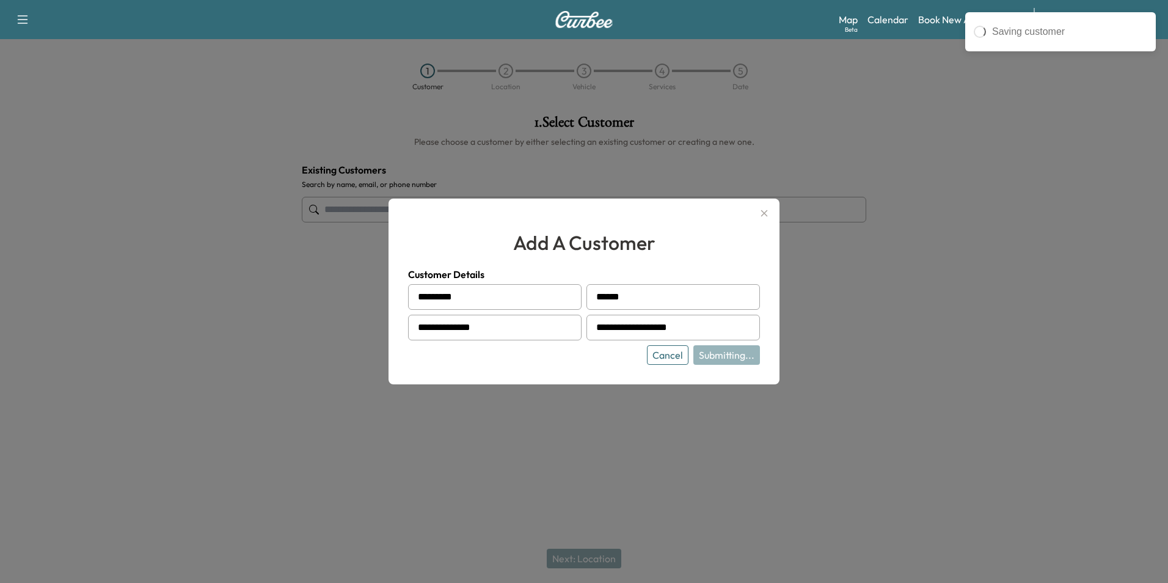
type input "**********"
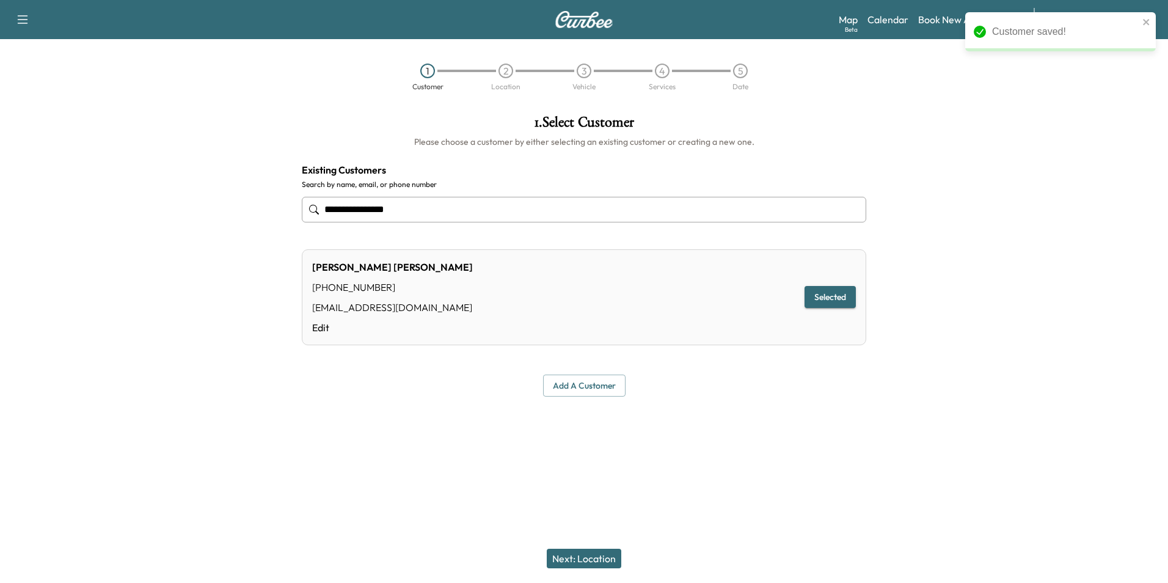
click at [592, 556] on button "Next: Location" at bounding box center [584, 558] width 74 height 20
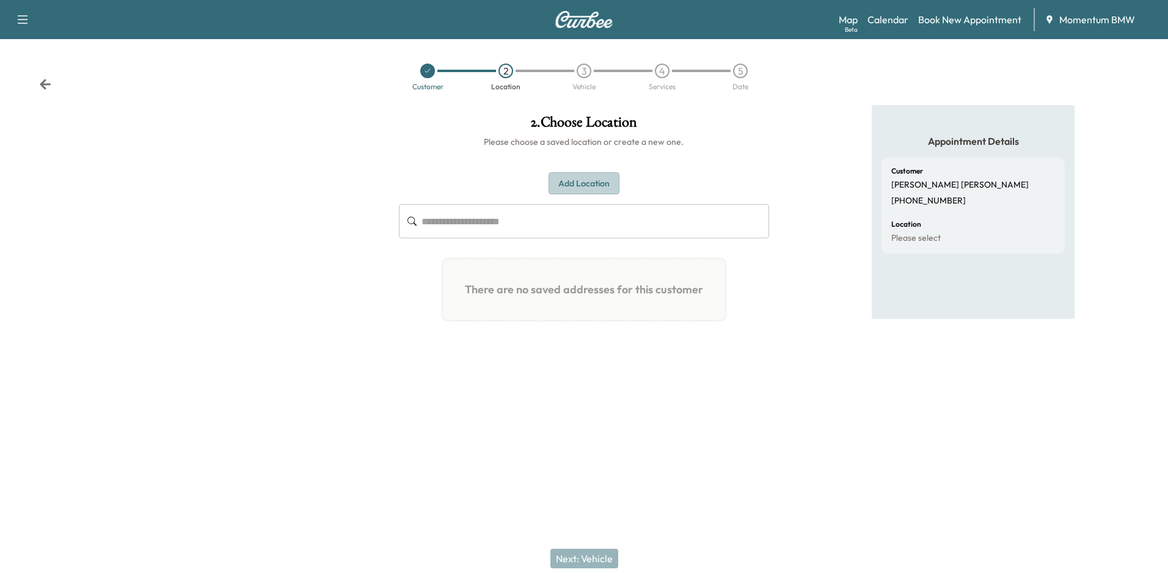
click at [597, 186] on button "Add Location" at bounding box center [583, 183] width 71 height 23
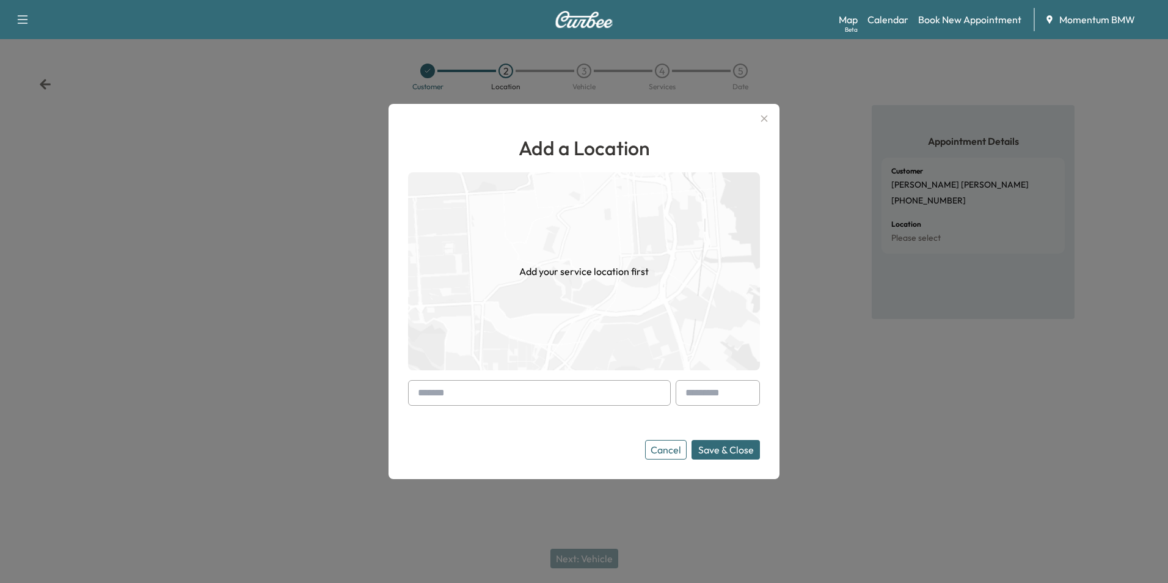
click at [474, 394] on input "text" at bounding box center [539, 393] width 263 height 26
paste input "**********"
click at [526, 423] on li "[STREET_ADDRESS]" at bounding box center [539, 418] width 261 height 24
type input "**********"
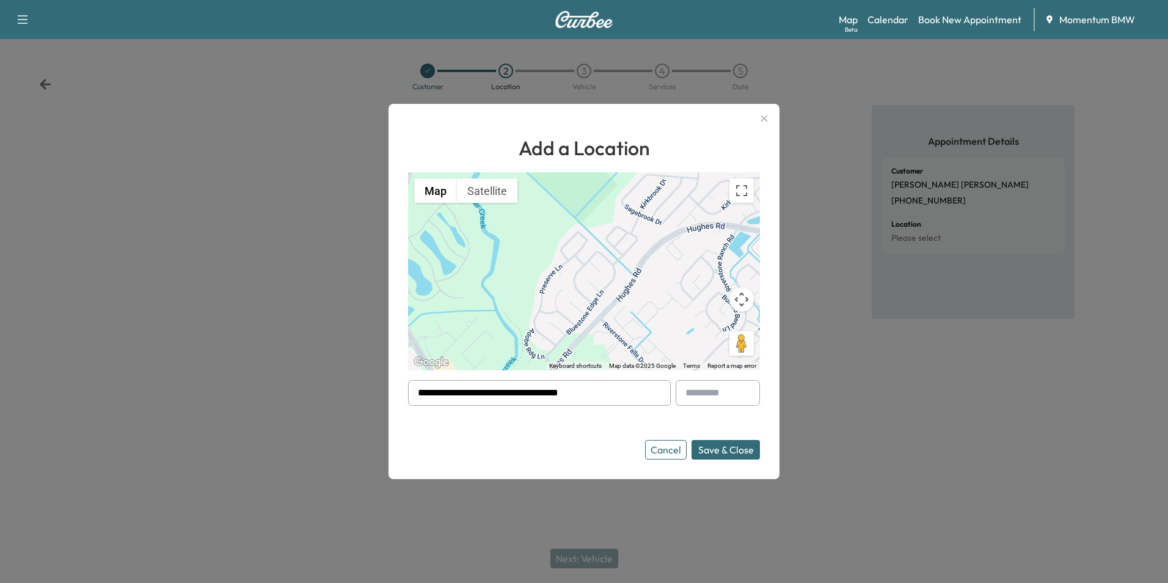
click at [736, 453] on button "Save & Close" at bounding box center [725, 450] width 68 height 20
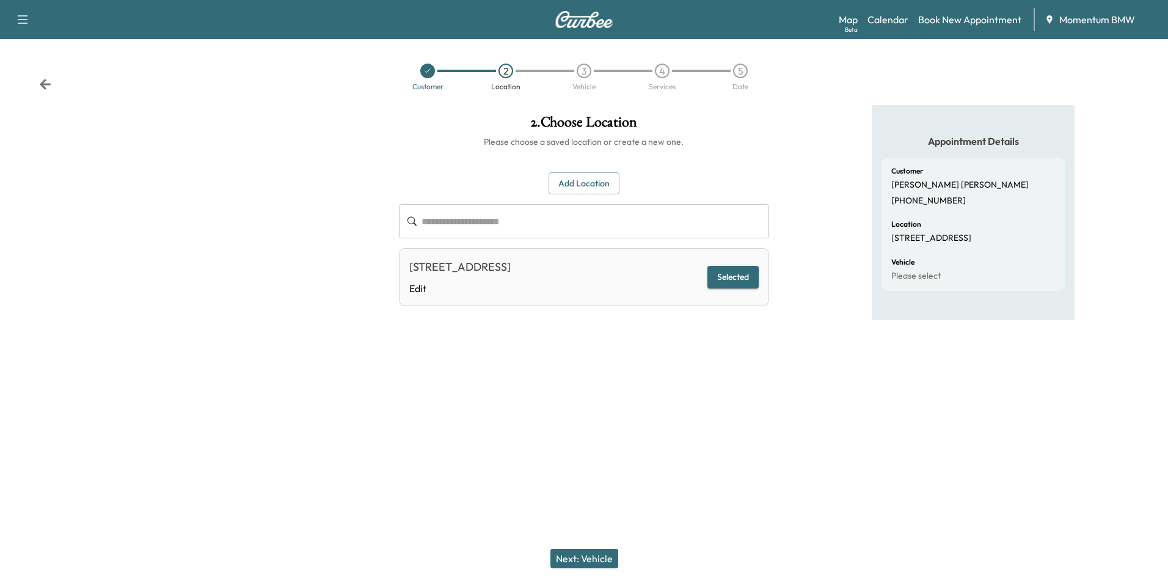
click at [589, 557] on button "Next: Vehicle" at bounding box center [584, 558] width 68 height 20
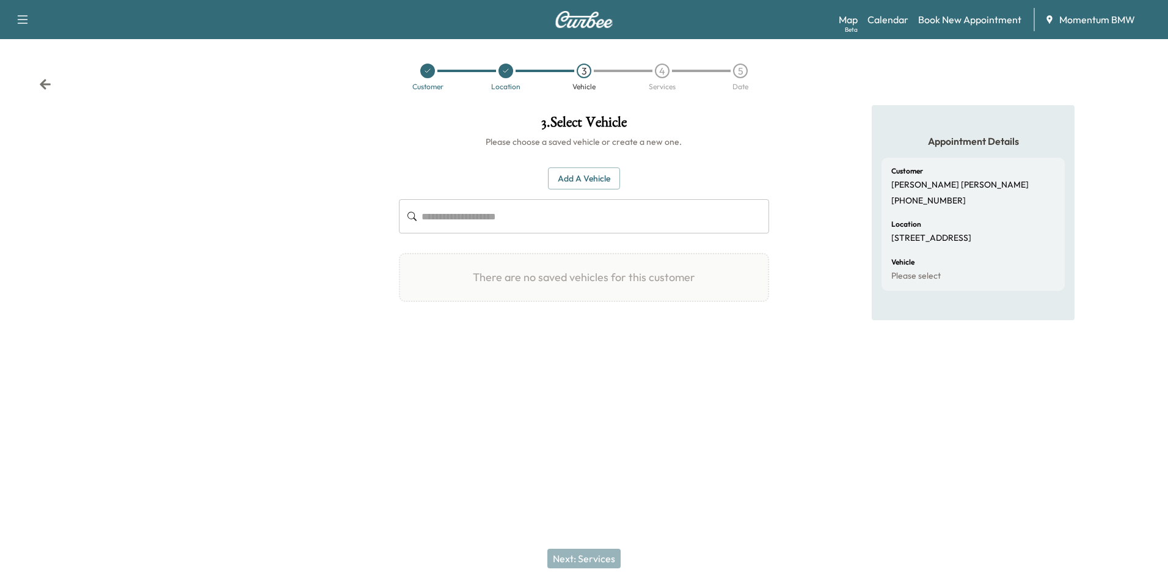
click at [584, 176] on button "Add a Vehicle" at bounding box center [584, 178] width 72 height 23
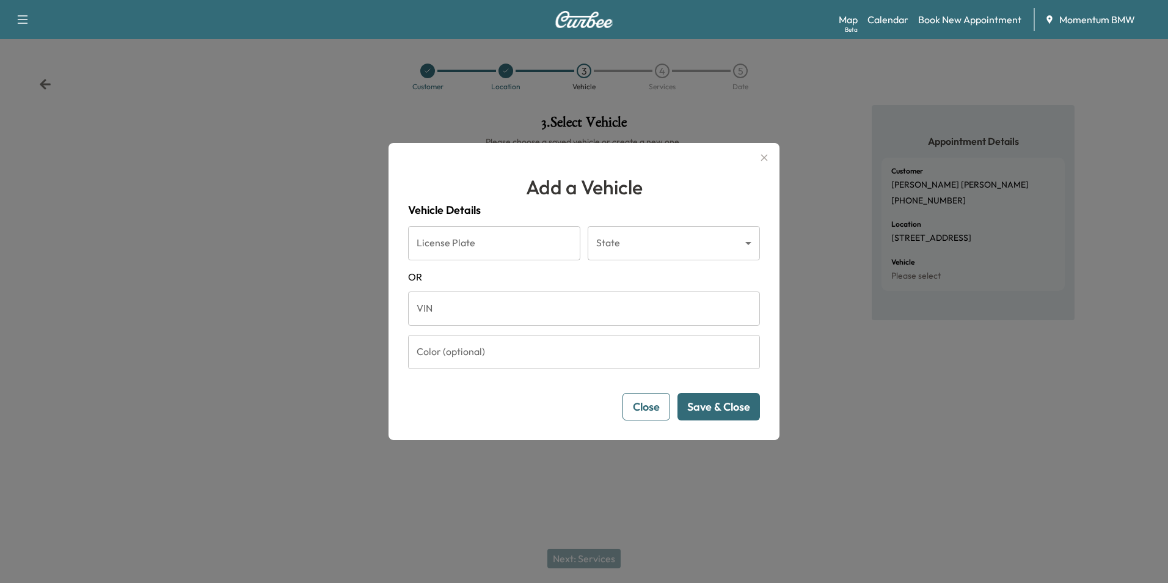
click at [479, 308] on input "VIN" at bounding box center [584, 308] width 352 height 34
drag, startPoint x: 514, startPoint y: 566, endPoint x: 449, endPoint y: 314, distance: 259.9
click at [449, 314] on input "VIN" at bounding box center [584, 308] width 352 height 34
paste input "**********"
type input "**********"
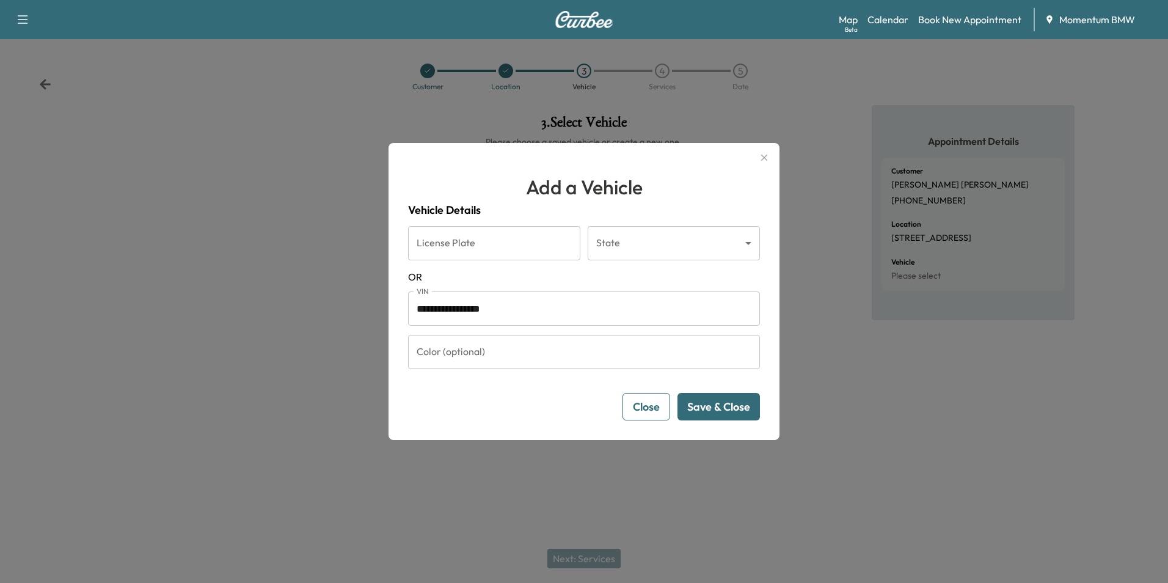
click at [733, 411] on button "Save & Close" at bounding box center [718, 406] width 82 height 27
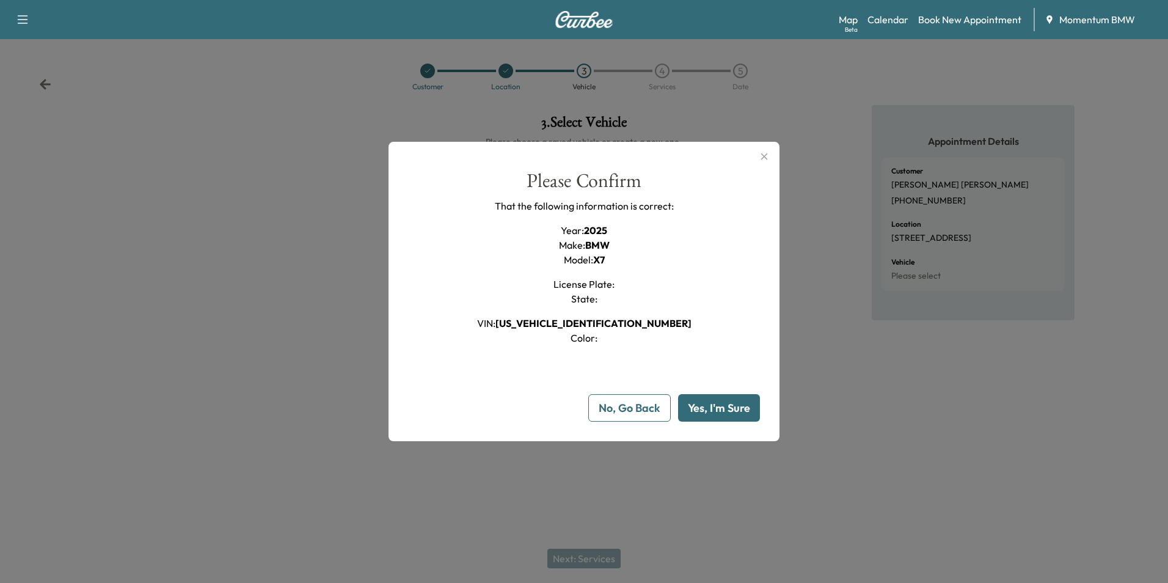
click at [733, 411] on button "Yes, I'm Sure" at bounding box center [719, 407] width 82 height 27
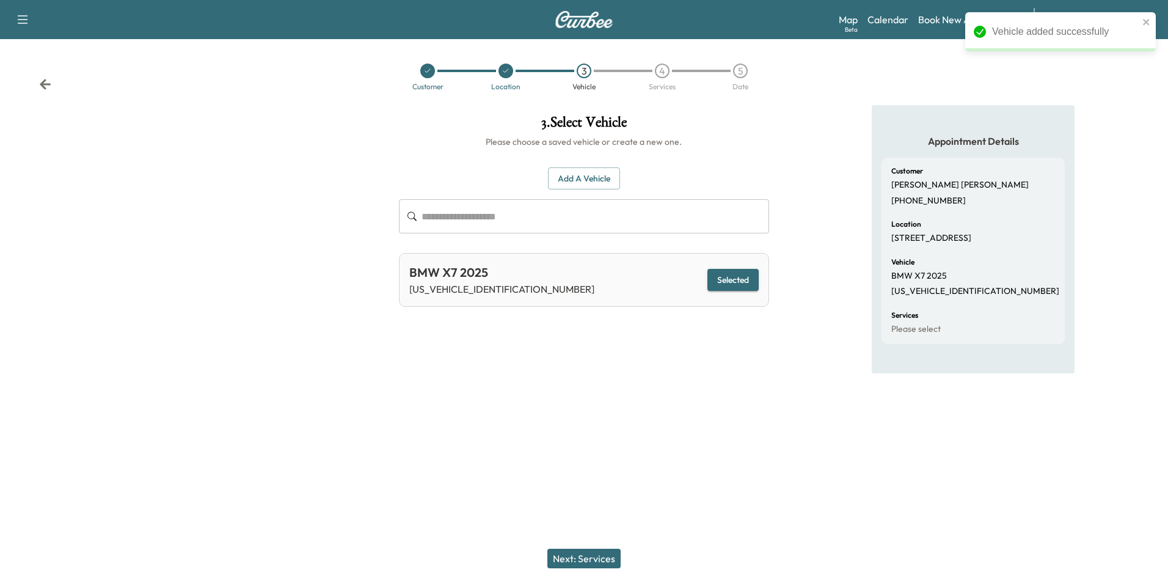
click at [593, 554] on button "Next: Services" at bounding box center [583, 558] width 73 height 20
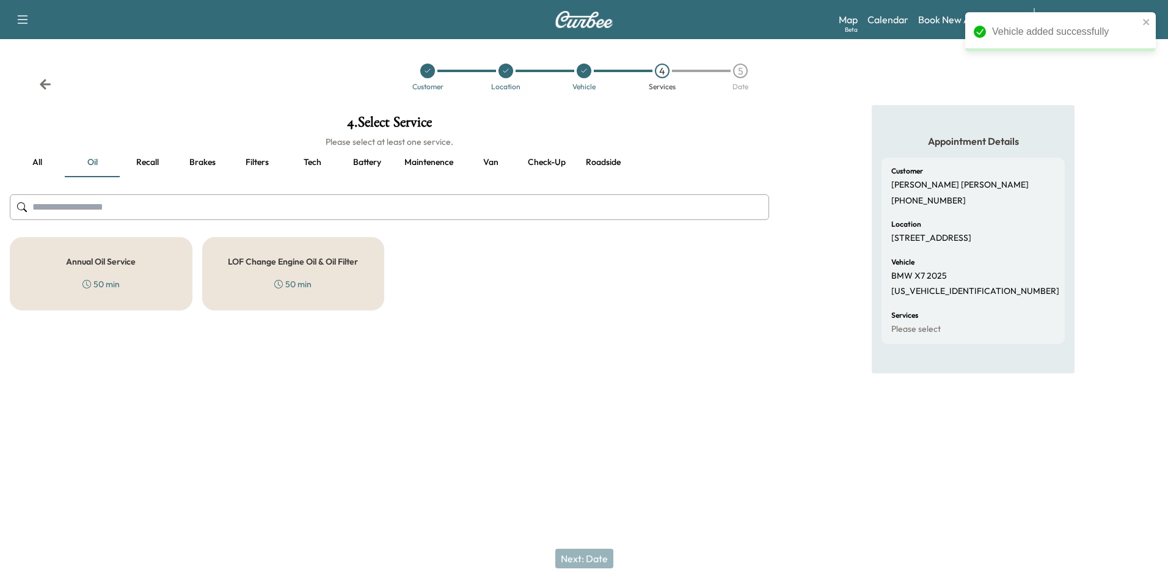
click at [98, 259] on h5 "Annual Oil Service" at bounding box center [101, 261] width 70 height 9
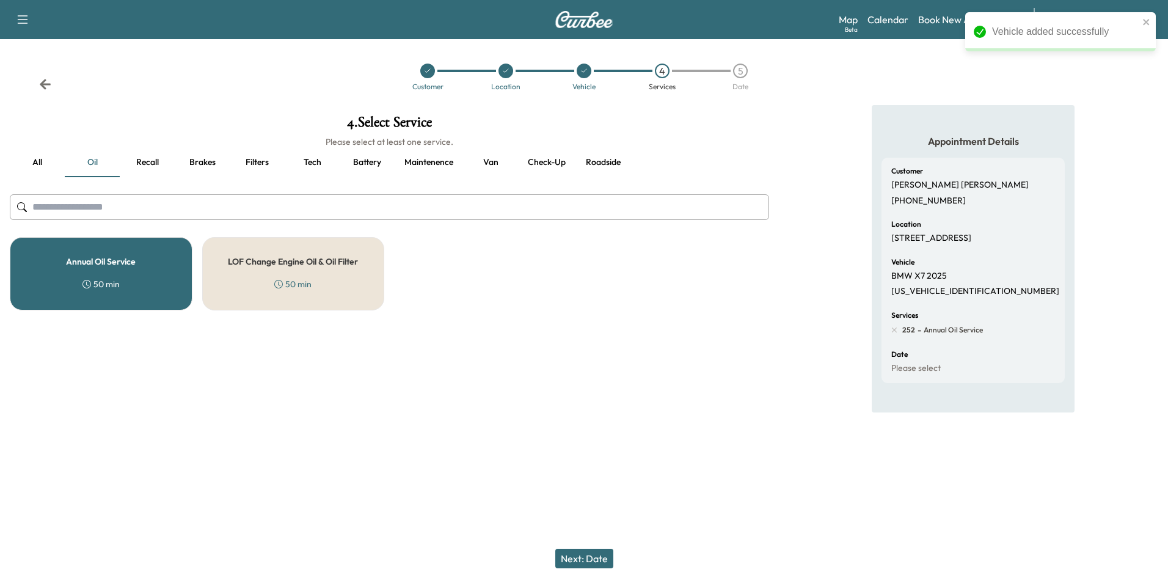
click at [593, 556] on button "Next: Date" at bounding box center [584, 558] width 58 height 20
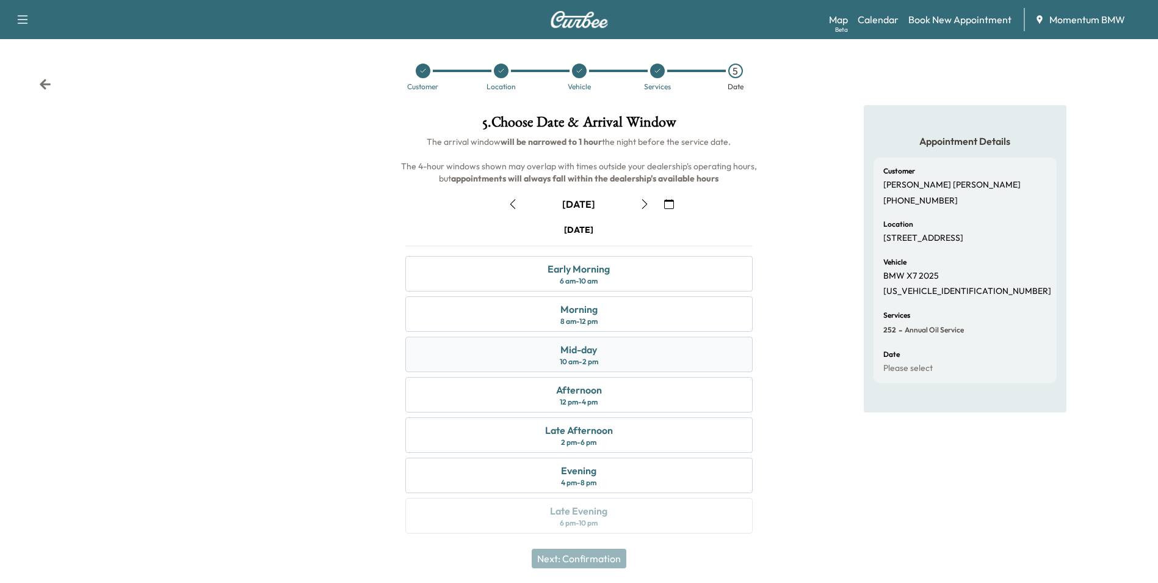
click at [578, 355] on div "Mid-day" at bounding box center [579, 349] width 37 height 15
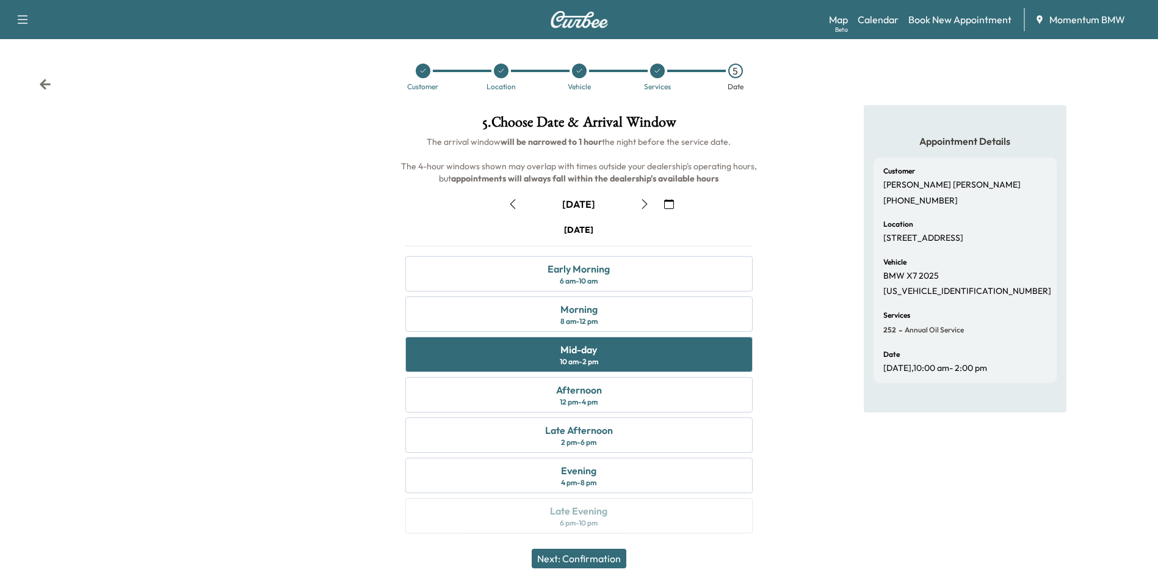
click at [594, 556] on button "Next: Confirmation" at bounding box center [579, 558] width 95 height 20
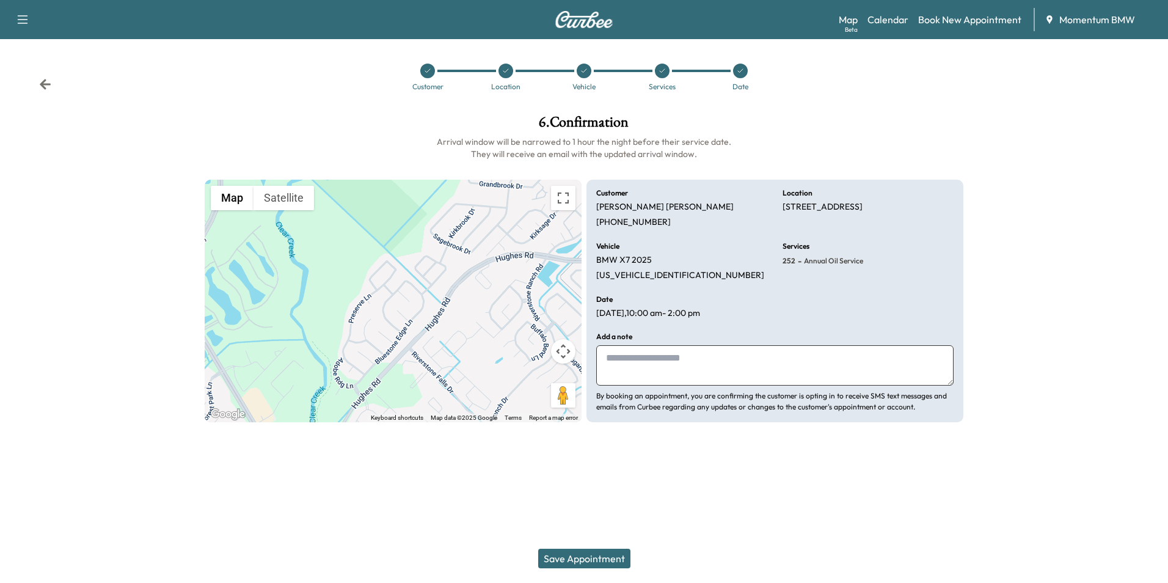
click at [617, 372] on textarea at bounding box center [774, 365] width 357 height 40
type textarea "******"
click at [570, 562] on button "Save Appointment" at bounding box center [584, 558] width 92 height 20
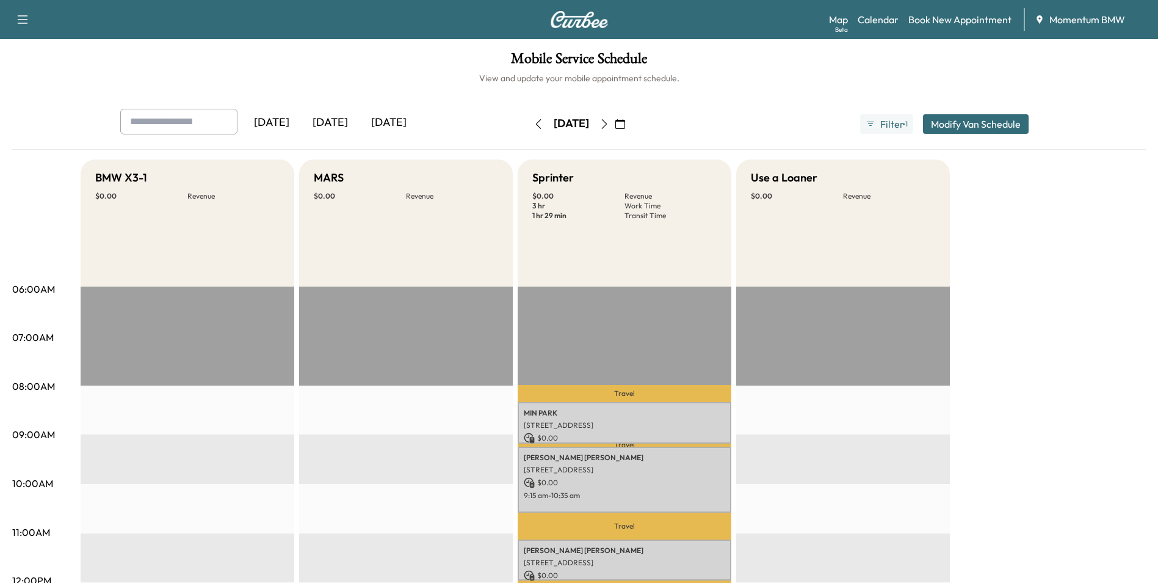
click at [534, 121] on icon "button" at bounding box center [539, 124] width 10 height 10
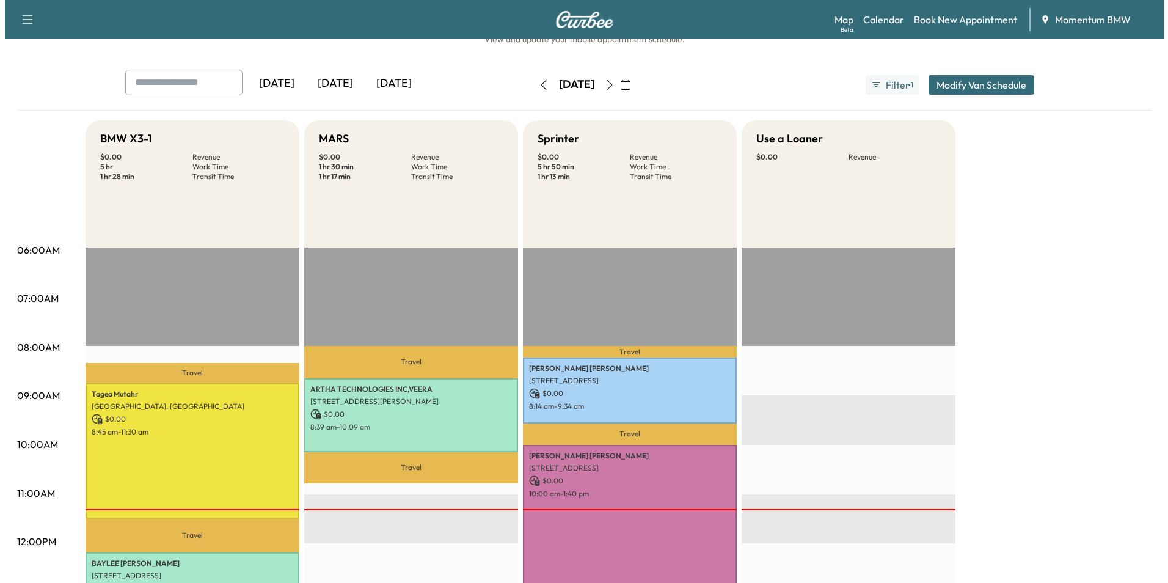
scroll to position [183, 0]
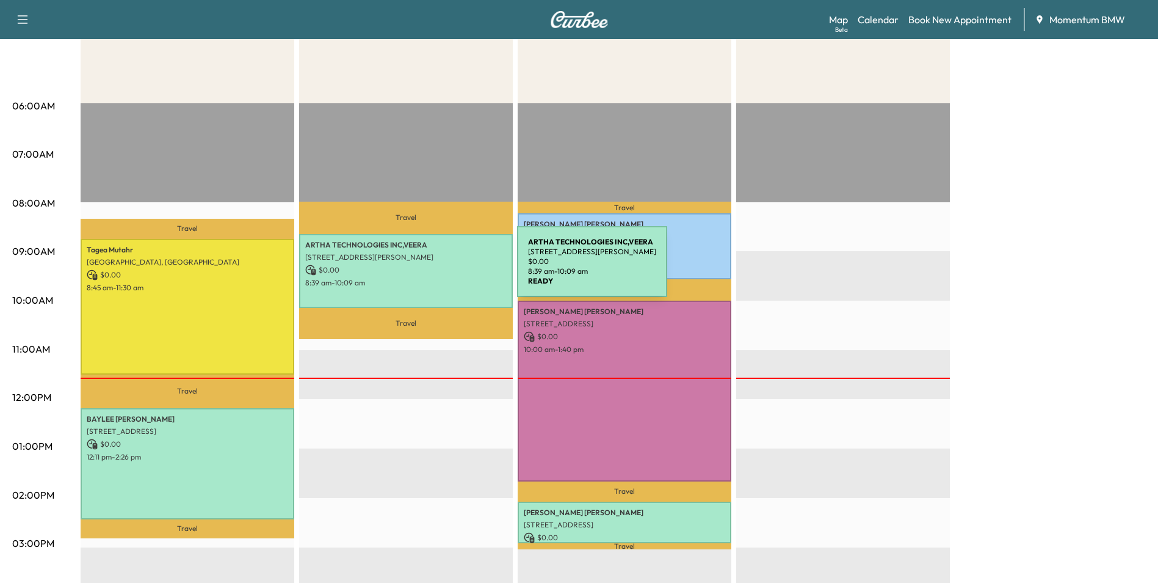
click at [426, 269] on p "$ 0.00" at bounding box center [406, 269] width 202 height 11
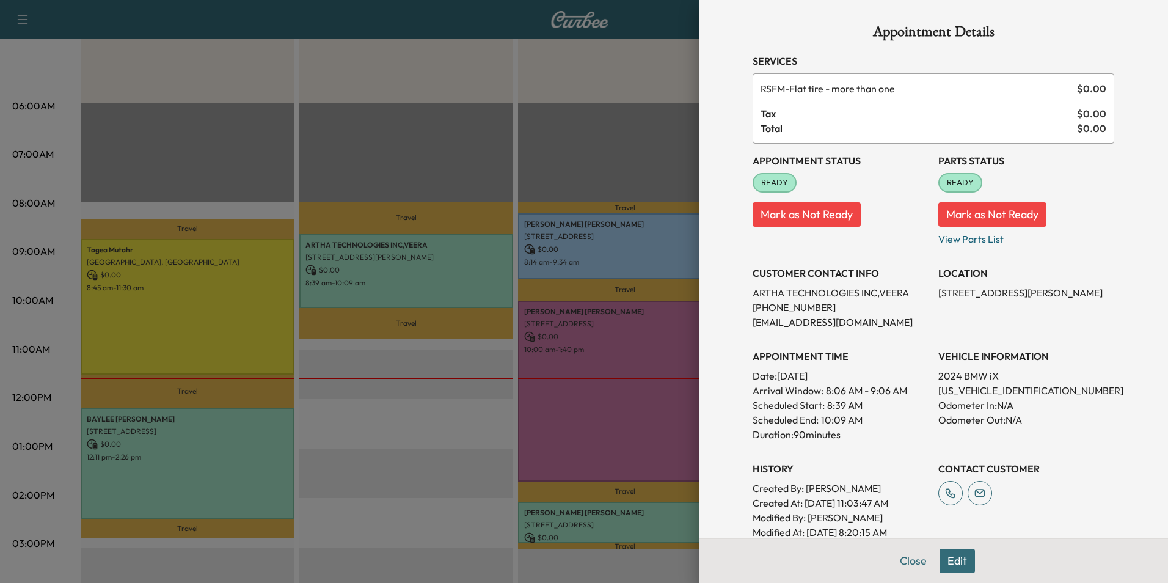
click at [475, 277] on div at bounding box center [584, 291] width 1168 height 583
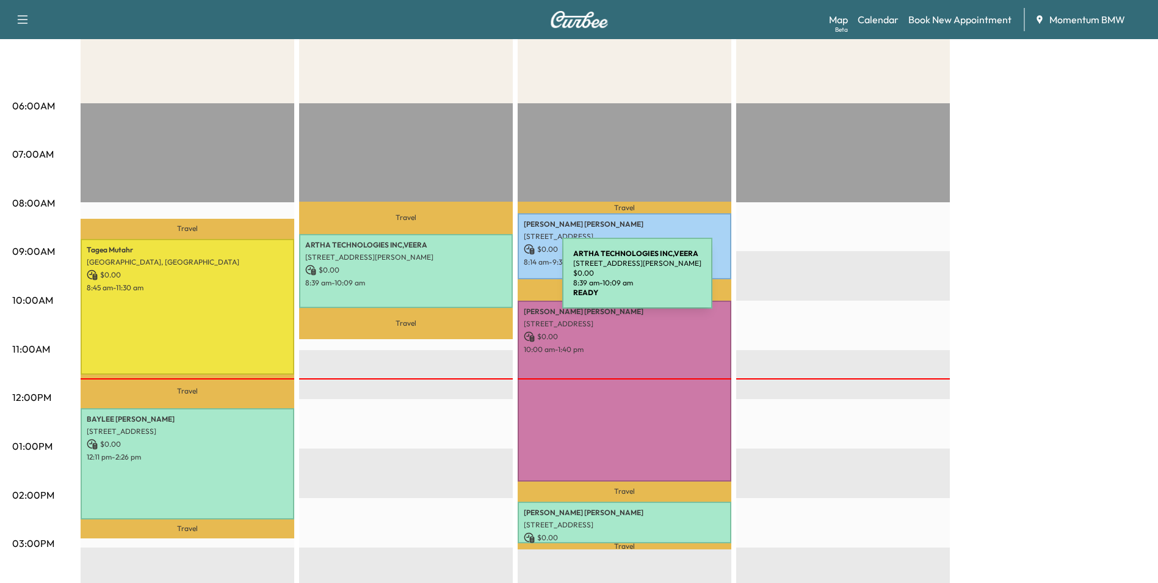
click at [471, 282] on p "8:39 am - 10:09 am" at bounding box center [406, 283] width 202 height 10
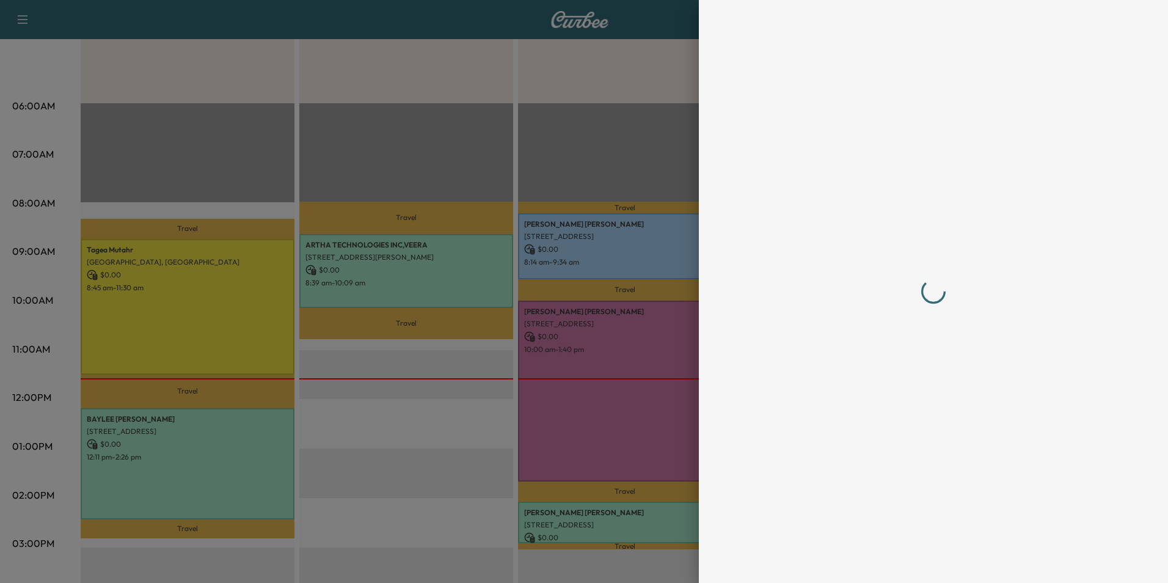
click at [471, 282] on div at bounding box center [584, 291] width 1168 height 583
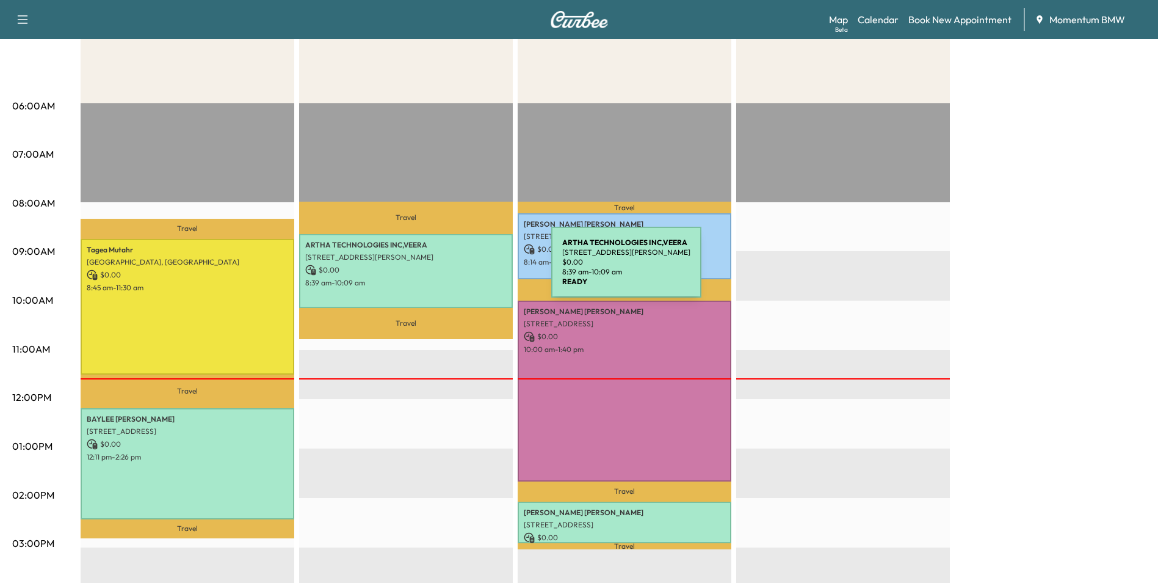
click at [460, 269] on p "$ 0.00" at bounding box center [406, 269] width 202 height 11
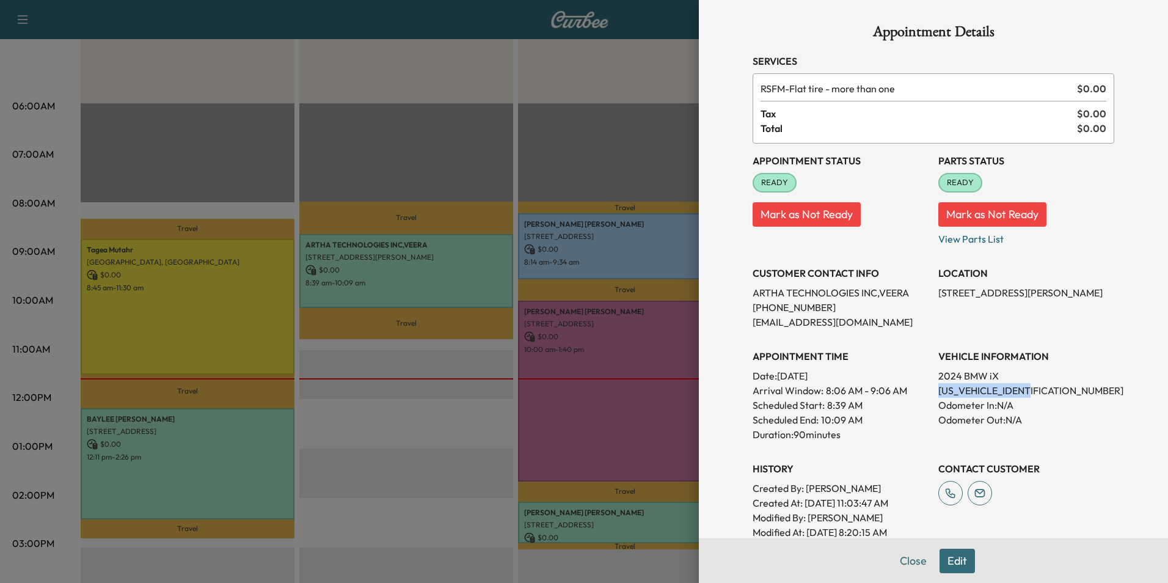
drag, startPoint x: 928, startPoint y: 391, endPoint x: 1032, endPoint y: 391, distance: 103.8
click at [1032, 391] on div "Appointment Status READY Mark as Not Ready Parts Status READY Mark as Not Ready…" at bounding box center [932, 341] width 361 height 396
drag, startPoint x: 1032, startPoint y: 391, endPoint x: 1006, endPoint y: 385, distance: 26.2
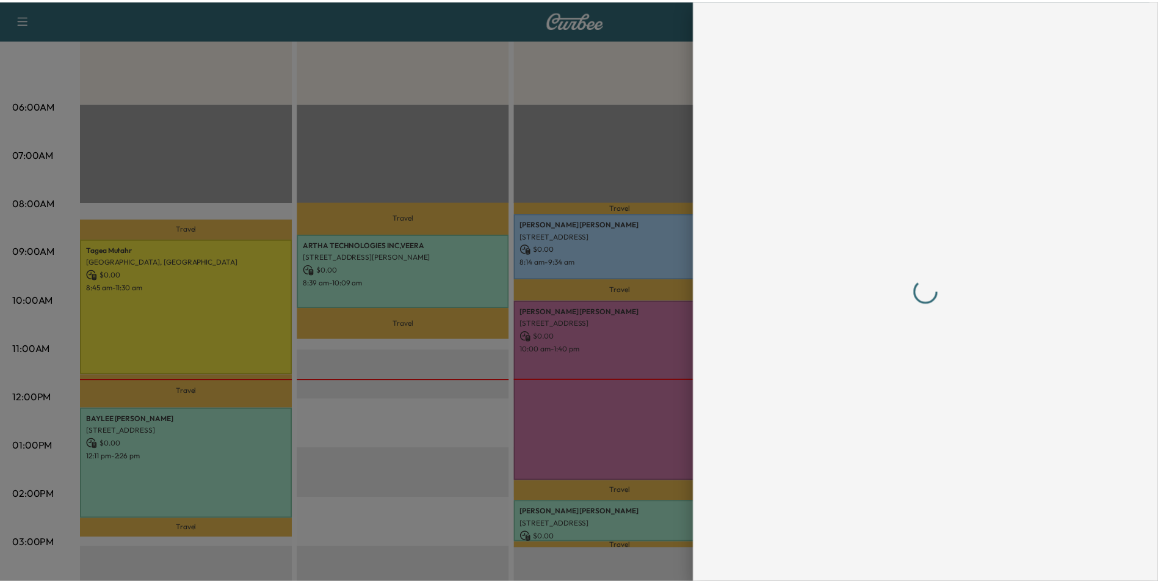
scroll to position [0, 0]
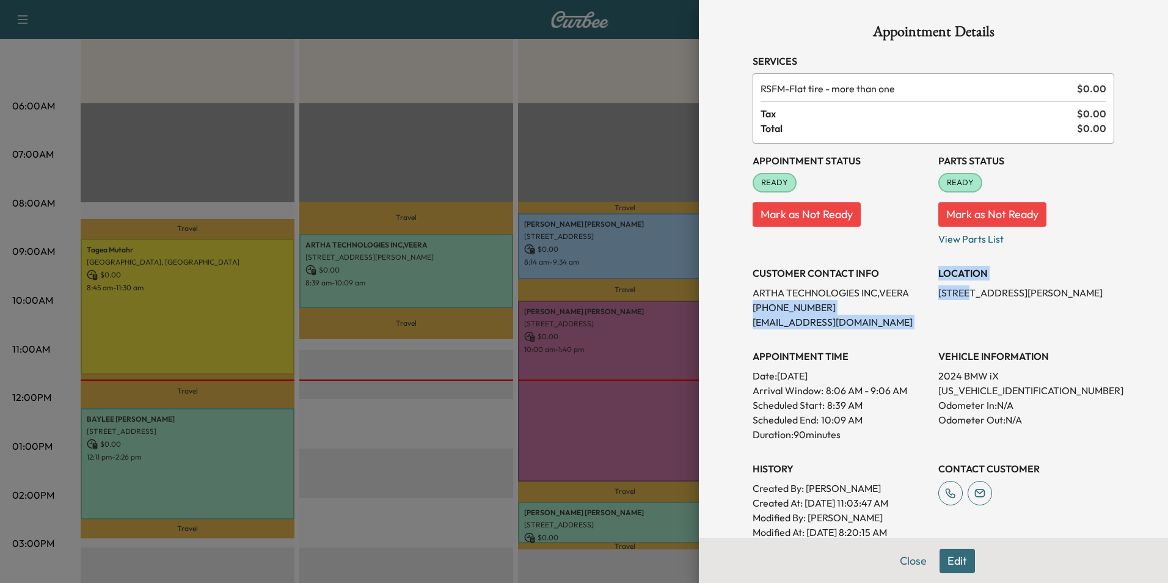
drag, startPoint x: 923, startPoint y: 289, endPoint x: 960, endPoint y: 286, distance: 37.4
click at [960, 286] on div "Appointment Status READY Mark as Not Ready Parts Status READY Mark as Not Ready…" at bounding box center [932, 341] width 361 height 396
drag, startPoint x: 960, startPoint y: 286, endPoint x: 1059, endPoint y: 338, distance: 112.5
click at [1058, 340] on div "VEHICLE INFORMATION 2024 BMW iX [US_VEHICLE_IDENTIFICATION_NUMBER] Odometer In:…" at bounding box center [1026, 390] width 176 height 103
drag, startPoint x: 930, startPoint y: 294, endPoint x: 1003, endPoint y: 291, distance: 72.7
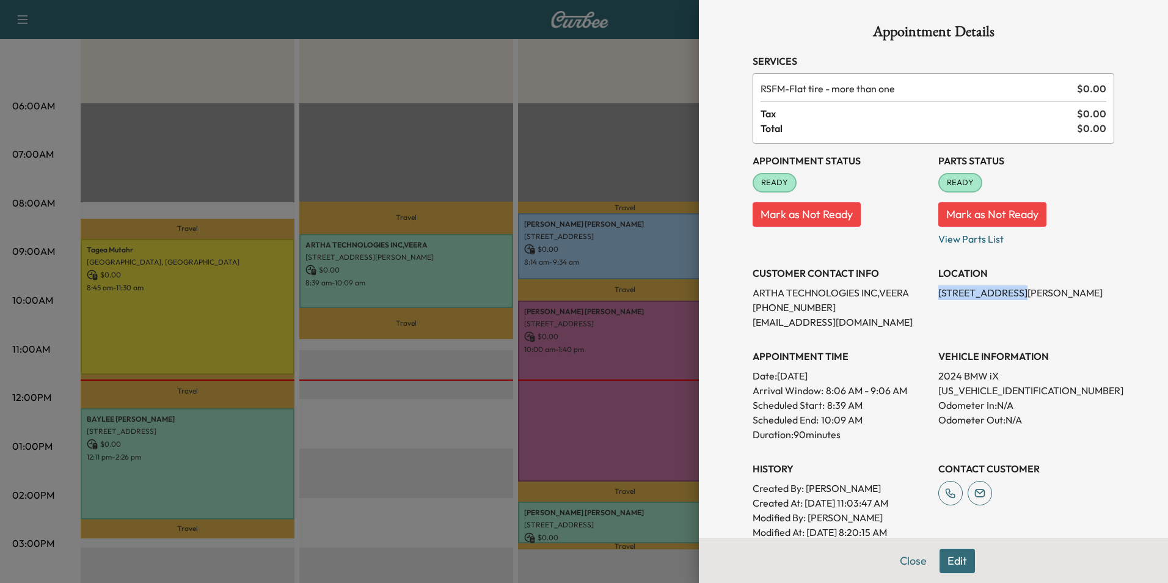
click at [1003, 291] on p "[STREET_ADDRESS][PERSON_NAME]" at bounding box center [1026, 292] width 176 height 15
drag, startPoint x: 1003, startPoint y: 291, endPoint x: 992, endPoint y: 287, distance: 11.6
click at [223, 322] on div at bounding box center [584, 291] width 1168 height 583
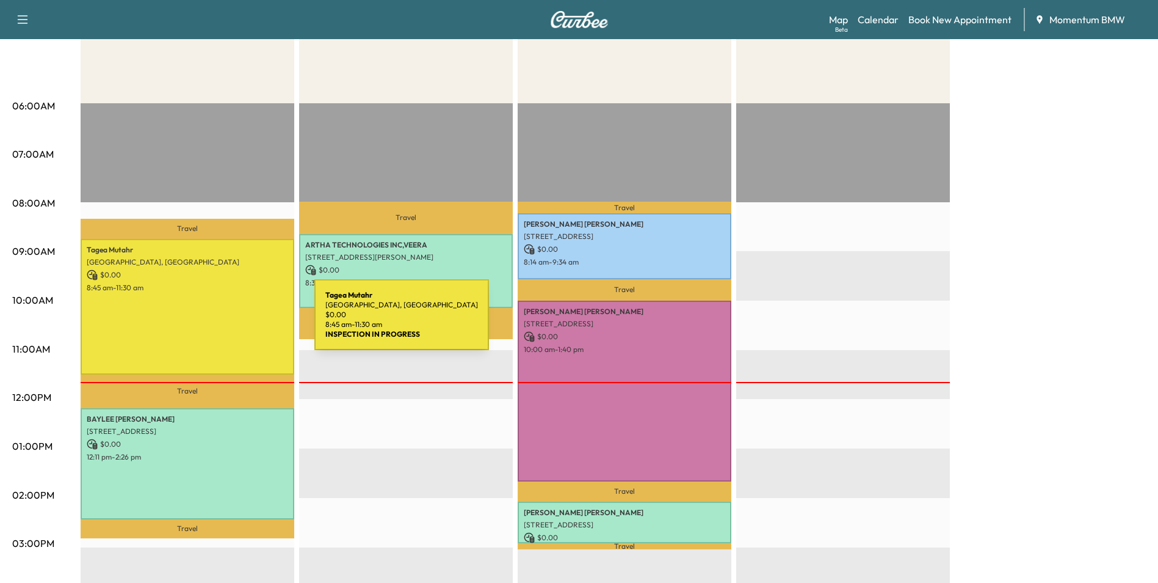
click at [223, 322] on div "[PERSON_NAME][GEOGRAPHIC_DATA], [GEOGRAPHIC_DATA] $ 0.00 8:45 am - 11:30 am" at bounding box center [188, 307] width 214 height 136
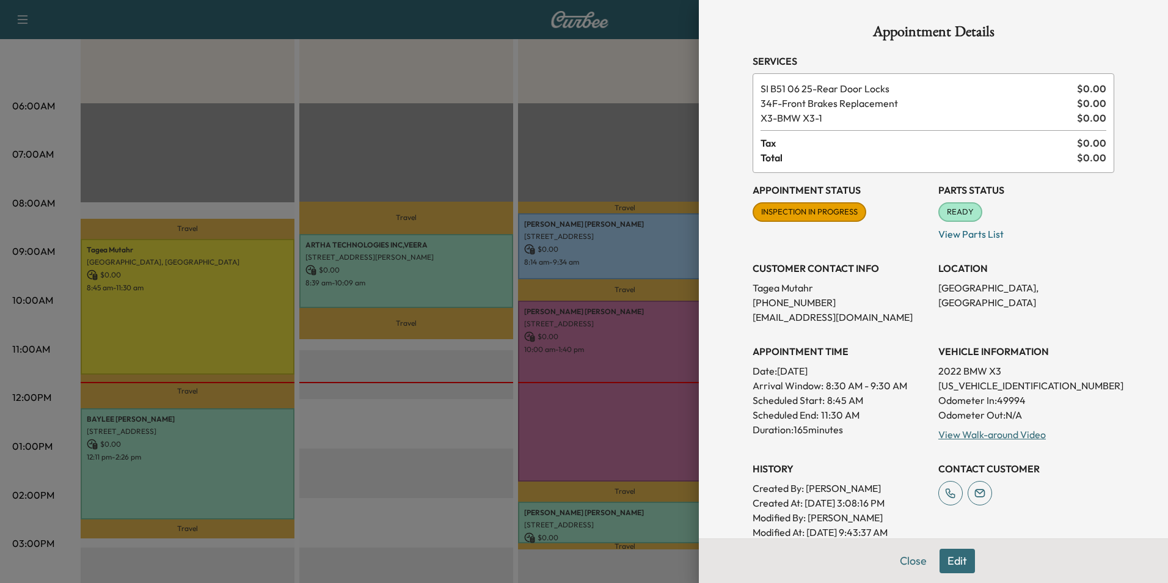
click at [635, 253] on div at bounding box center [584, 291] width 1168 height 583
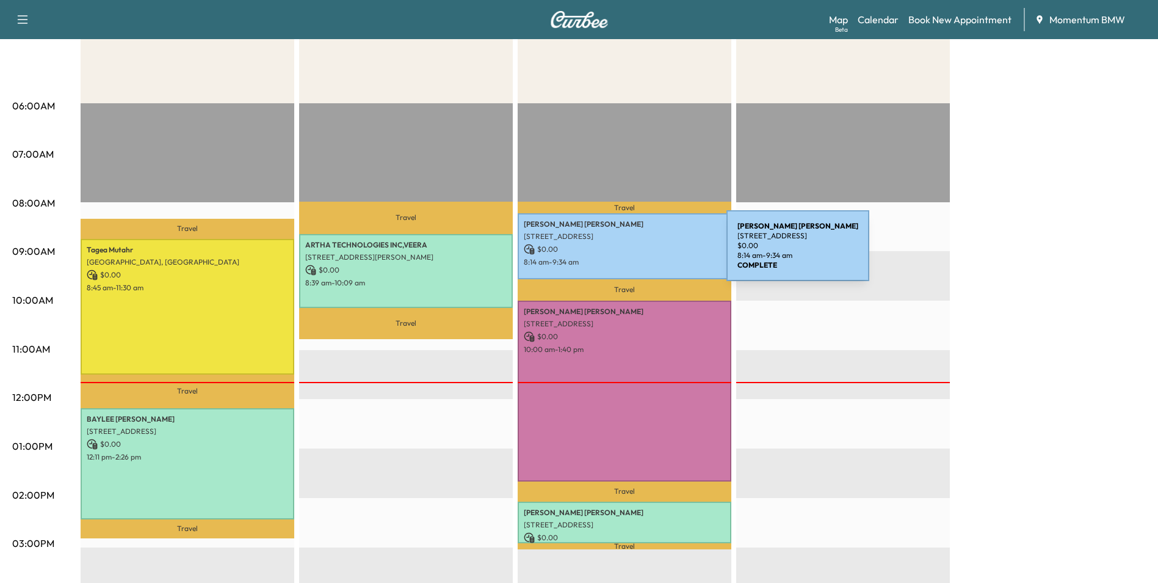
click at [635, 253] on div "[PERSON_NAME] [STREET_ADDRESS] $ 0.00 8:14 am - 9:34 am" at bounding box center [625, 246] width 214 height 66
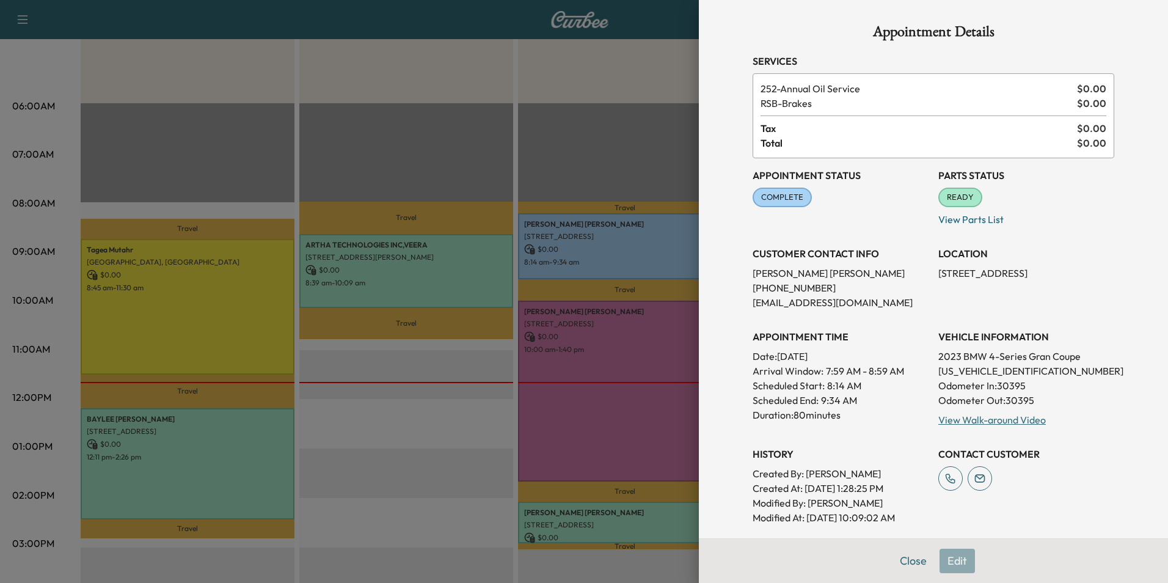
click at [625, 349] on div at bounding box center [584, 291] width 1168 height 583
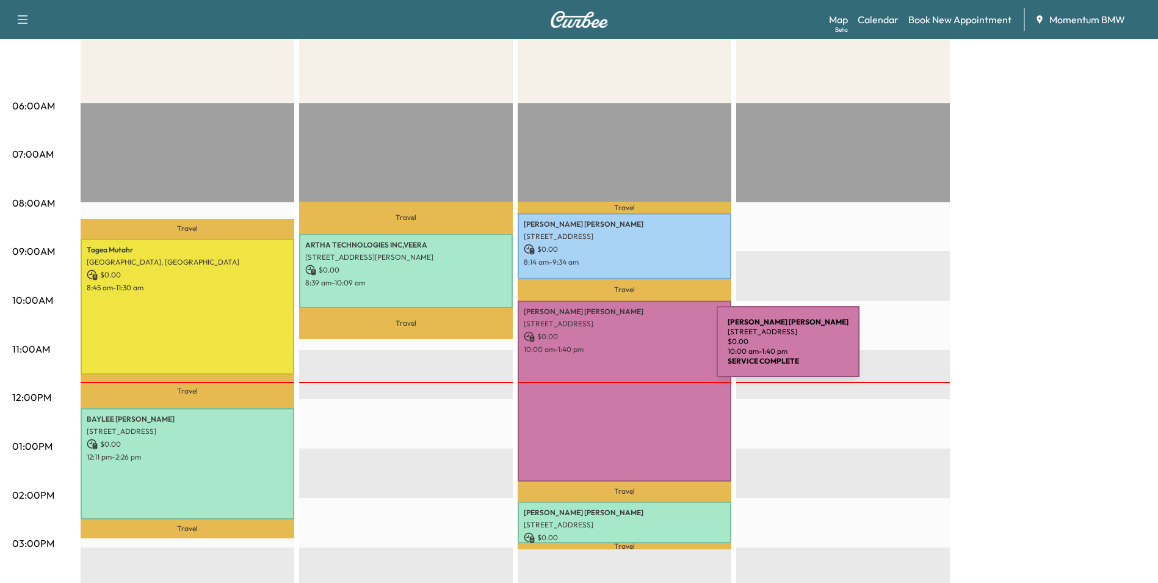
click at [625, 349] on p "10:00 am - 1:40 pm" at bounding box center [625, 349] width 202 height 10
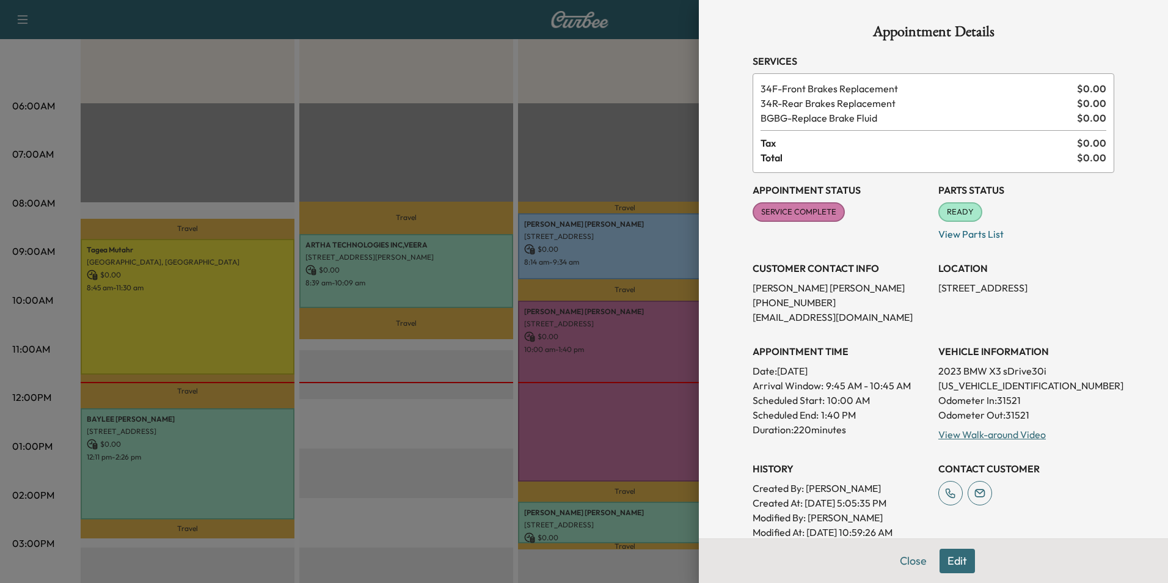
click at [648, 519] on div at bounding box center [584, 291] width 1168 height 583
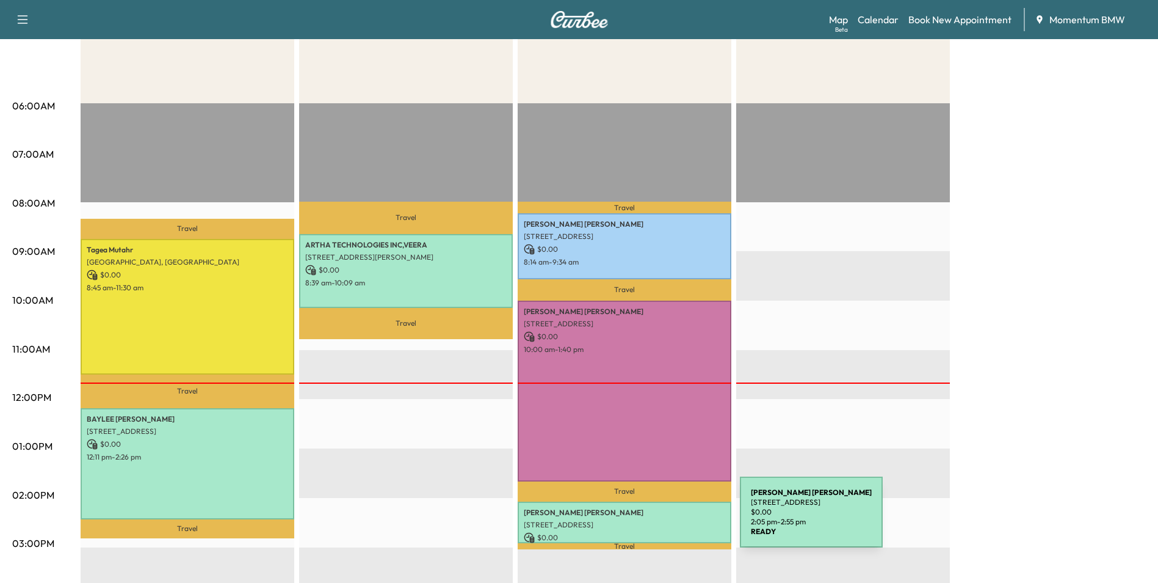
click at [648, 520] on p "[STREET_ADDRESS]" at bounding box center [625, 525] width 202 height 10
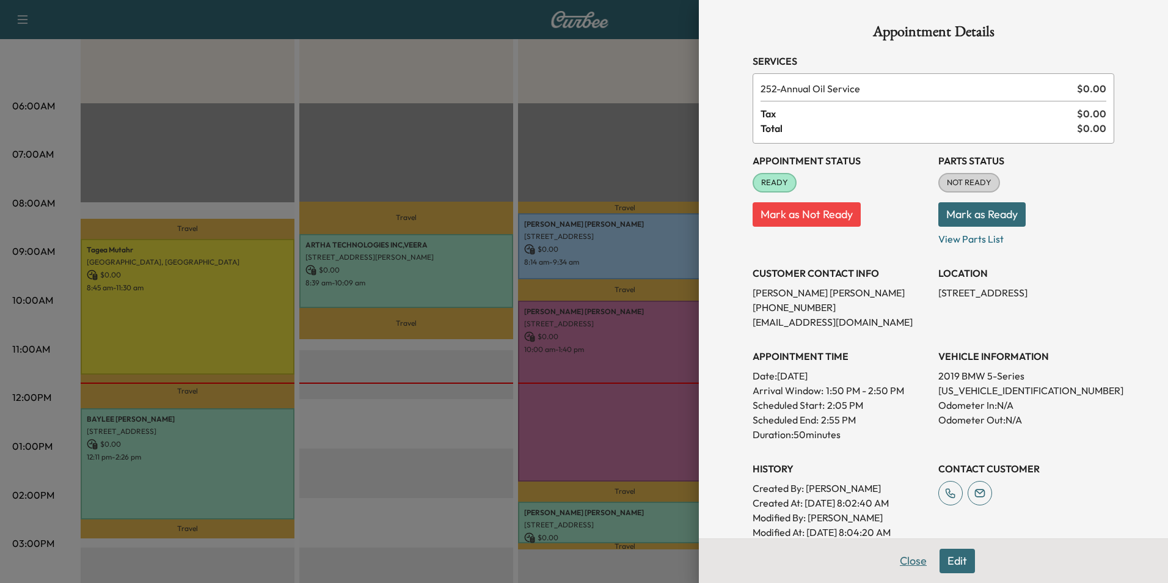
click at [903, 554] on button "Close" at bounding box center [913, 560] width 43 height 24
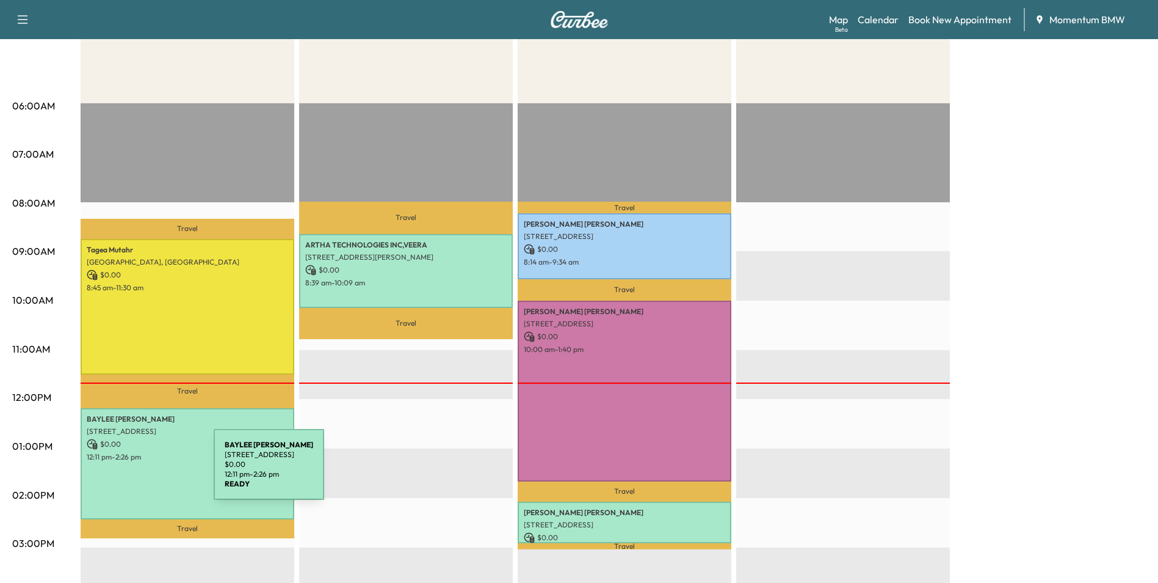
click at [122, 471] on div "[PERSON_NAME] [STREET_ADDRESS] $ 0.00 12:11 pm - 2:26 pm" at bounding box center [188, 463] width 214 height 111
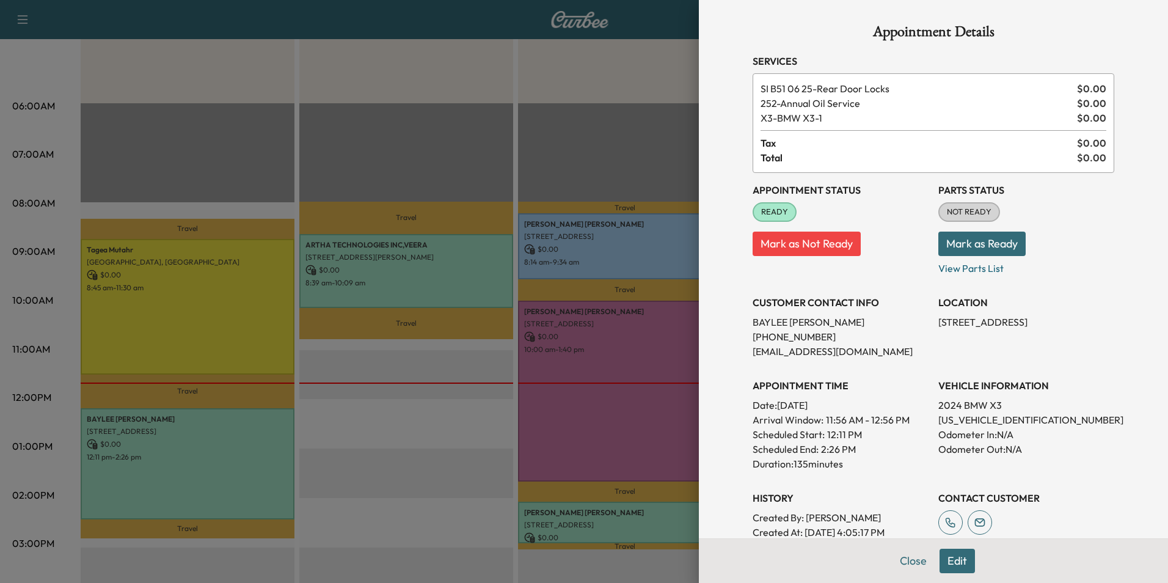
click at [968, 417] on p "[US_VEHICLE_IDENTIFICATION_NUMBER]" at bounding box center [1026, 419] width 176 height 15
drag, startPoint x: 926, startPoint y: 321, endPoint x: 998, endPoint y: 324, distance: 72.8
click at [998, 324] on div "Appointment Status READY Mark as Not Ready Parts Status NOT READY Mark as Ready…" at bounding box center [932, 371] width 361 height 396
click at [905, 558] on button "Close" at bounding box center [913, 560] width 43 height 24
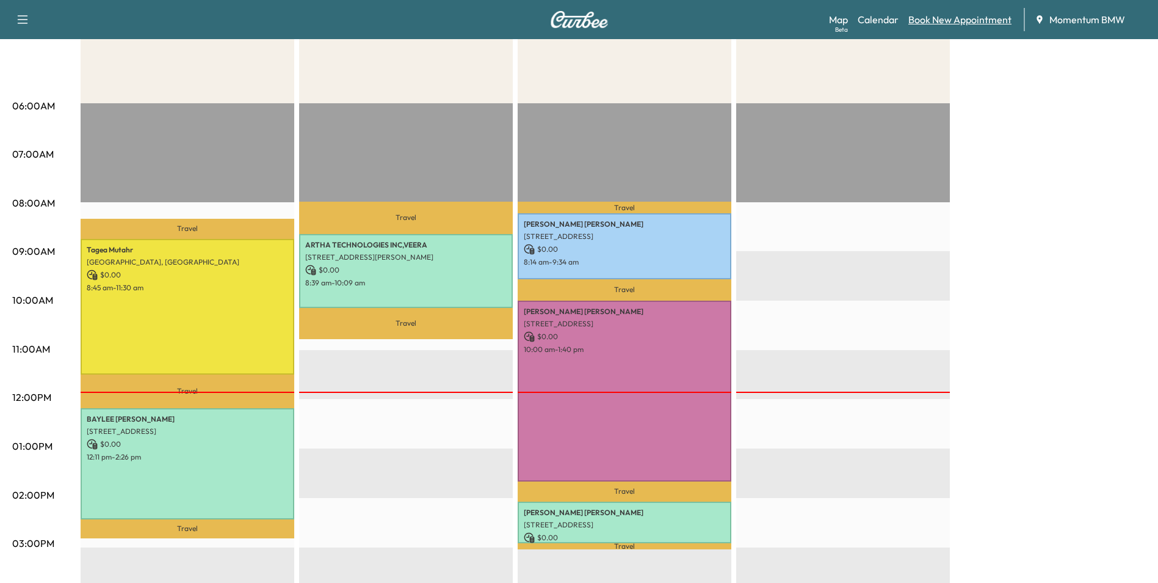
click at [941, 16] on link "Book New Appointment" at bounding box center [960, 19] width 103 height 15
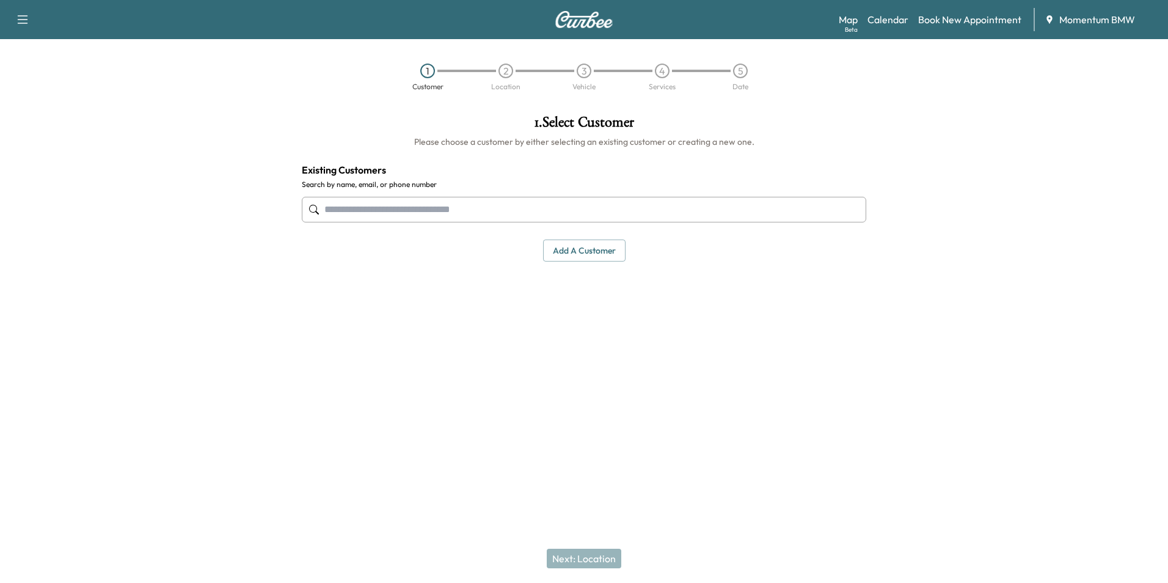
click at [589, 250] on button "Add a customer" at bounding box center [584, 250] width 82 height 23
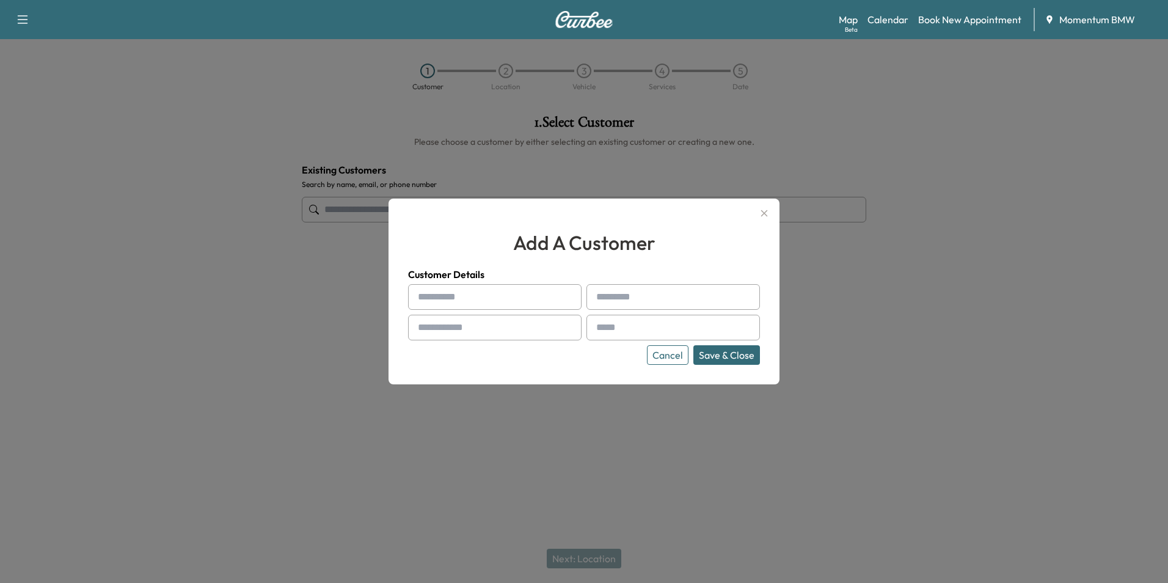
click at [428, 292] on input "text" at bounding box center [494, 297] width 173 height 26
paste input "******"
type input "******"
click at [639, 296] on input "text" at bounding box center [672, 297] width 173 height 26
paste input "*******"
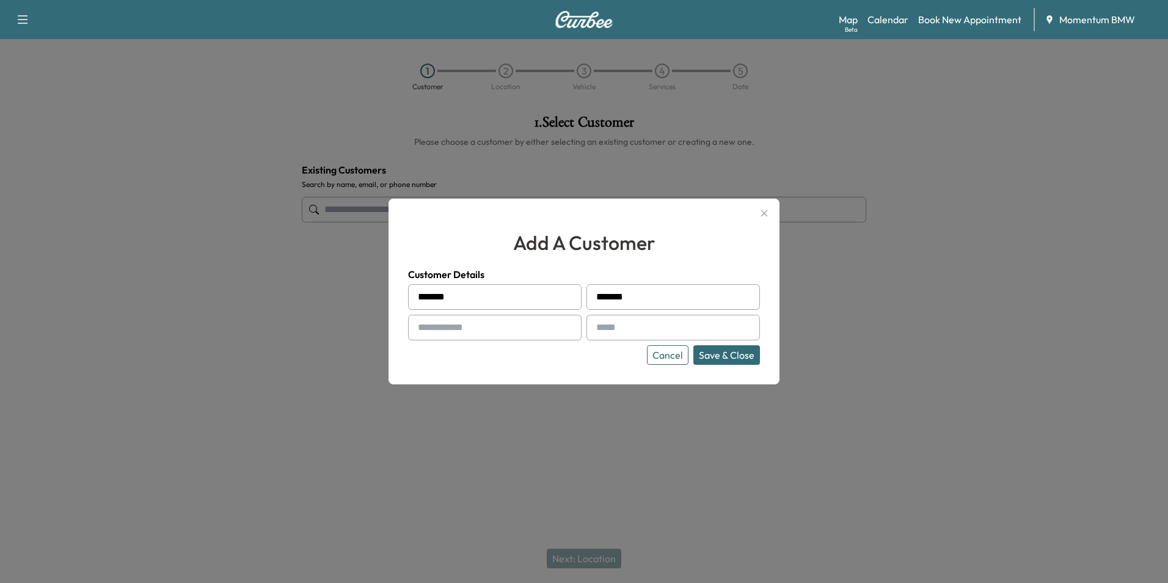
type input "*******"
click at [454, 327] on input "text" at bounding box center [494, 327] width 173 height 26
click at [441, 327] on input "text" at bounding box center [494, 327] width 173 height 26
paste input "**********"
type input "**********"
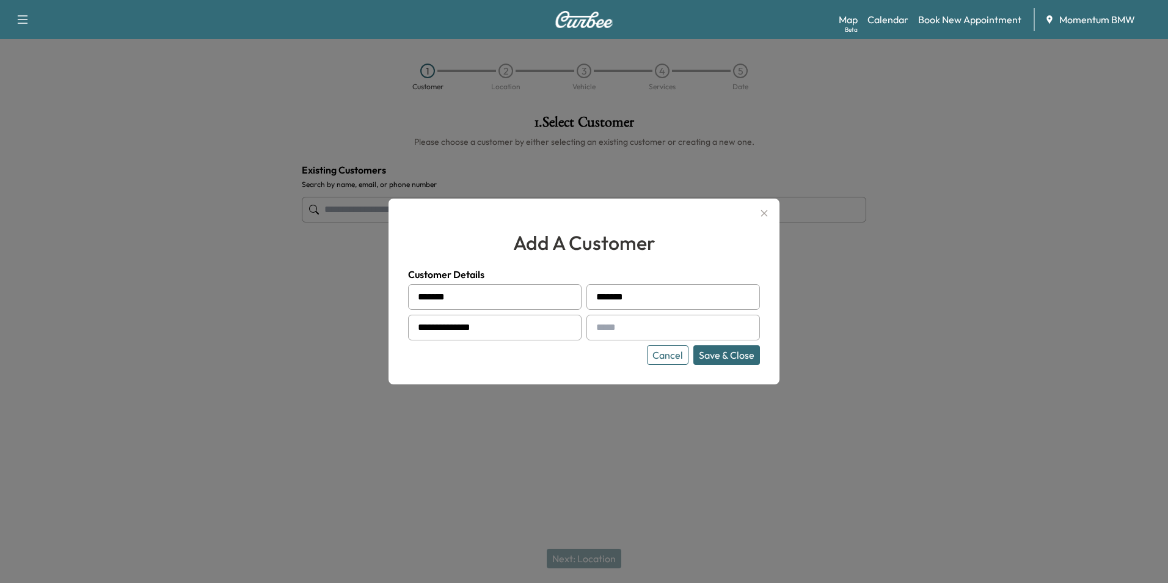
click at [614, 324] on input "text" at bounding box center [672, 327] width 173 height 26
paste input "**********"
type input "**********"
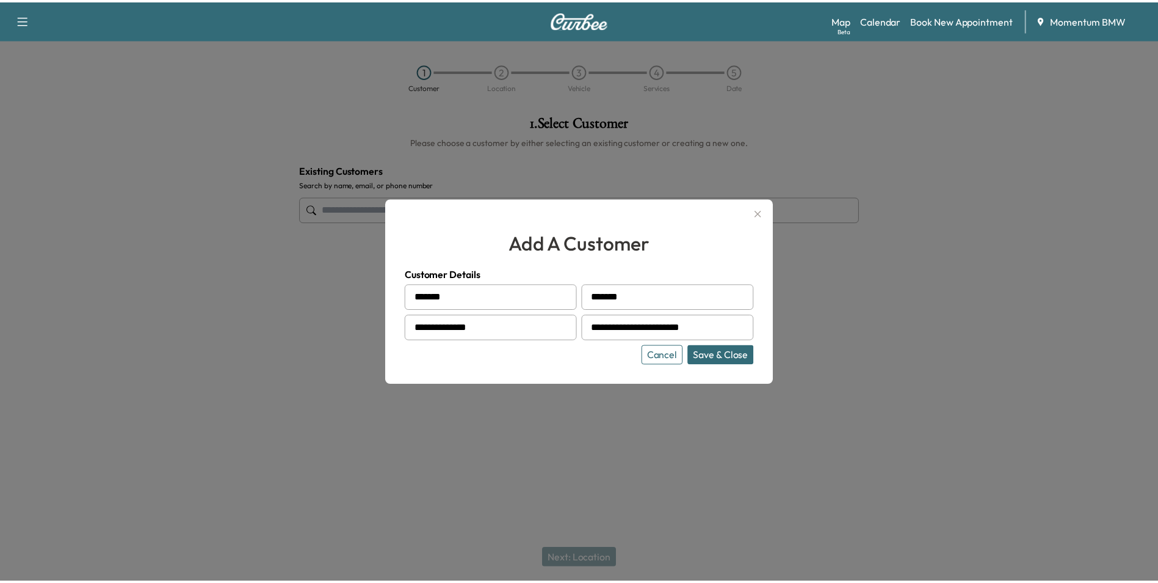
scroll to position [0, 0]
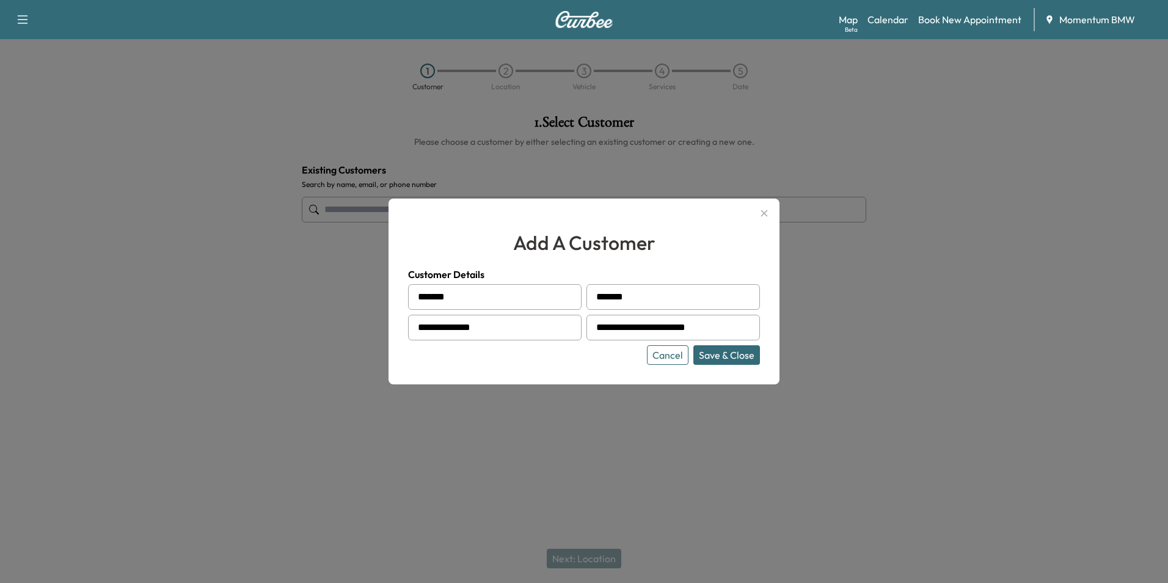
click at [728, 353] on button "Save & Close" at bounding box center [726, 355] width 67 height 20
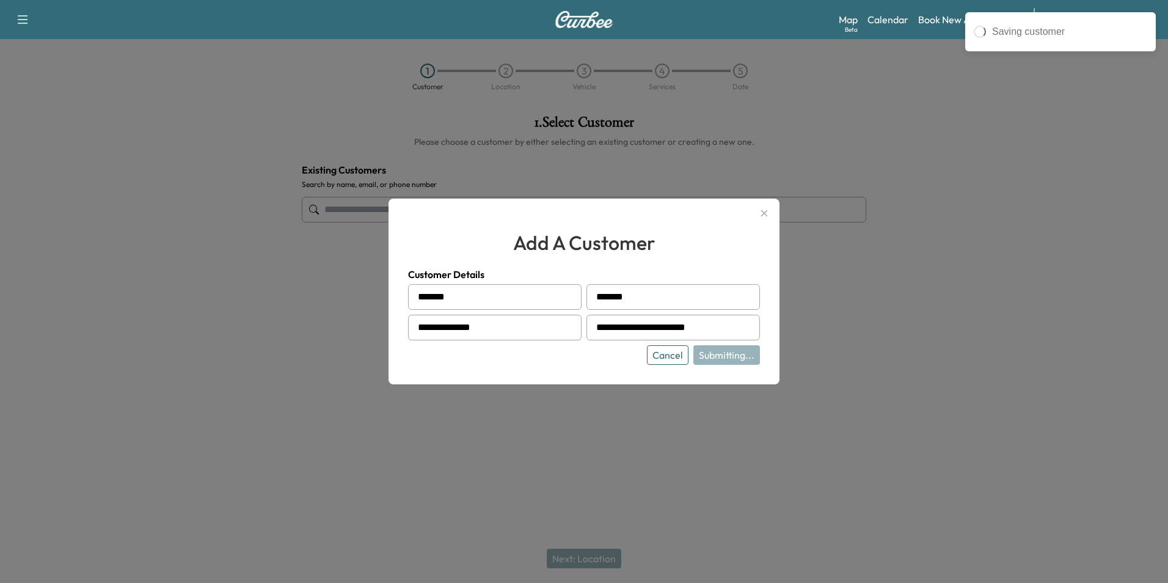
type input "**********"
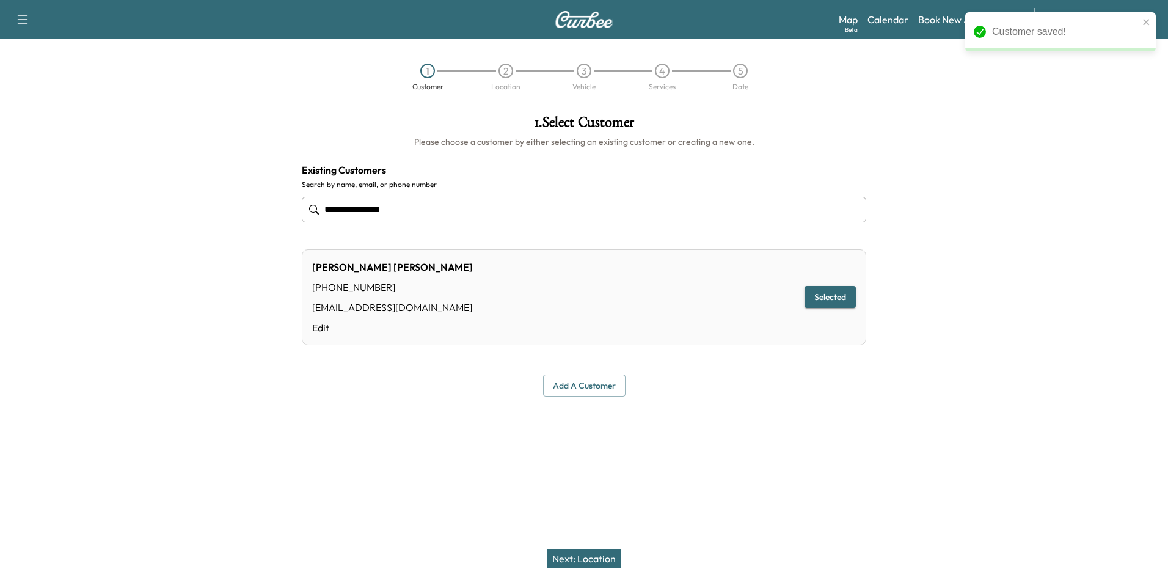
click at [583, 559] on button "Next: Location" at bounding box center [584, 558] width 74 height 20
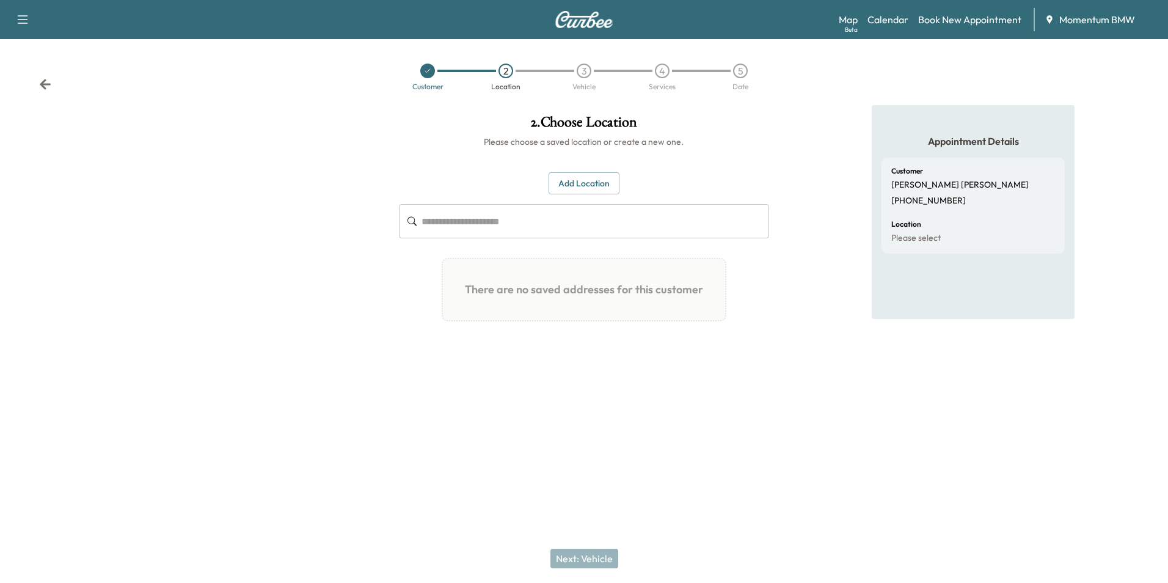
click at [579, 184] on button "Add Location" at bounding box center [583, 183] width 71 height 23
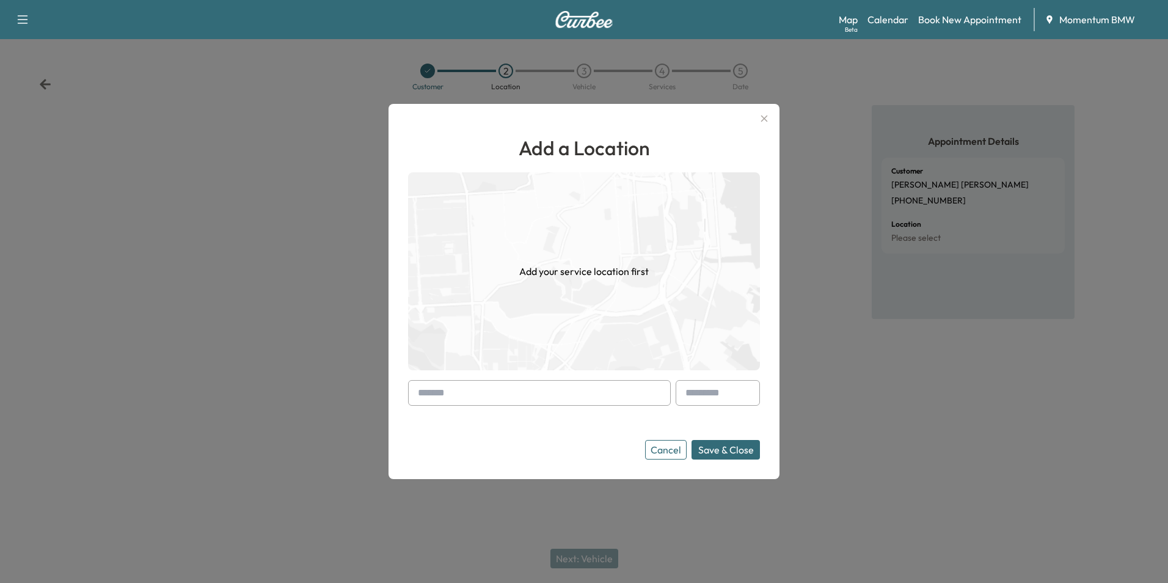
click at [460, 391] on input "text" at bounding box center [539, 393] width 263 height 26
paste input "**********"
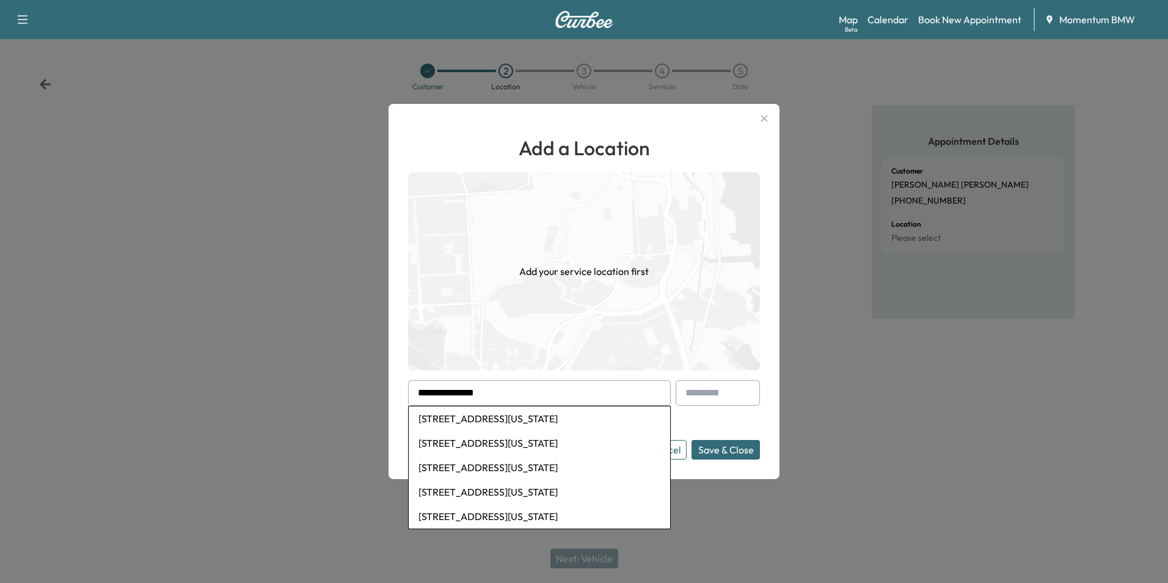
click at [512, 419] on li "[STREET_ADDRESS][US_STATE]" at bounding box center [539, 418] width 261 height 24
type input "**********"
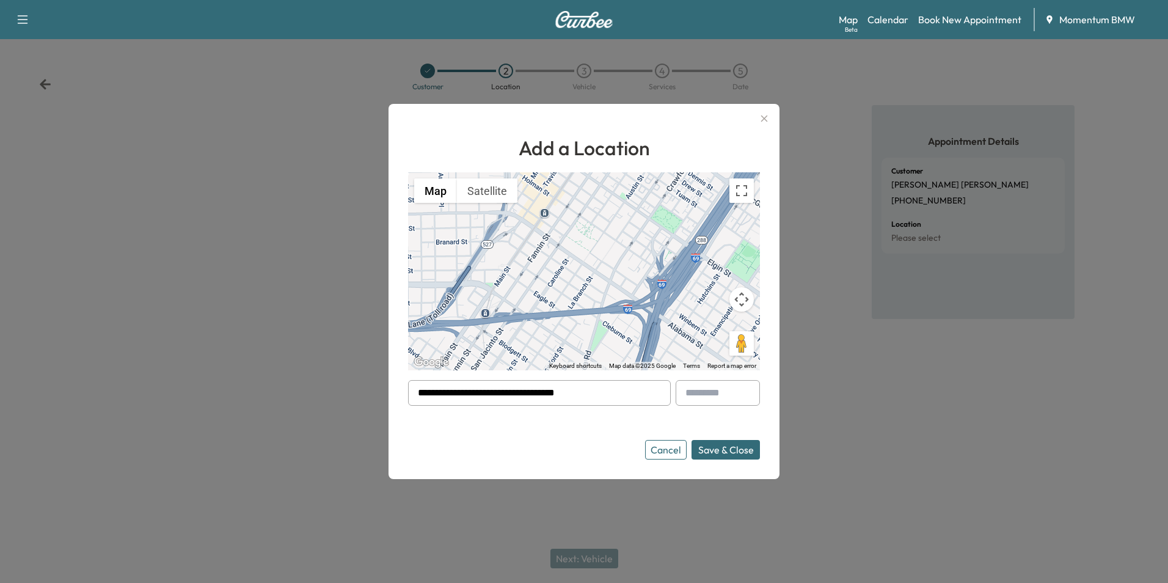
click at [727, 452] on button "Save & Close" at bounding box center [725, 450] width 68 height 20
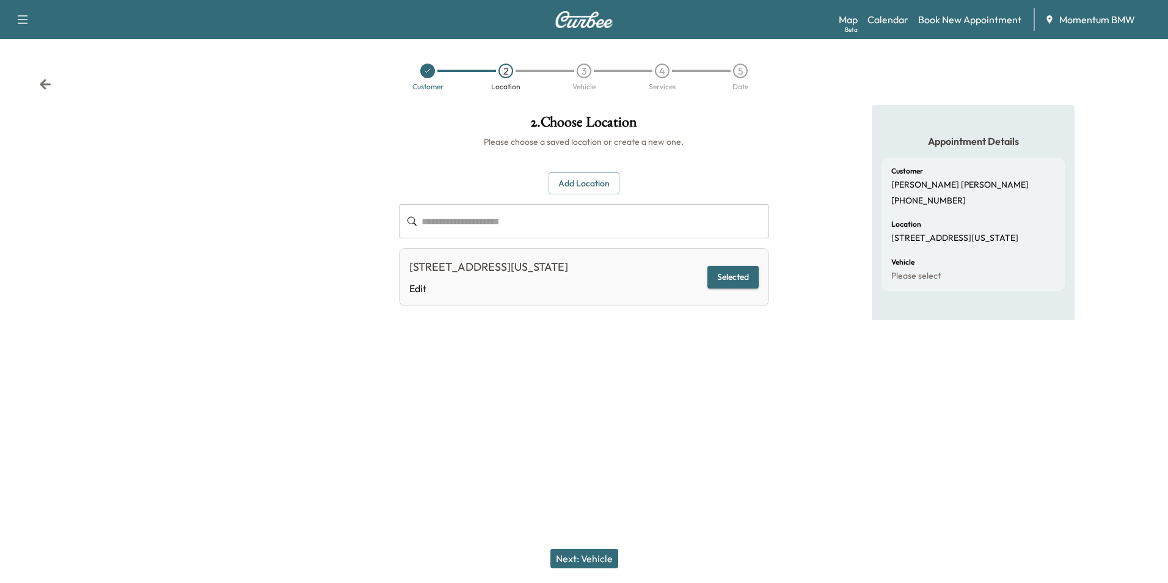
click at [584, 558] on button "Next: Vehicle" at bounding box center [584, 558] width 68 height 20
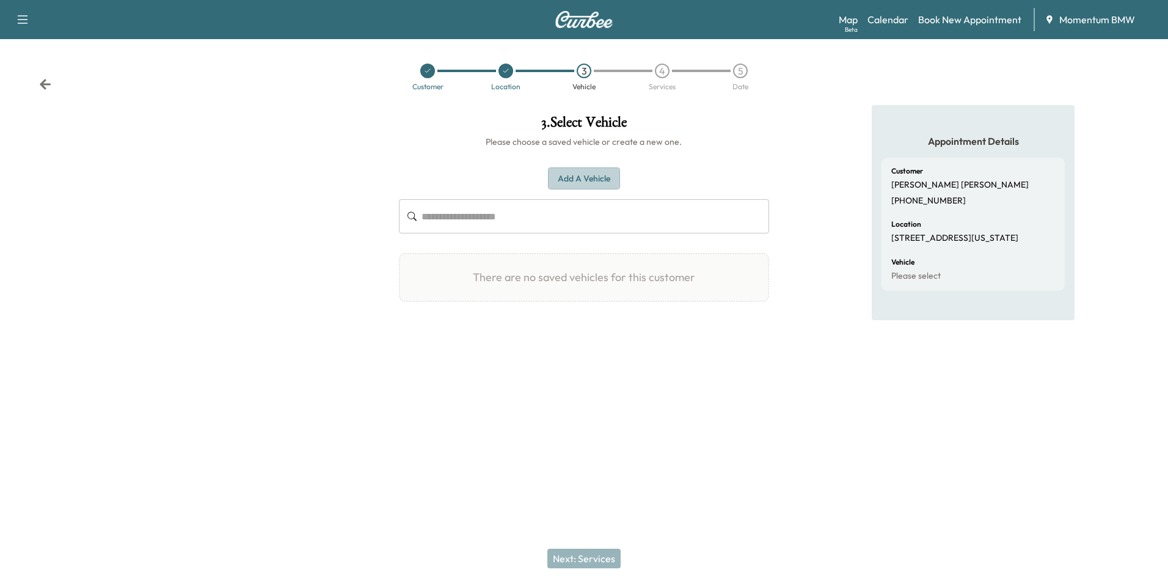
click at [580, 178] on button "Add a Vehicle" at bounding box center [584, 178] width 72 height 23
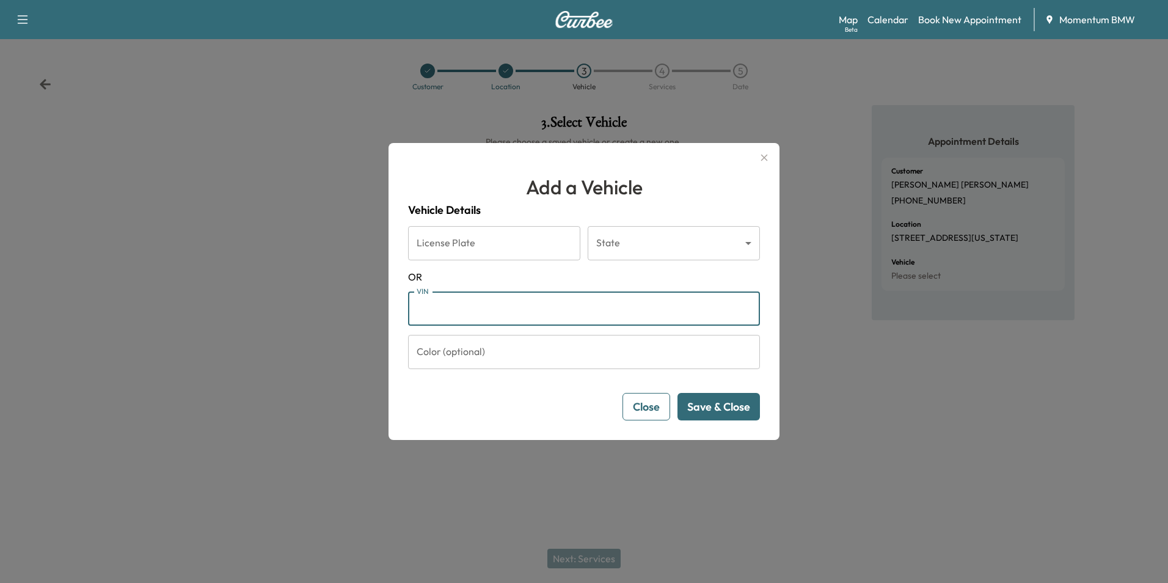
click at [493, 303] on input "VIN" at bounding box center [584, 308] width 352 height 34
paste input "**********"
type input "**********"
click at [724, 412] on button "Save & Close" at bounding box center [718, 406] width 82 height 27
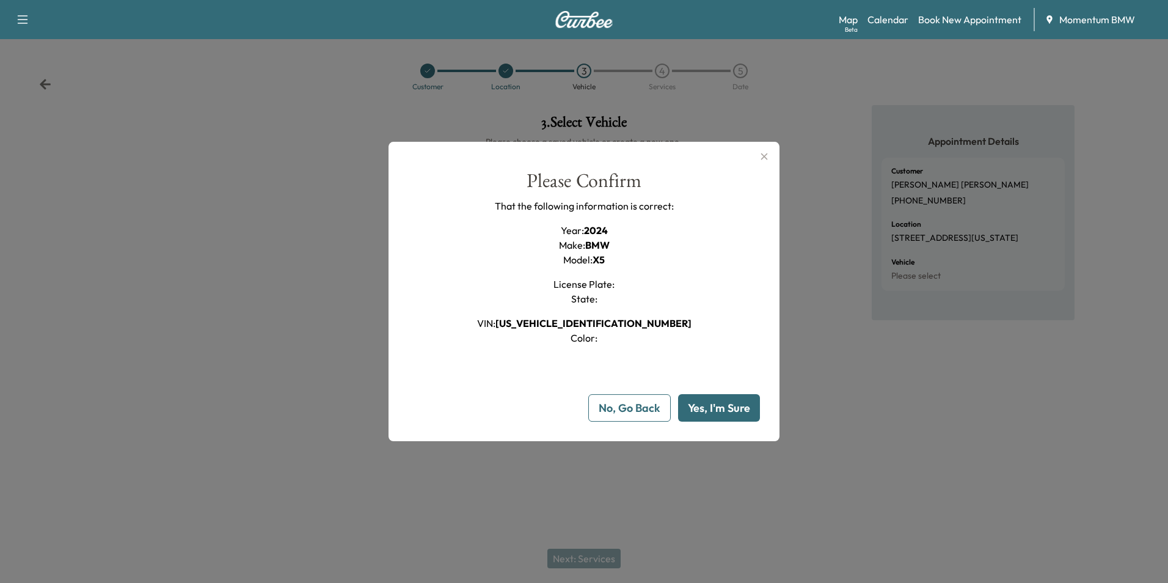
click at [714, 412] on button "Yes, I'm Sure" at bounding box center [719, 407] width 82 height 27
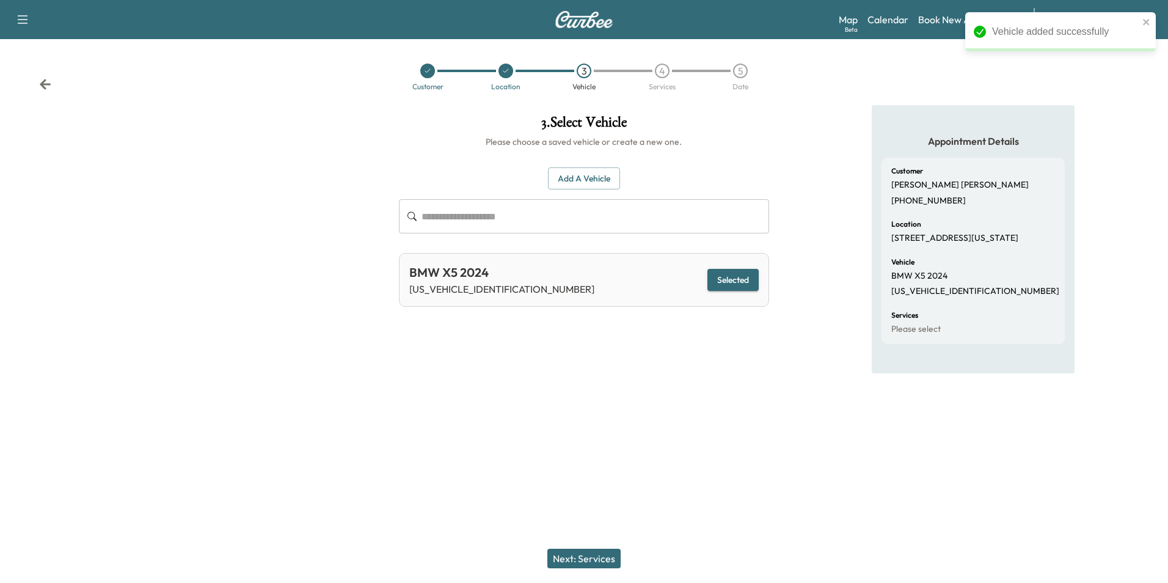
click at [579, 558] on button "Next: Services" at bounding box center [583, 558] width 73 height 20
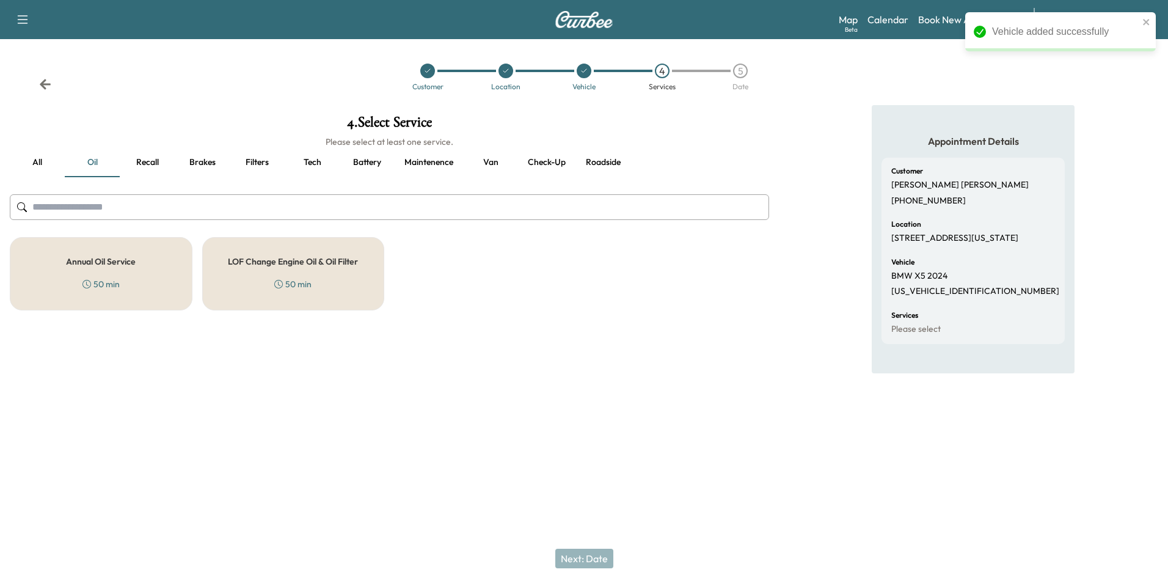
click at [131, 281] on div "Annual Oil Service 50 min" at bounding box center [101, 273] width 183 height 73
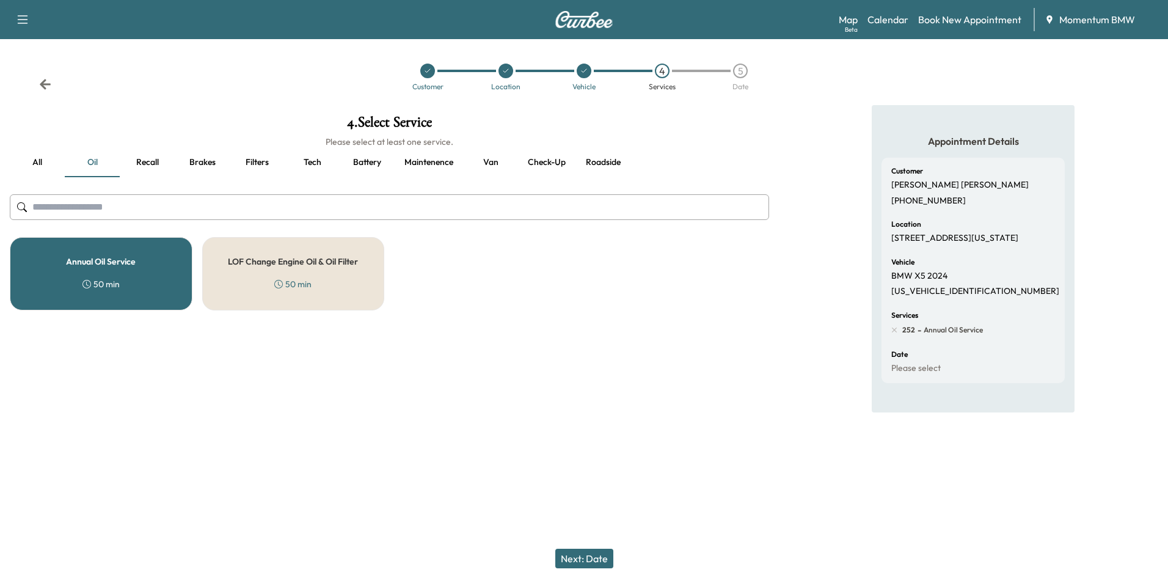
click at [256, 162] on button "Filters" at bounding box center [257, 162] width 55 height 29
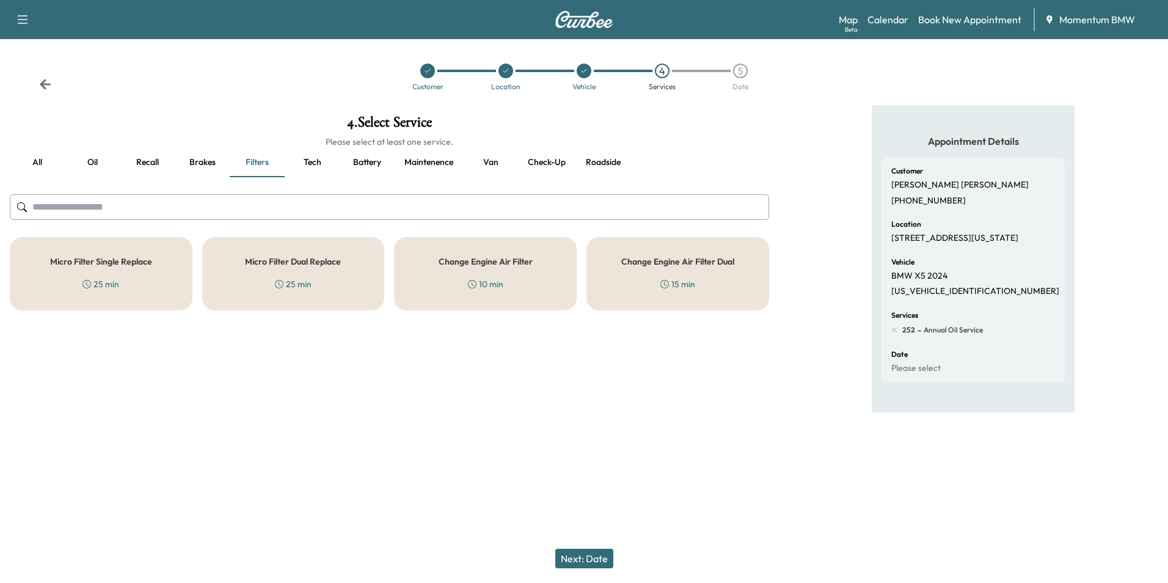
click at [156, 275] on div "Micro Filter Single Replace 25 min" at bounding box center [101, 273] width 183 height 73
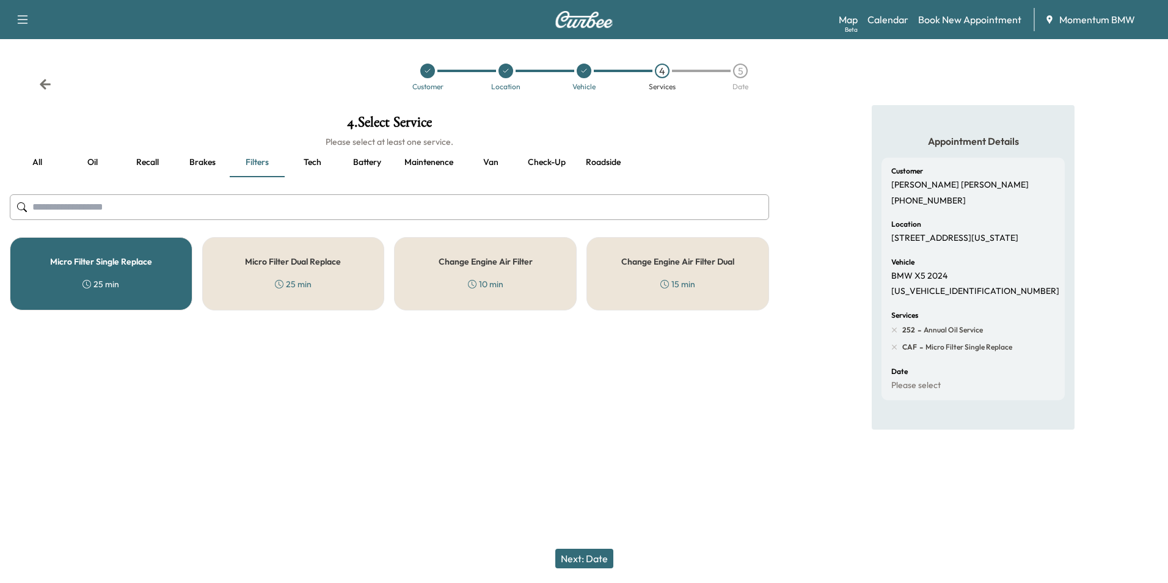
click at [594, 552] on button "Next: Date" at bounding box center [584, 558] width 58 height 20
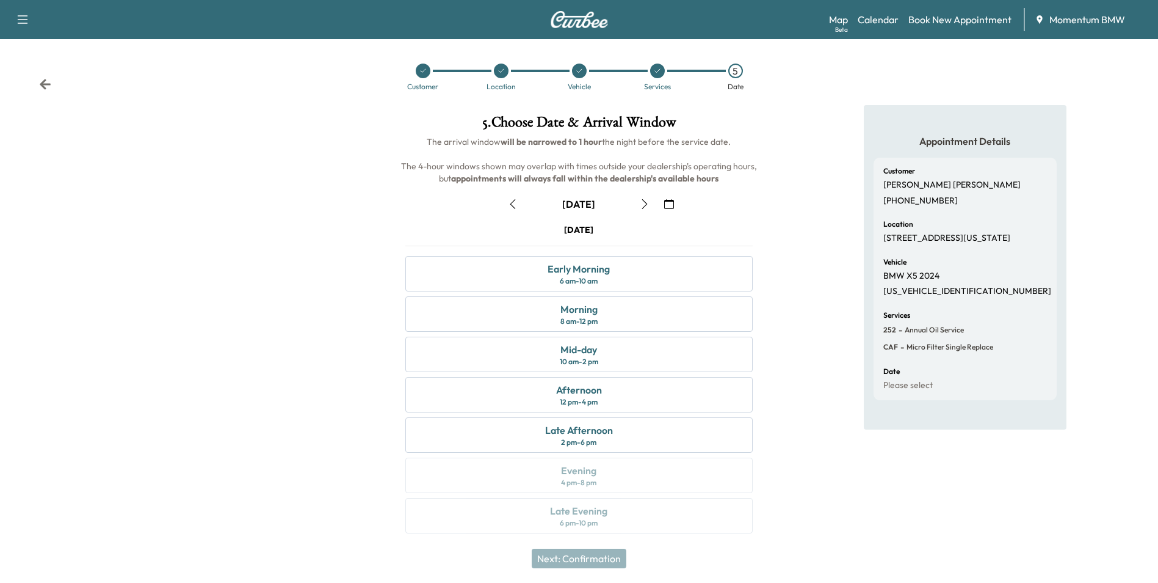
click at [669, 204] on icon "button" at bounding box center [669, 204] width 10 height 10
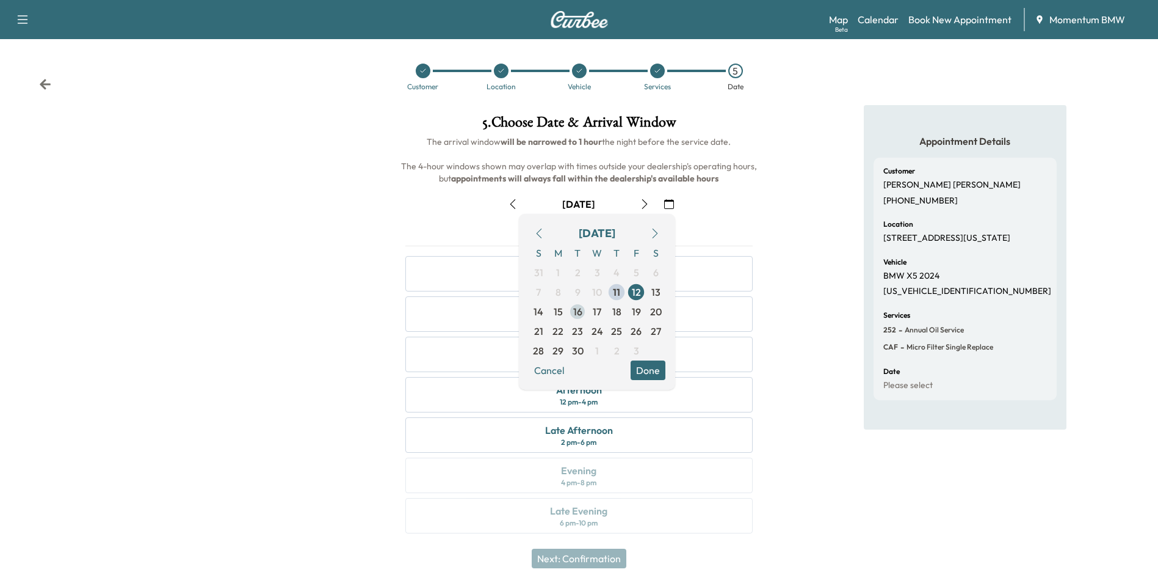
click at [579, 310] on span "16" at bounding box center [577, 311] width 9 height 15
click at [656, 369] on button "Done" at bounding box center [648, 370] width 35 height 20
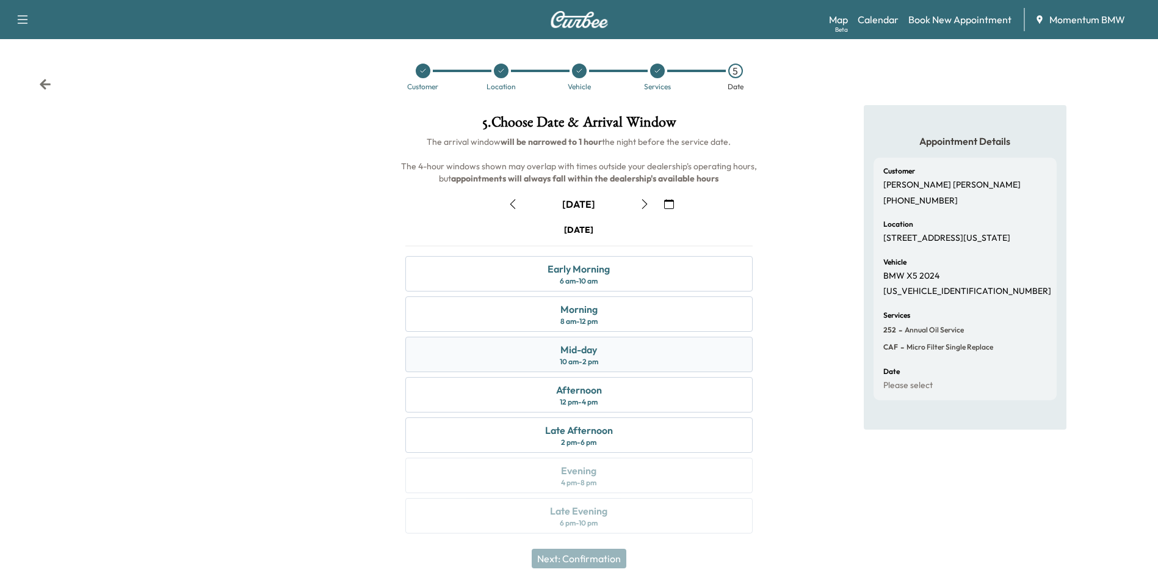
click at [605, 350] on div "Mid-day 10 am - 2 pm" at bounding box center [578, 353] width 347 height 35
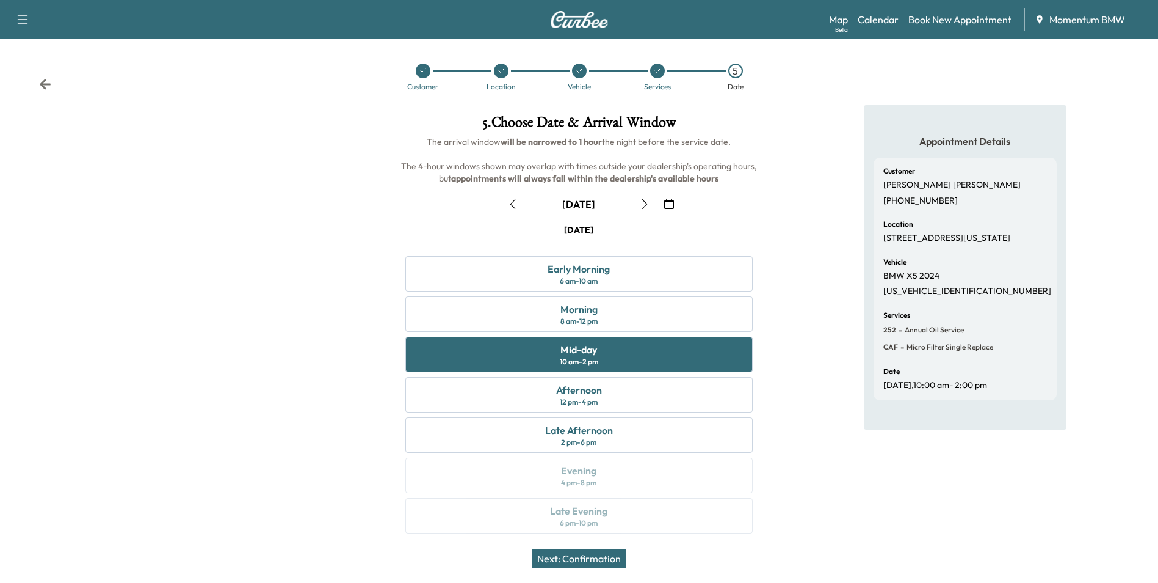
click at [598, 555] on button "Next: Confirmation" at bounding box center [579, 558] width 95 height 20
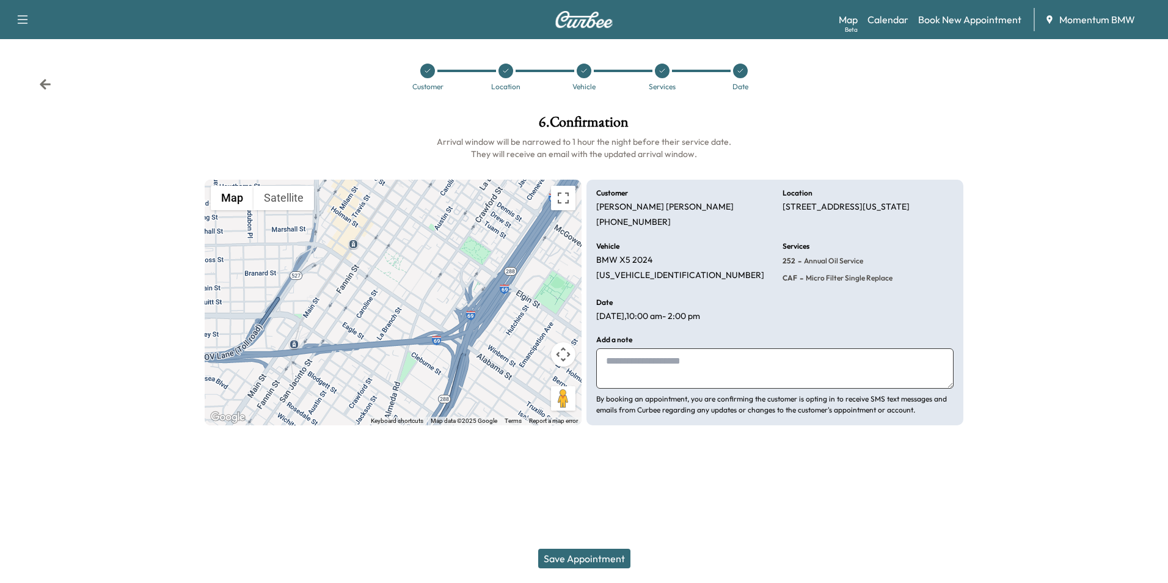
click at [647, 365] on textarea at bounding box center [774, 368] width 357 height 40
type textarea "******"
click at [582, 555] on button "Save Appointment" at bounding box center [584, 558] width 92 height 20
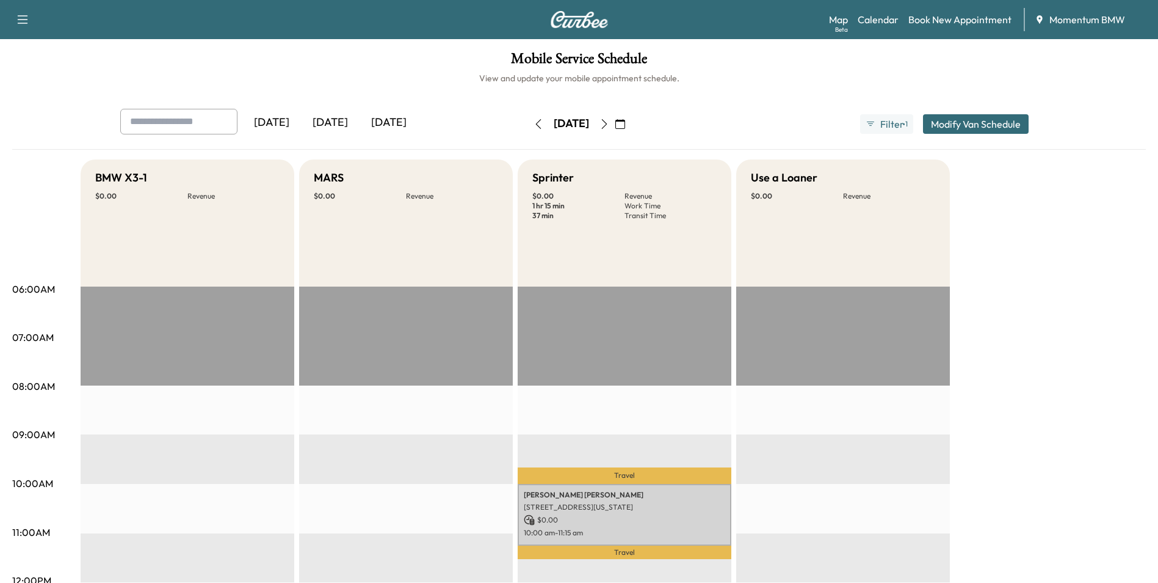
click at [534, 126] on icon "button" at bounding box center [539, 124] width 10 height 10
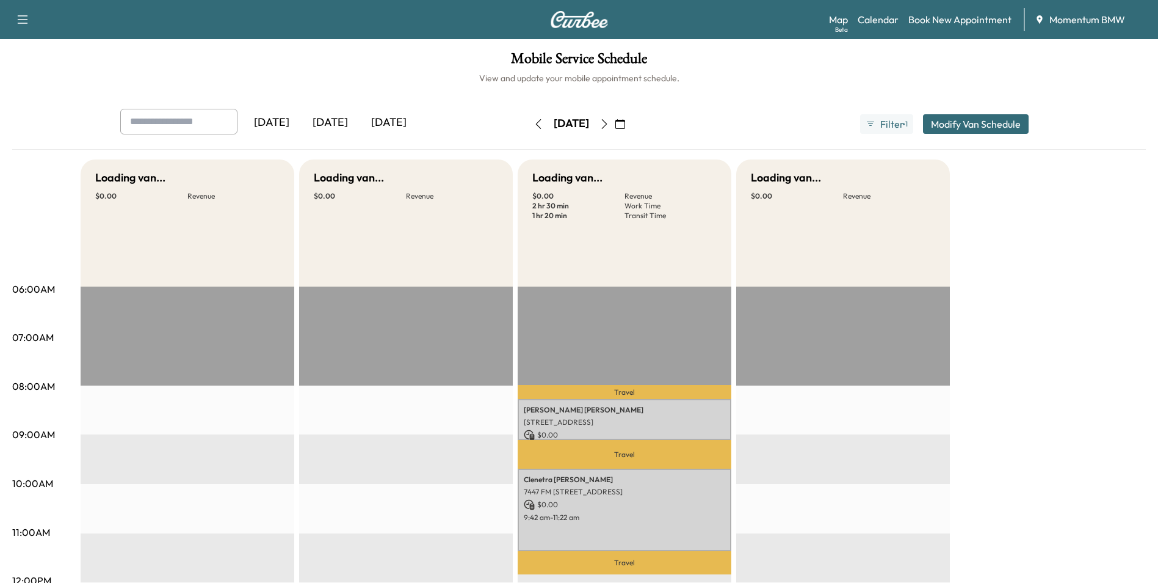
click at [534, 126] on icon "button" at bounding box center [539, 124] width 10 height 10
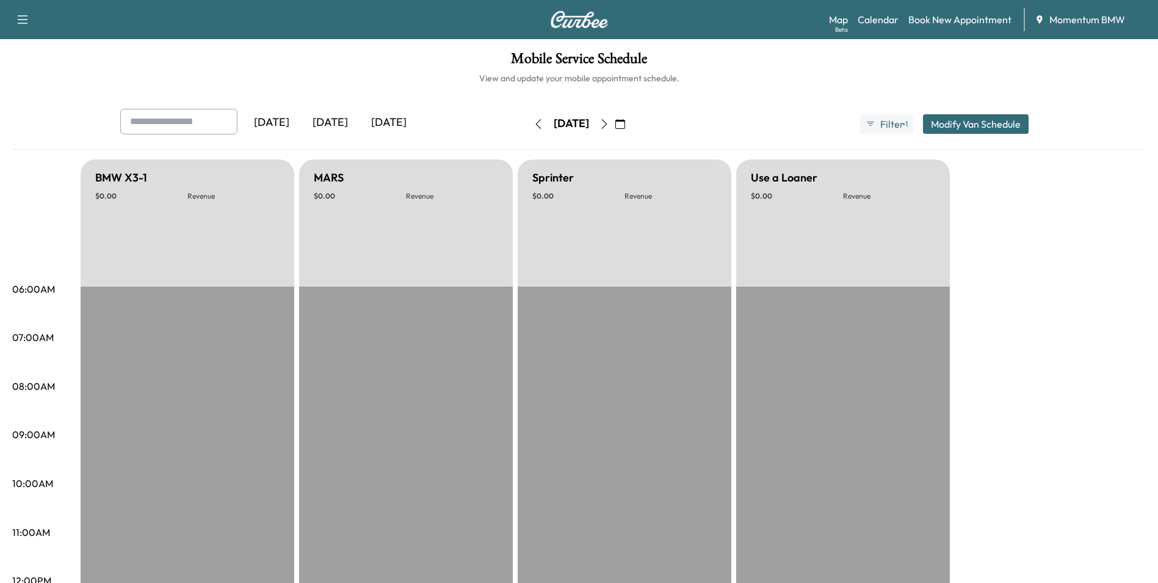
click at [536, 126] on icon "button" at bounding box center [538, 124] width 5 height 10
click at [528, 126] on button "button" at bounding box center [538, 124] width 21 height 20
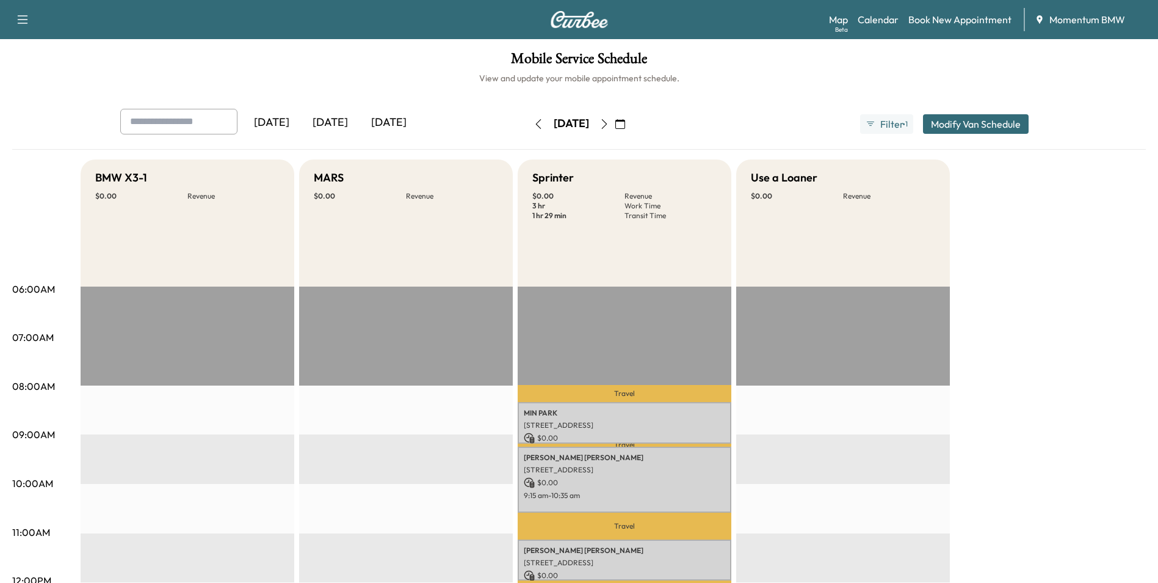
click at [534, 123] on icon "button" at bounding box center [539, 124] width 10 height 10
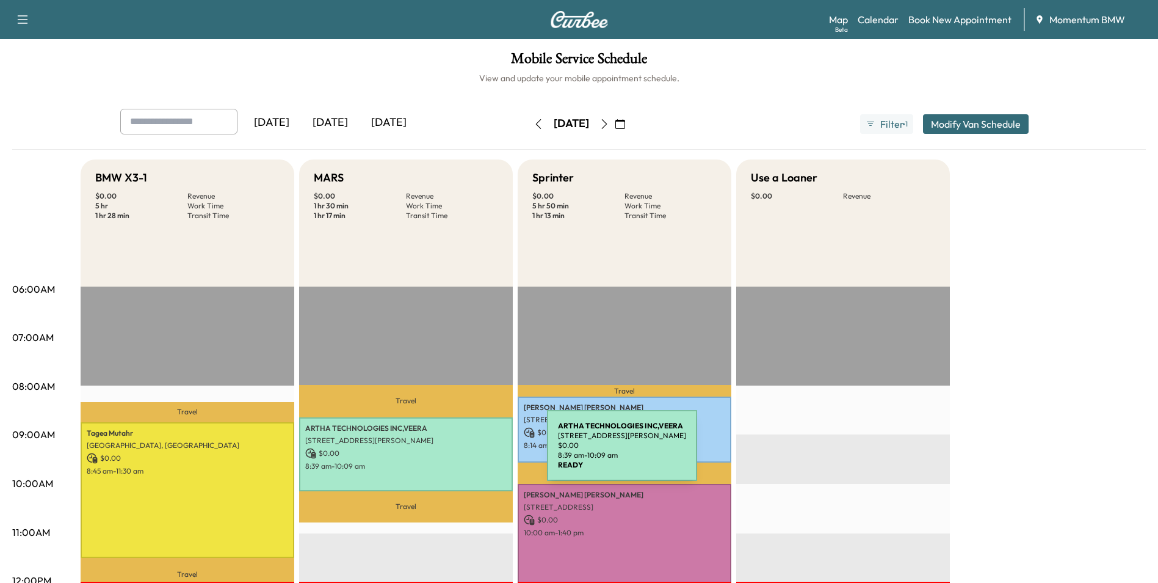
click at [456, 452] on p "$ 0.00" at bounding box center [406, 453] width 202 height 11
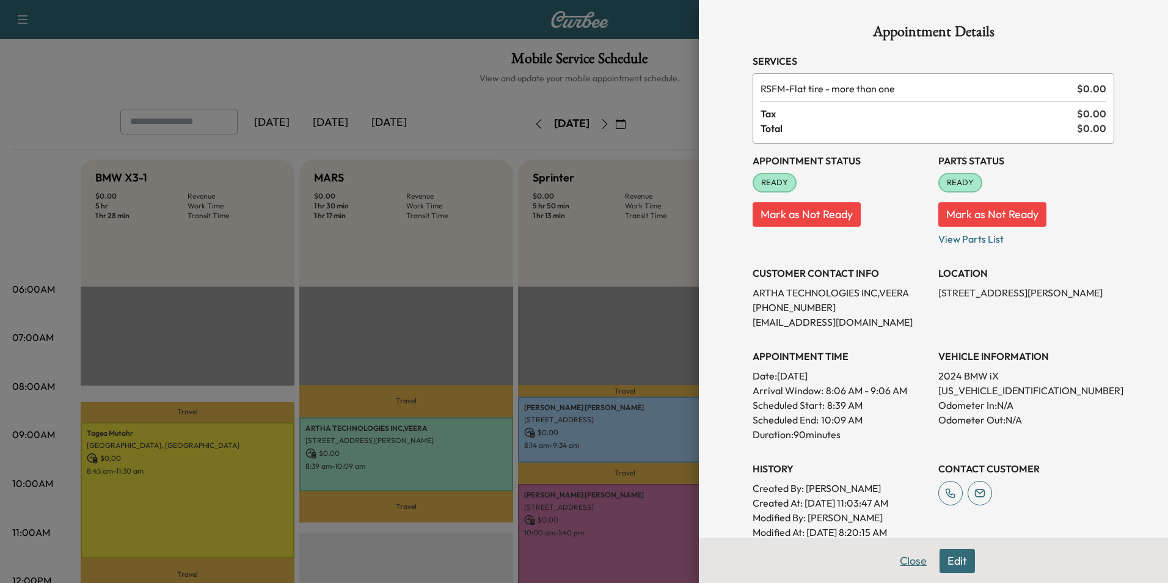
click at [910, 557] on button "Close" at bounding box center [913, 560] width 43 height 24
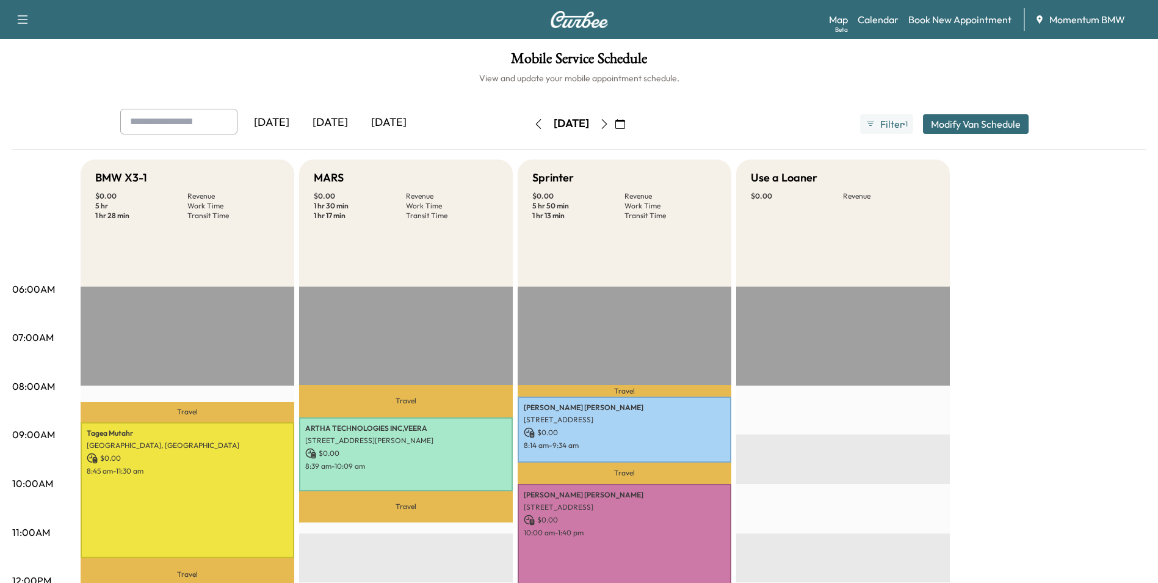
click at [609, 127] on icon "button" at bounding box center [605, 124] width 10 height 10
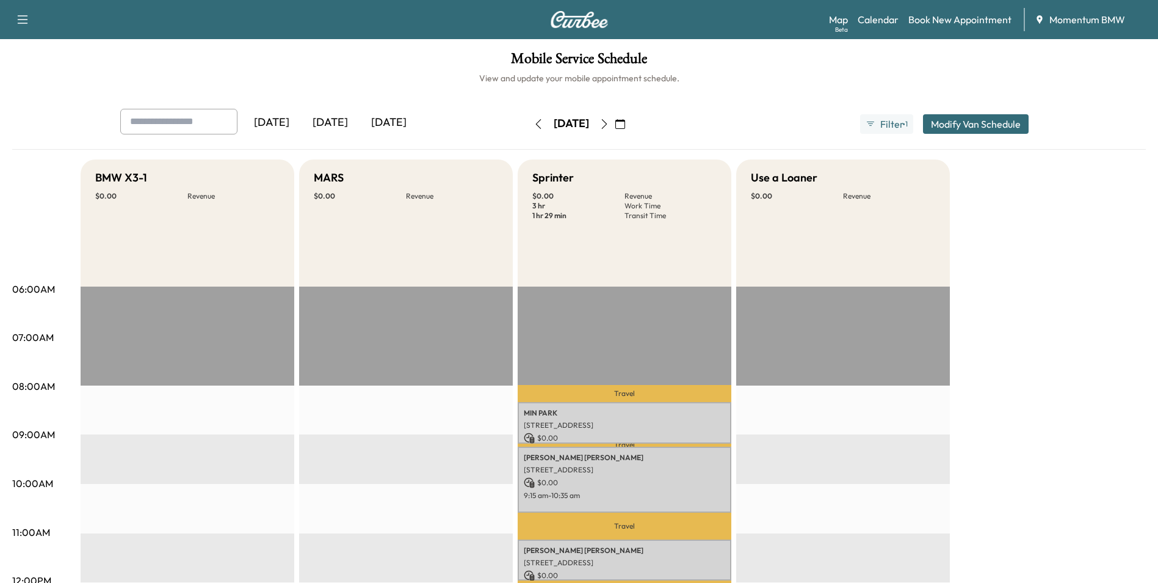
click at [534, 120] on icon "button" at bounding box center [539, 124] width 10 height 10
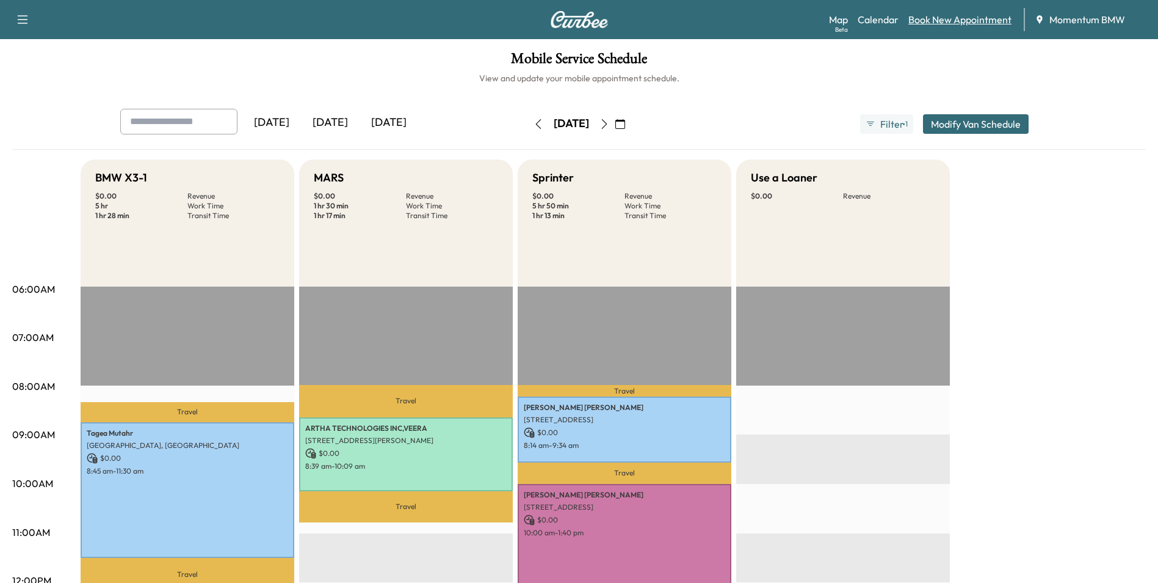
click at [950, 21] on link "Book New Appointment" at bounding box center [960, 19] width 103 height 15
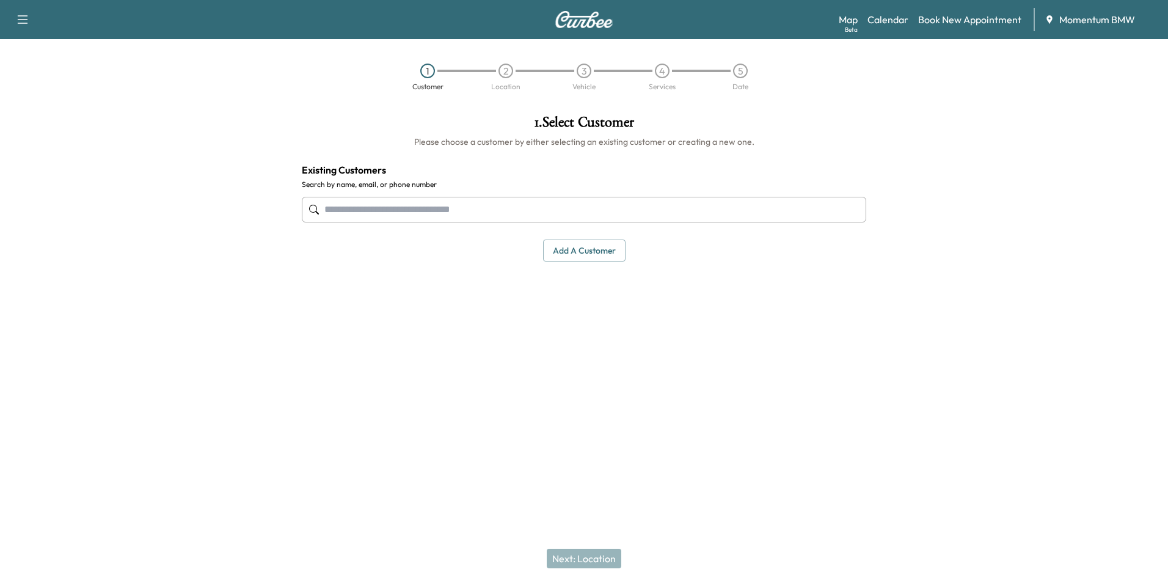
click at [581, 245] on button "Add a customer" at bounding box center [584, 250] width 82 height 23
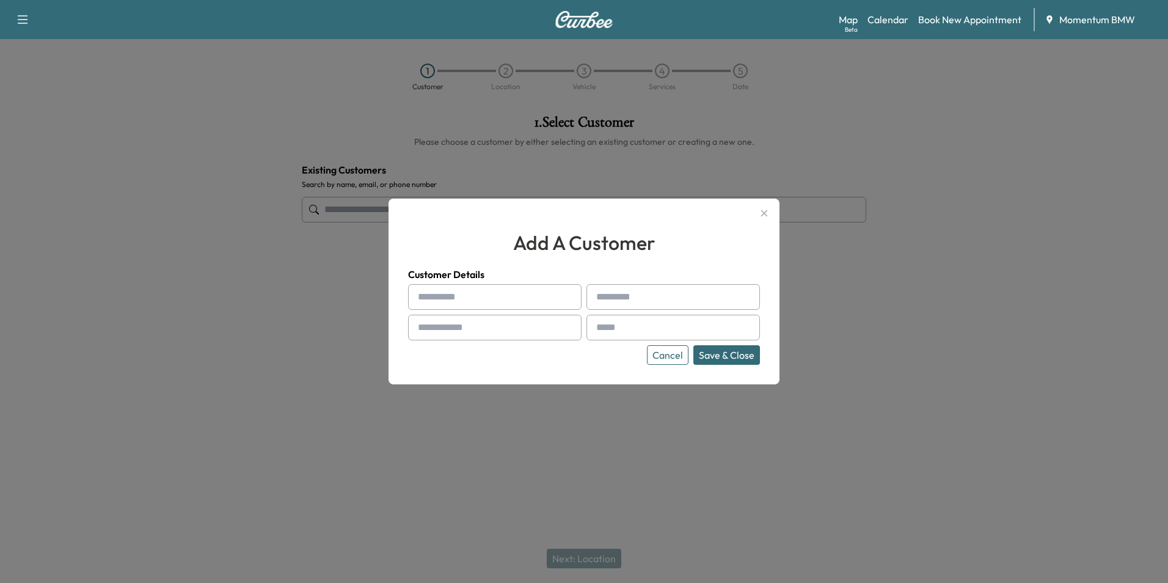
paste input "**********"
type input "**********"
click at [648, 296] on input "text" at bounding box center [672, 297] width 173 height 26
paste input "******"
type input "******"
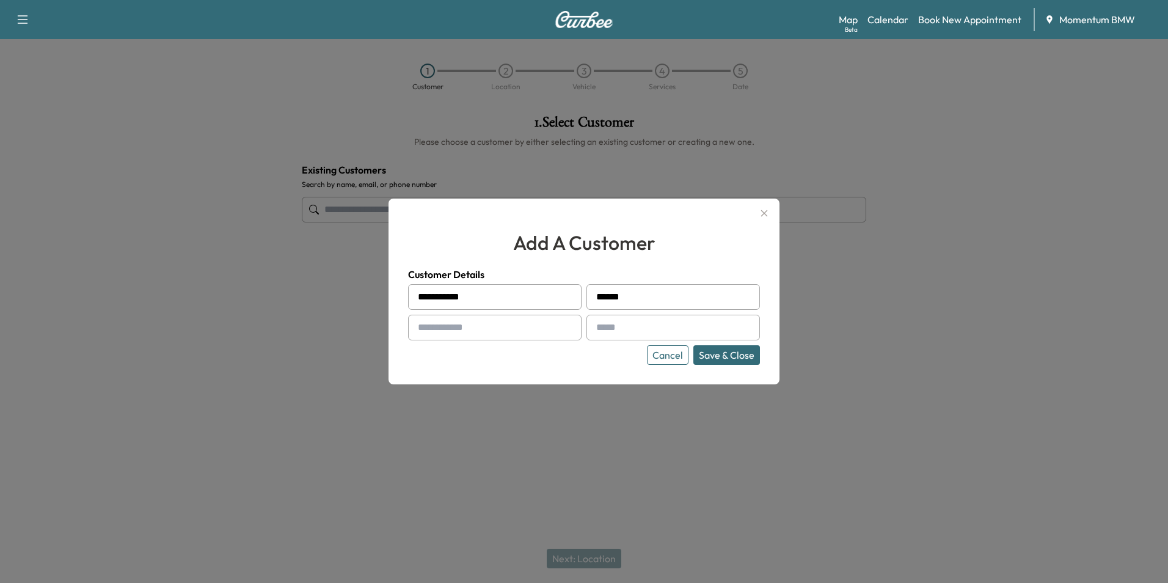
click at [469, 316] on input "text" at bounding box center [494, 327] width 173 height 26
click at [451, 323] on input "text" at bounding box center [494, 327] width 173 height 26
paste input "text"
click at [433, 331] on input "text" at bounding box center [494, 327] width 173 height 26
paste input "text"
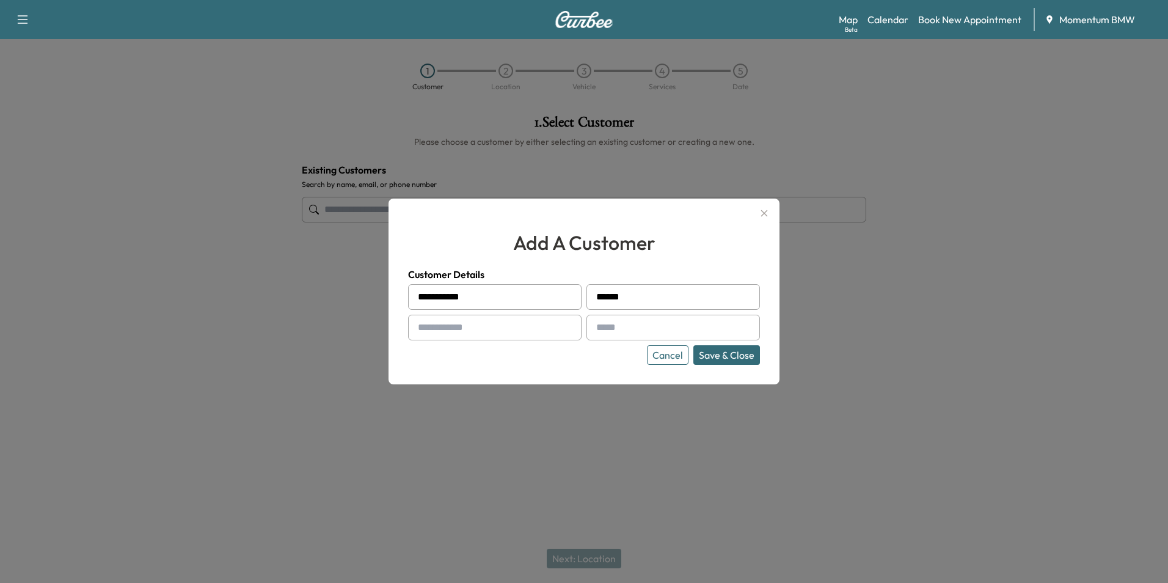
paste input "**********"
type input "**********"
click at [612, 327] on input "text" at bounding box center [672, 327] width 173 height 26
paste input "**********"
type input "**********"
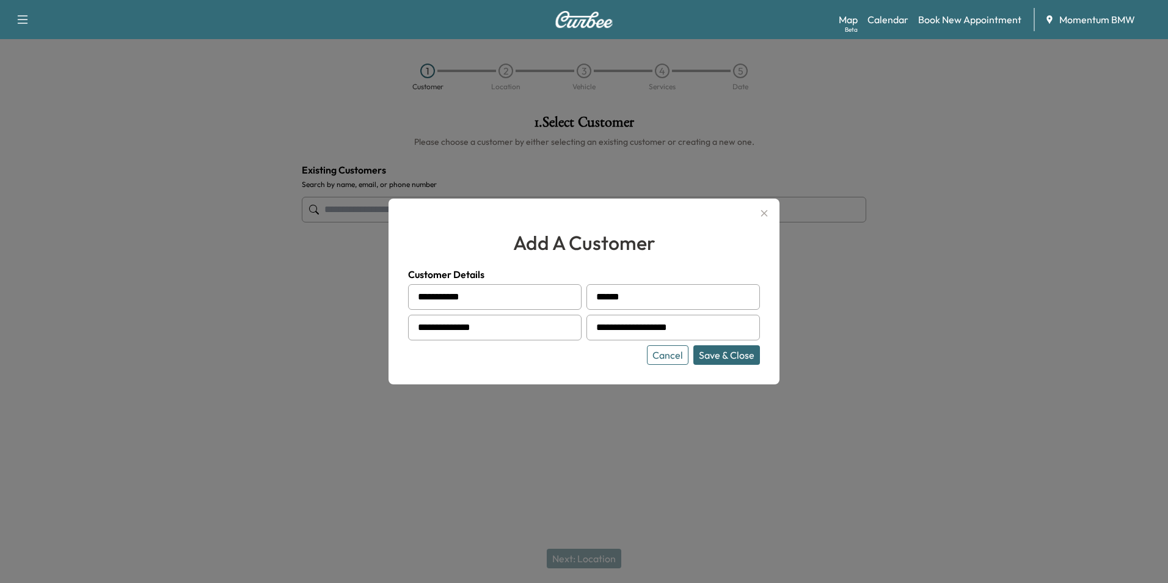
click at [732, 355] on button "Save & Close" at bounding box center [726, 355] width 67 height 20
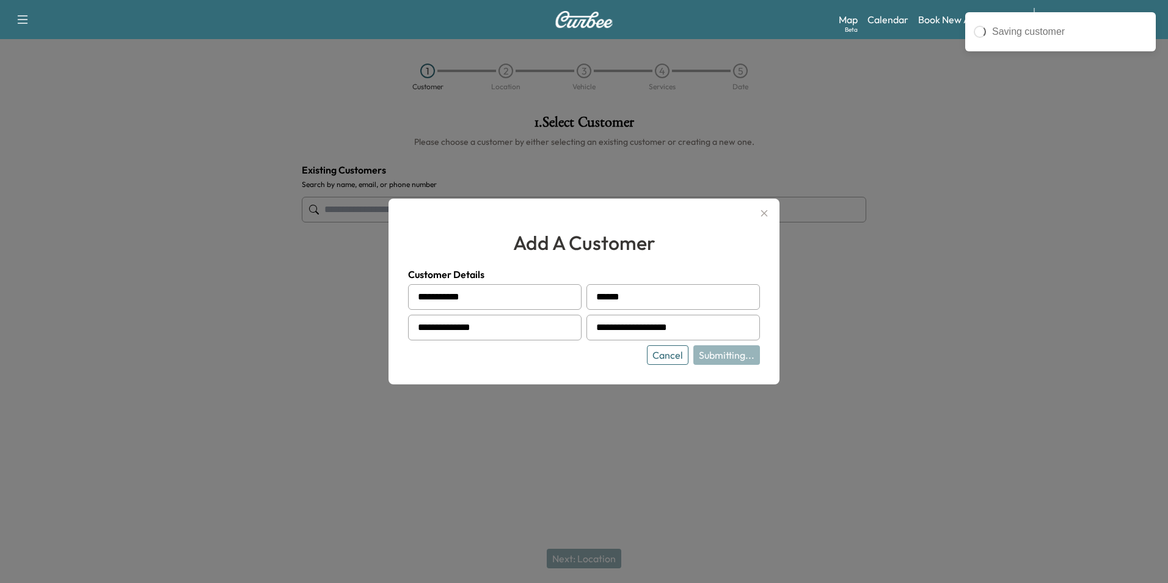
type input "**********"
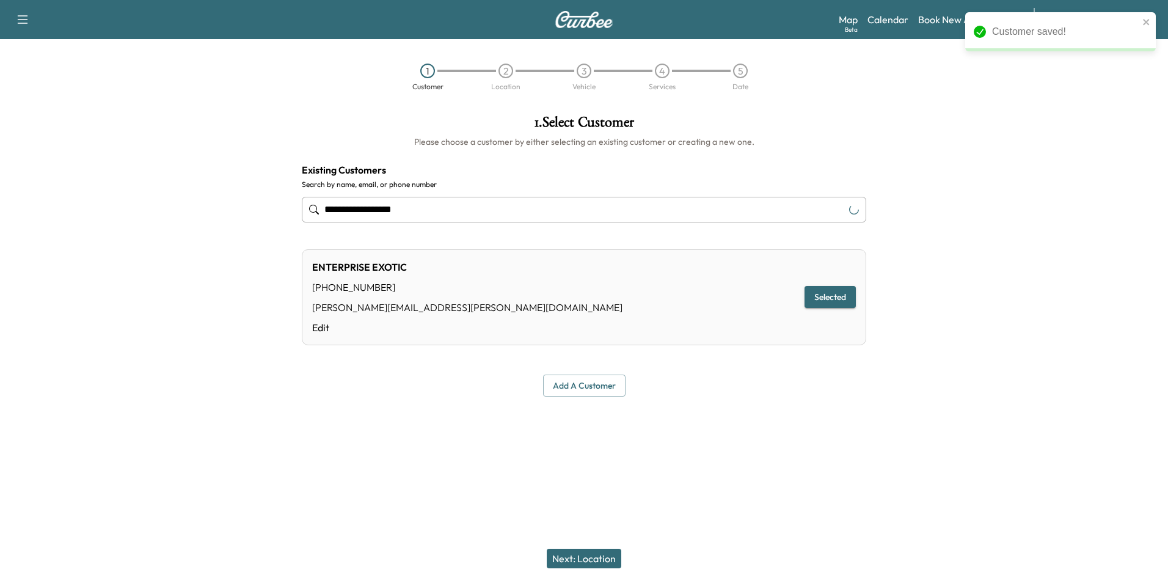
click at [605, 557] on button "Next: Location" at bounding box center [584, 558] width 74 height 20
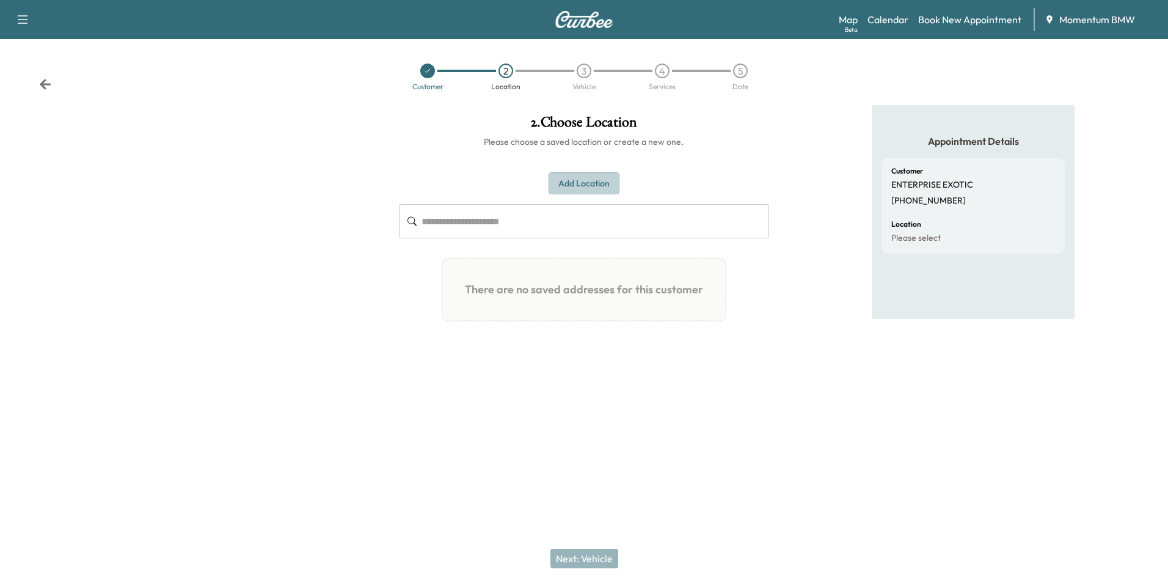
click at [586, 177] on button "Add Location" at bounding box center [583, 183] width 71 height 23
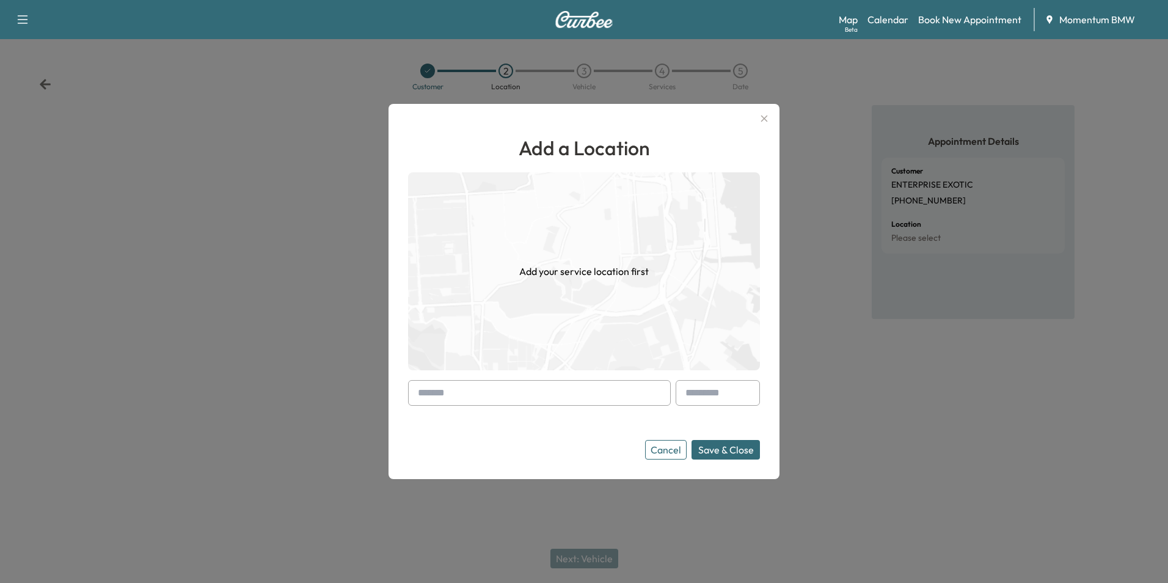
click at [433, 387] on input "text" at bounding box center [539, 393] width 263 height 26
paste input "**********"
click at [490, 413] on li "[STREET_ADDRESS]" at bounding box center [539, 418] width 261 height 24
type input "**********"
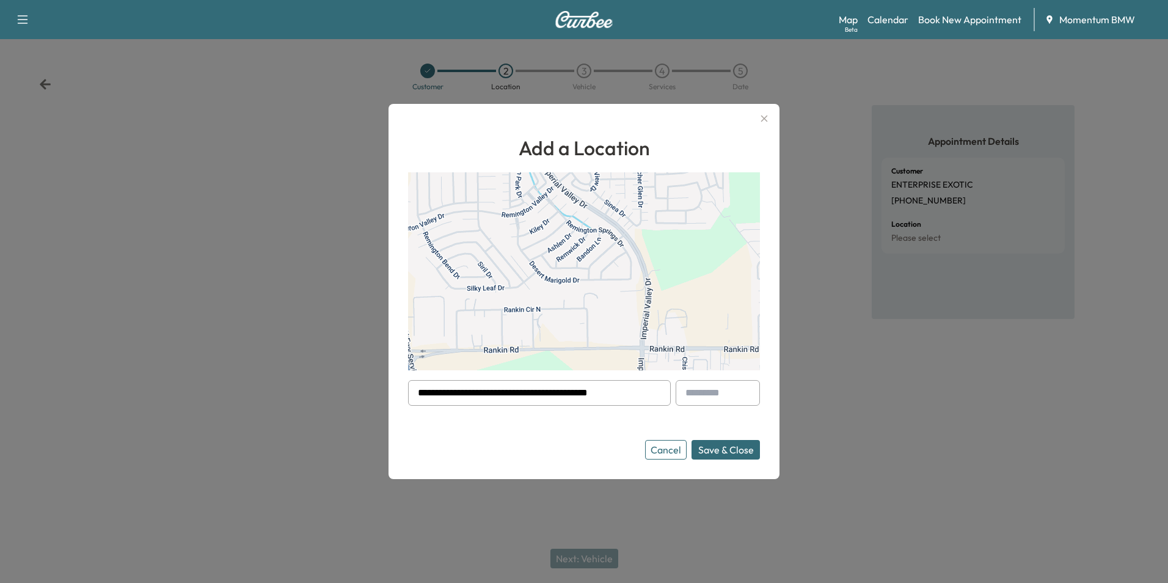
click at [725, 451] on button "Save & Close" at bounding box center [725, 450] width 68 height 20
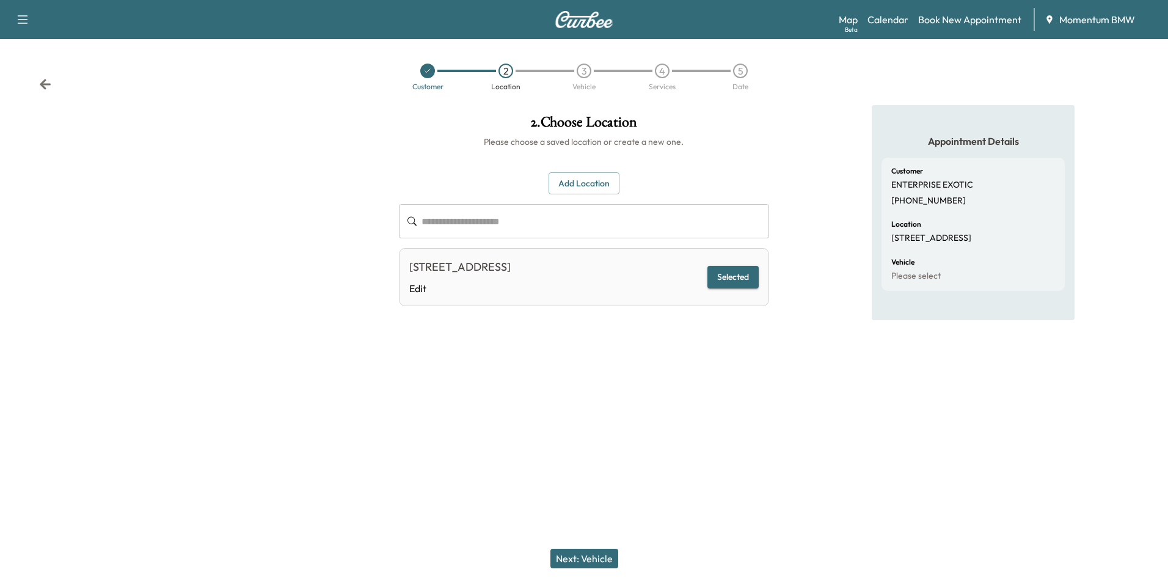
click at [586, 554] on button "Next: Vehicle" at bounding box center [584, 558] width 68 height 20
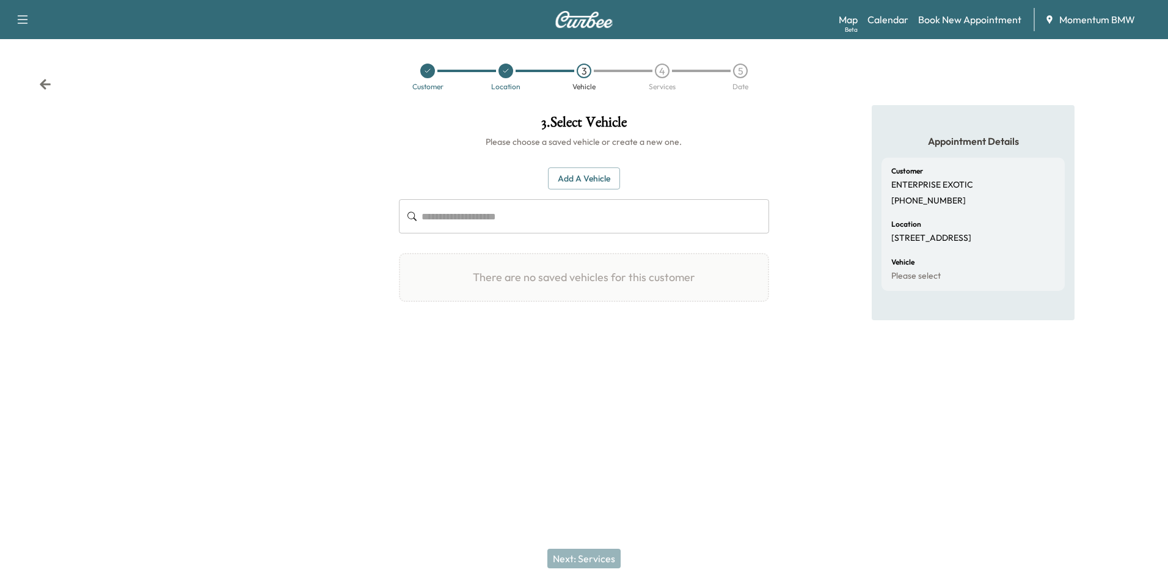
click at [581, 187] on button "Add a Vehicle" at bounding box center [584, 178] width 72 height 23
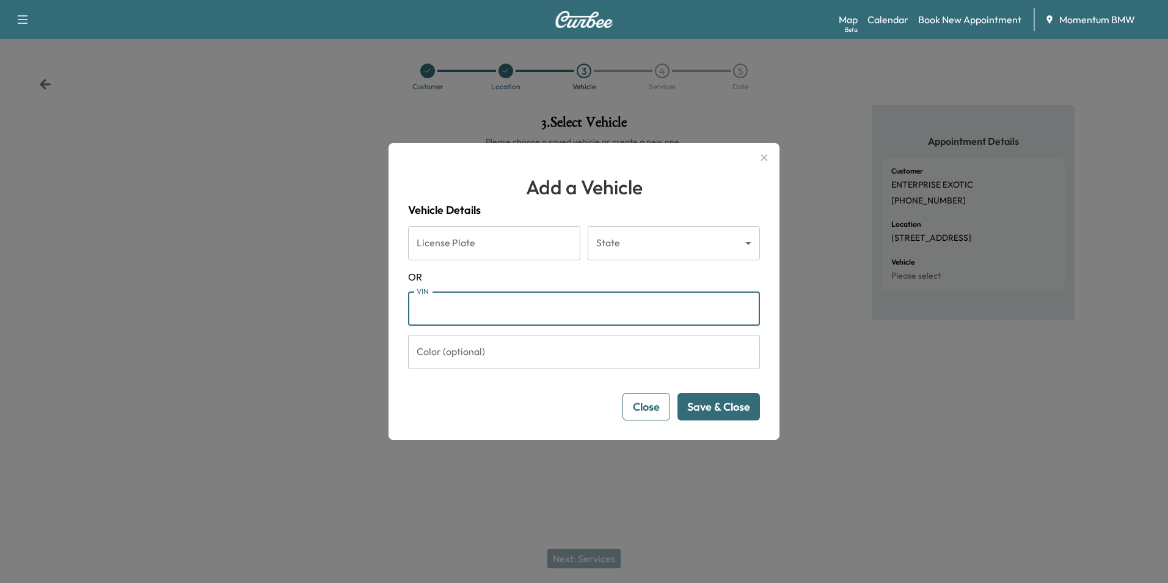
paste input "**********"
type input "**********"
click at [728, 404] on button "Save & Close" at bounding box center [718, 406] width 82 height 27
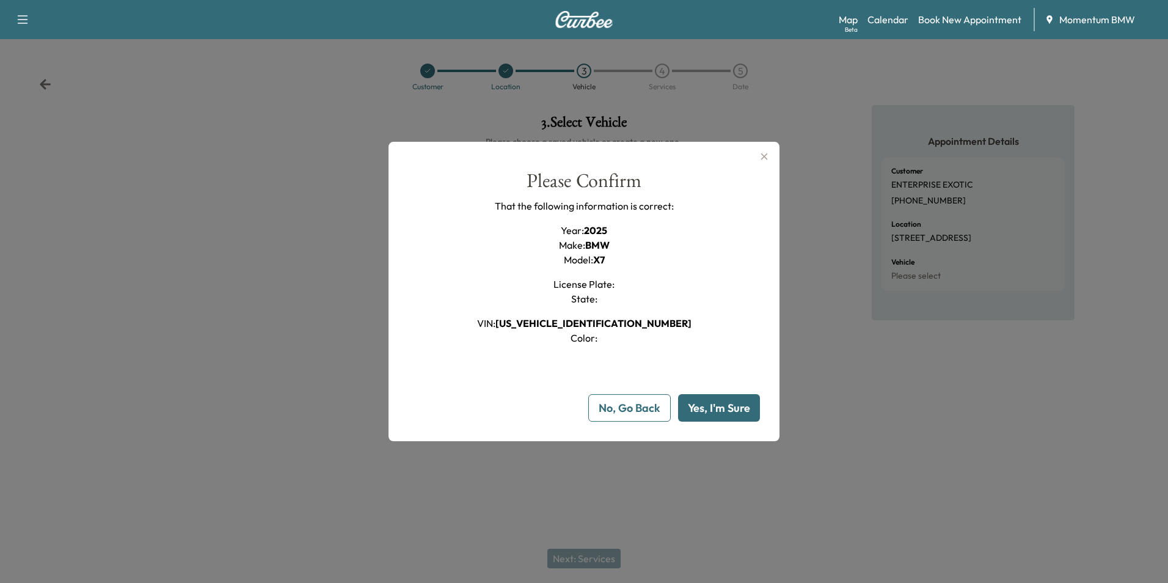
click at [728, 404] on button "Yes, I'm Sure" at bounding box center [719, 407] width 82 height 27
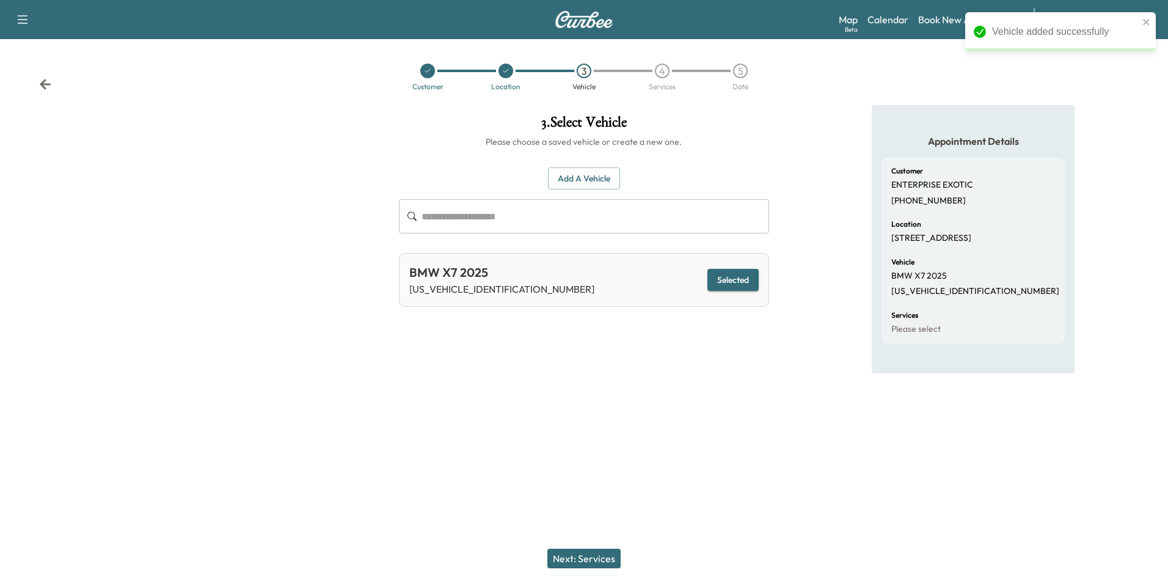
click at [586, 554] on button "Next: Services" at bounding box center [583, 558] width 73 height 20
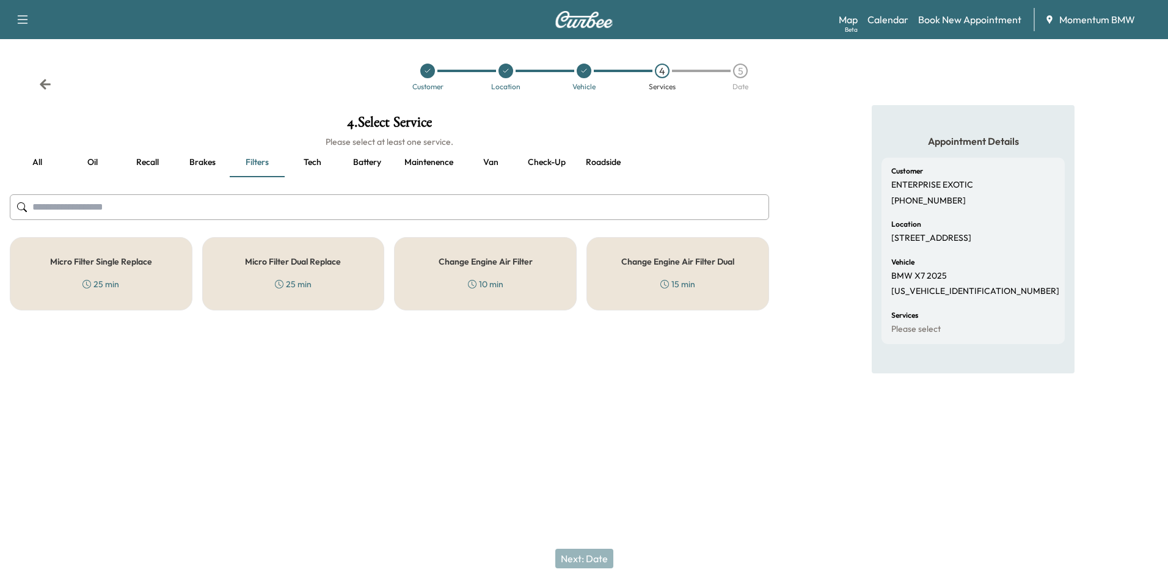
click at [606, 163] on button "Roadside" at bounding box center [602, 162] width 55 height 29
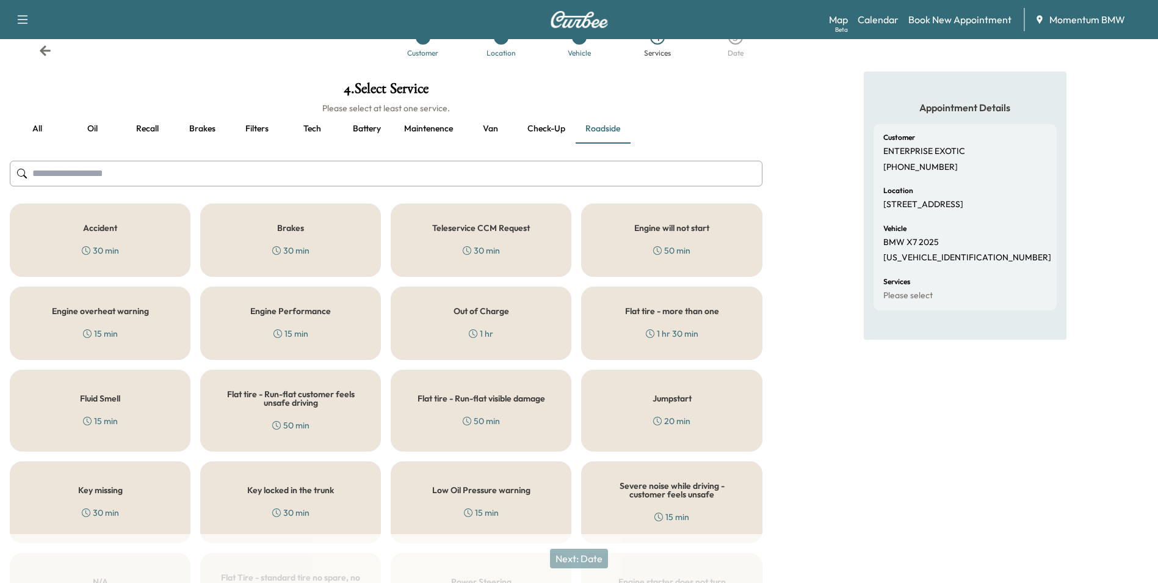
scroll to position [61, 0]
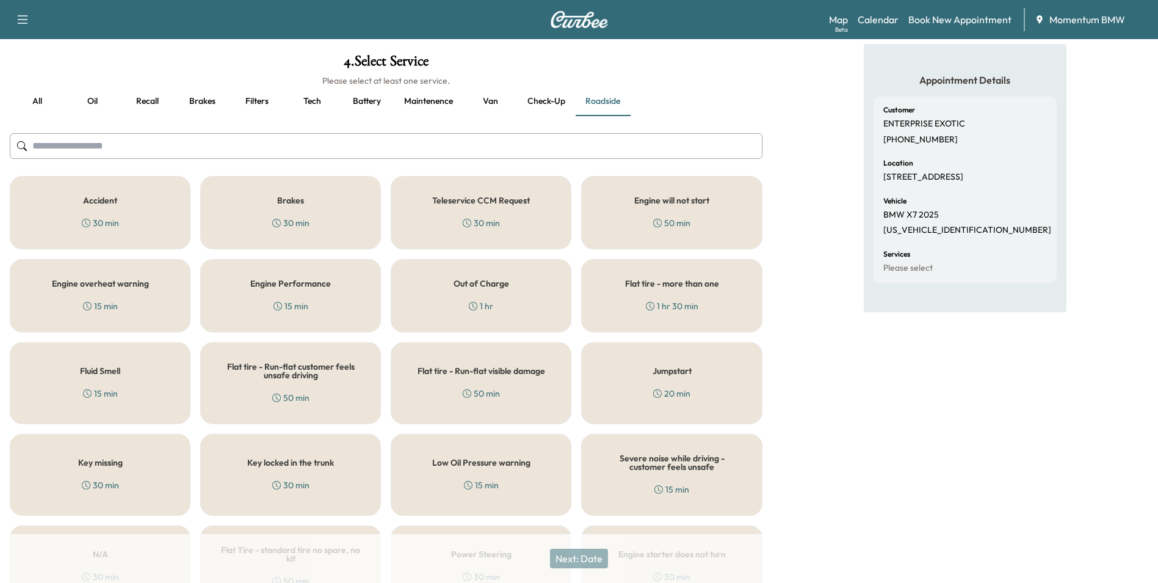
click at [308, 465] on h5 "Key locked in the trunk" at bounding box center [290, 462] width 87 height 9
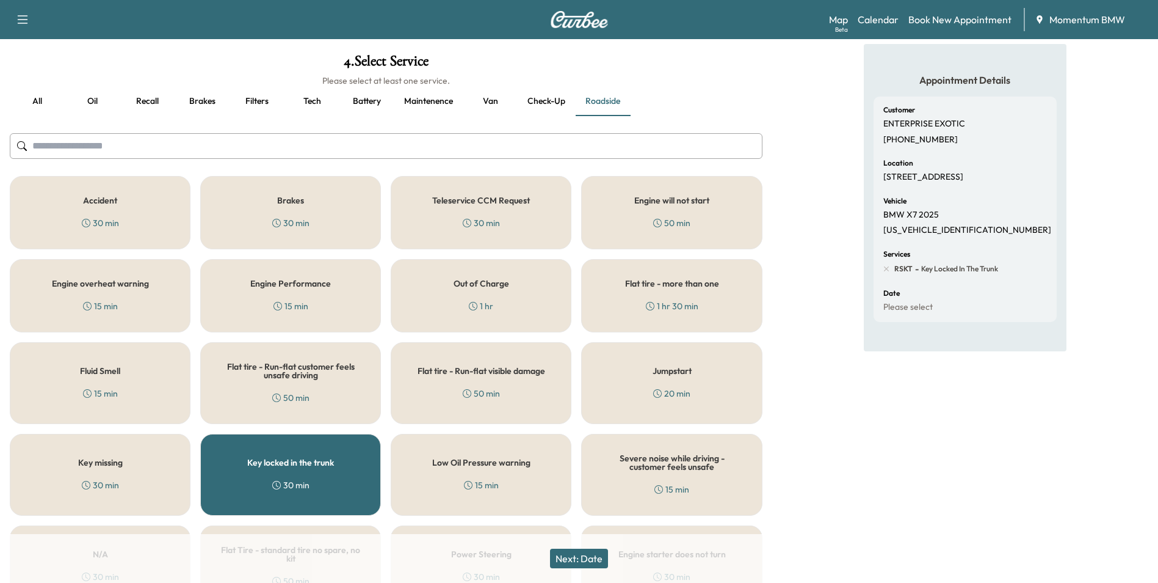
click at [576, 558] on button "Next: Date" at bounding box center [579, 558] width 58 height 20
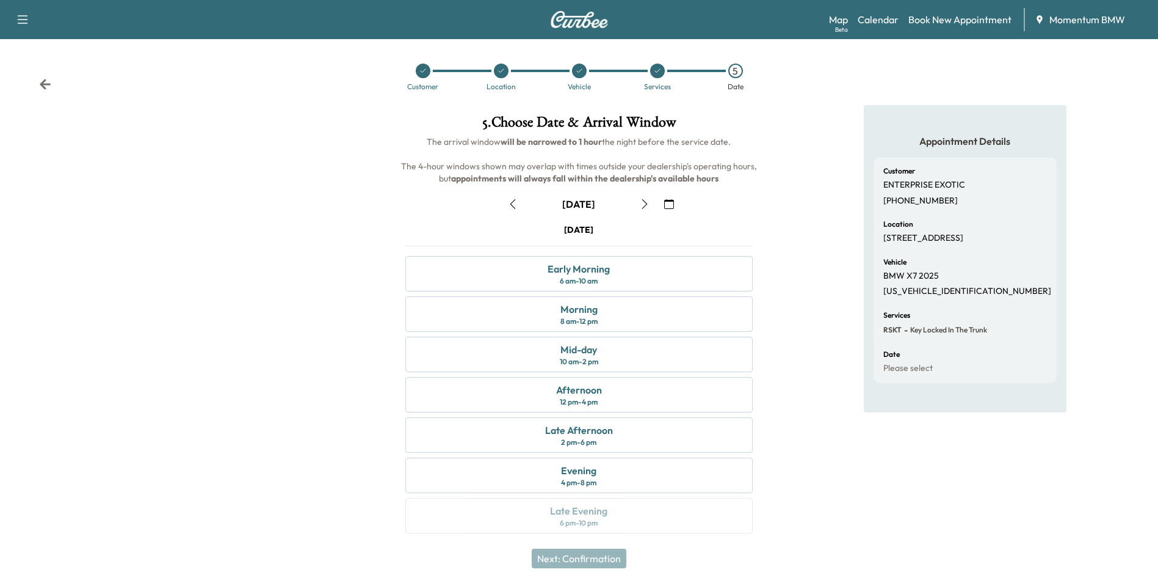
click at [511, 200] on icon "button" at bounding box center [513, 204] width 10 height 10
click at [586, 397] on div "12 pm - 4 pm" at bounding box center [579, 402] width 38 height 10
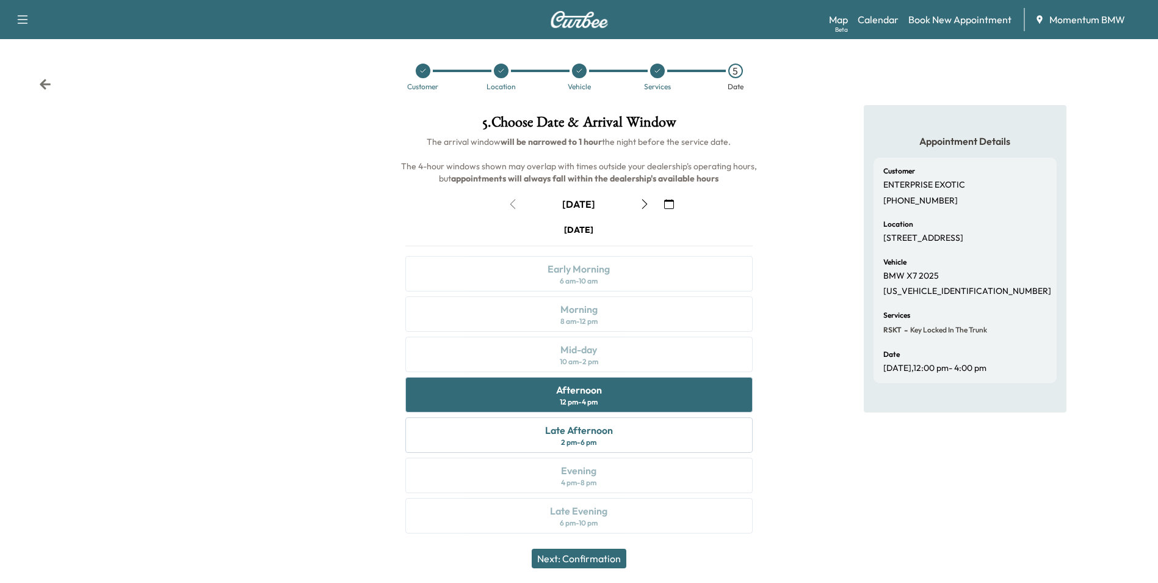
click at [594, 557] on button "Next: Confirmation" at bounding box center [579, 558] width 95 height 20
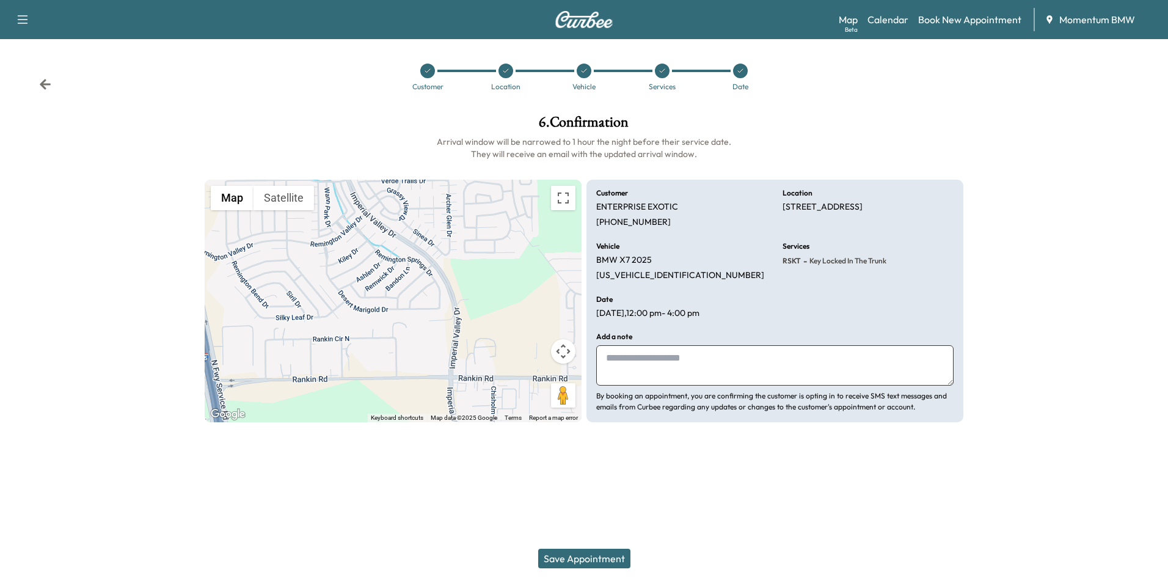
click at [589, 561] on button "Save Appointment" at bounding box center [584, 558] width 92 height 20
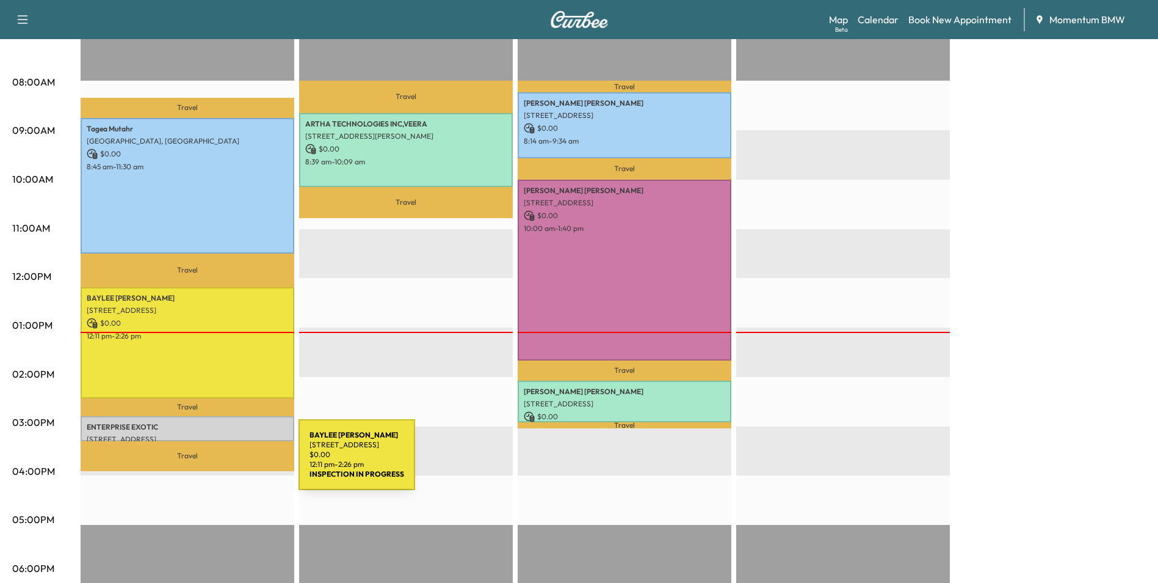
scroll to position [305, 0]
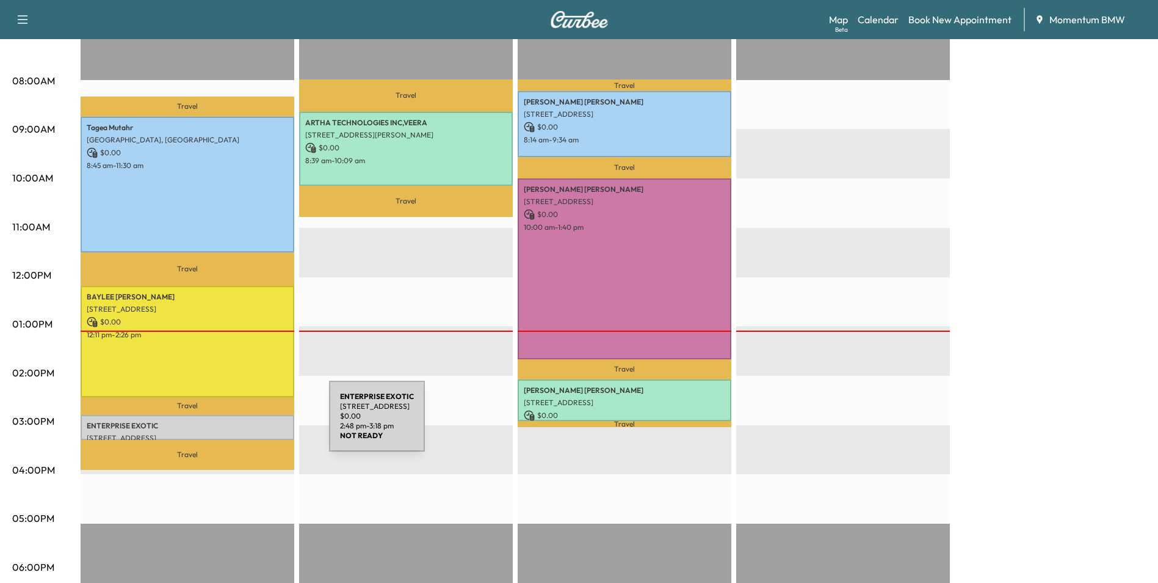
click at [238, 423] on p "ENTERPRISE EXOTIC" at bounding box center [188, 426] width 202 height 10
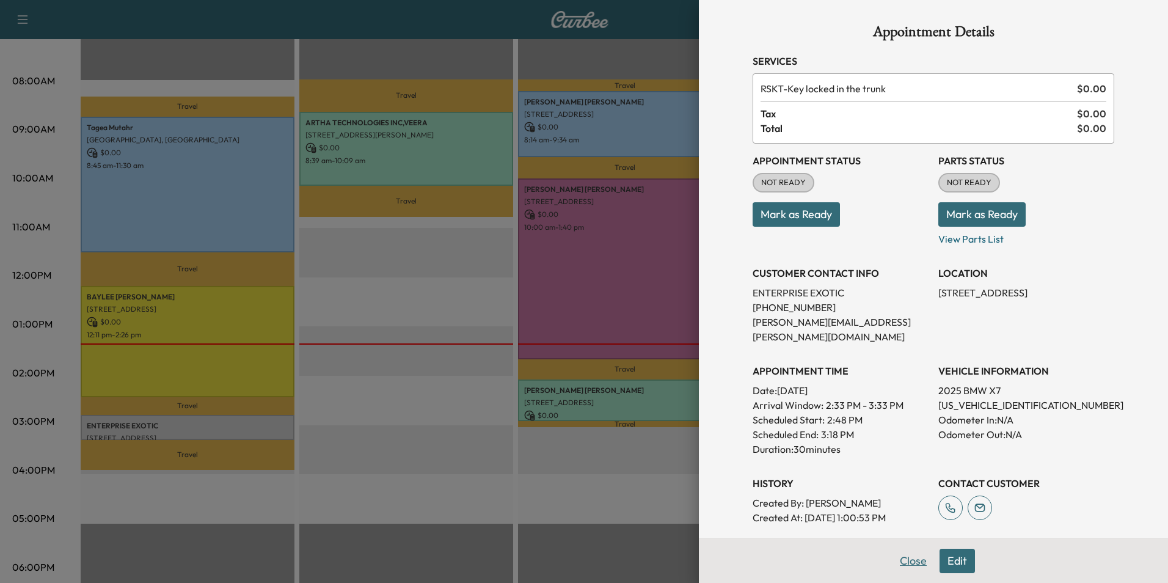
click at [911, 561] on button "Close" at bounding box center [913, 560] width 43 height 24
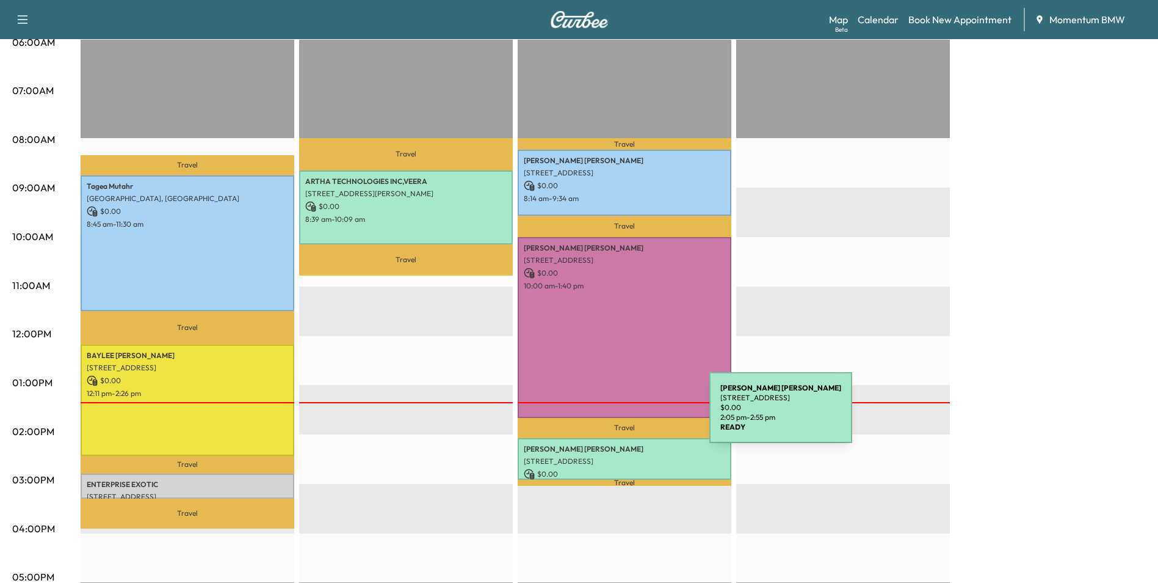
scroll to position [0, 0]
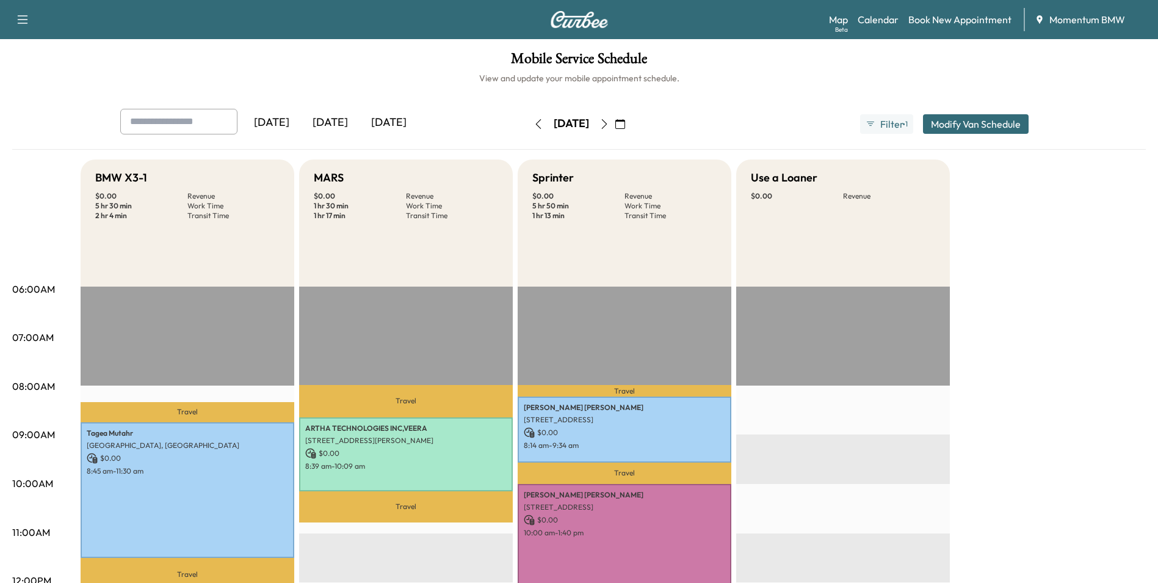
click at [615, 117] on button "button" at bounding box center [604, 124] width 21 height 20
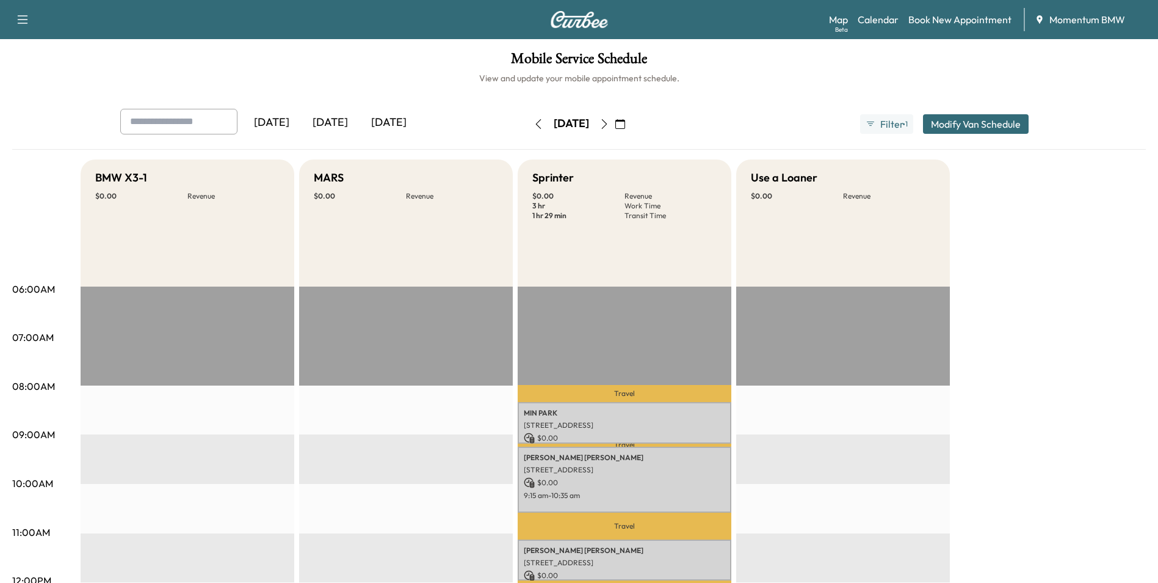
click at [534, 121] on icon "button" at bounding box center [539, 124] width 10 height 10
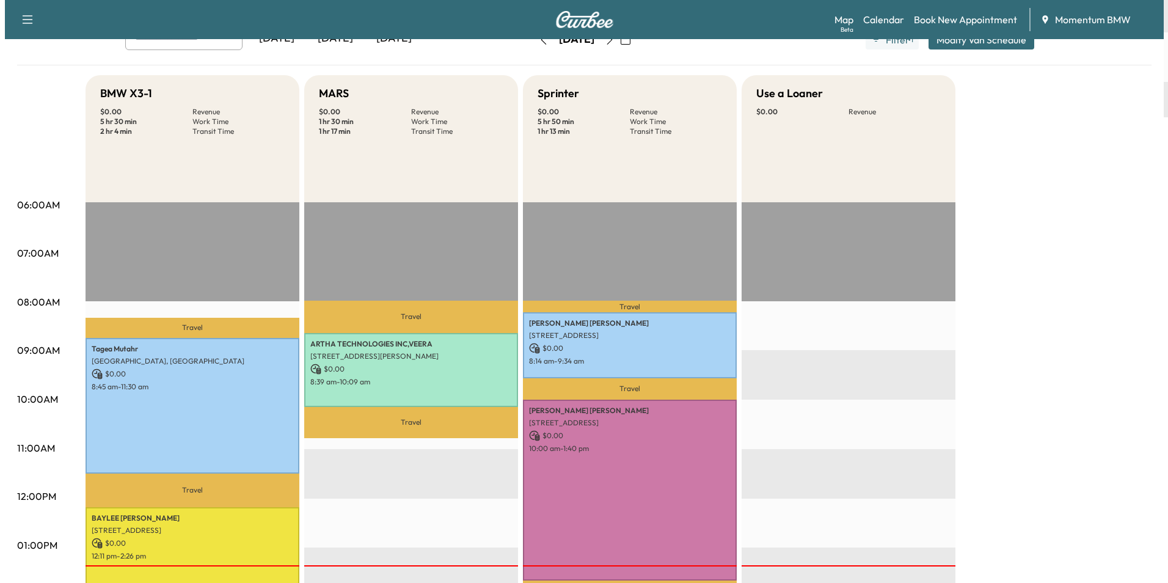
scroll to position [244, 0]
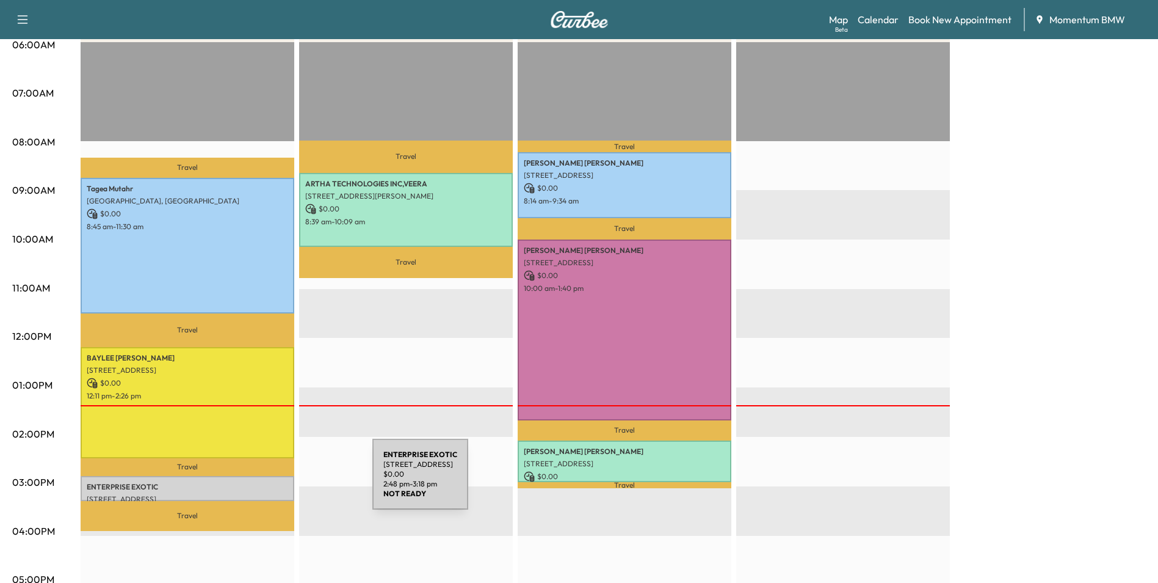
click at [281, 482] on p "ENTERPRISE EXOTIC" at bounding box center [188, 487] width 202 height 10
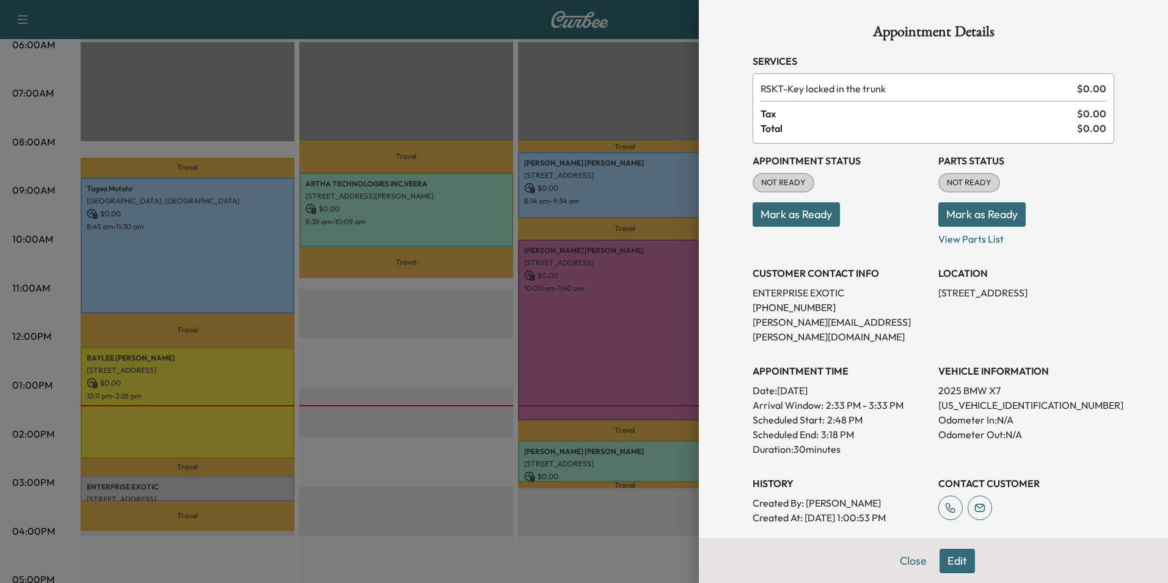
click at [794, 209] on button "Mark as Ready" at bounding box center [795, 214] width 87 height 24
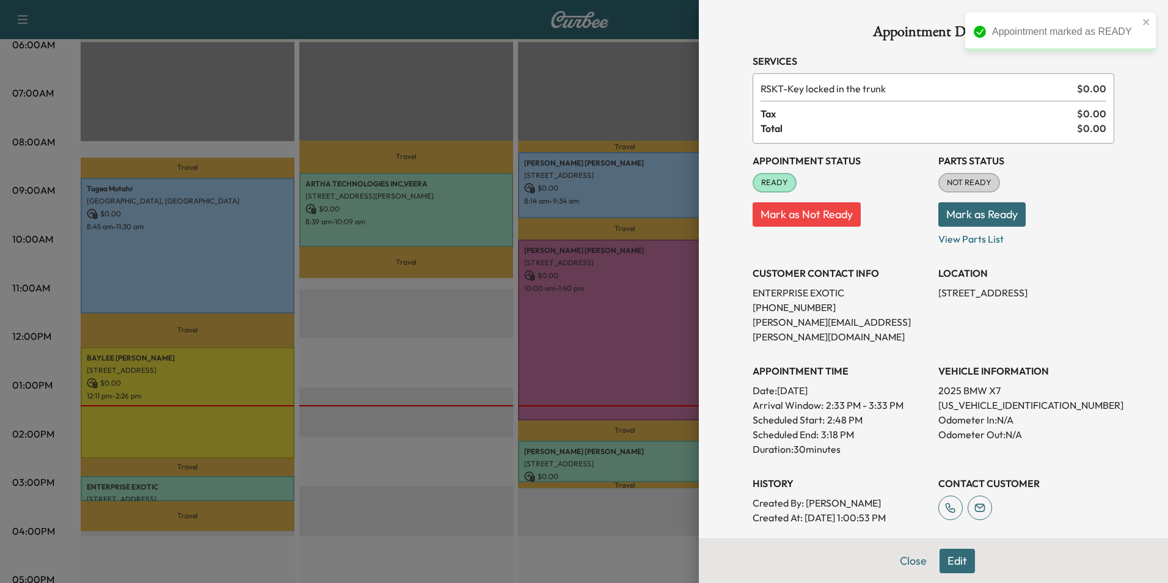
click at [948, 564] on button "Edit" at bounding box center [956, 560] width 35 height 24
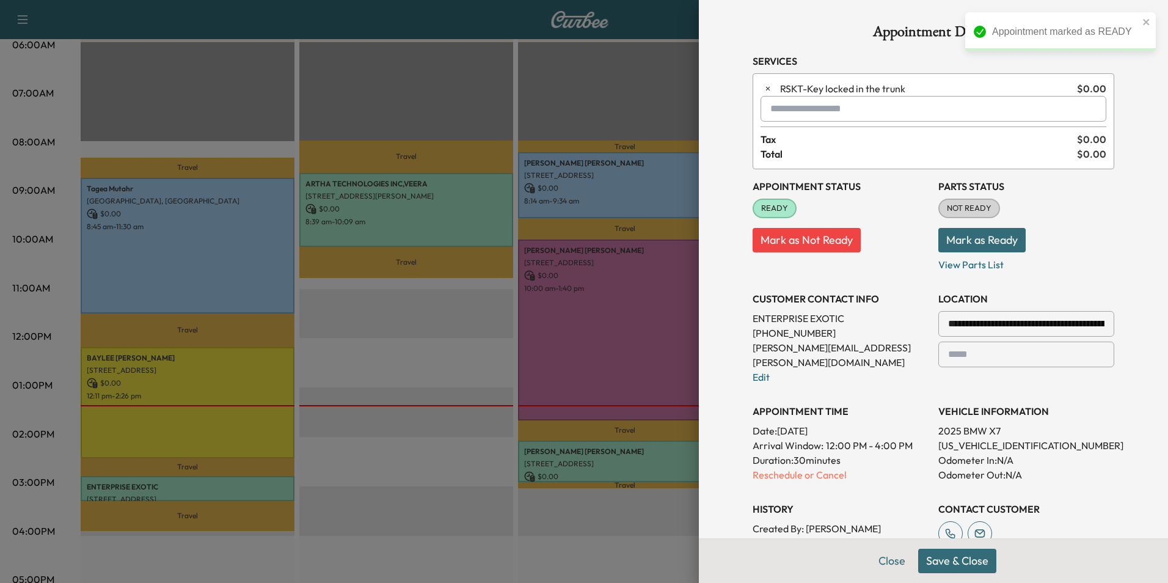
scroll to position [222, 0]
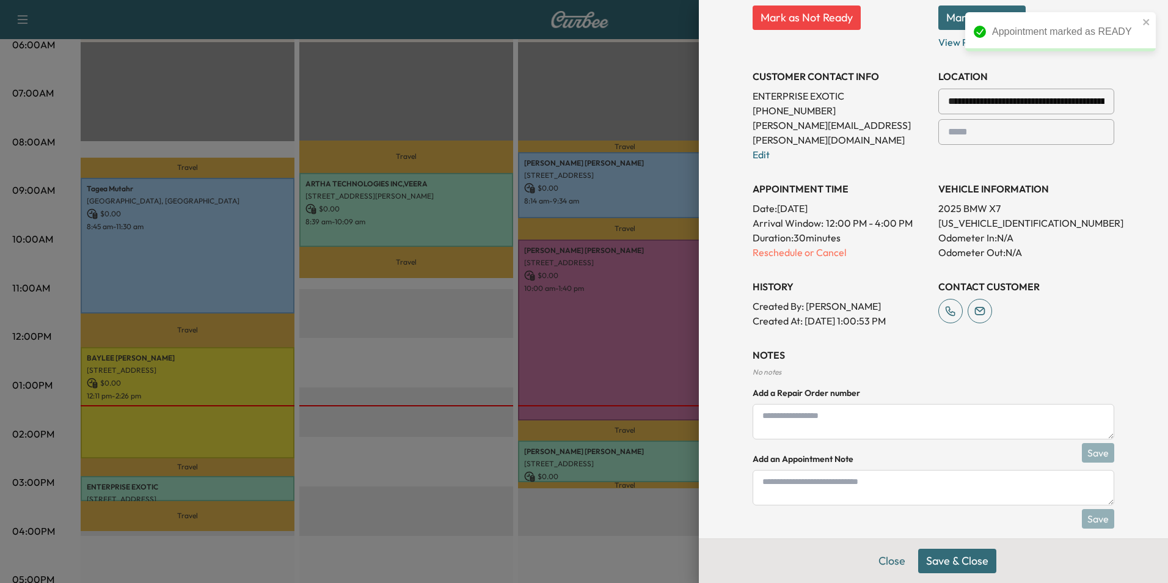
click at [810, 476] on textarea at bounding box center [932, 487] width 361 height 35
type textarea "****"
click at [1092, 509] on button "Save" at bounding box center [1097, 519] width 32 height 20
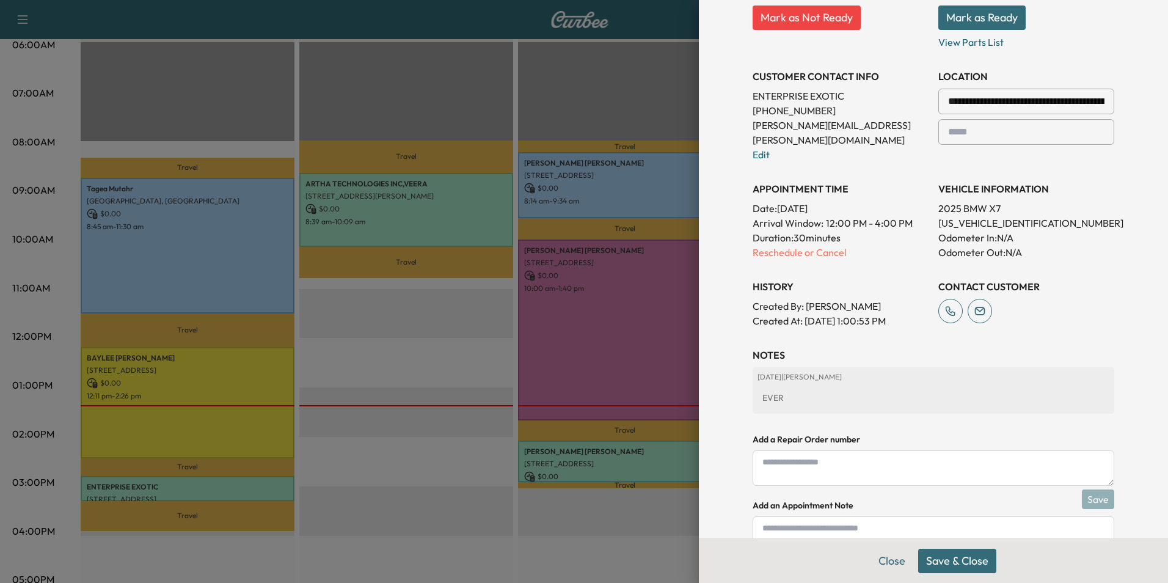
click at [960, 560] on button "Save & Close" at bounding box center [957, 560] width 78 height 24
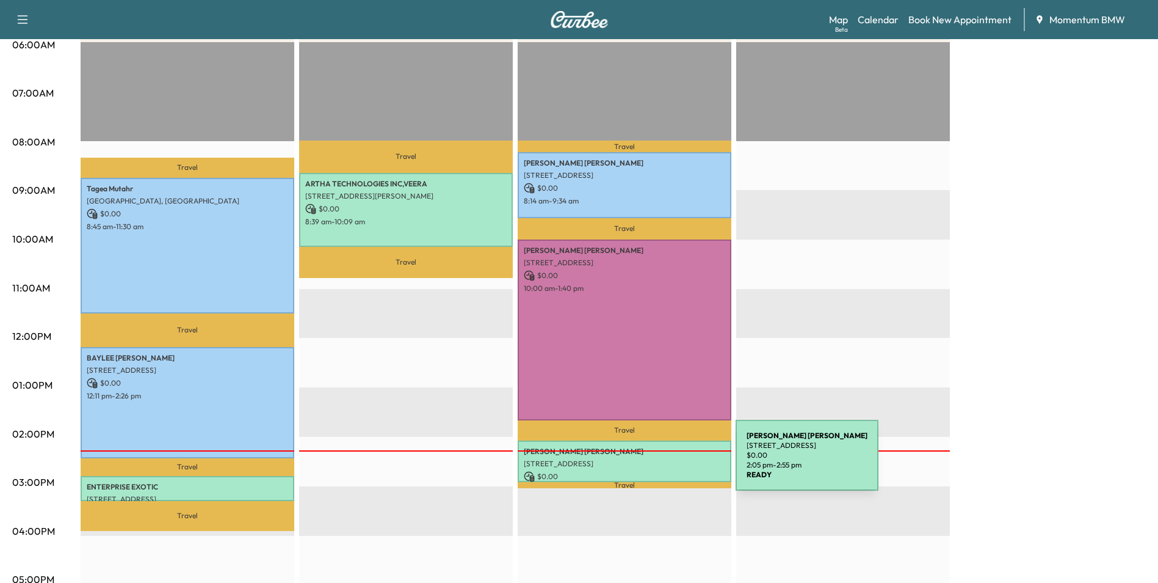
click at [644, 462] on p "[STREET_ADDRESS]" at bounding box center [625, 464] width 202 height 10
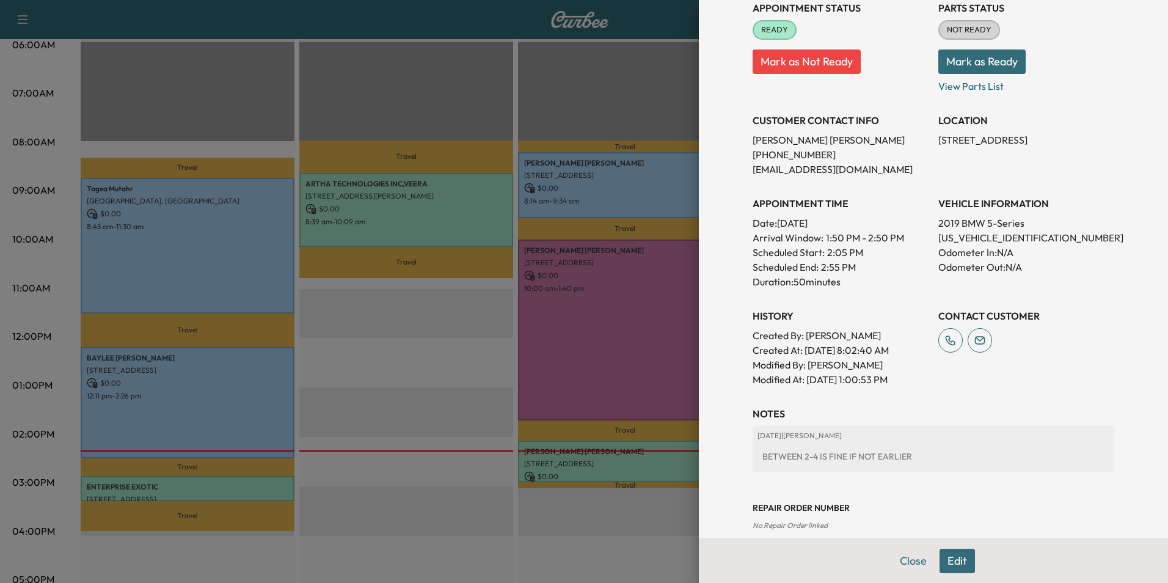
scroll to position [170, 0]
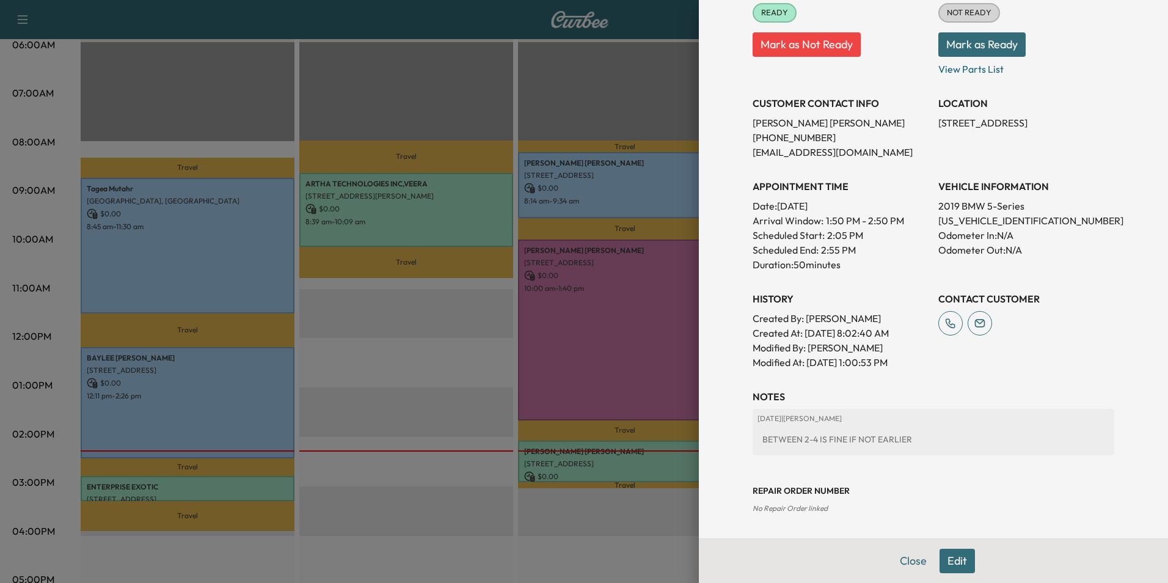
drag, startPoint x: 803, startPoint y: 507, endPoint x: 828, endPoint y: 498, distance: 26.7
click at [832, 502] on div "Repair Order number No Repair Order linked" at bounding box center [932, 489] width 361 height 49
drag, startPoint x: 828, startPoint y: 498, endPoint x: 807, endPoint y: 506, distance: 22.2
click at [807, 506] on span "No Repair Order linked" at bounding box center [789, 507] width 75 height 9
click at [802, 506] on span "No Repair Order linked" at bounding box center [789, 507] width 75 height 9
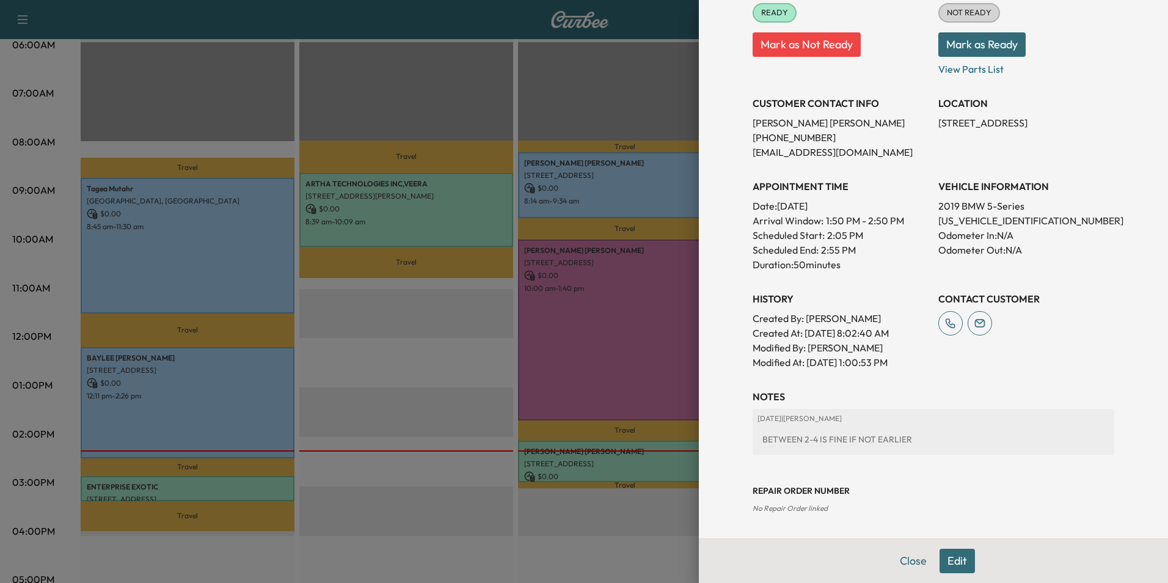
click at [939, 553] on button "Edit" at bounding box center [956, 560] width 35 height 24
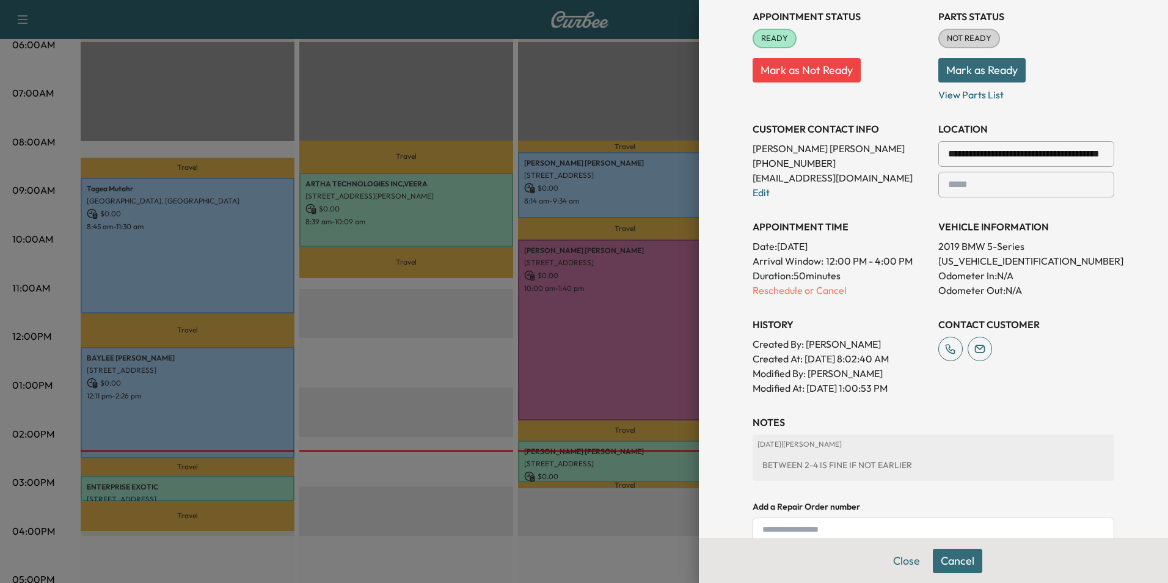
scroll to position [195, 0]
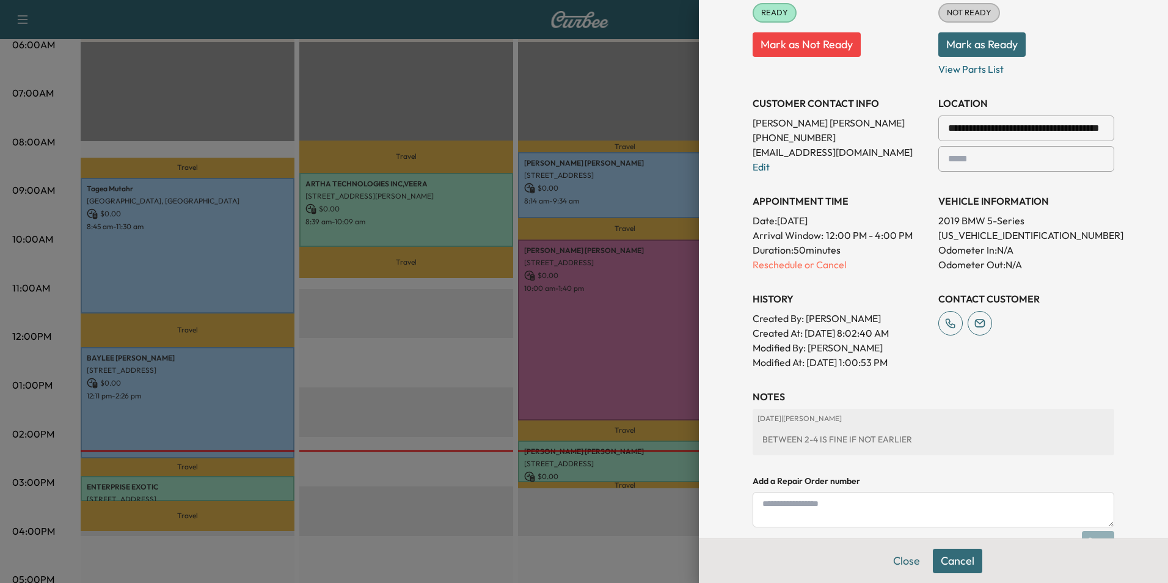
click at [871, 510] on textarea at bounding box center [932, 509] width 361 height 35
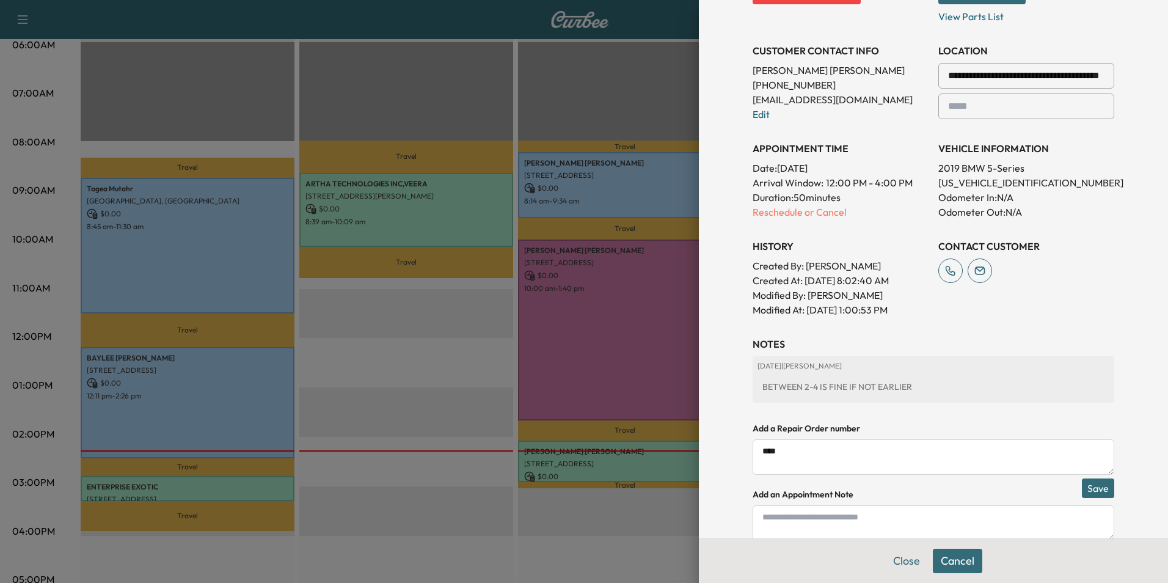
scroll to position [298, 0]
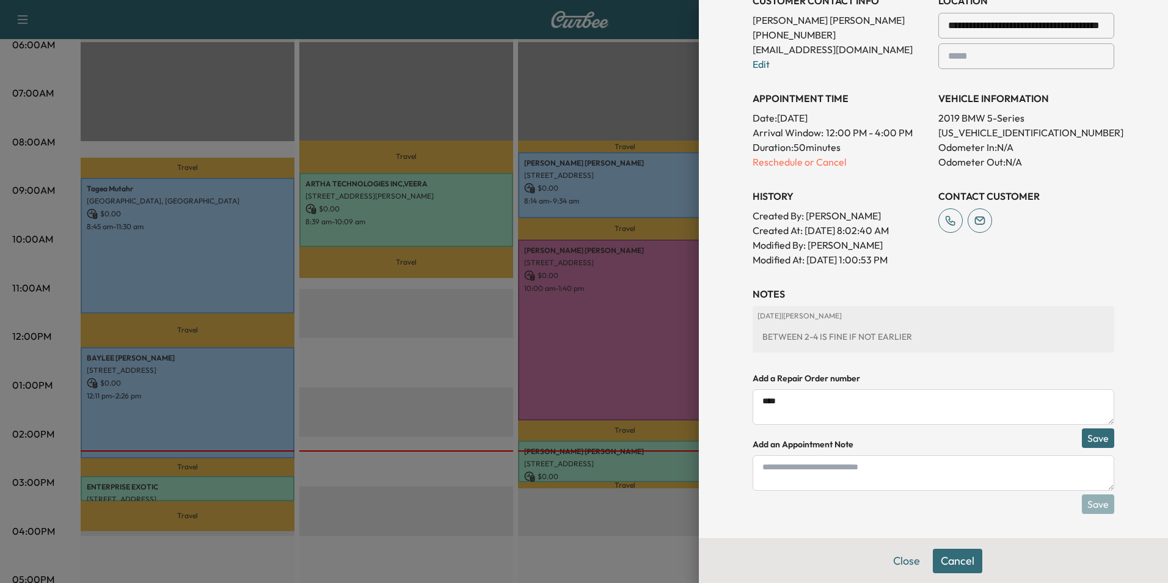
type textarea "****"
click at [1089, 438] on button "Save" at bounding box center [1097, 438] width 32 height 20
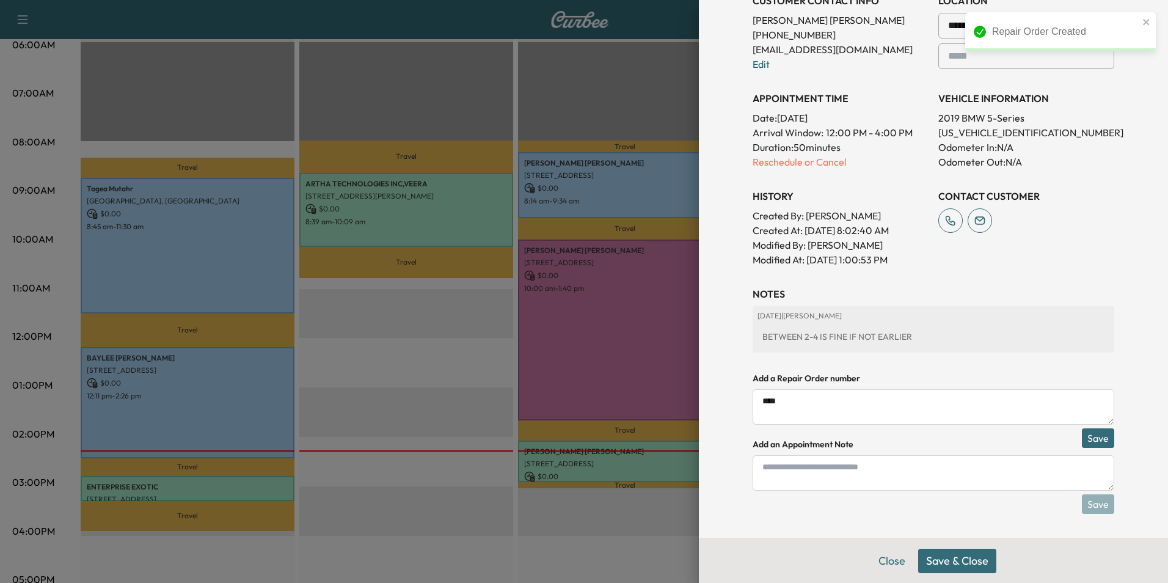
click at [958, 559] on button "Save & Close" at bounding box center [957, 560] width 78 height 24
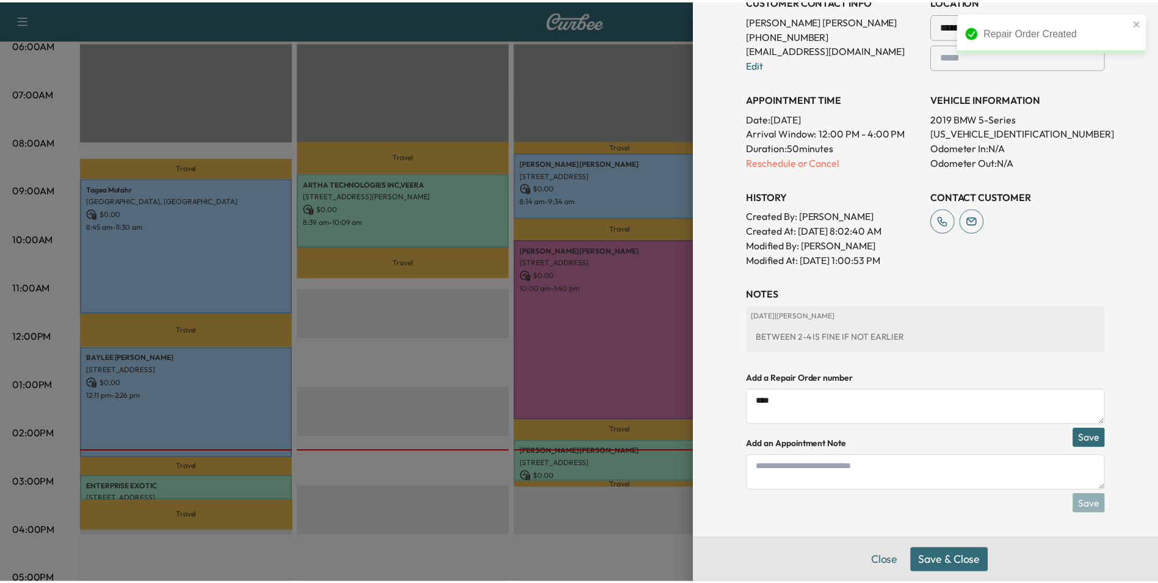
scroll to position [258, 0]
